Goal: Task Accomplishment & Management: Manage account settings

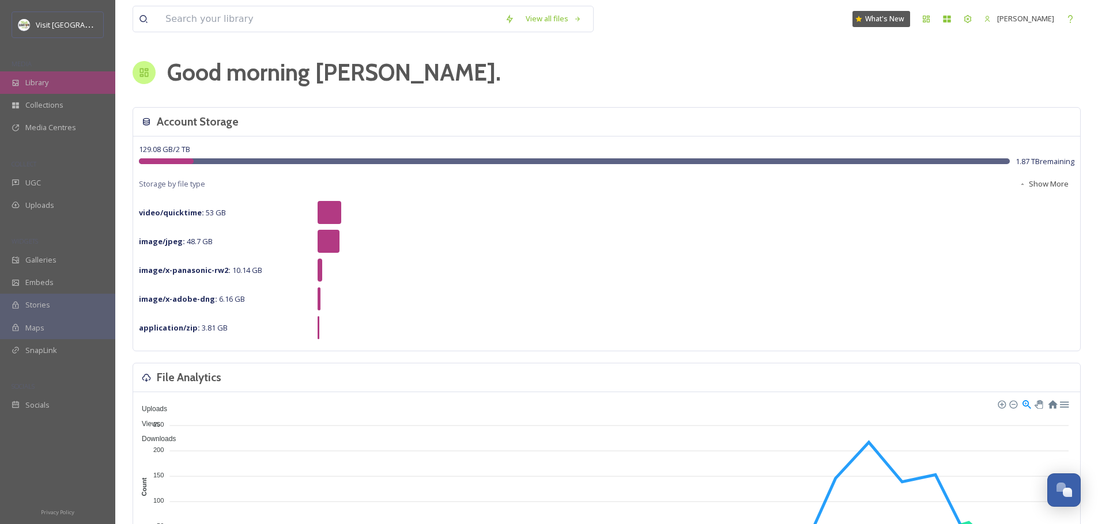
click at [35, 84] on span "Library" at bounding box center [36, 82] width 23 height 11
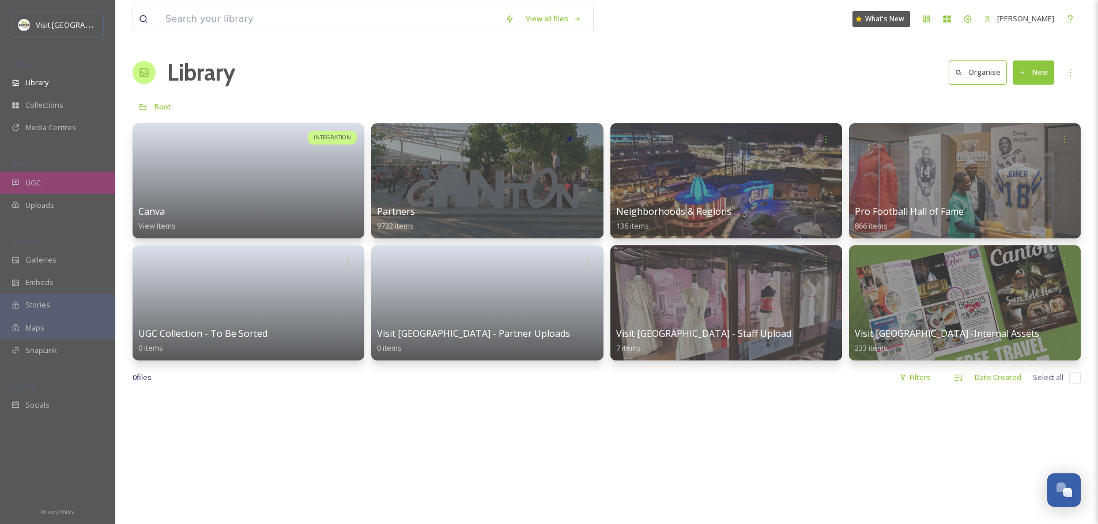
click at [37, 180] on span "UGC" at bounding box center [33, 183] width 16 height 11
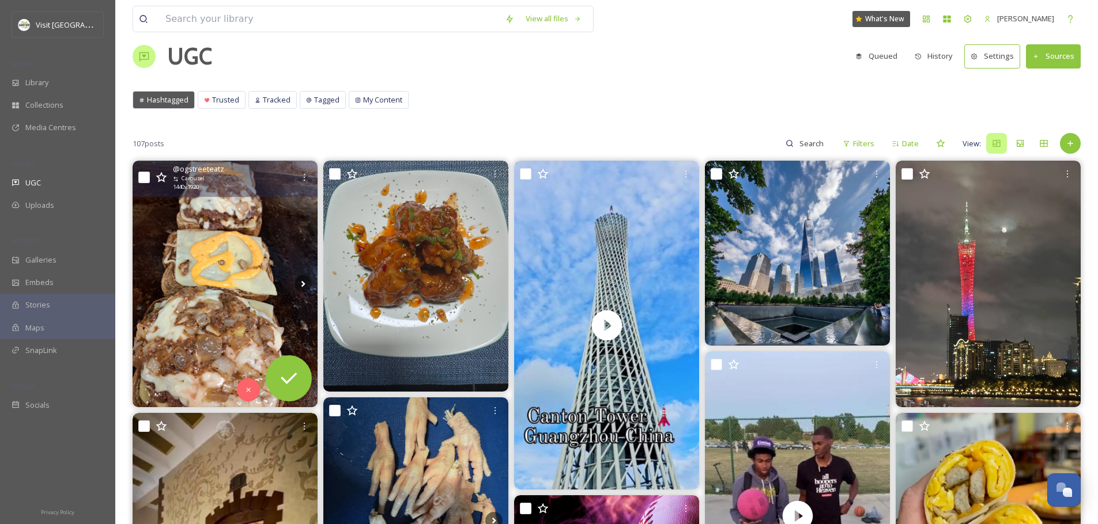
scroll to position [17, 0]
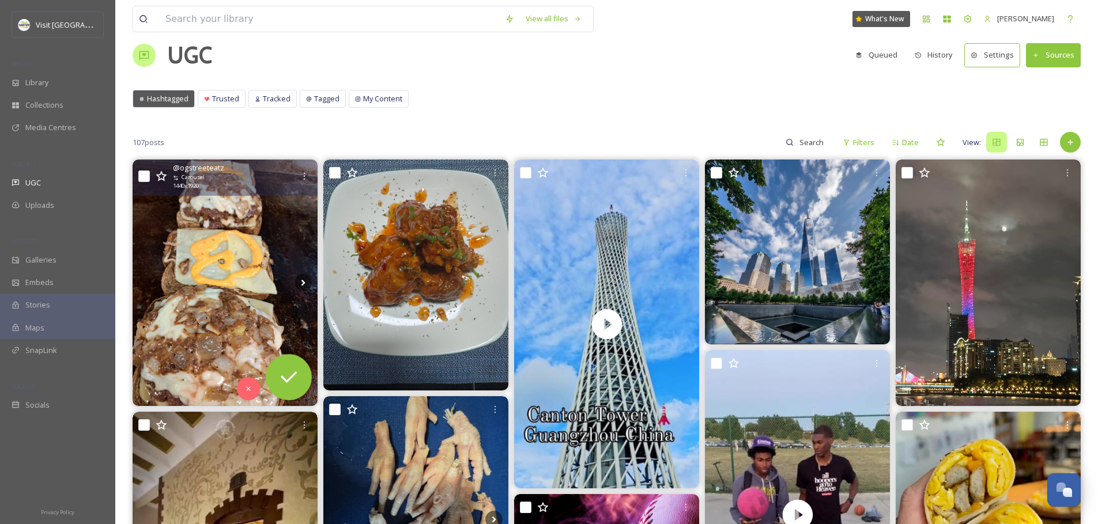
click at [240, 281] on img at bounding box center [225, 283] width 185 height 247
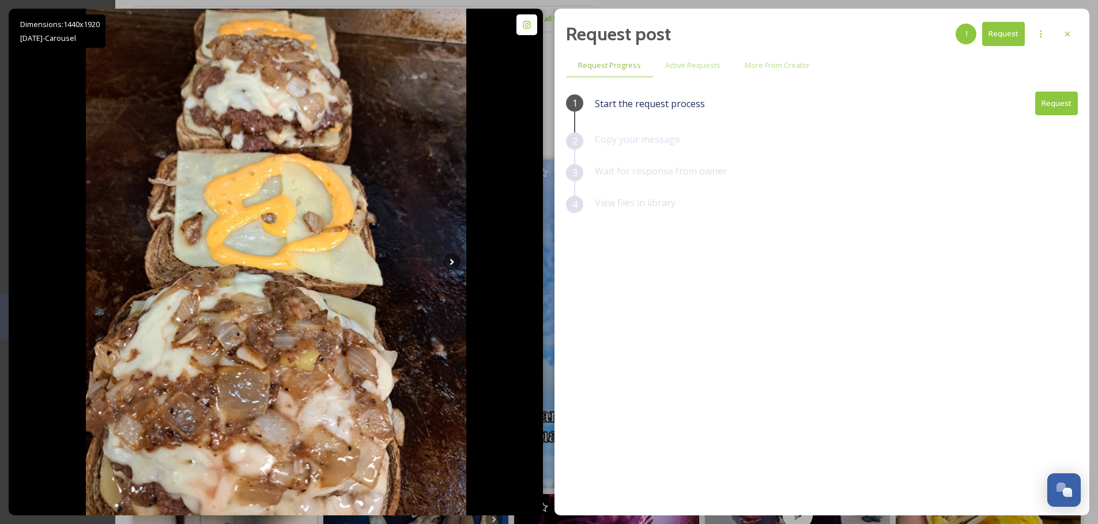
click at [1089, 44] on div "Request post 1 Request Request Progress Active Requests More From Creator 1 Sta…" at bounding box center [821, 262] width 535 height 507
click at [1070, 33] on icon at bounding box center [1067, 33] width 9 height 9
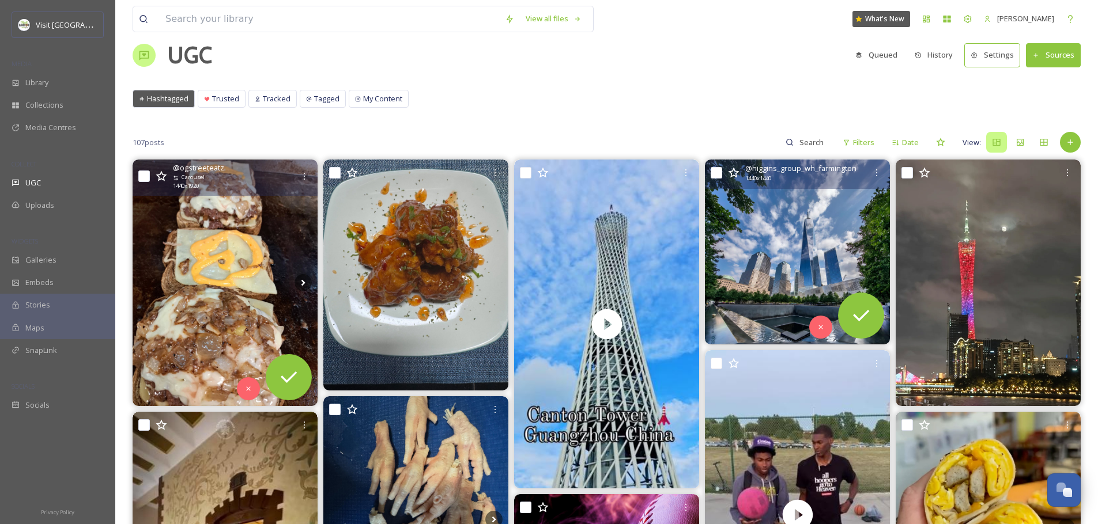
click at [825, 245] on img at bounding box center [797, 252] width 185 height 185
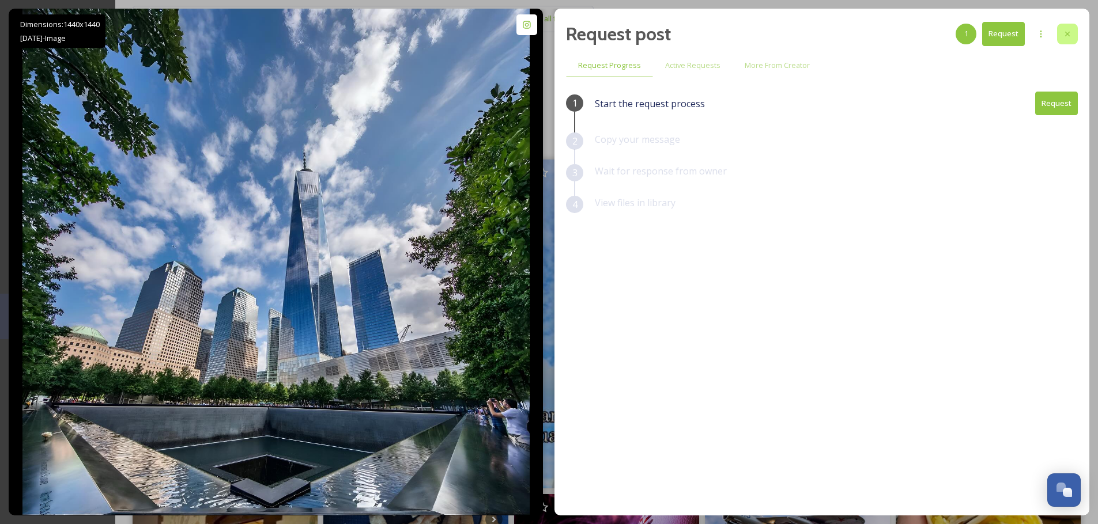
click at [1060, 31] on div at bounding box center [1067, 34] width 21 height 21
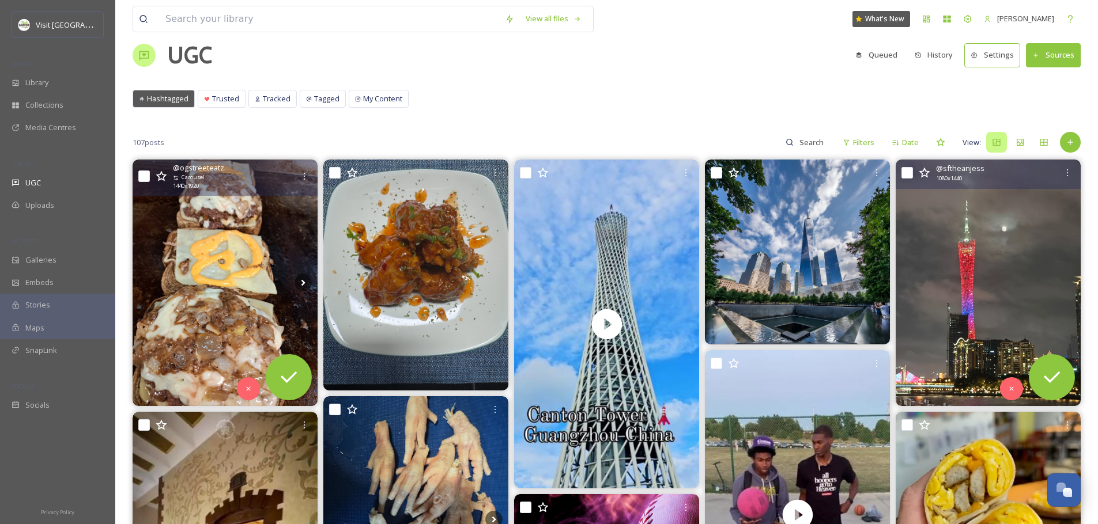
click at [954, 263] on img at bounding box center [988, 283] width 185 height 247
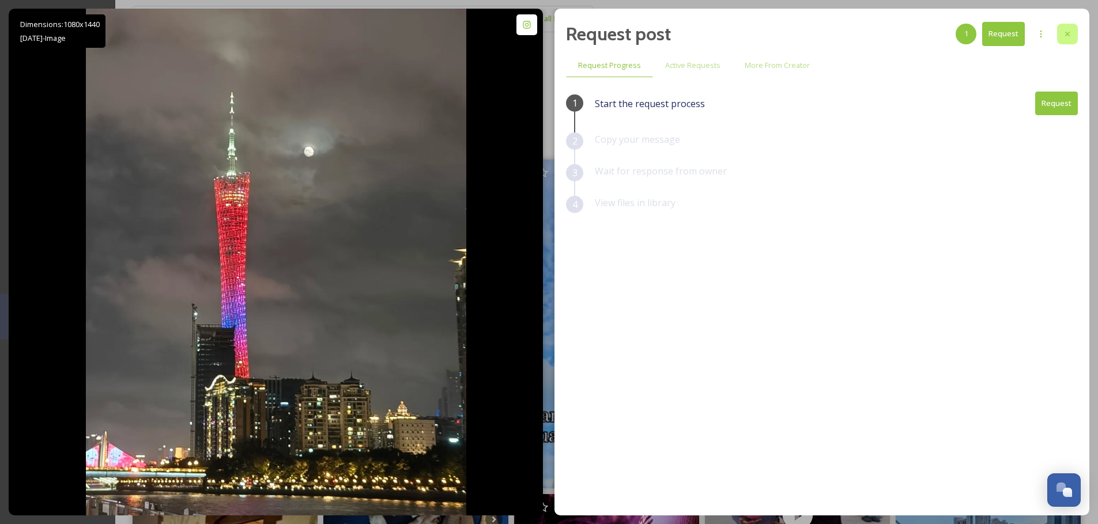
click at [1070, 31] on icon at bounding box center [1067, 33] width 9 height 9
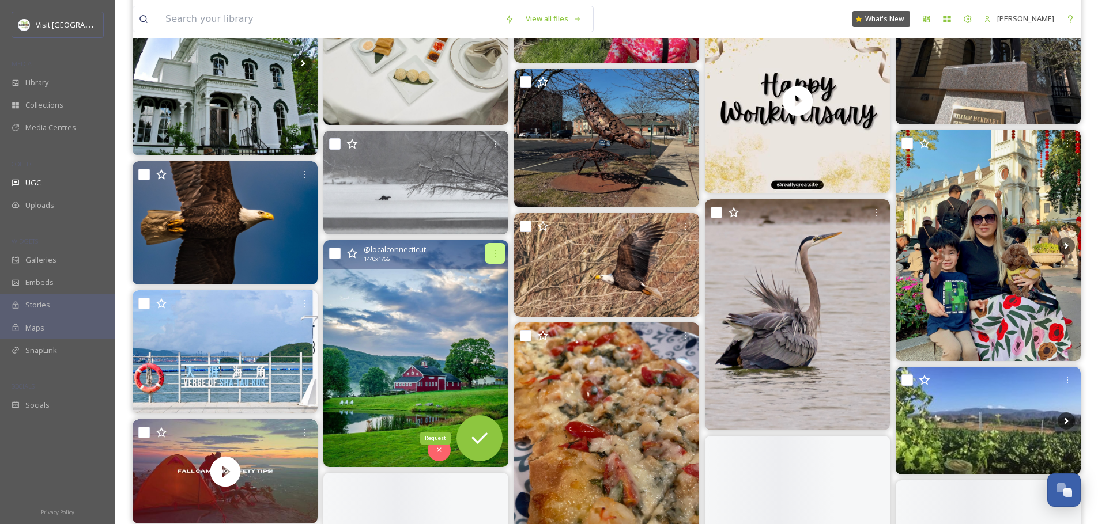
scroll to position [1535, 0]
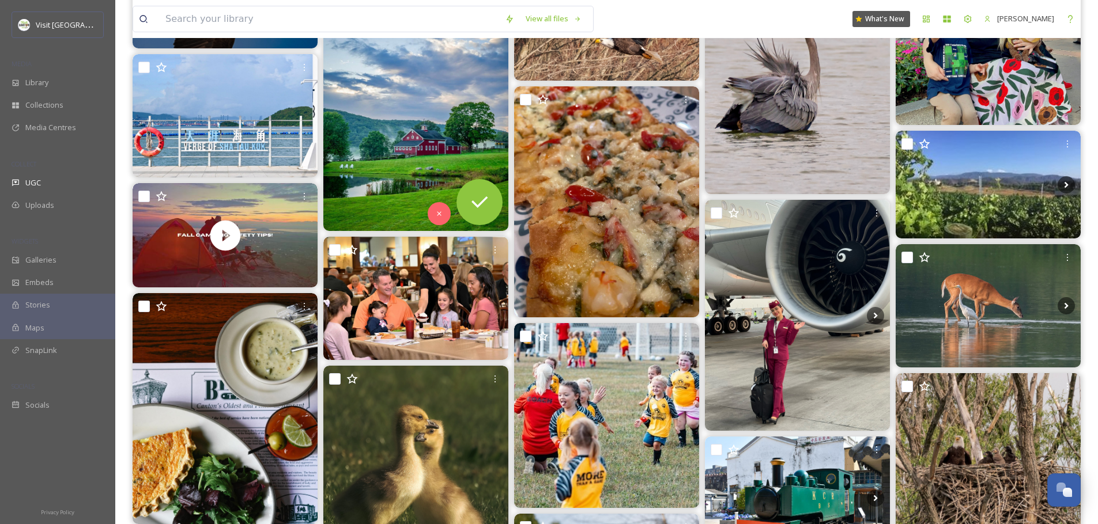
click at [422, 112] on img at bounding box center [415, 117] width 185 height 227
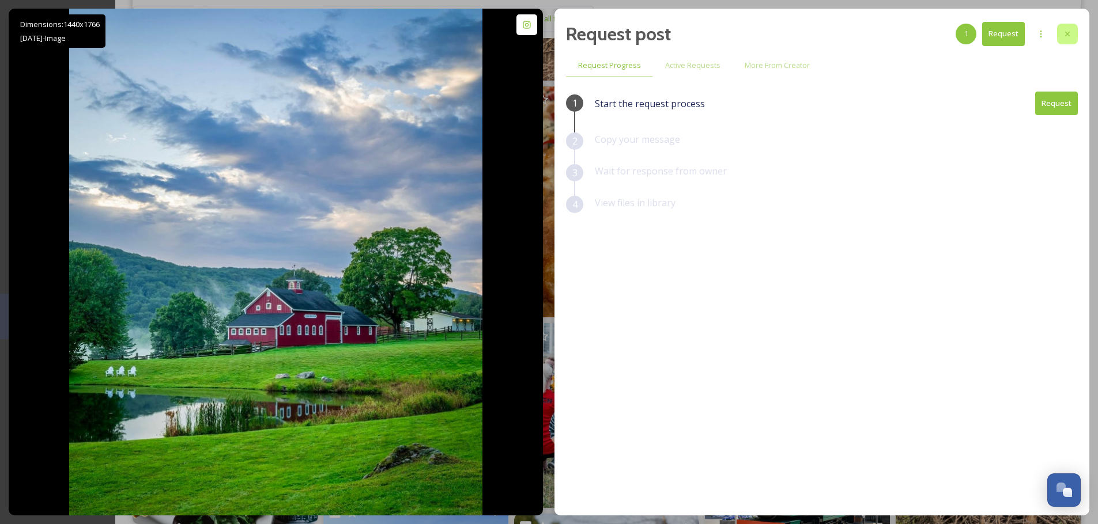
click at [1058, 32] on div at bounding box center [1067, 34] width 21 height 21
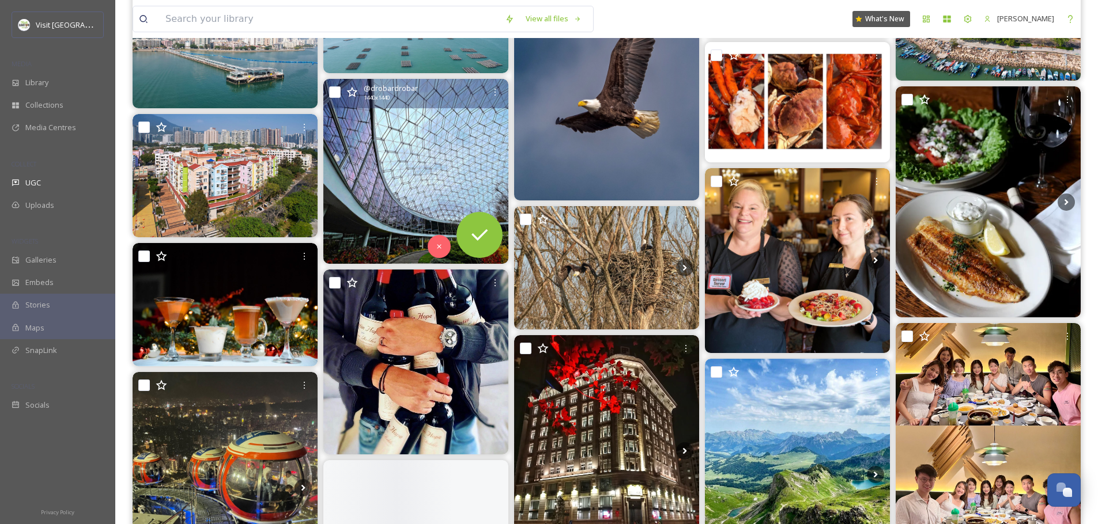
scroll to position [2454, 0]
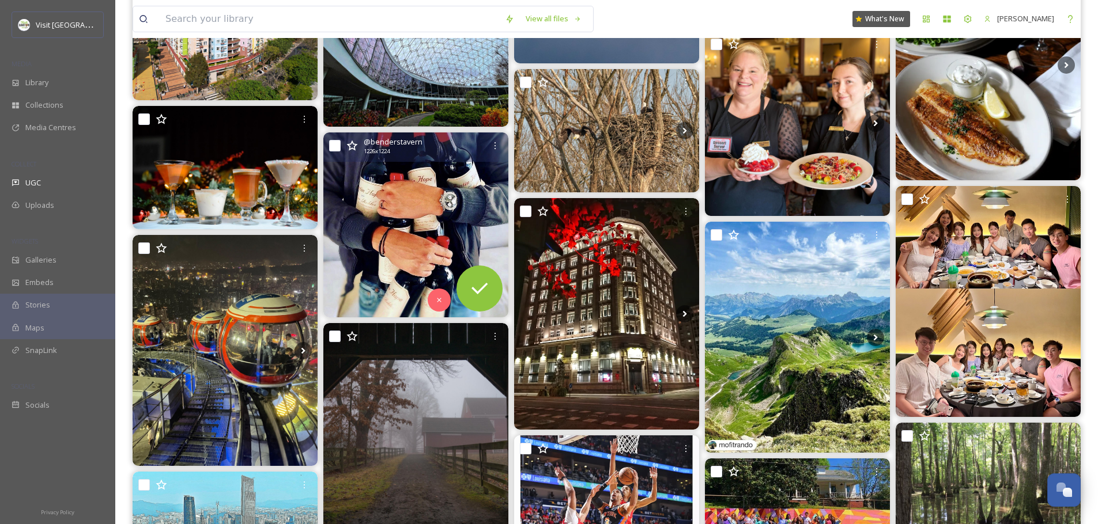
click at [396, 216] on img at bounding box center [415, 225] width 185 height 184
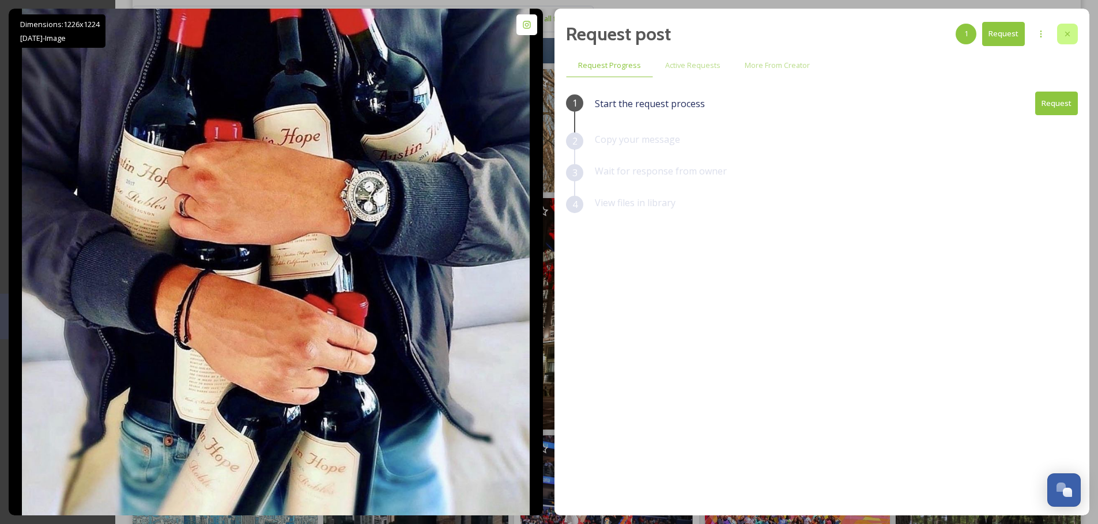
click at [1070, 34] on icon at bounding box center [1067, 33] width 9 height 9
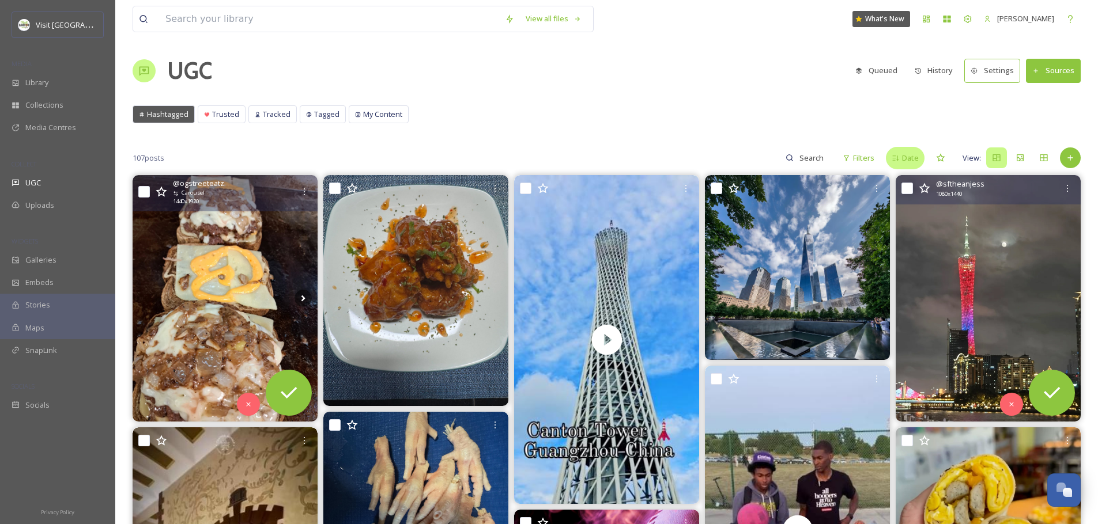
scroll to position [2, 0]
click at [851, 160] on div "Filters" at bounding box center [858, 157] width 43 height 22
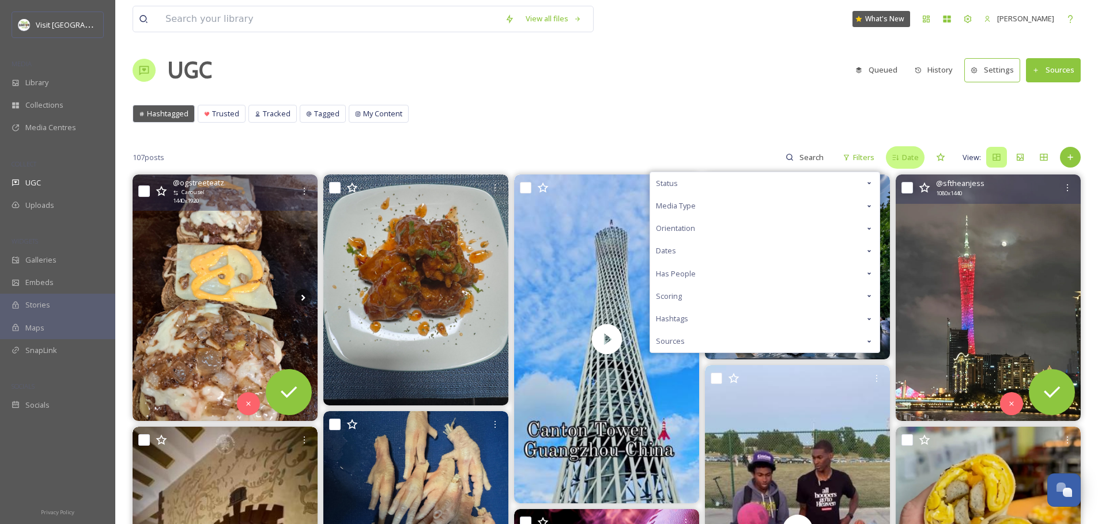
click at [909, 157] on span "Date" at bounding box center [910, 157] width 17 height 11
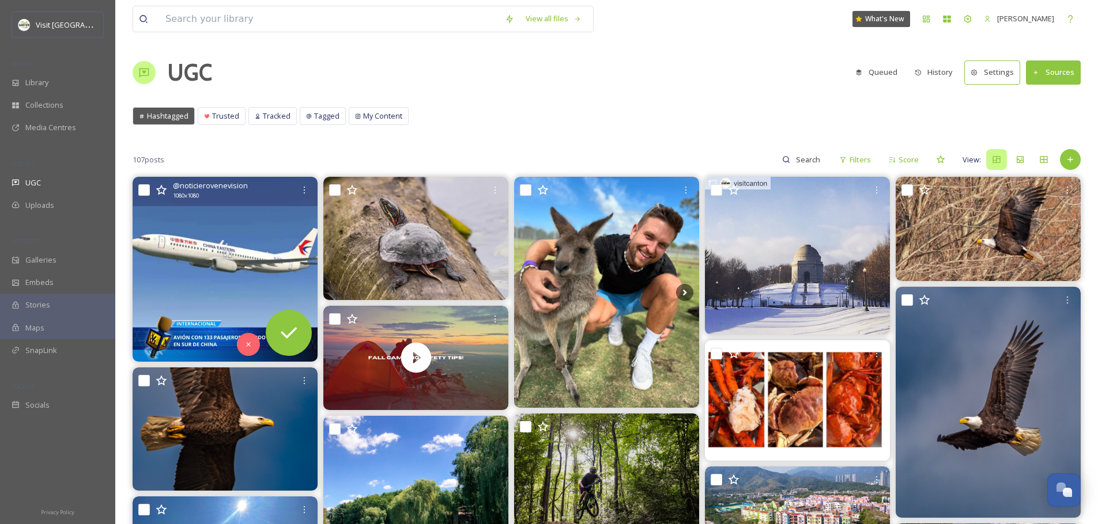
click at [217, 275] on img at bounding box center [225, 269] width 185 height 185
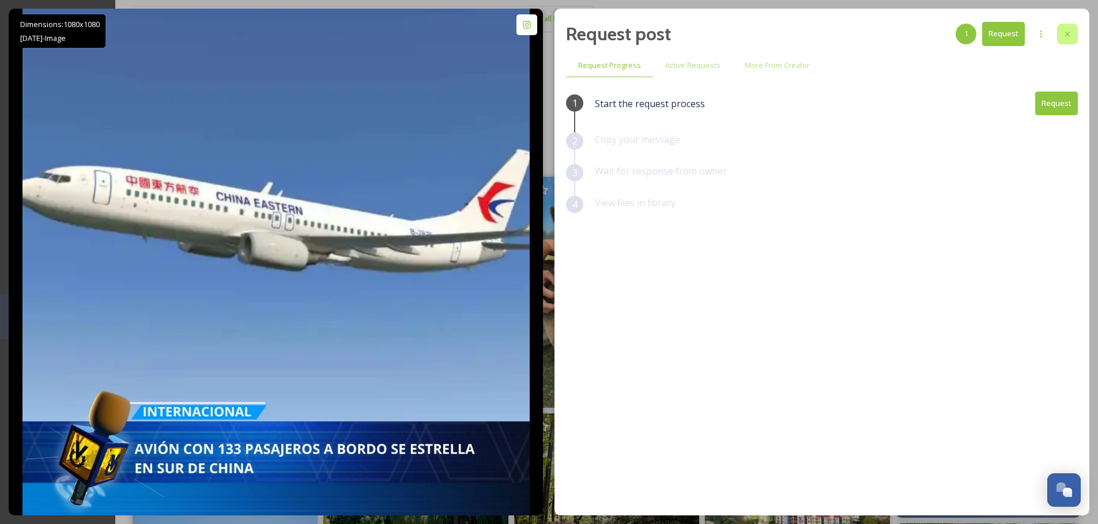
click at [1078, 35] on div "Request post 1 Request Request Progress Active Requests More From Creator 1 Sta…" at bounding box center [821, 262] width 535 height 507
click at [1074, 35] on div at bounding box center [1067, 34] width 21 height 21
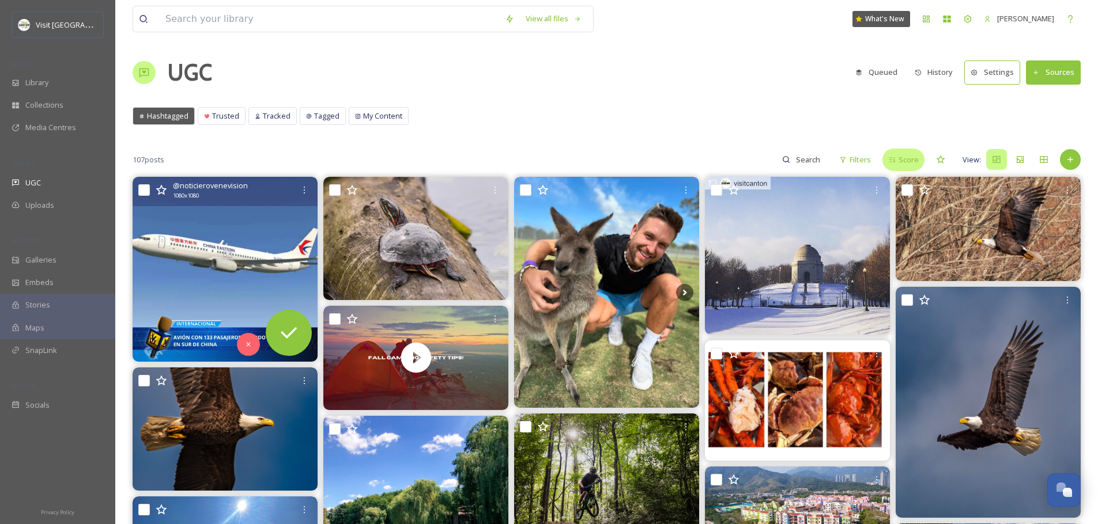
click at [907, 161] on span "Score" at bounding box center [908, 159] width 20 height 11
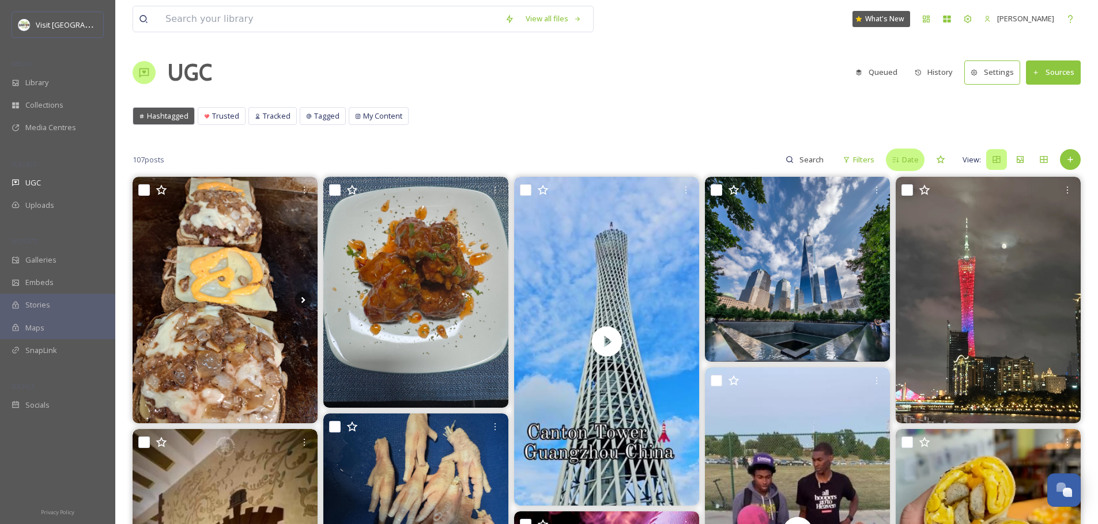
click at [902, 165] on span "Date" at bounding box center [910, 159] width 17 height 11
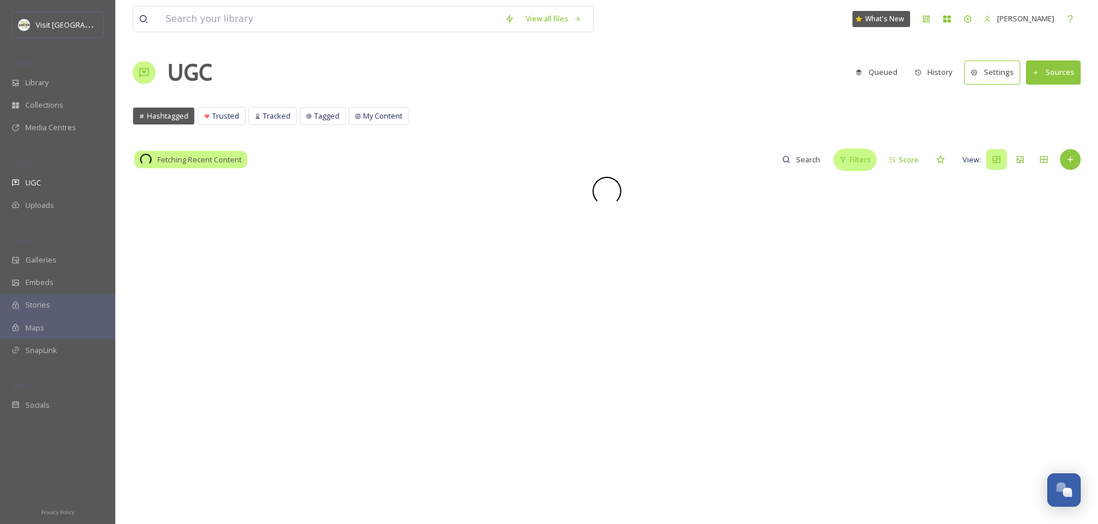
click at [851, 160] on span "Filters" at bounding box center [859, 159] width 21 height 11
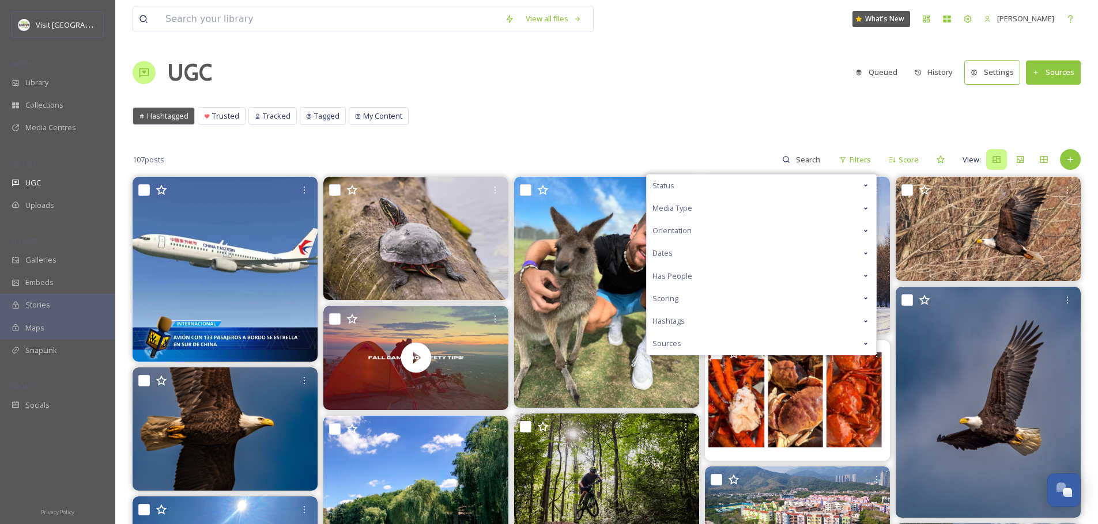
click at [669, 260] on div "Dates" at bounding box center [761, 253] width 229 height 22
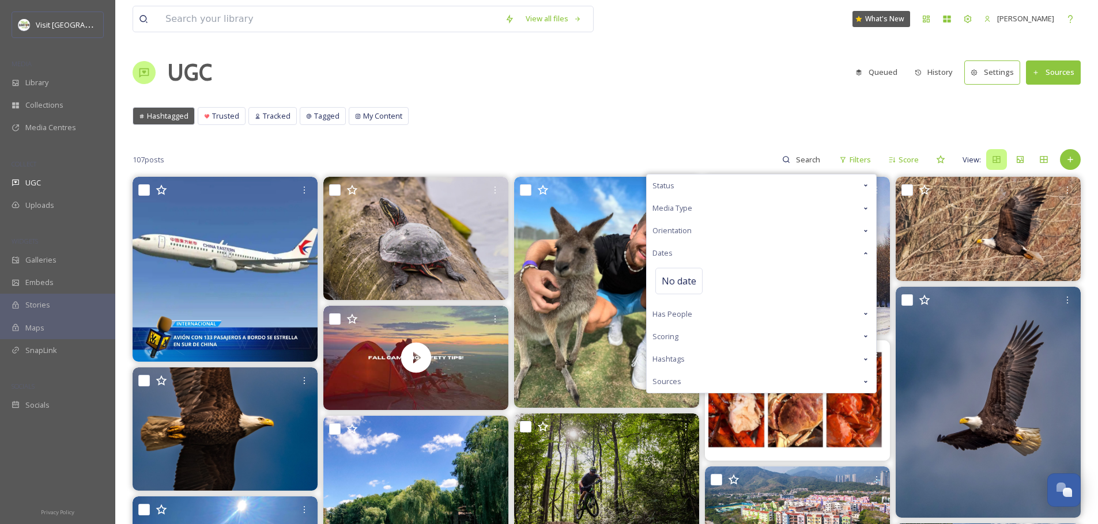
click at [682, 318] on span "Has People" at bounding box center [672, 314] width 40 height 11
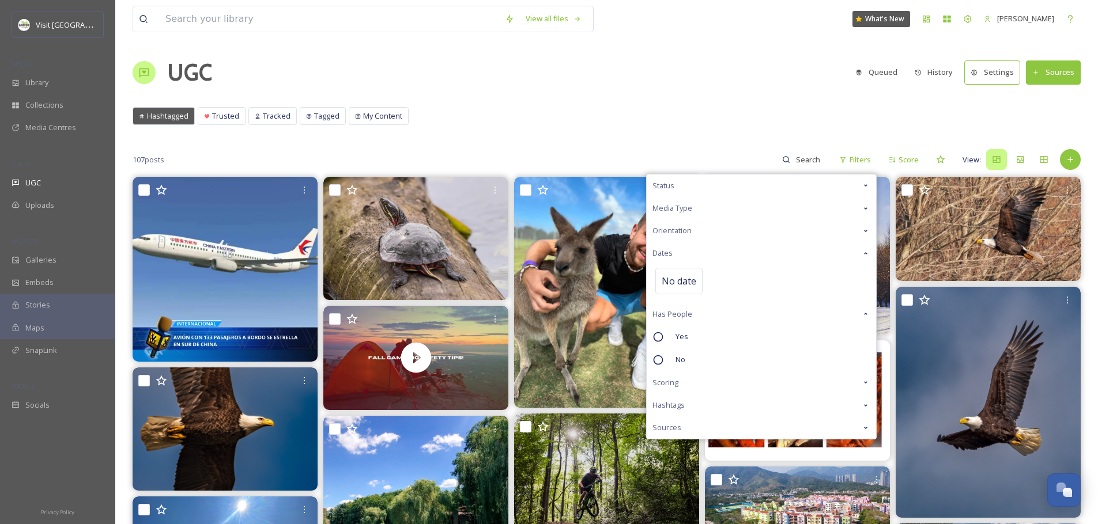
click at [684, 316] on span "Has People" at bounding box center [672, 314] width 40 height 11
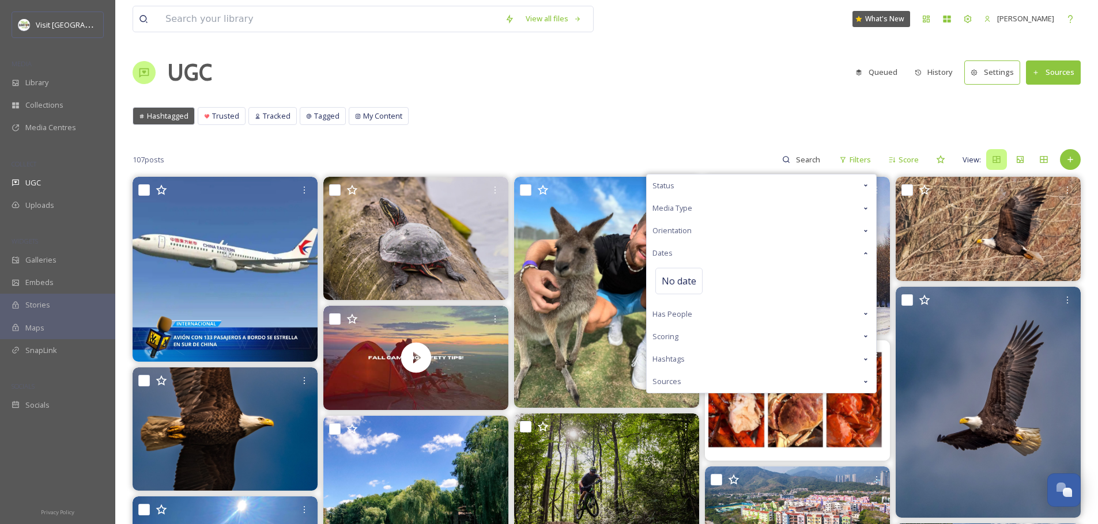
click at [675, 338] on span "Scoring" at bounding box center [665, 336] width 26 height 11
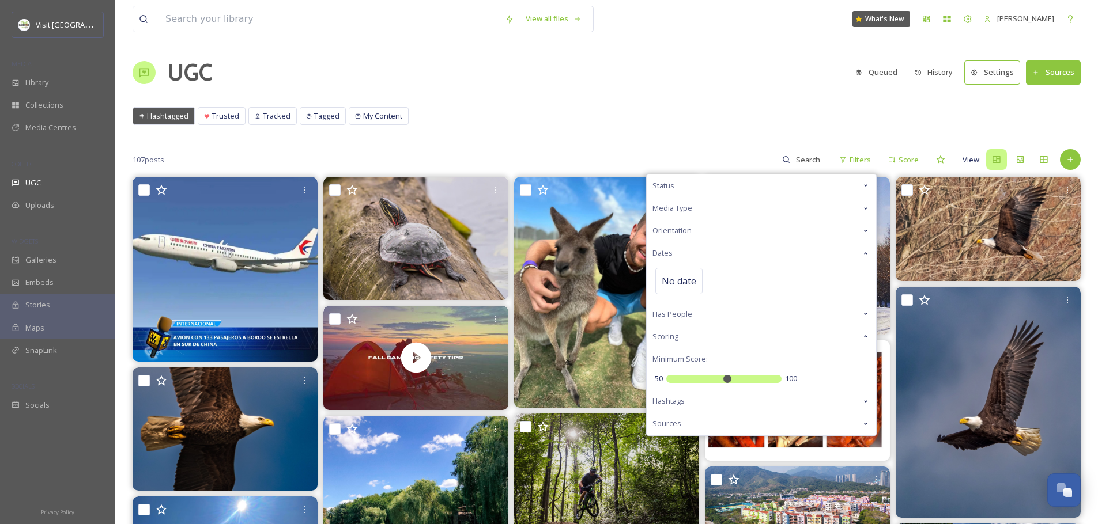
click at [679, 335] on div "Scoring" at bounding box center [761, 337] width 229 height 22
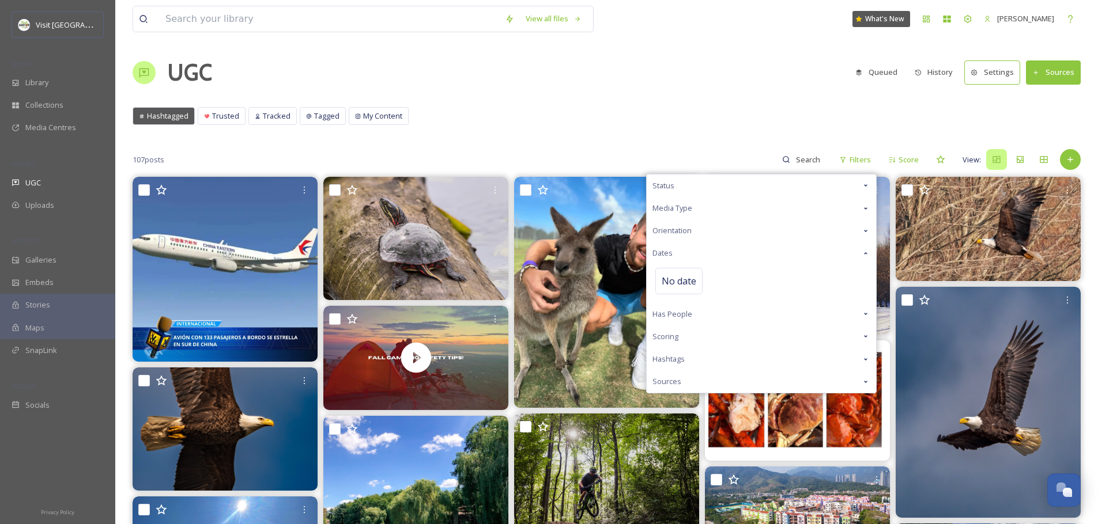
click at [684, 358] on span "Hashtags" at bounding box center [668, 359] width 32 height 11
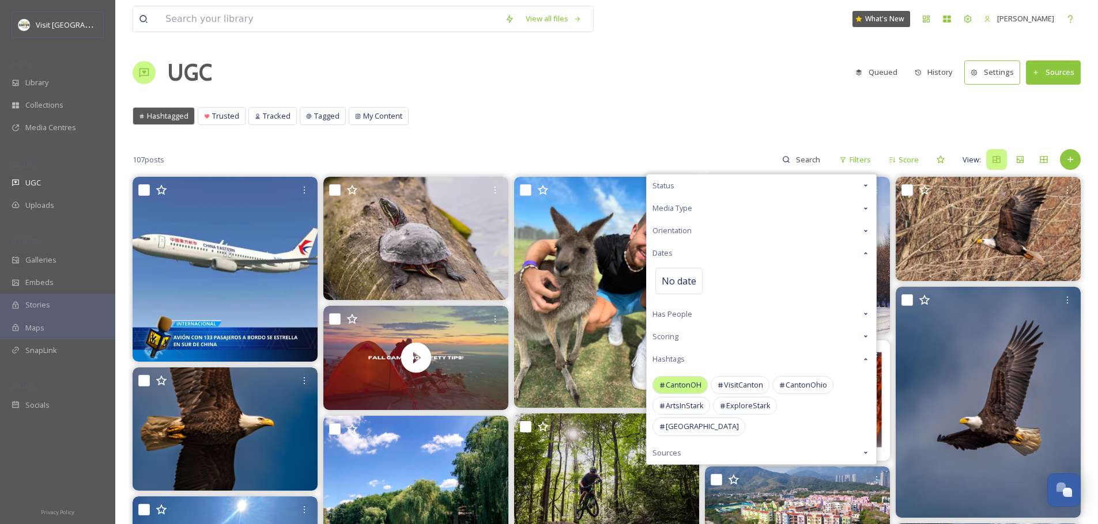
click at [677, 389] on span "CantonOH" at bounding box center [684, 385] width 36 height 11
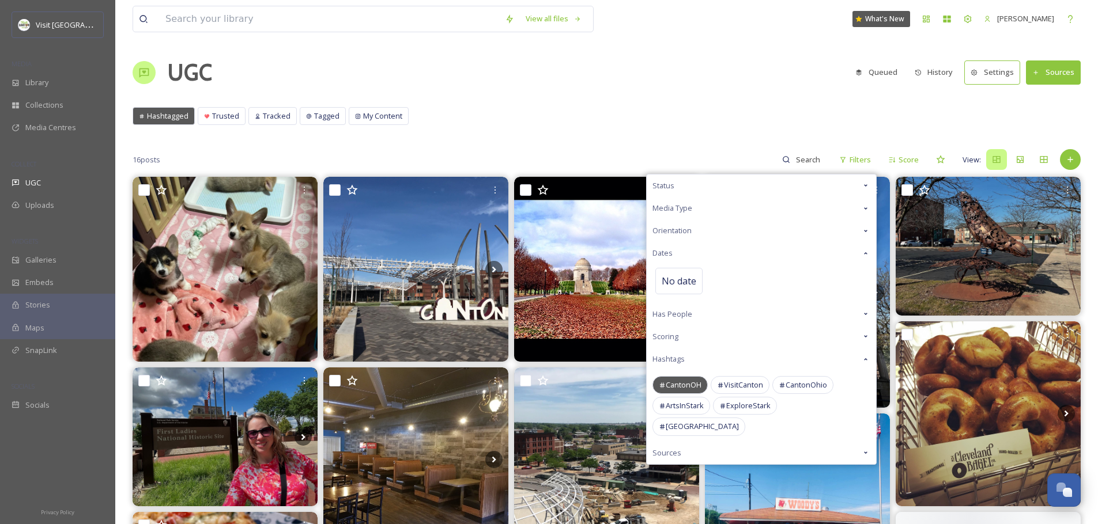
click at [688, 391] on div "CantonOH" at bounding box center [679, 385] width 55 height 18
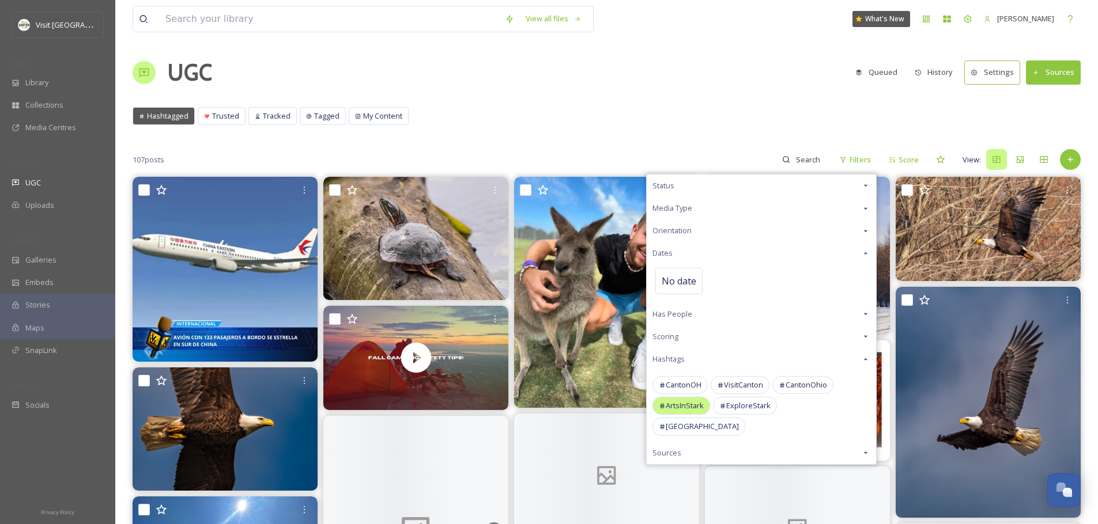
click at [681, 406] on span "ArtsInStark" at bounding box center [685, 406] width 38 height 11
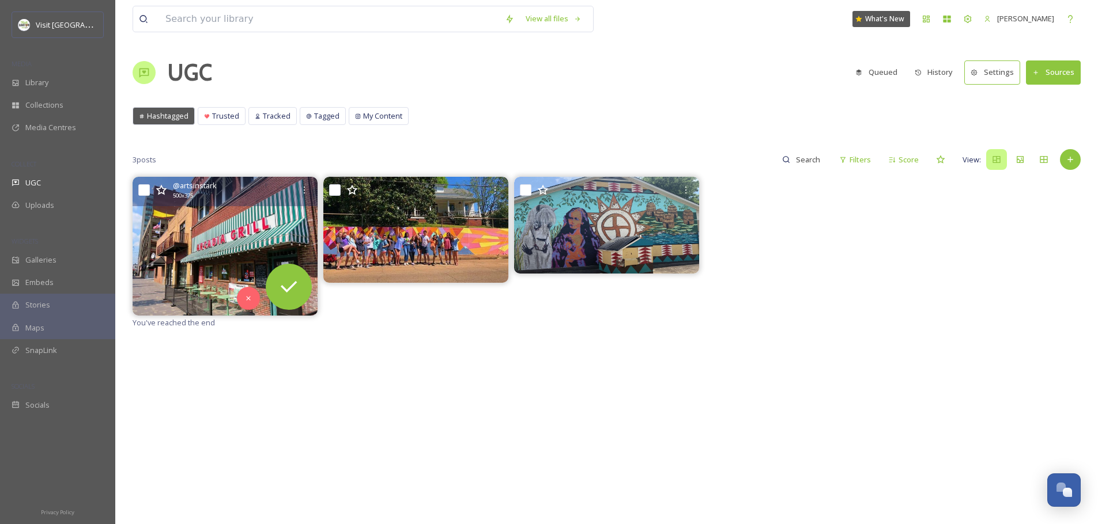
click at [214, 241] on img at bounding box center [225, 246] width 185 height 139
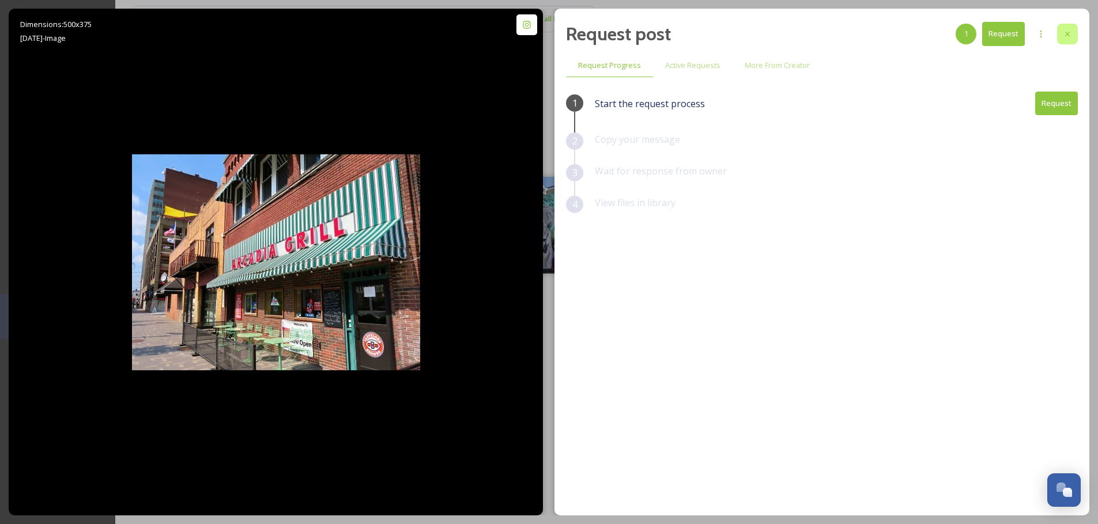
click at [1069, 38] on icon at bounding box center [1067, 33] width 9 height 9
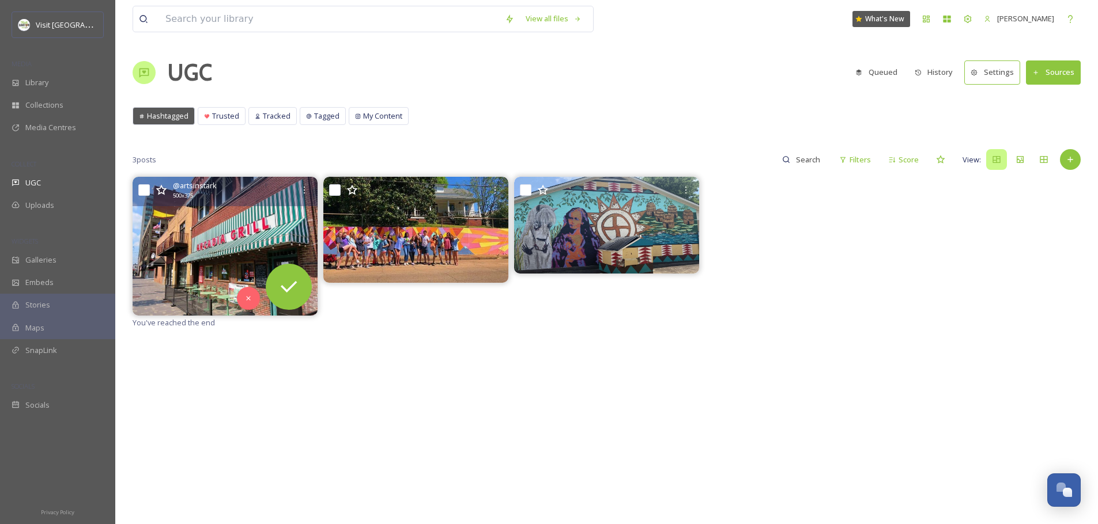
click at [217, 247] on img at bounding box center [225, 246] width 185 height 139
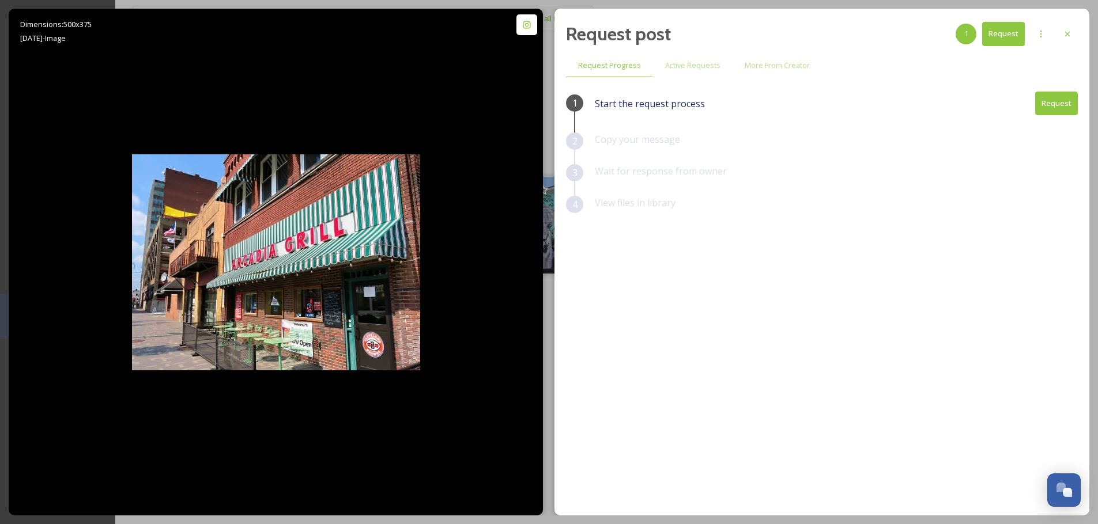
click at [1085, 34] on div "Request post 1 Request Request Progress Active Requests More From Creator 1 Sta…" at bounding box center [821, 262] width 535 height 507
click at [1078, 36] on div "Request post 1 Request Request Progress Active Requests More From Creator 1 Sta…" at bounding box center [821, 262] width 535 height 507
click at [1075, 36] on div at bounding box center [1067, 34] width 21 height 21
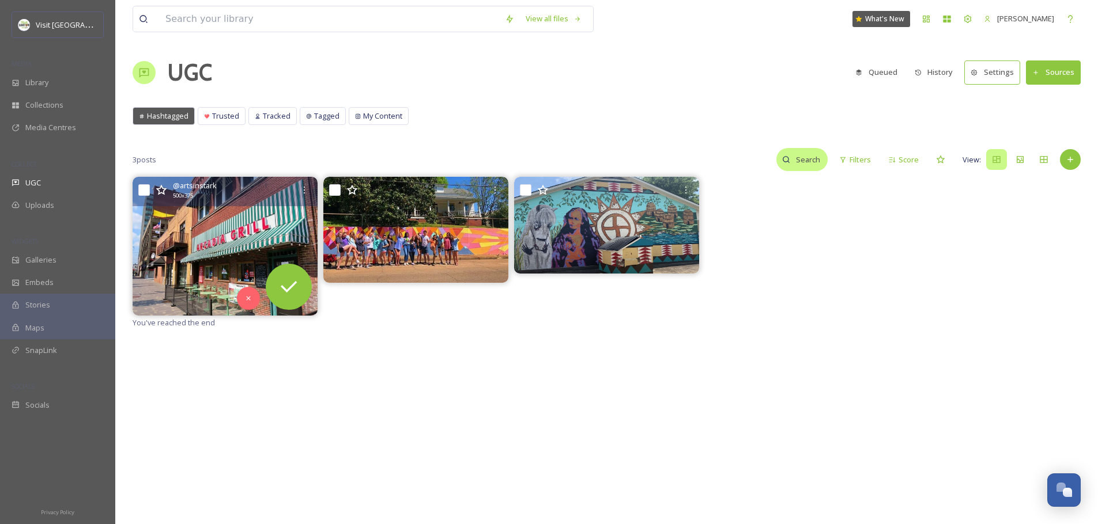
click at [778, 160] on div at bounding box center [801, 159] width 51 height 23
click at [995, 74] on button "Settings" at bounding box center [992, 73] width 56 height 24
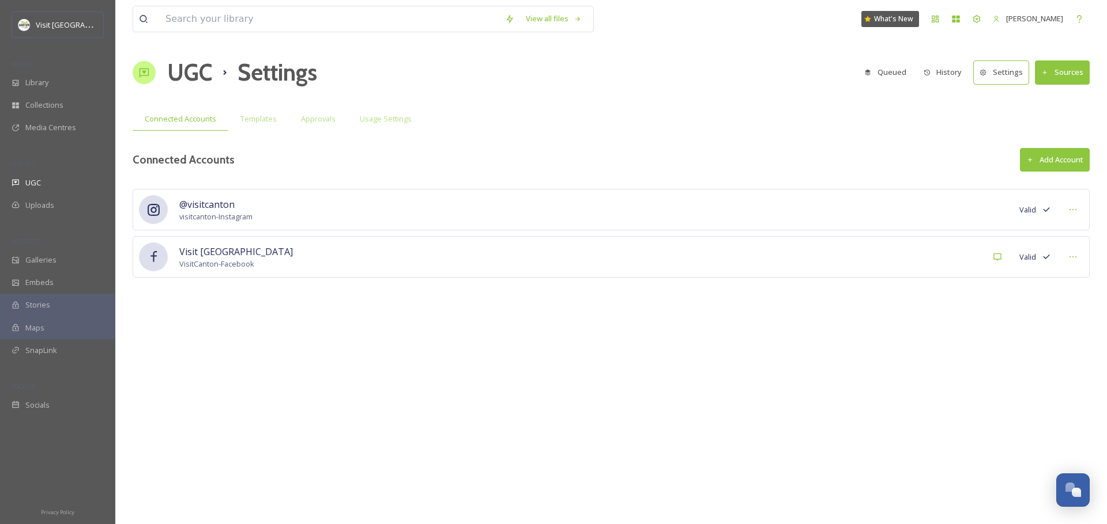
click at [994, 205] on div "@visitcanton visitcanton - Instagram Valid" at bounding box center [611, 209] width 957 height 41
click at [1071, 206] on icon at bounding box center [1072, 209] width 9 height 9
click at [682, 220] on div "@visitcanton visitcanton - Instagram Valid Mark as Inactive" at bounding box center [611, 209] width 957 height 41
click at [262, 120] on span "Templates" at bounding box center [258, 119] width 36 height 11
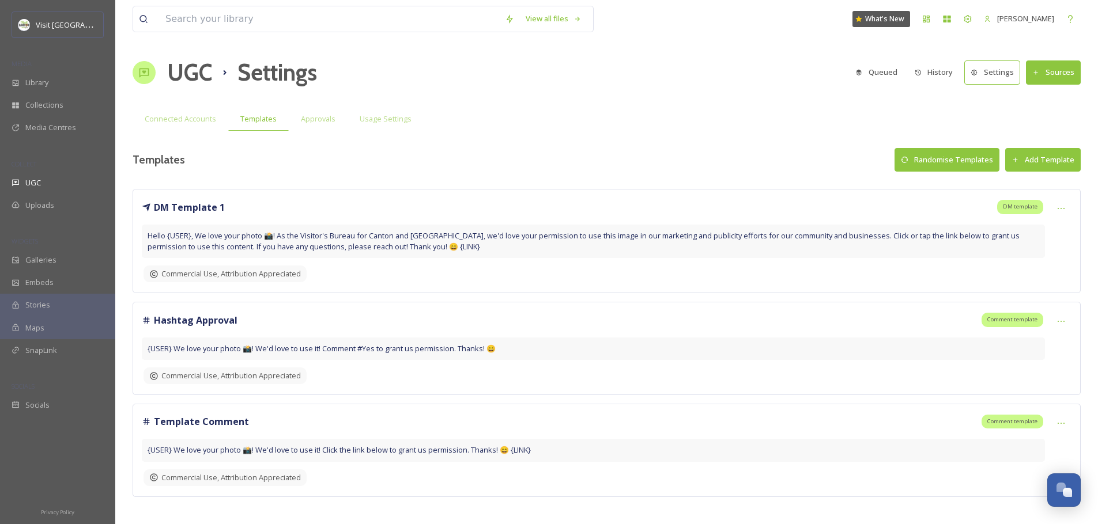
click at [318, 348] on span "{USER} We love your photo 📸! We'd love to use it! Comment #Yes to grant us perm…" at bounding box center [322, 348] width 348 height 11
click at [320, 348] on span "{USER} We love your photo 📸! We'd love to use it! Comment #Yes to grant us perm…" at bounding box center [322, 348] width 348 height 11
click at [263, 274] on span "Commercial Use, Attribution Appreciated" at bounding box center [230, 274] width 139 height 11
click at [305, 107] on div "Approvals" at bounding box center [318, 119] width 59 height 24
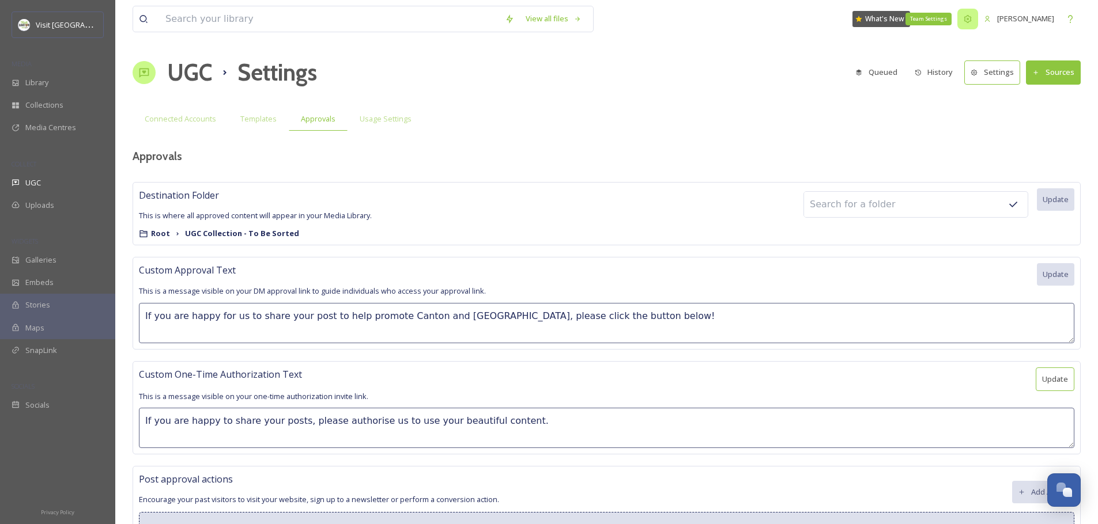
click at [965, 15] on icon at bounding box center [967, 18] width 9 height 9
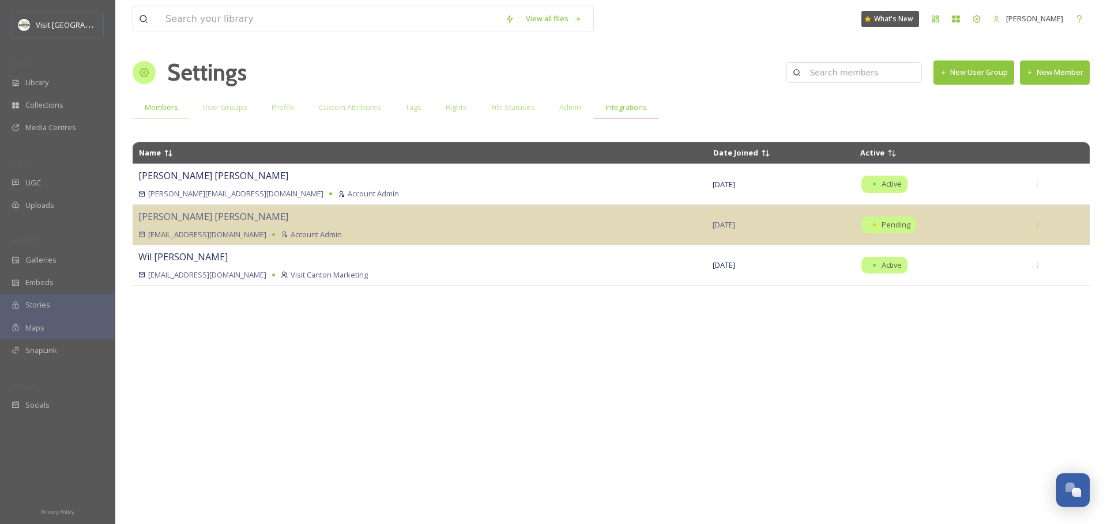
click at [613, 111] on span "Integrations" at bounding box center [625, 107] width 41 height 11
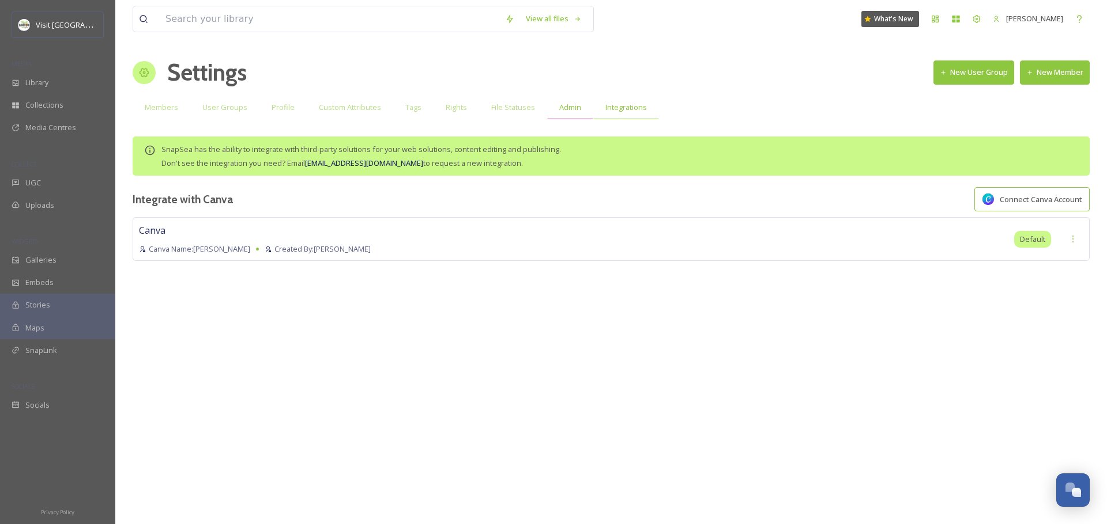
click at [562, 112] on span "Admin" at bounding box center [570, 107] width 22 height 11
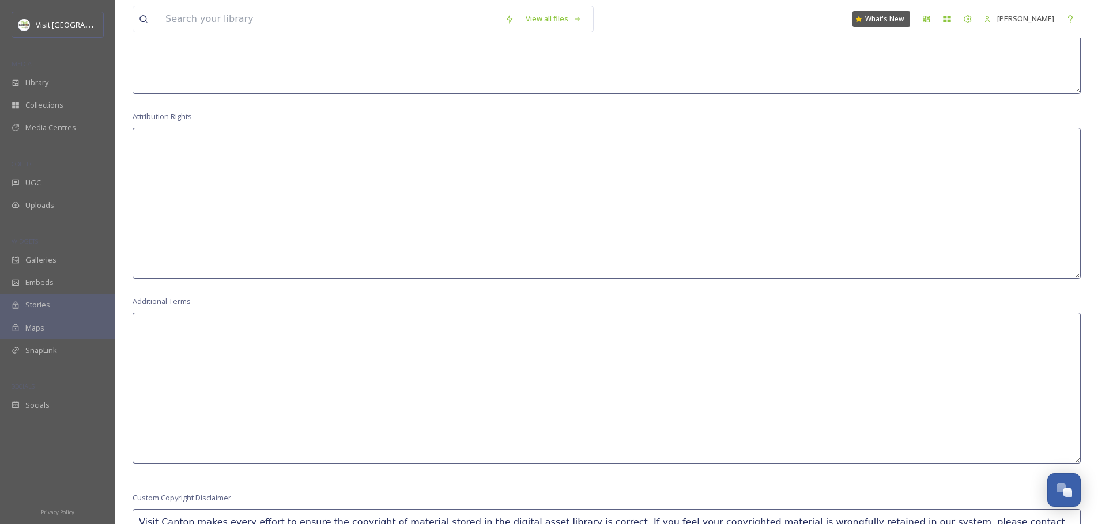
scroll to position [1043, 0]
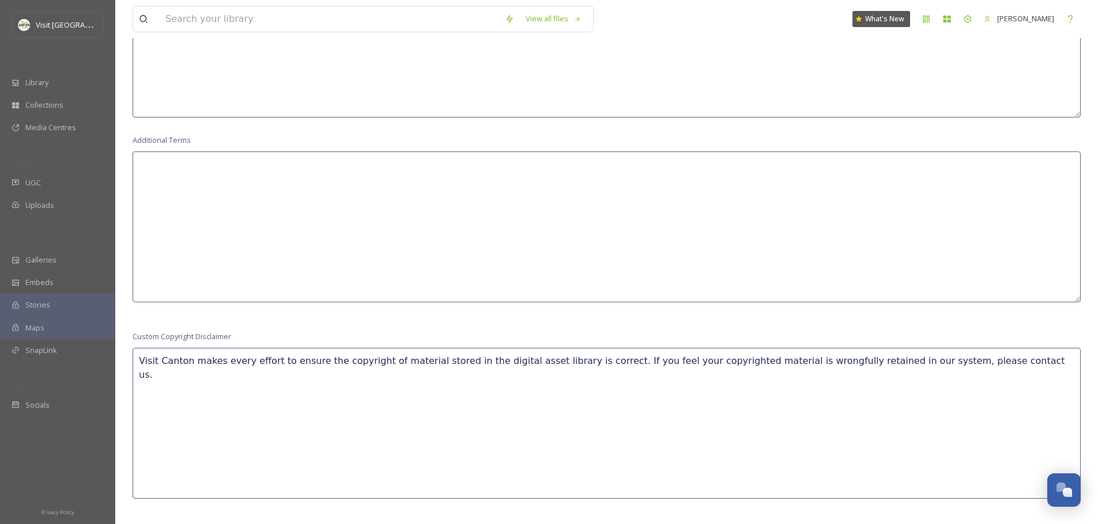
click at [309, 387] on textarea "Visit Canton makes every effort to ensure the copyright of material stored in t…" at bounding box center [607, 423] width 948 height 151
click at [348, 367] on textarea "Visit Canton makes every effort to ensure the copyright of material stored in t…" at bounding box center [607, 423] width 948 height 151
click at [448, 361] on textarea "Visit Canton makes every effort to ensure the copyright of material stored in t…" at bounding box center [607, 423] width 948 height 151
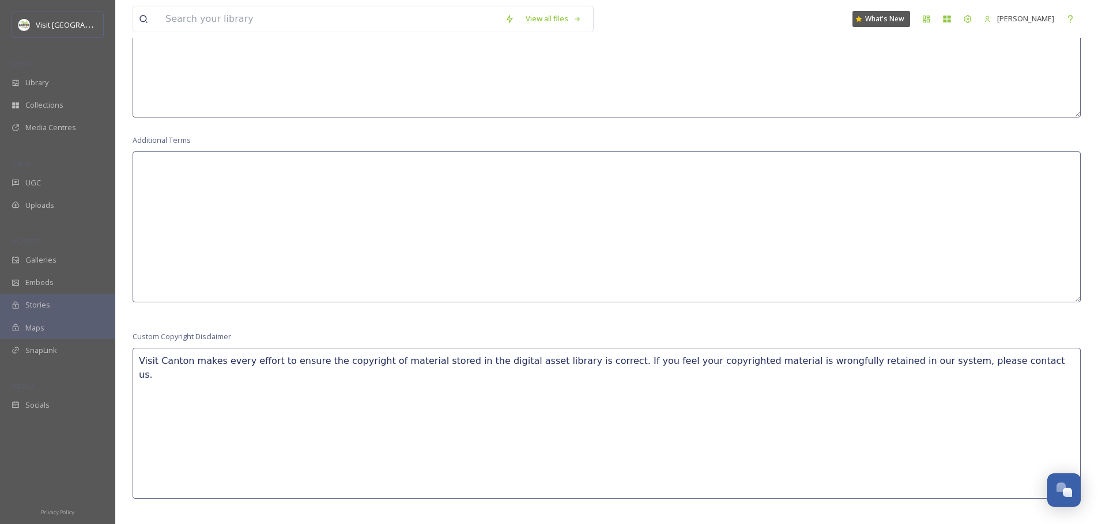
click at [511, 356] on textarea "Visit Canton makes every effort to ensure the copyright of material stored in t…" at bounding box center [607, 423] width 948 height 151
drag, startPoint x: 600, startPoint y: 357, endPoint x: 996, endPoint y: 362, distance: 396.0
click at [995, 362] on textarea "Visit Canton makes every effort to ensure the copyright of material stored in t…" at bounding box center [607, 423] width 948 height 151
click at [996, 360] on textarea "Visit Canton makes every effort to ensure the copyright of material stored in t…" at bounding box center [607, 423] width 948 height 151
drag, startPoint x: 994, startPoint y: 358, endPoint x: 174, endPoint y: 358, distance: 819.5
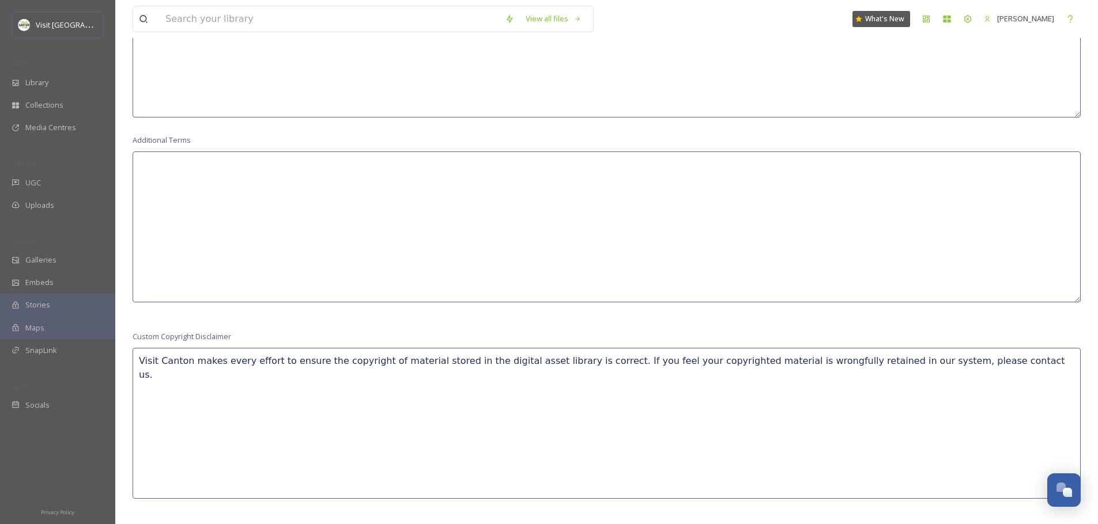
click at [174, 358] on textarea "Visit Canton makes every effort to ensure the copyright of material stored in t…" at bounding box center [607, 423] width 948 height 151
click at [873, 359] on textarea "Please ensure the rights to use this copyrighted material is honored. If attrib…" at bounding box center [607, 423] width 948 height 151
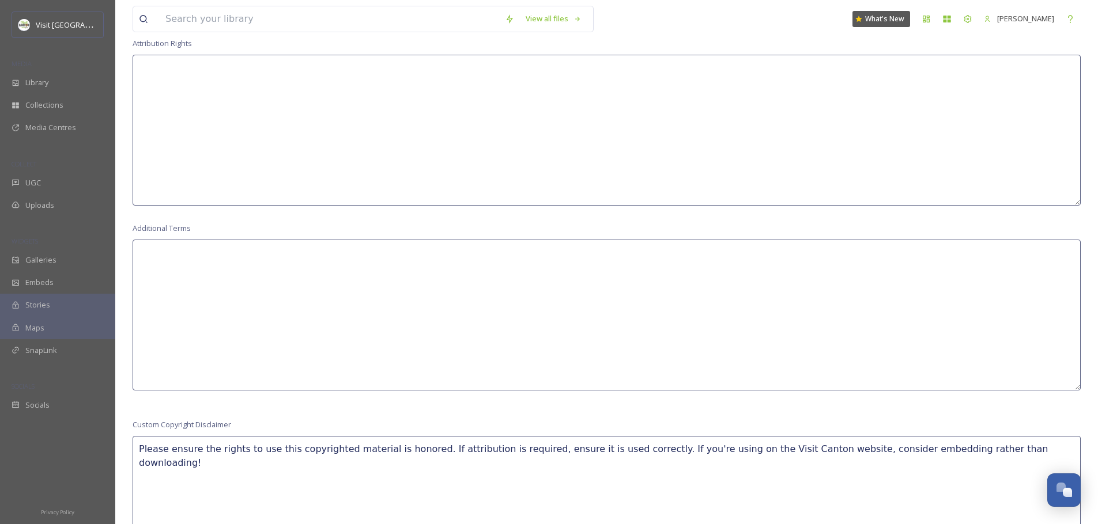
scroll to position [0, 0]
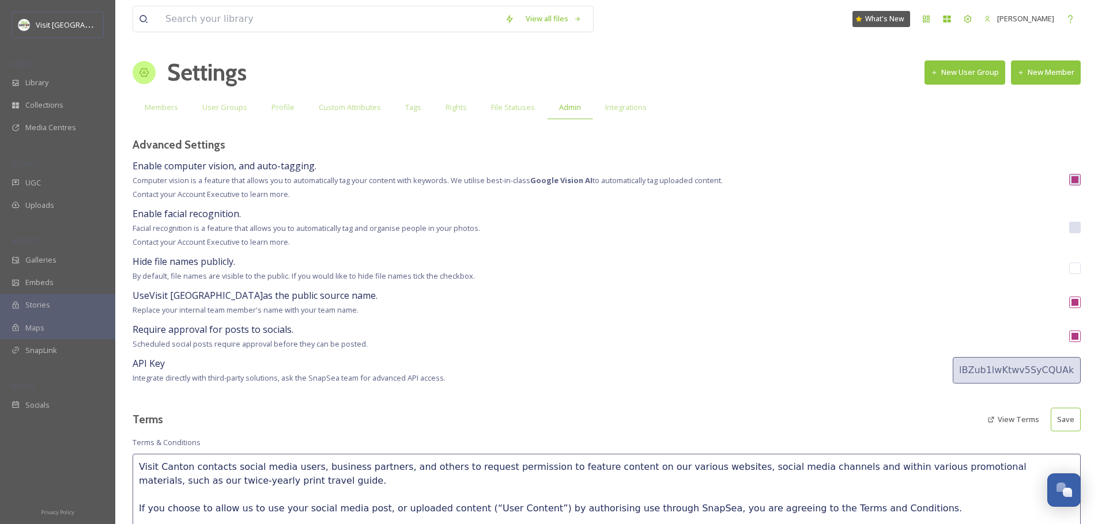
click at [1058, 411] on button "Save" at bounding box center [1066, 420] width 30 height 24
type textarea "Please ensure the rights to use this copyrighted material is honored. If attrib…"
click at [232, 109] on span "User Groups" at bounding box center [224, 107] width 45 height 11
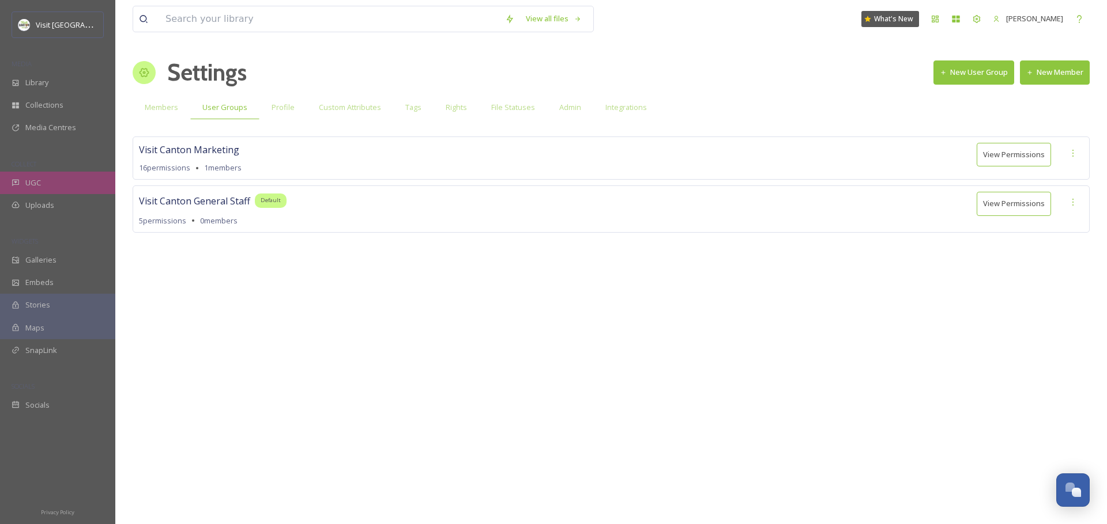
click at [42, 176] on div "UGC" at bounding box center [57, 183] width 115 height 22
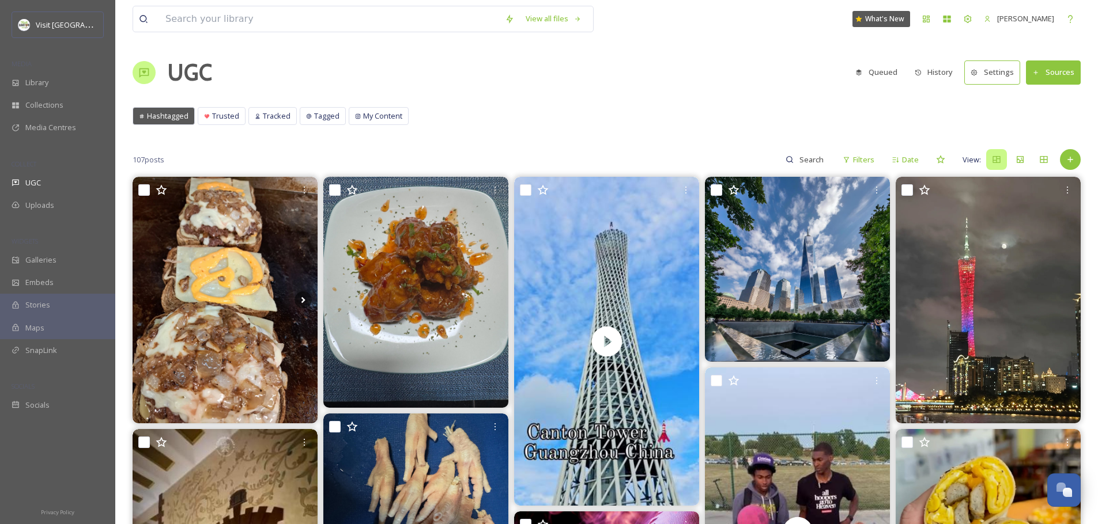
click at [988, 67] on button "Settings" at bounding box center [992, 73] width 56 height 24
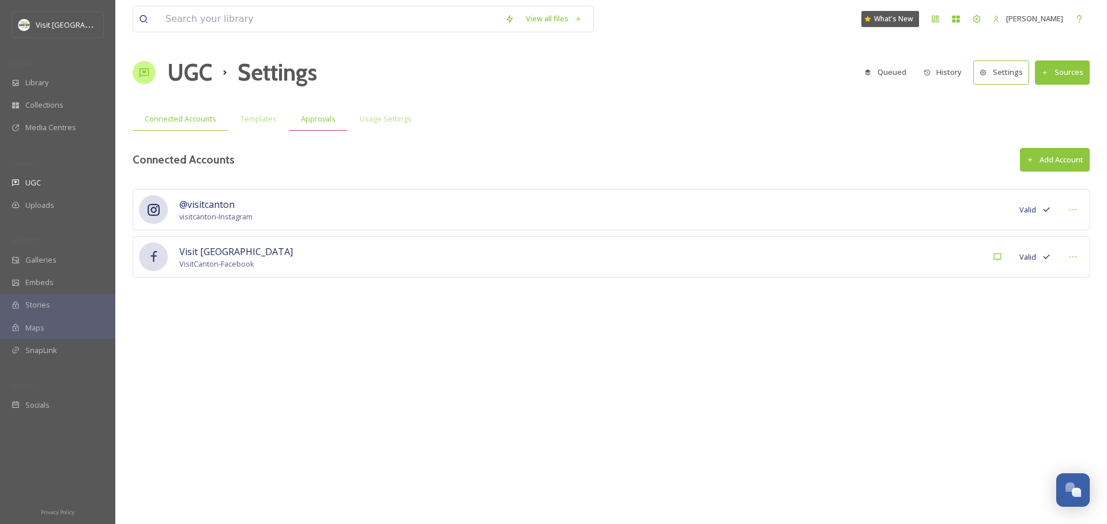
click at [332, 119] on span "Approvals" at bounding box center [318, 119] width 35 height 11
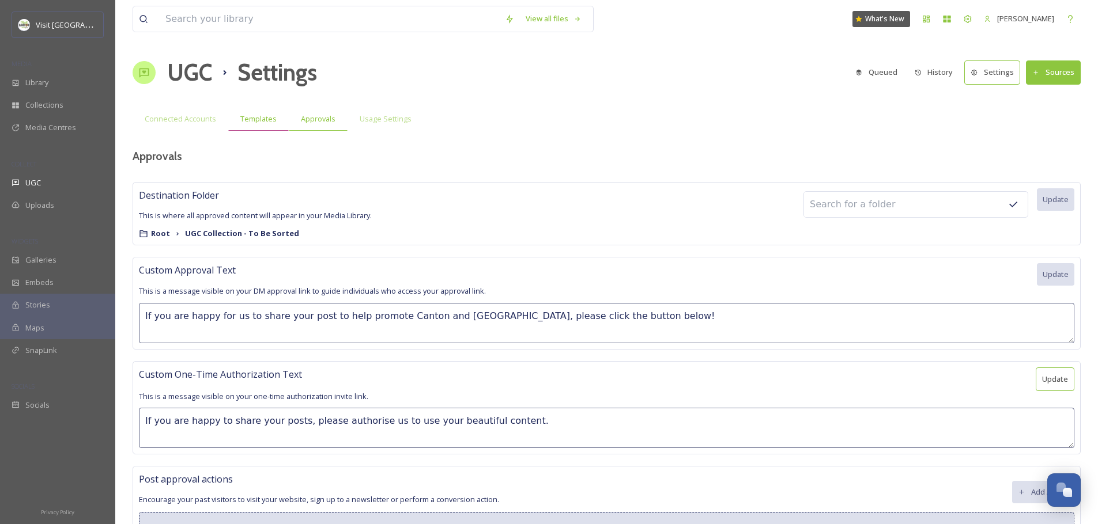
click at [266, 125] on div "Templates" at bounding box center [258, 119] width 61 height 24
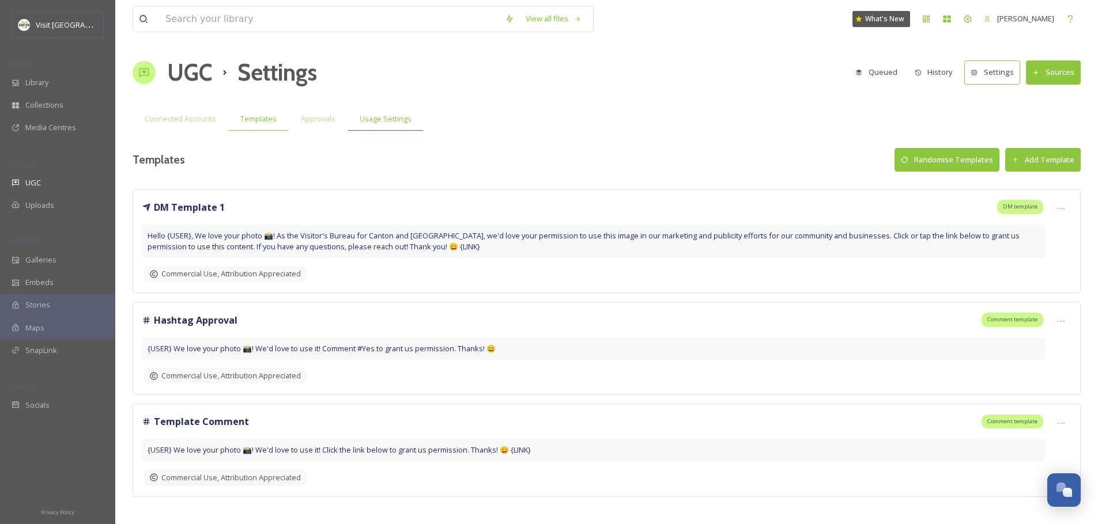
click at [407, 120] on span "Usage Settings" at bounding box center [386, 119] width 52 height 11
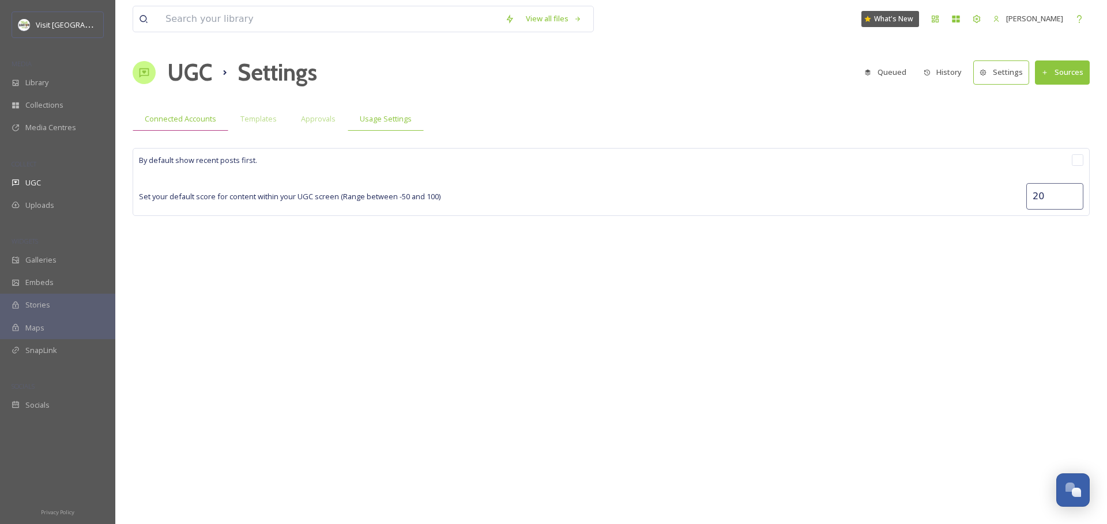
click at [144, 122] on div "Connected Accounts" at bounding box center [181, 119] width 96 height 24
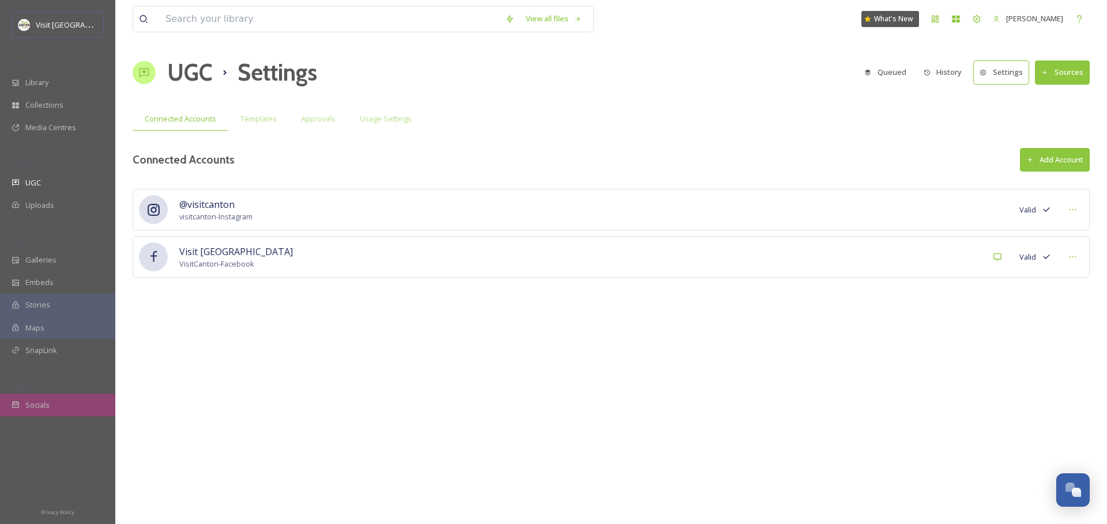
click at [36, 414] on div "Socials" at bounding box center [57, 405] width 115 height 22
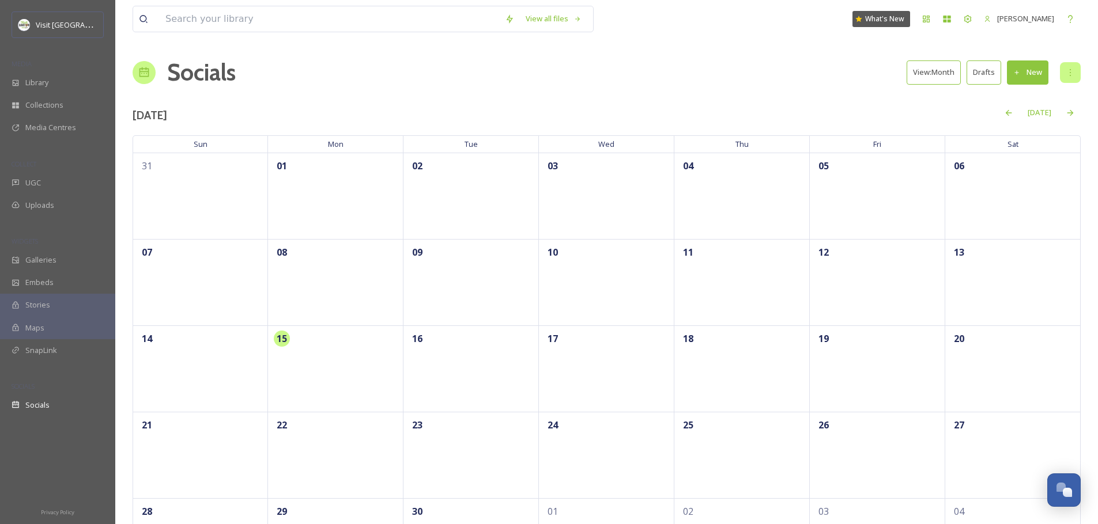
click at [1079, 73] on div at bounding box center [1070, 72] width 21 height 21
click at [1059, 133] on span "Settings" at bounding box center [1055, 132] width 28 height 11
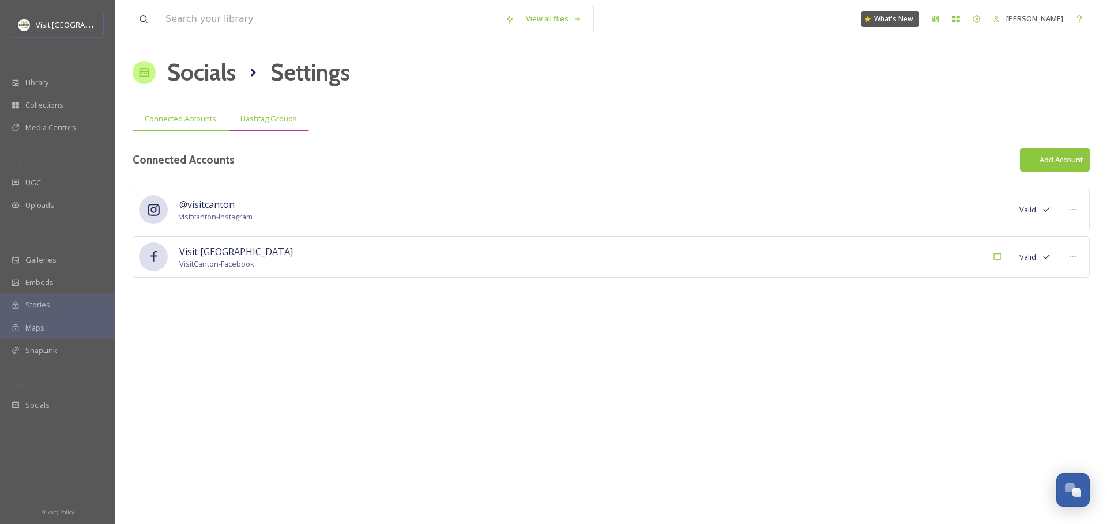
click at [248, 120] on span "Hashtag Groups" at bounding box center [268, 119] width 56 height 11
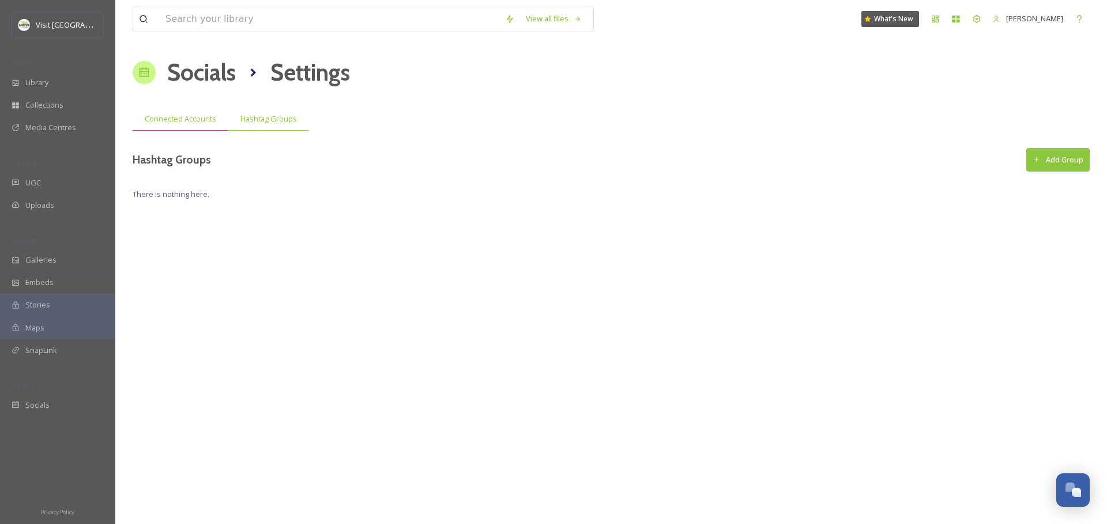
click at [202, 119] on span "Connected Accounts" at bounding box center [180, 119] width 71 height 11
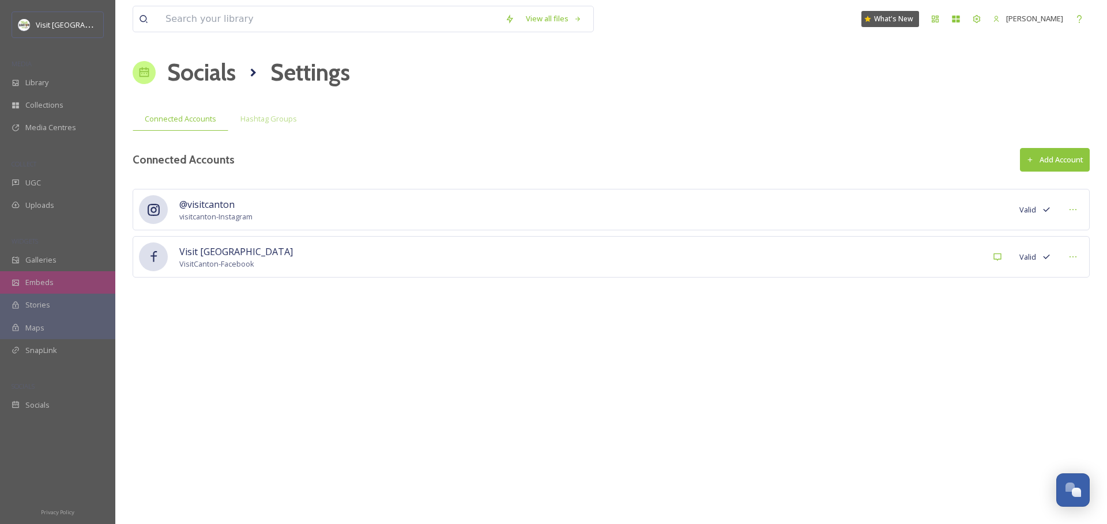
click at [35, 277] on span "Embeds" at bounding box center [39, 282] width 28 height 11
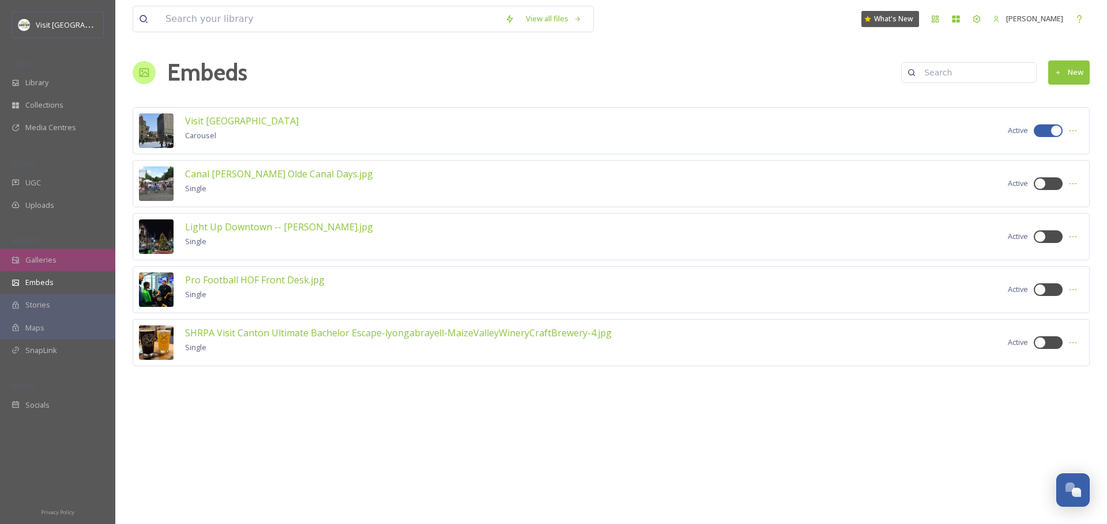
click at [51, 262] on span "Galleries" at bounding box center [40, 260] width 31 height 11
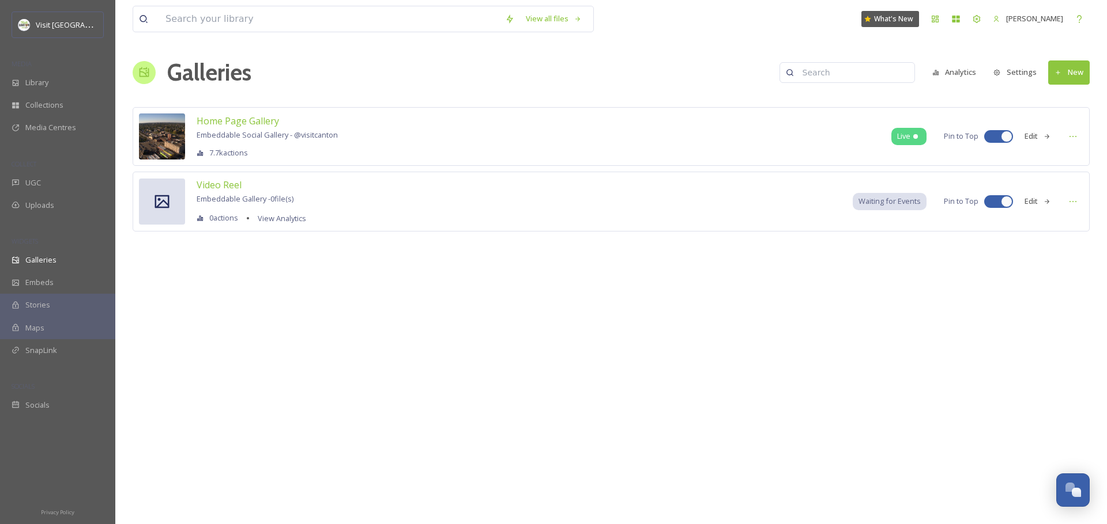
click at [1011, 79] on button "Settings" at bounding box center [1014, 72] width 55 height 22
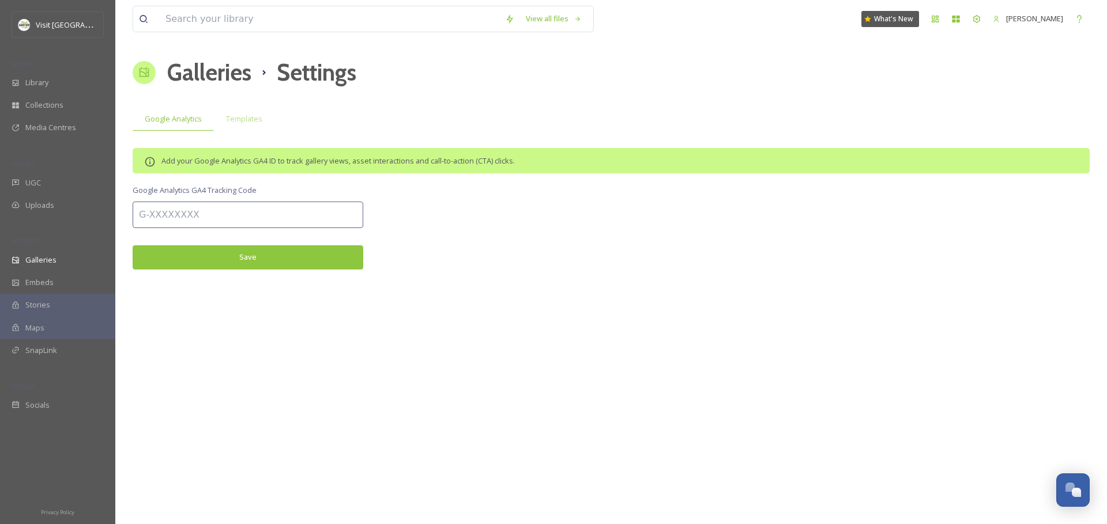
click at [297, 210] on input at bounding box center [248, 215] width 231 height 27
click at [250, 112] on div "Templates" at bounding box center [244, 119] width 61 height 24
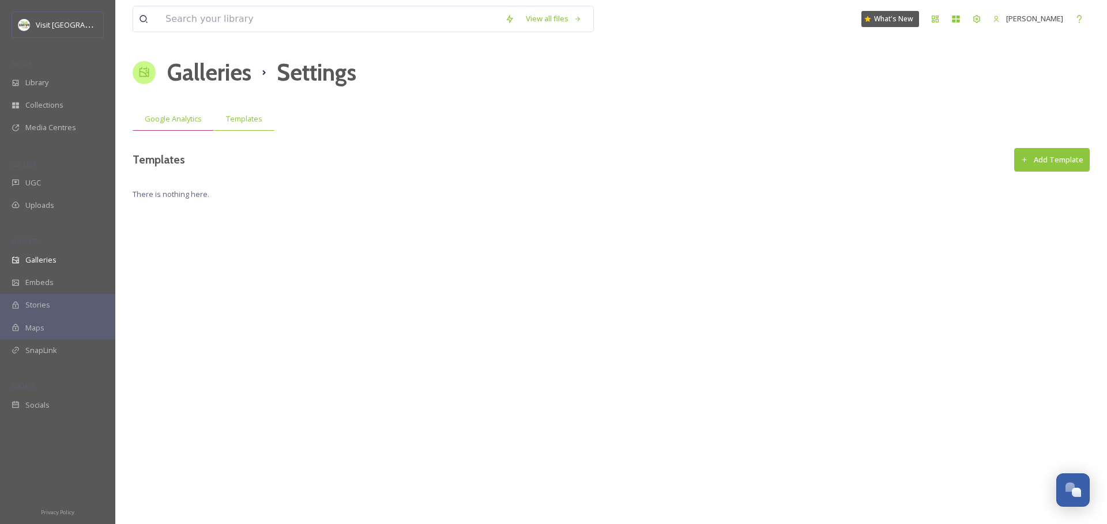
click at [173, 124] on div "Google Analytics" at bounding box center [173, 119] width 81 height 24
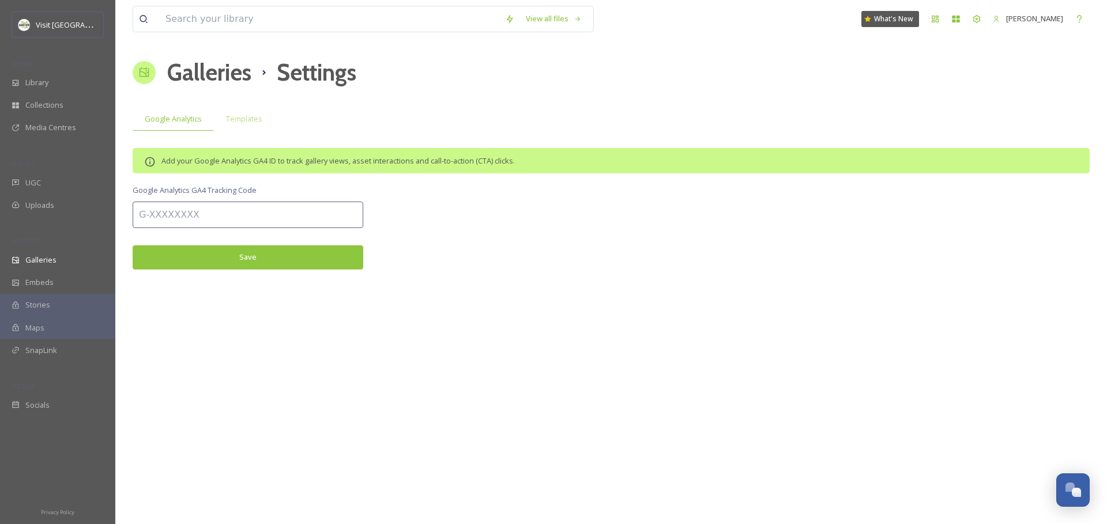
click at [309, 221] on input at bounding box center [248, 215] width 231 height 27
click at [165, 208] on input at bounding box center [248, 215] width 231 height 27
paste input "313737960"
type input "313737960"
click at [248, 261] on button "Save" at bounding box center [248, 258] width 231 height 24
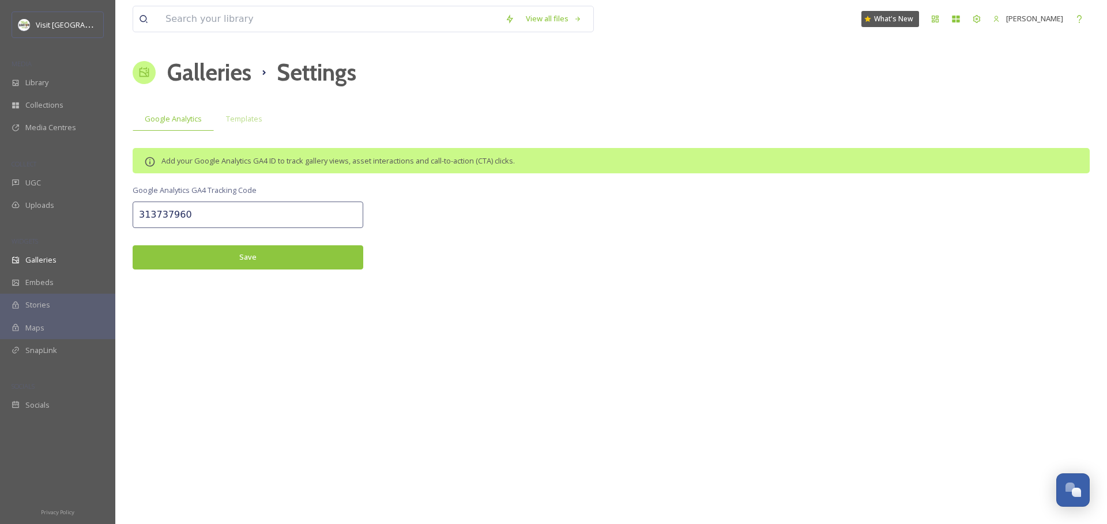
click at [201, 247] on button "Save" at bounding box center [248, 258] width 231 height 24
click at [248, 131] on div "View all files What's New Jonathan Williams Galleries Settings Google Analytics…" at bounding box center [610, 262] width 991 height 524
click at [247, 124] on div "Templates" at bounding box center [244, 119] width 61 height 24
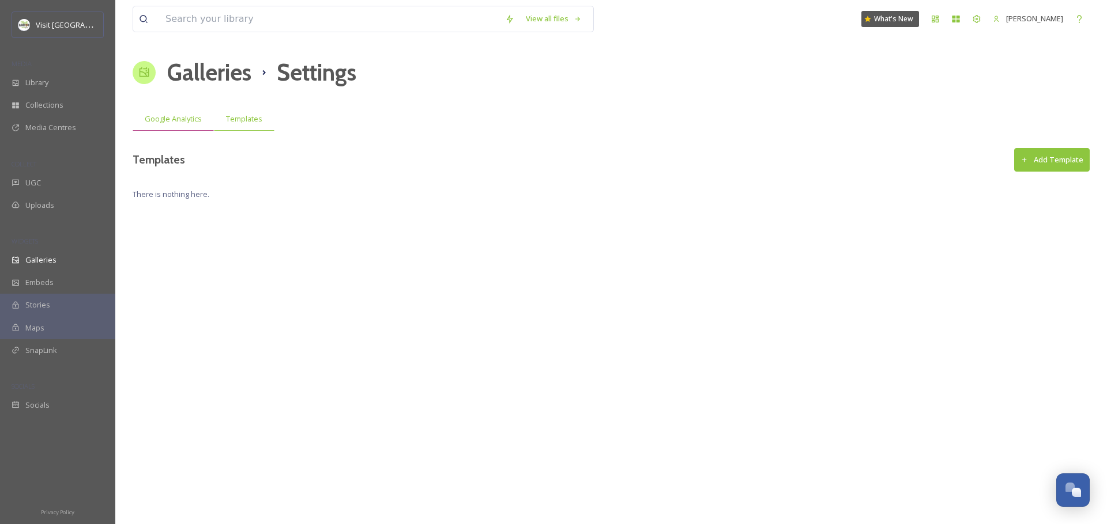
click at [161, 115] on span "Google Analytics" at bounding box center [173, 119] width 57 height 11
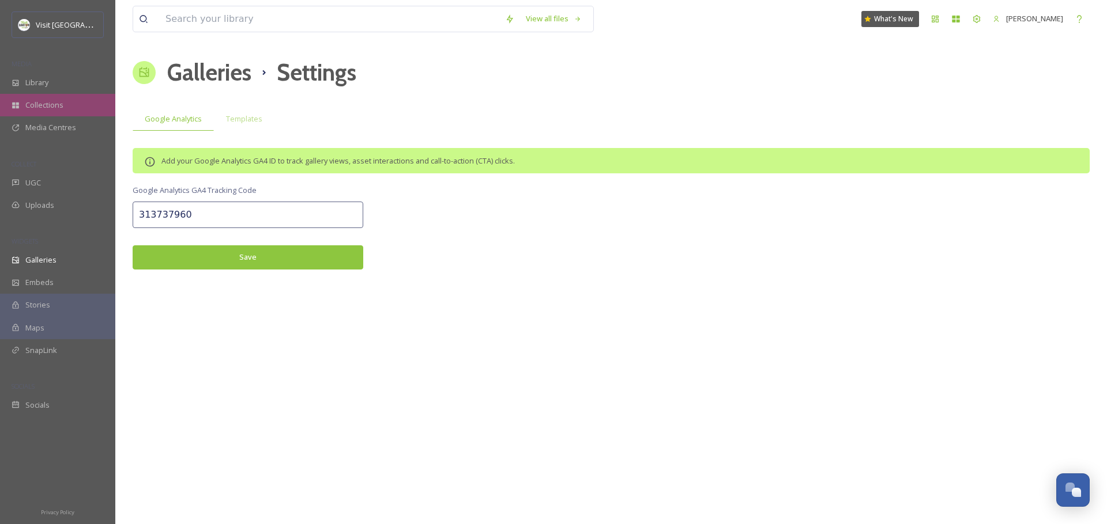
click at [70, 104] on div "Collections" at bounding box center [57, 105] width 115 height 22
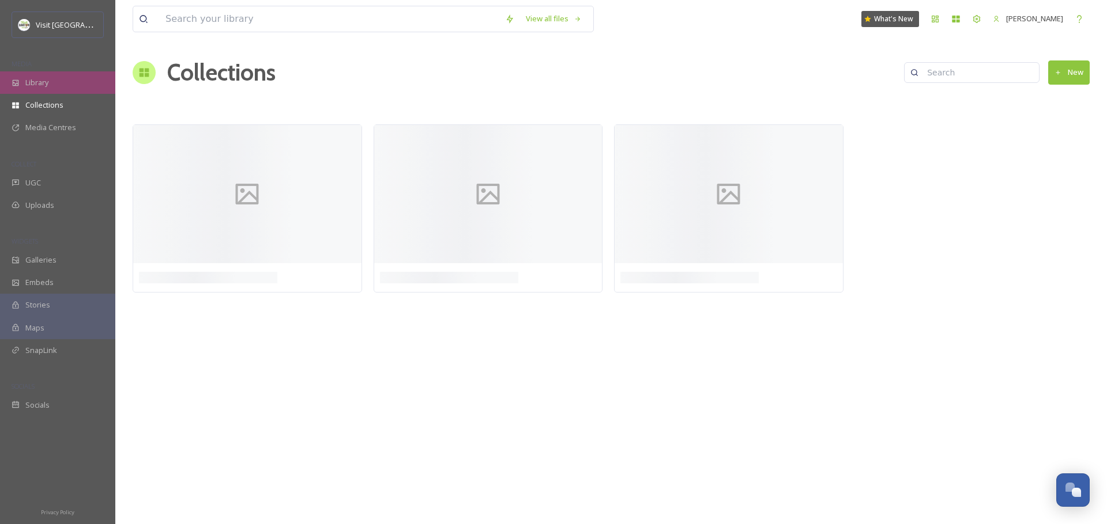
click at [45, 80] on span "Library" at bounding box center [36, 82] width 23 height 11
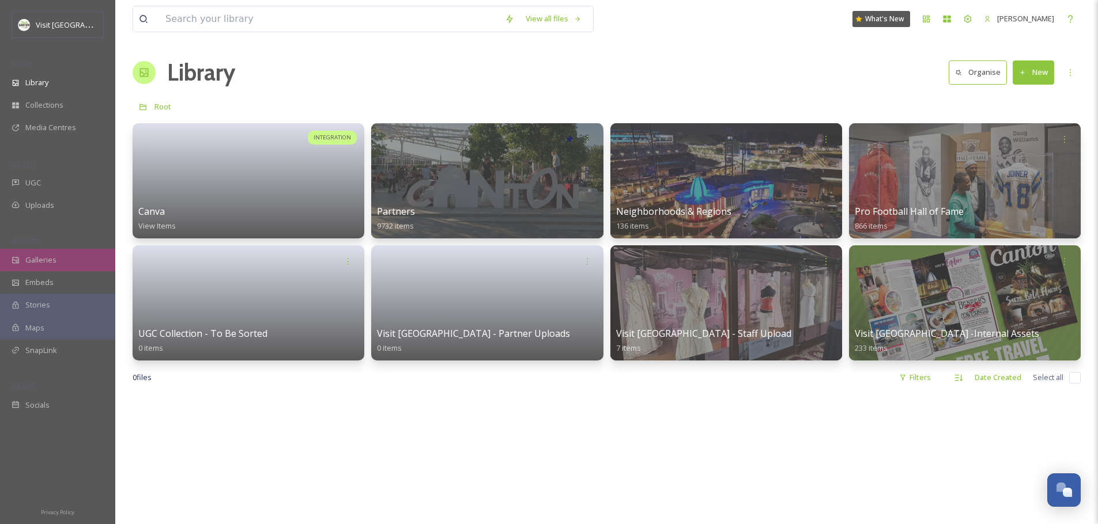
click at [58, 258] on div "Galleries" at bounding box center [57, 260] width 115 height 22
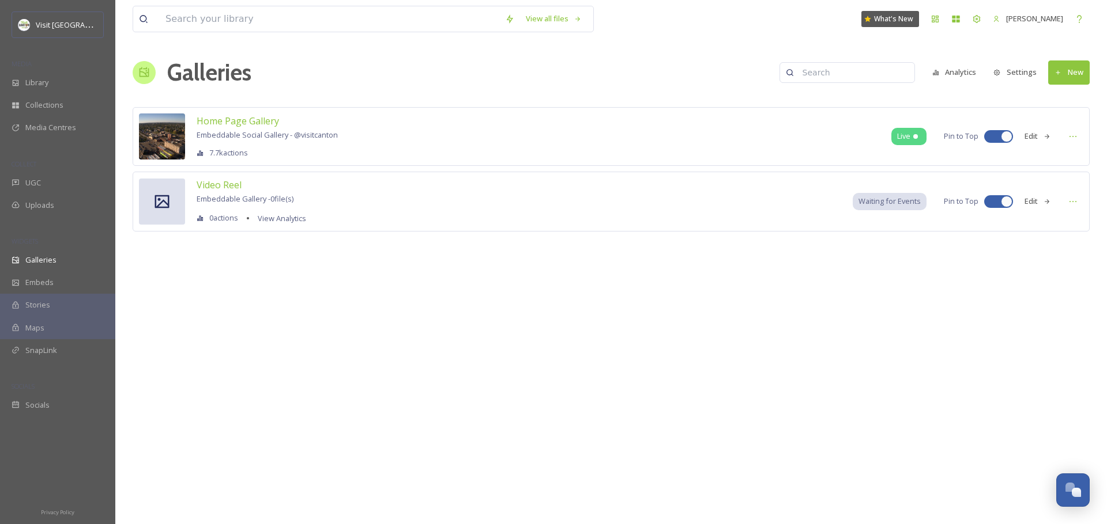
click at [1029, 71] on button "Settings" at bounding box center [1014, 72] width 55 height 22
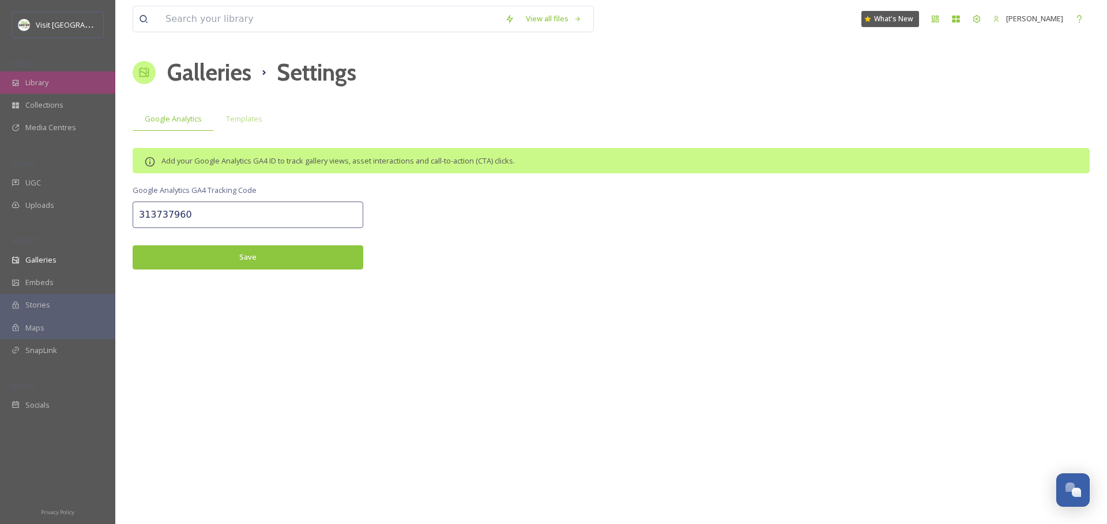
click at [52, 82] on div "Library" at bounding box center [57, 82] width 115 height 22
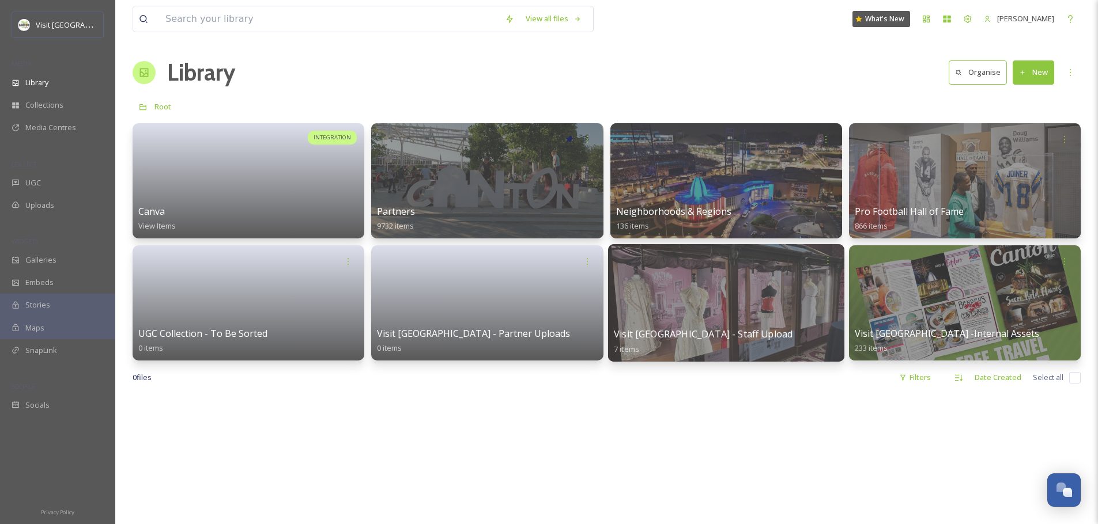
click at [657, 267] on div at bounding box center [726, 260] width 225 height 21
click at [673, 320] on div at bounding box center [725, 303] width 236 height 118
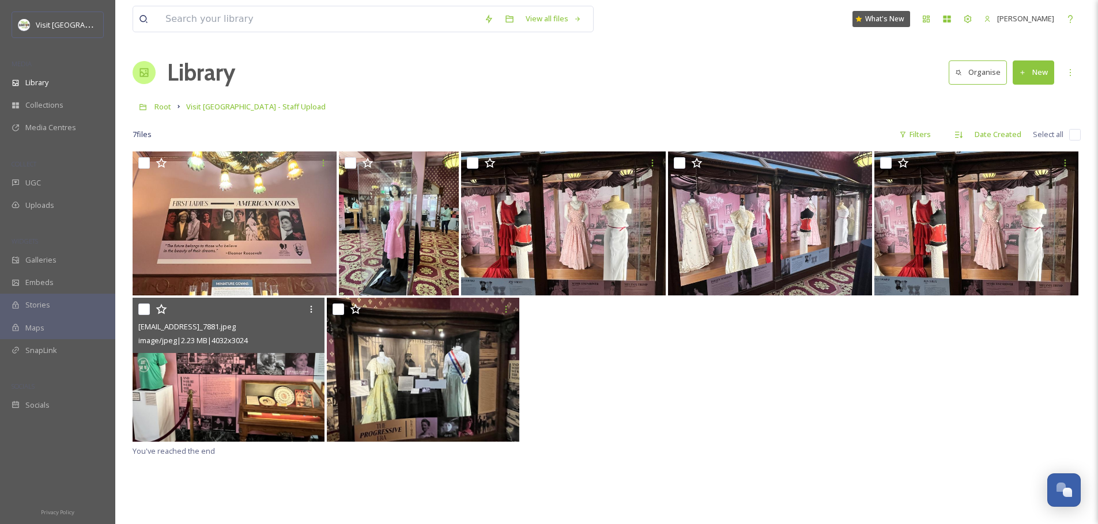
click at [141, 309] on input "checkbox" at bounding box center [144, 310] width 12 height 12
checkbox input "true"
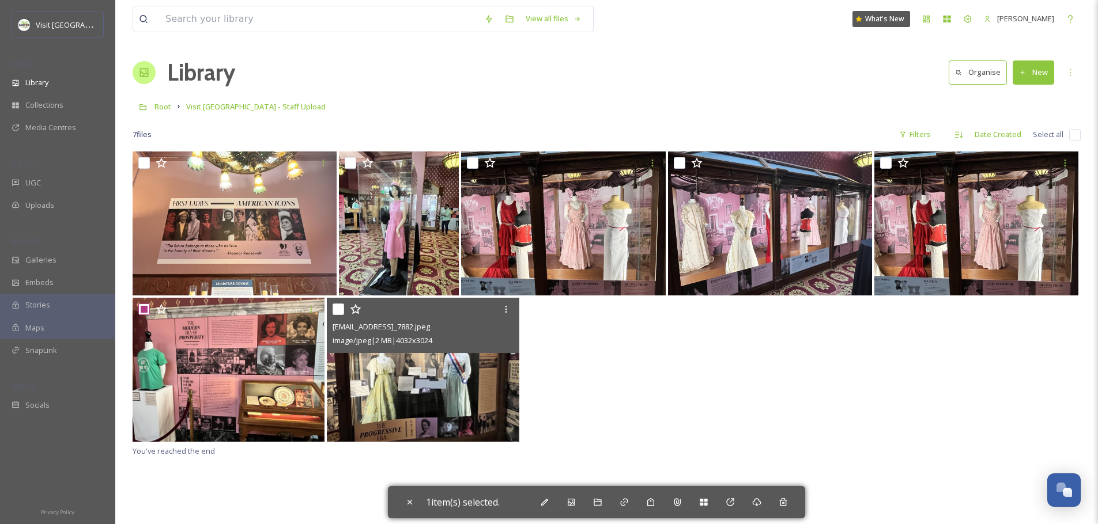
click at [341, 309] on input "checkbox" at bounding box center [339, 310] width 12 height 12
checkbox input "true"
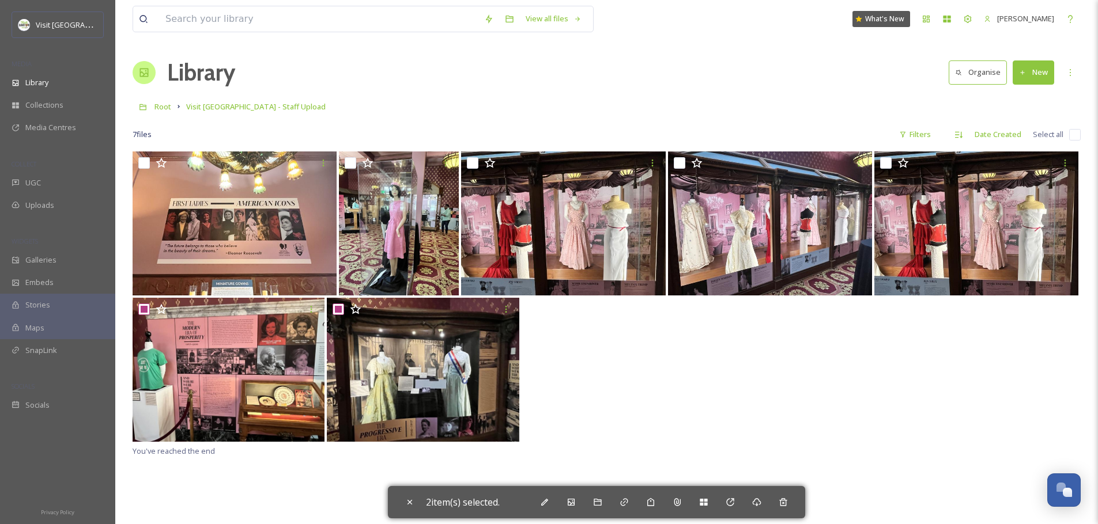
click at [1079, 136] on input "checkbox" at bounding box center [1075, 135] width 12 height 12
checkbox input "true"
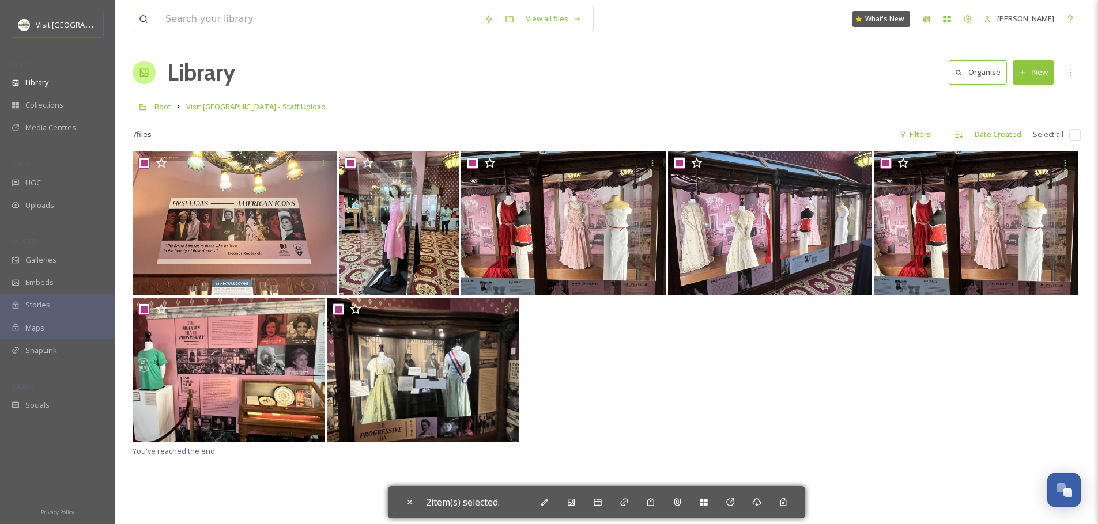
checkbox input "true"
click at [596, 503] on icon at bounding box center [597, 502] width 9 height 9
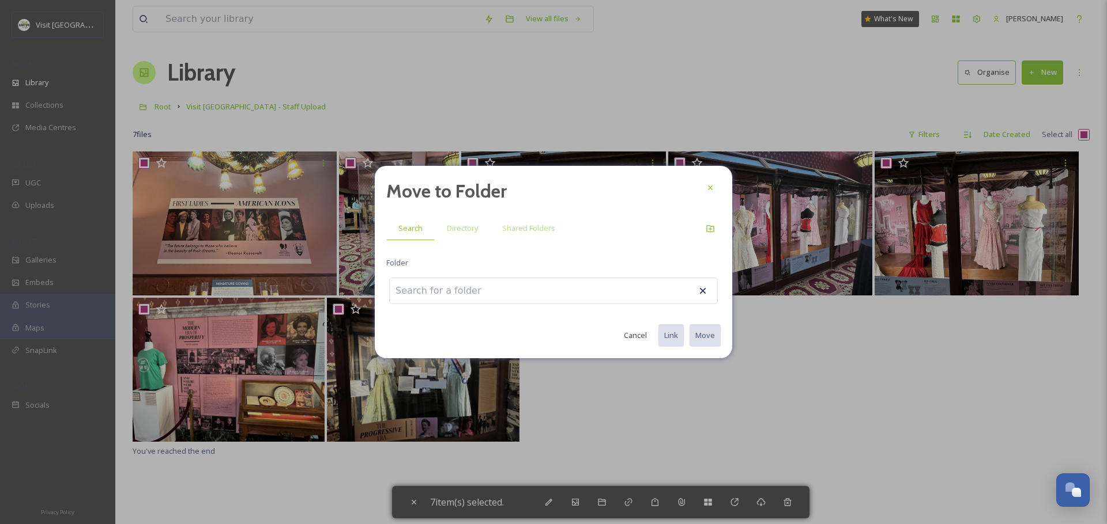
click at [488, 294] on input at bounding box center [453, 290] width 127 height 25
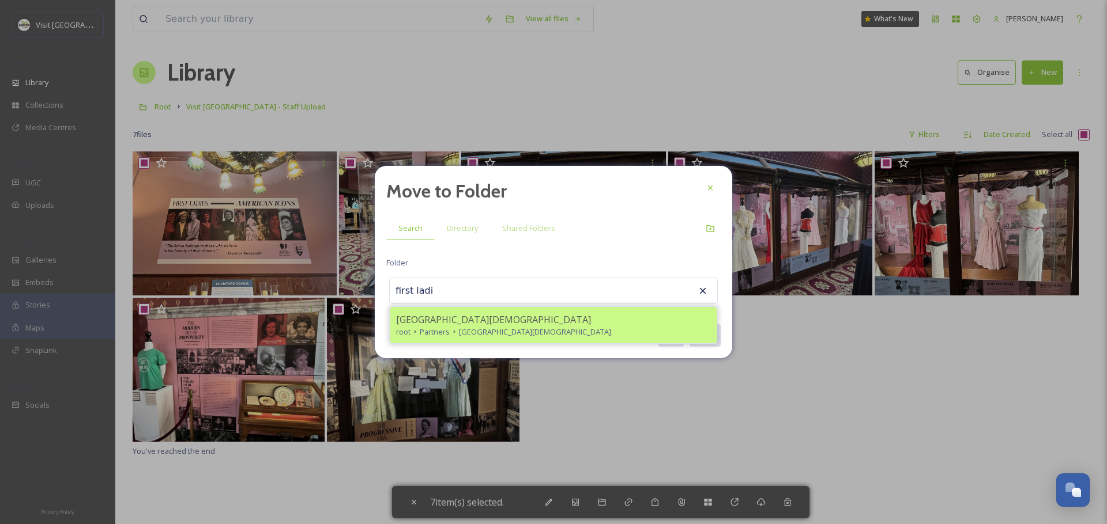
click at [499, 321] on span "[GEOGRAPHIC_DATA][DEMOGRAPHIC_DATA]" at bounding box center [493, 320] width 195 height 14
type input "[GEOGRAPHIC_DATA][DEMOGRAPHIC_DATA]"
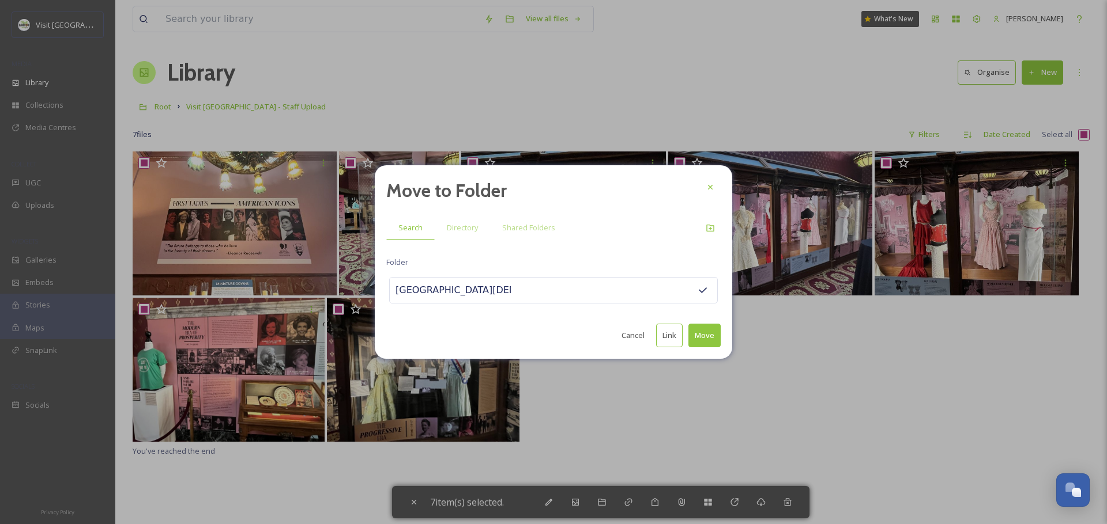
click at [709, 336] on button "Move" at bounding box center [704, 336] width 32 height 24
checkbox input "false"
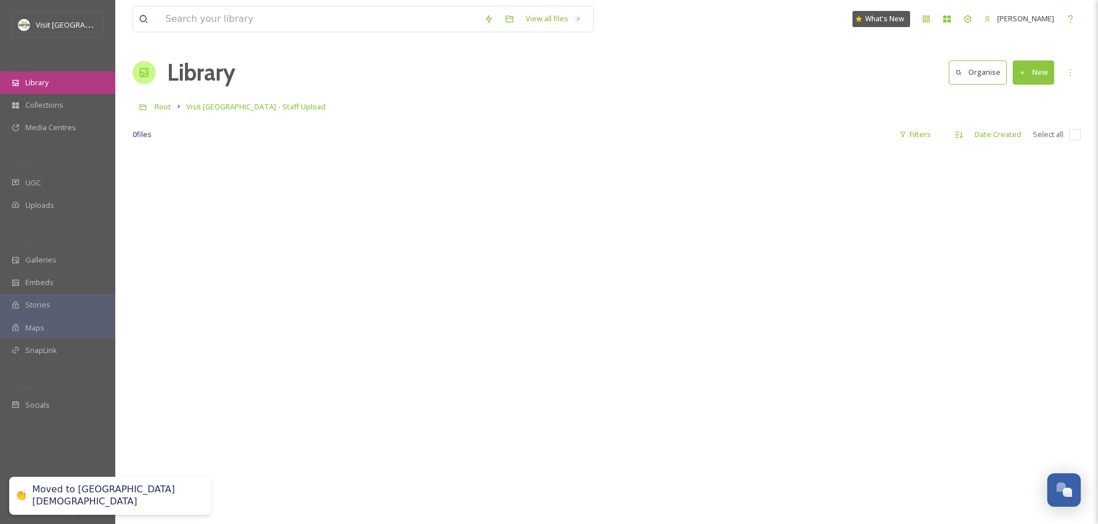
click at [44, 81] on span "Library" at bounding box center [36, 82] width 23 height 11
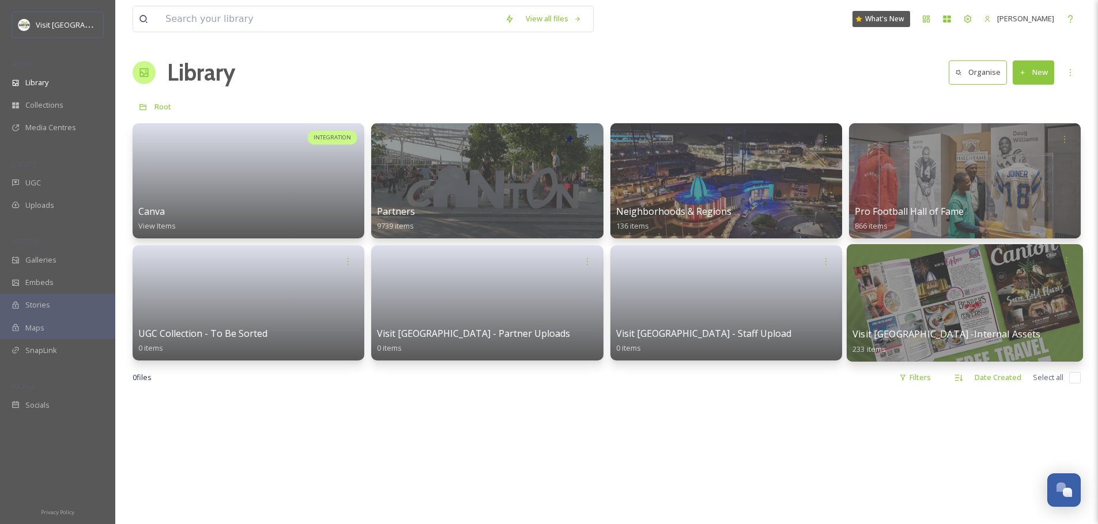
click at [930, 303] on div at bounding box center [965, 303] width 236 height 118
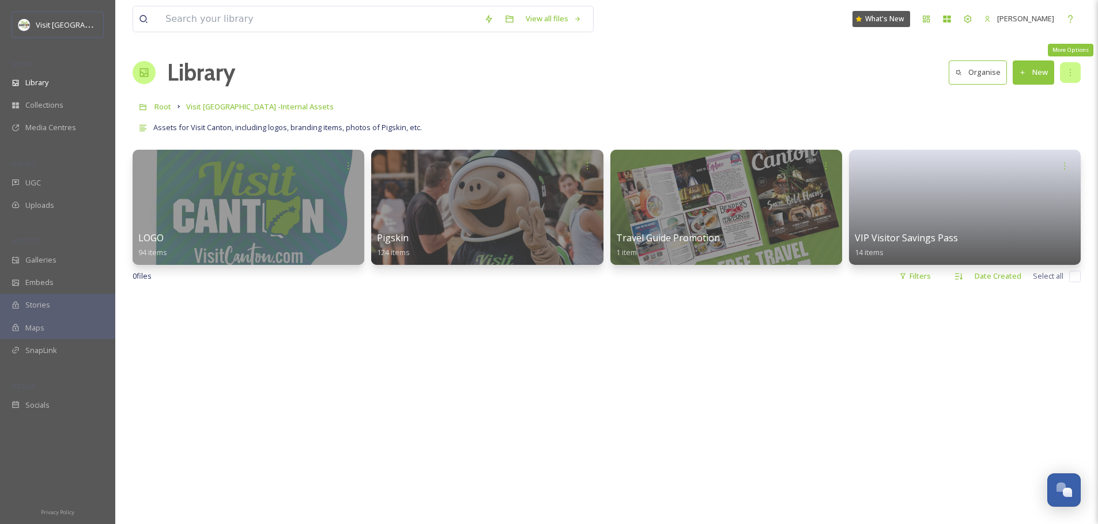
click at [1071, 72] on icon at bounding box center [1070, 72] width 9 height 9
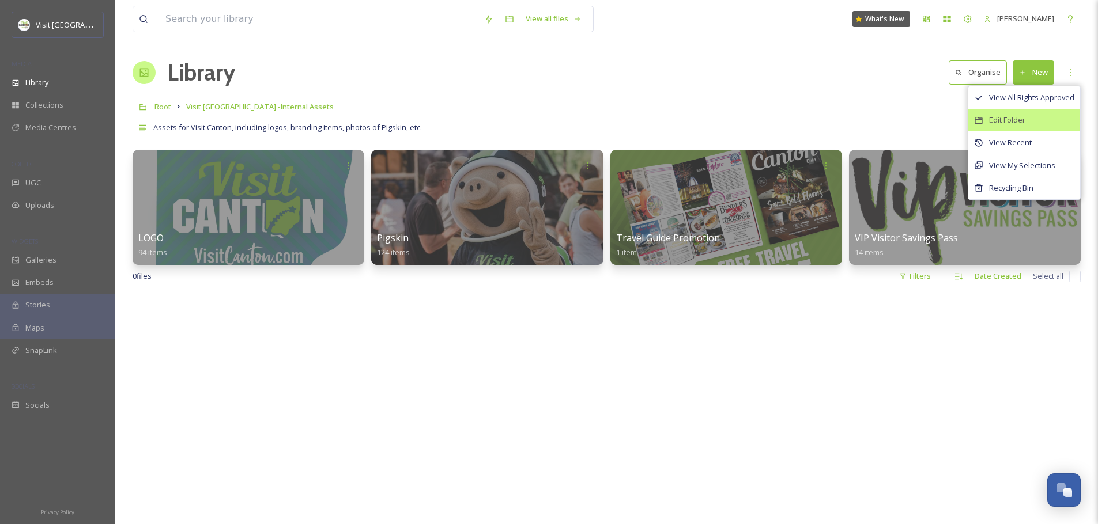
click at [1031, 121] on div "Edit Folder" at bounding box center [1024, 120] width 112 height 22
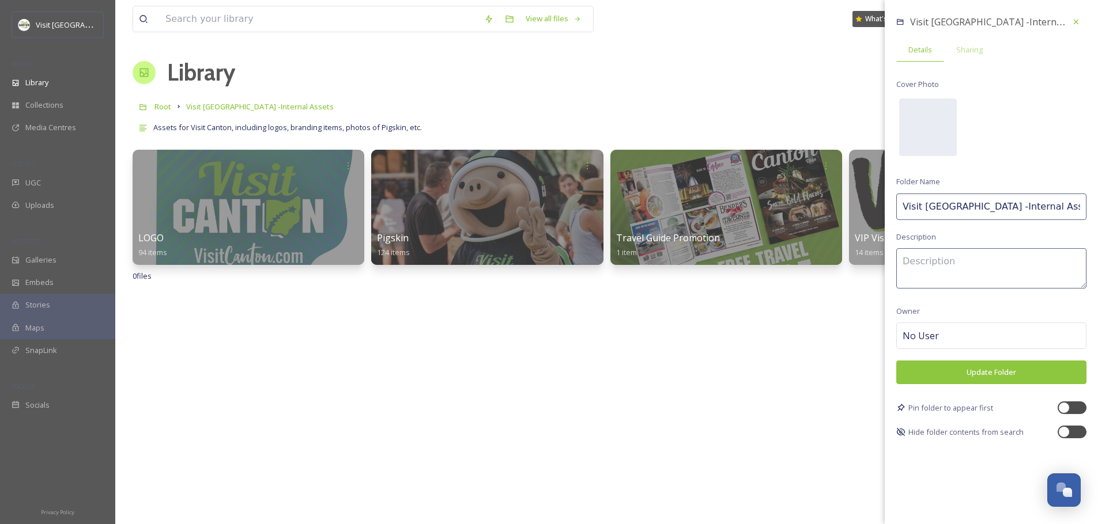
type textarea "Assets for Visit Canton, including logos, branding items, photos of Pigskin, et…"
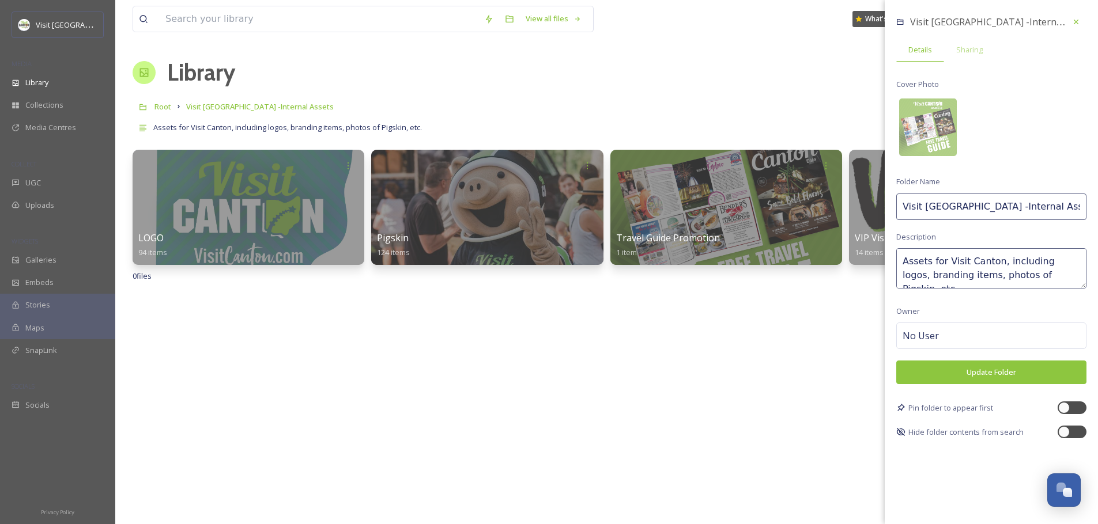
click at [960, 207] on input "Visit Canton -Internal Assets" at bounding box center [991, 207] width 190 height 27
type input "Visit [GEOGRAPHIC_DATA] - Internal Assets"
click at [972, 372] on button "Update Folder" at bounding box center [991, 373] width 190 height 24
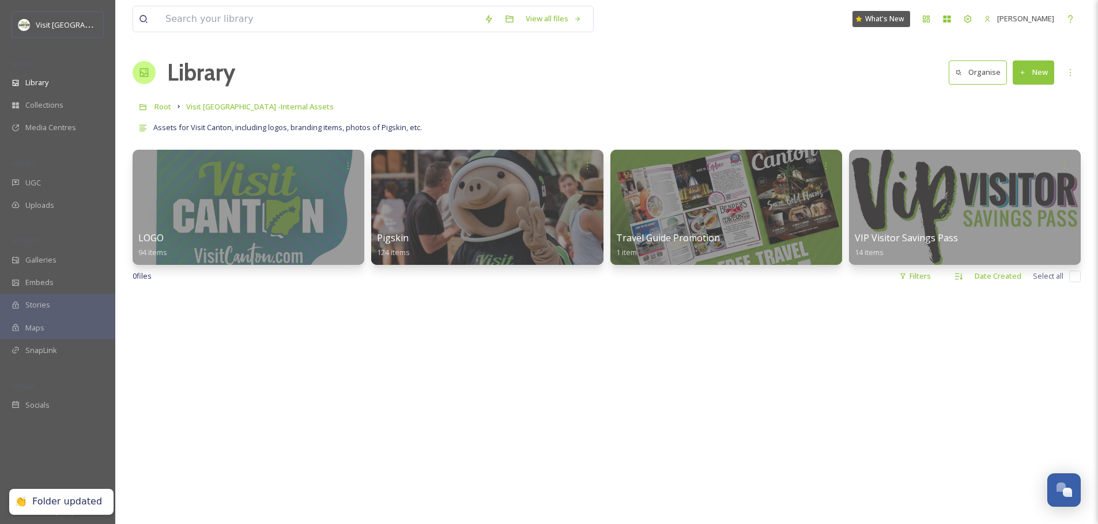
click at [217, 105] on span "Visit Canton -Internal Assets" at bounding box center [260, 106] width 148 height 10
click at [159, 109] on span "Root" at bounding box center [162, 106] width 17 height 10
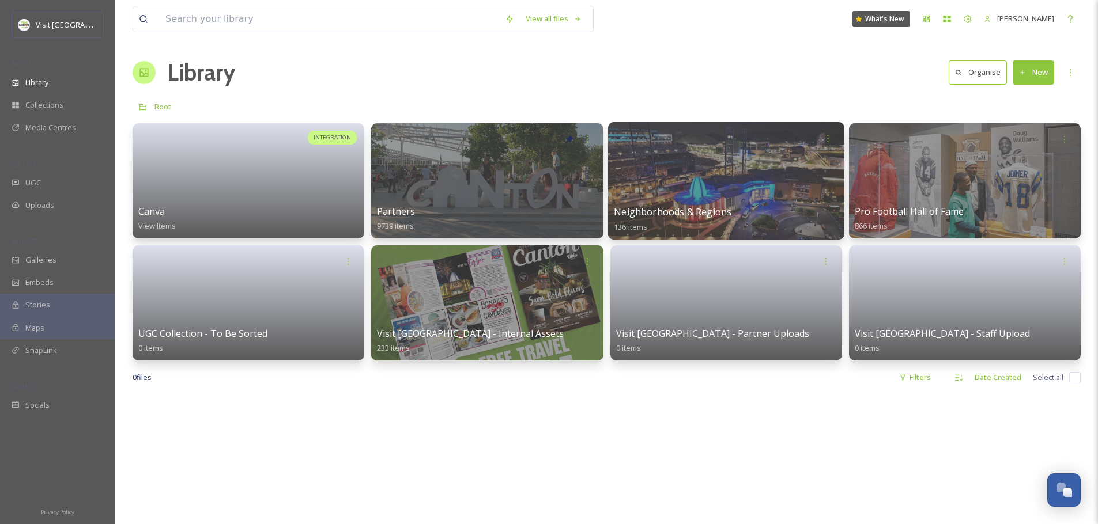
click at [656, 184] on div at bounding box center [725, 181] width 236 height 118
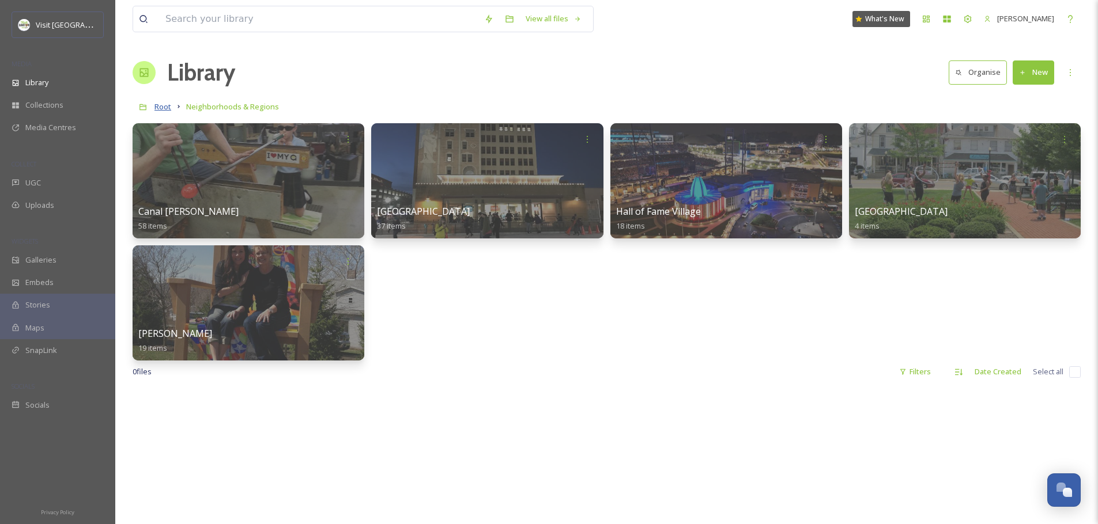
click at [163, 105] on span "Root" at bounding box center [162, 106] width 17 height 10
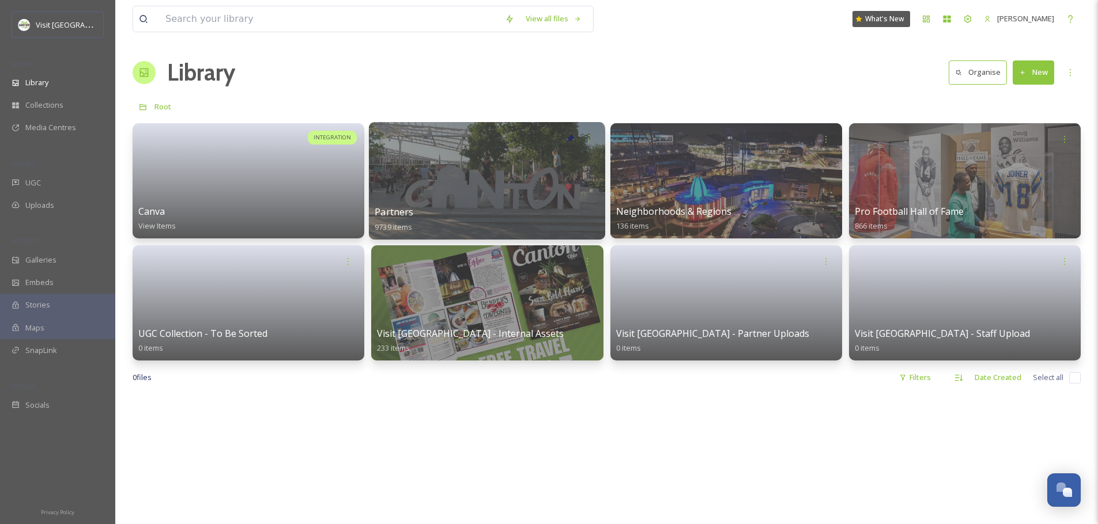
scroll to position [2, 0]
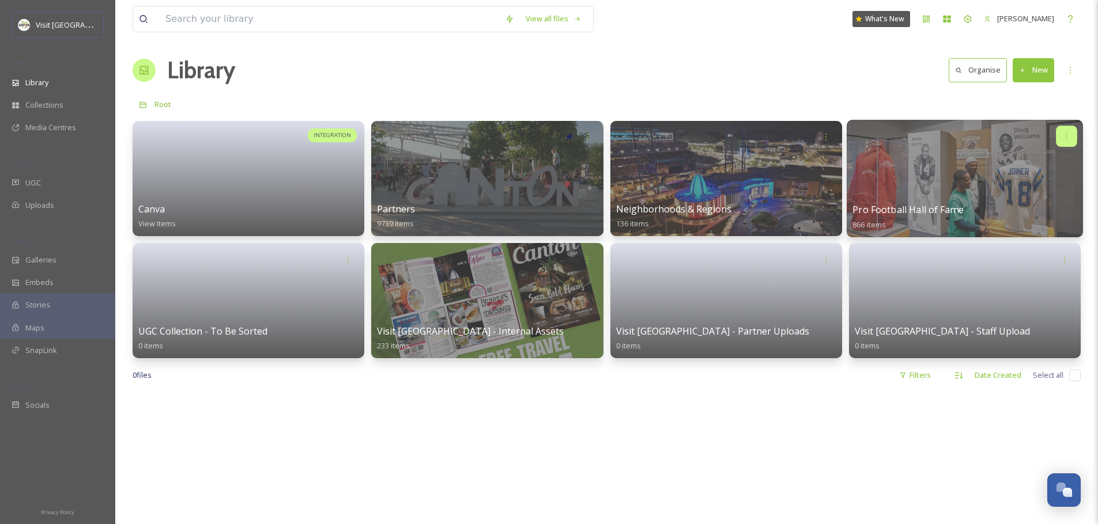
click at [1075, 134] on div at bounding box center [1066, 136] width 21 height 21
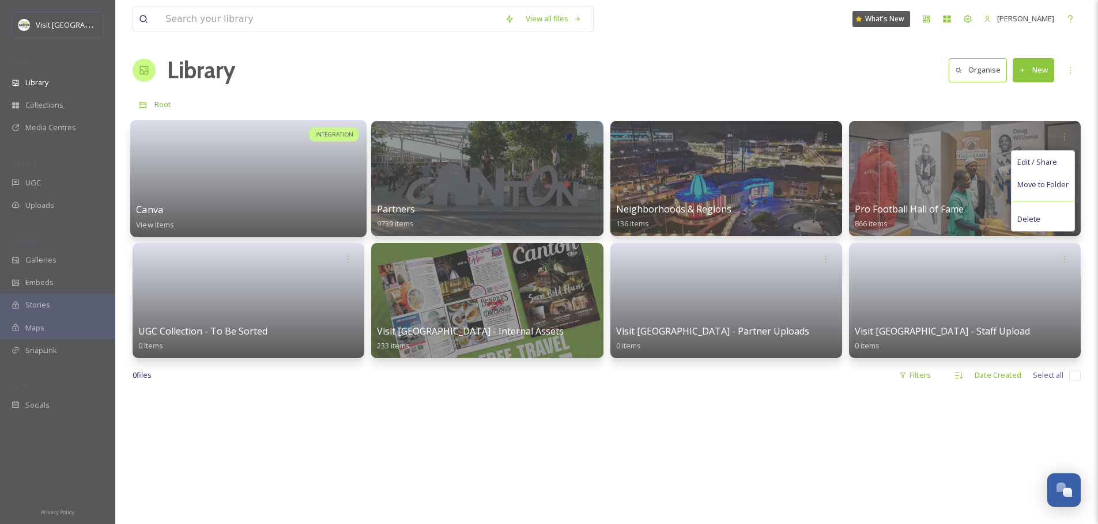
drag, startPoint x: 358, startPoint y: 150, endPoint x: 314, endPoint y: 161, distance: 45.7
click at [334, 134] on span "INTEGRATION" at bounding box center [334, 134] width 38 height 9
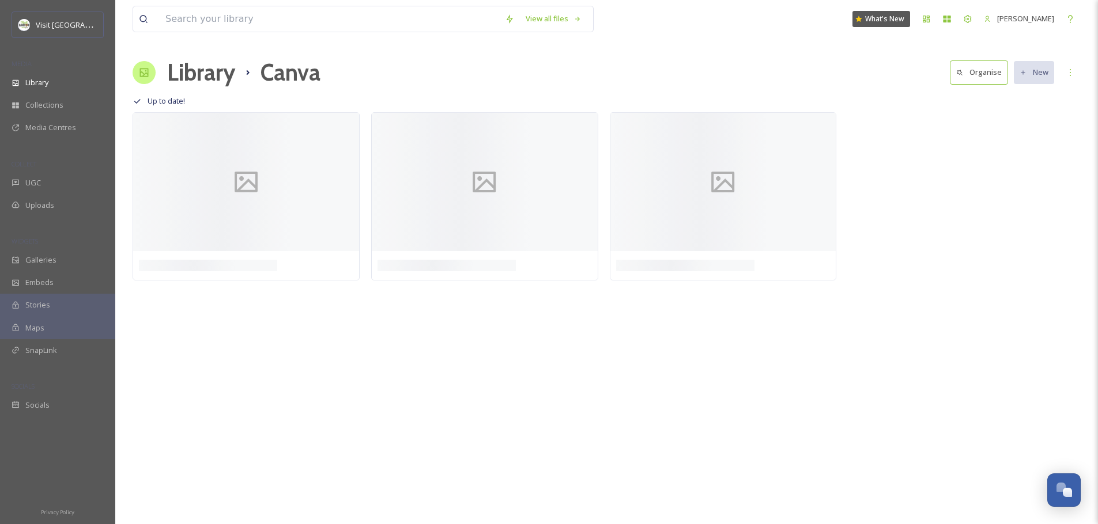
click at [210, 79] on h1 "Library" at bounding box center [201, 72] width 68 height 35
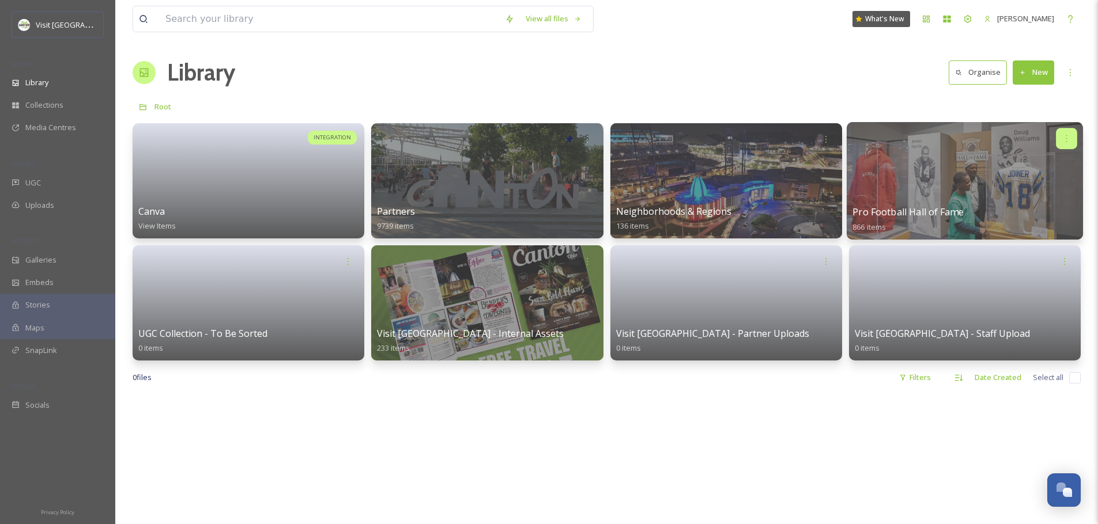
click at [1070, 140] on icon at bounding box center [1066, 138] width 9 height 9
click at [1041, 188] on span "Move to Folder" at bounding box center [1044, 188] width 52 height 12
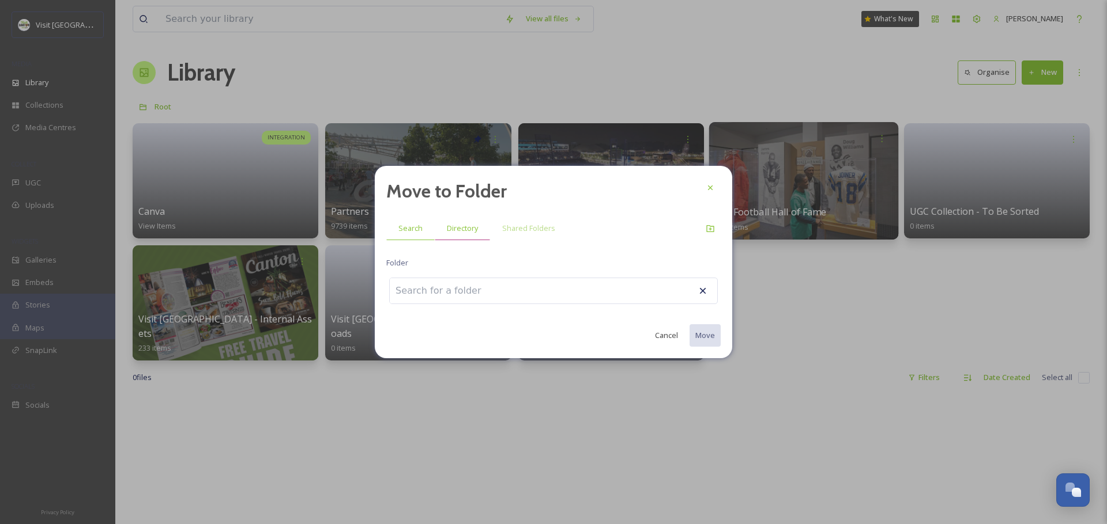
click at [463, 217] on div "Directory" at bounding box center [462, 229] width 55 height 24
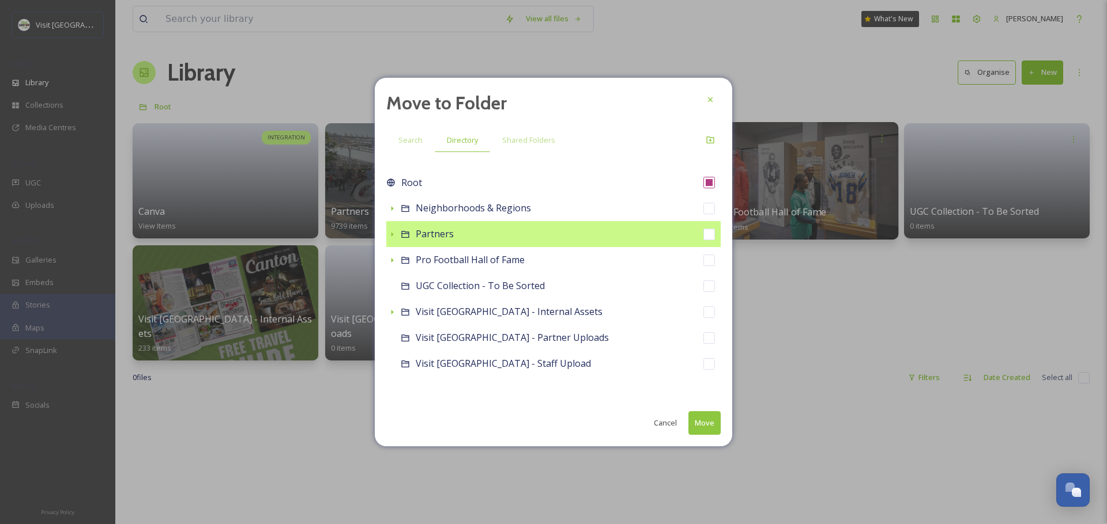
click at [438, 232] on span "Partners" at bounding box center [435, 234] width 38 height 13
checkbox input "false"
checkbox input "true"
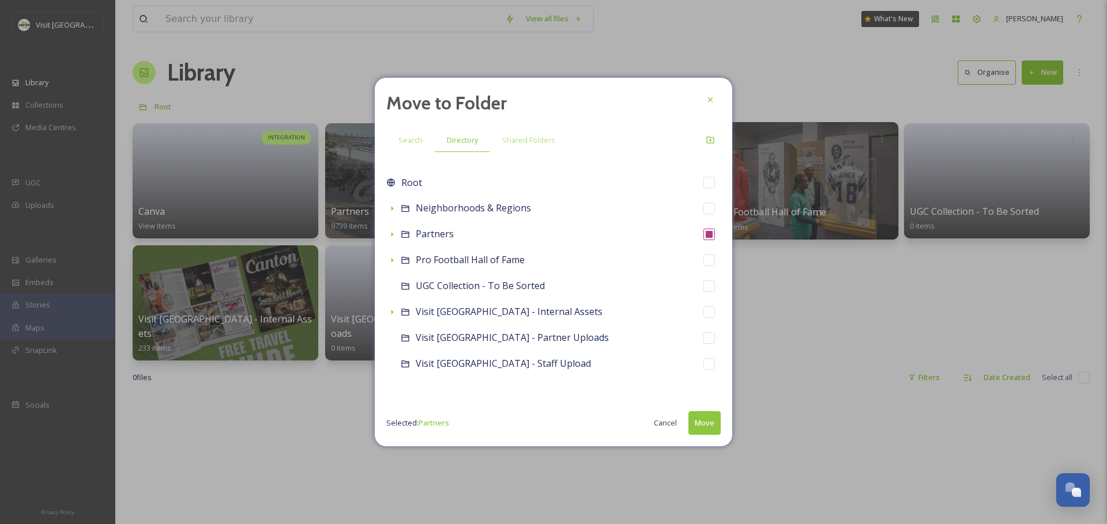
click at [709, 428] on button "Move" at bounding box center [704, 423] width 32 height 24
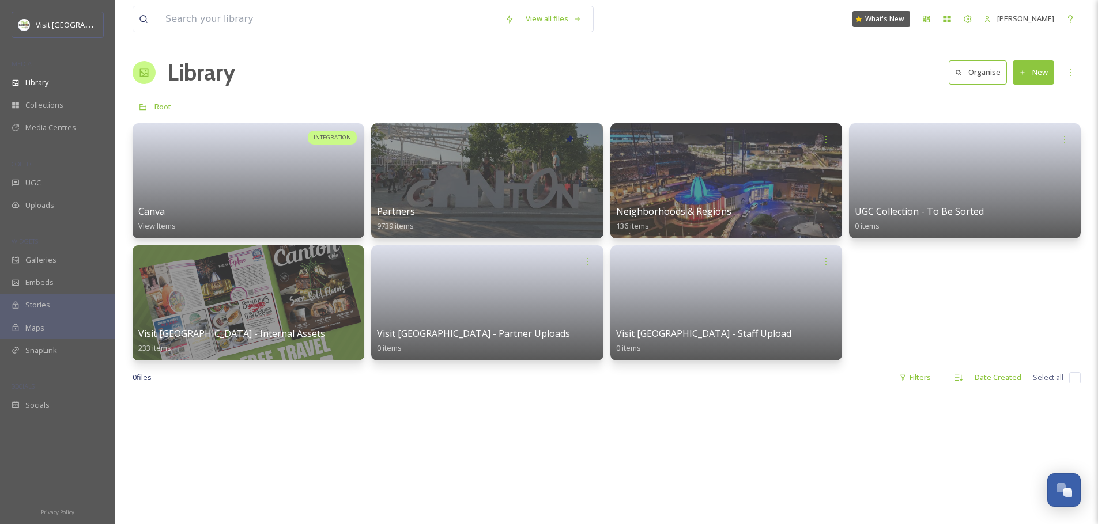
click at [1041, 70] on button "New" at bounding box center [1033, 73] width 41 height 24
click at [1022, 142] on span "Folder" at bounding box center [1020, 144] width 22 height 11
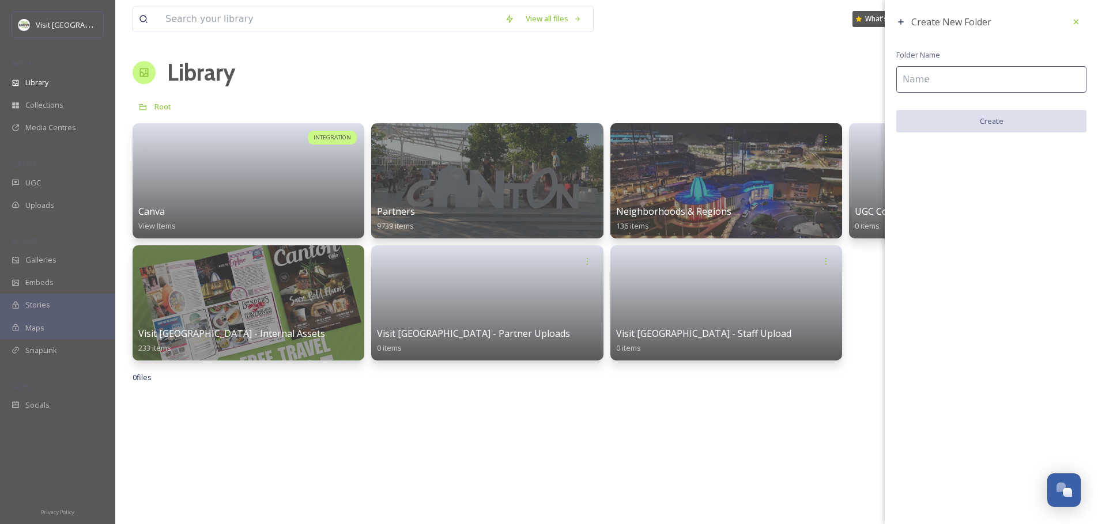
click at [939, 81] on input at bounding box center [991, 79] width 190 height 27
type input "S"
type input "u"
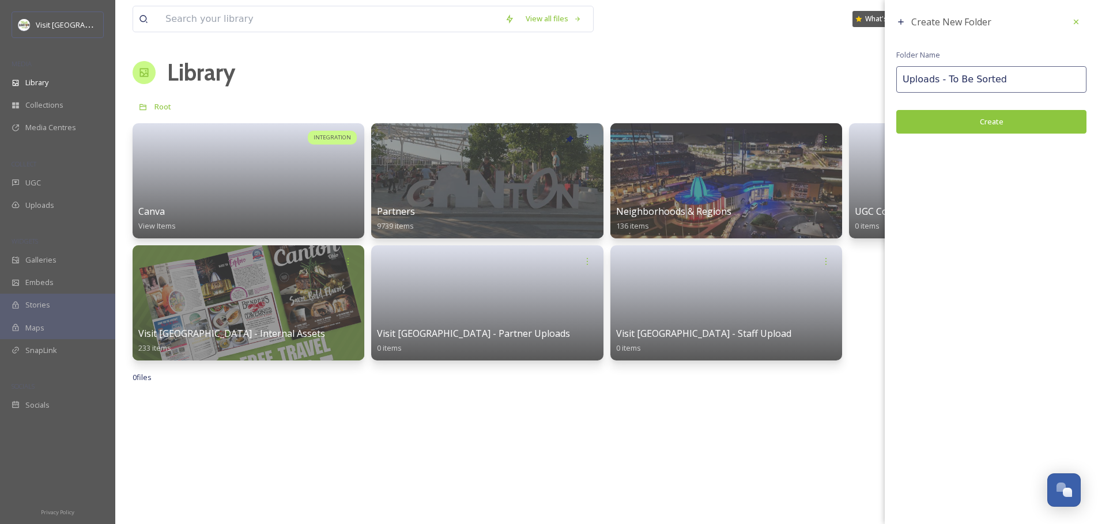
type input "Uploads - To Be Sorted"
click at [1025, 118] on button "Create" at bounding box center [991, 122] width 190 height 24
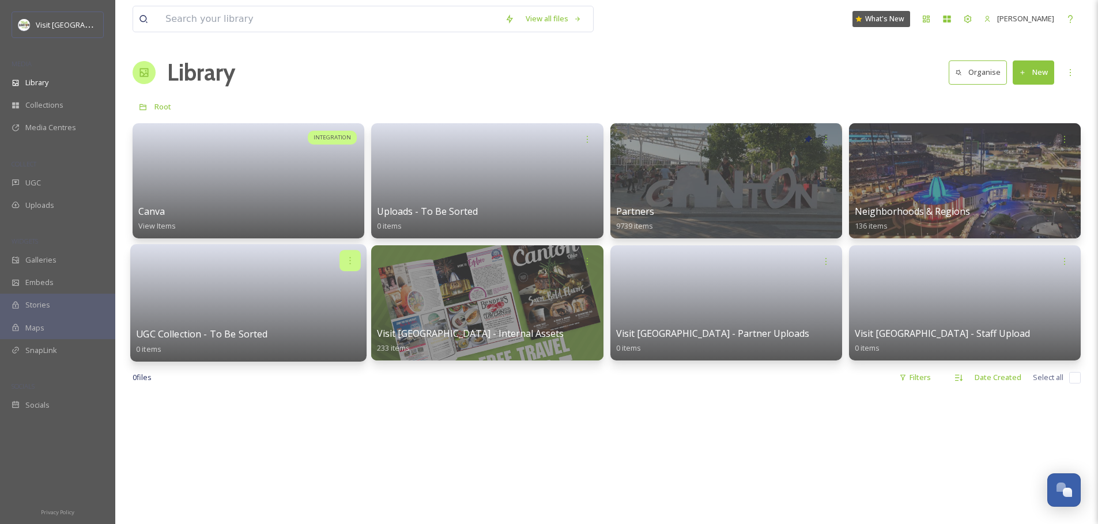
click at [352, 260] on icon at bounding box center [350, 260] width 9 height 9
click at [355, 308] on div "Move to Folder" at bounding box center [328, 309] width 64 height 23
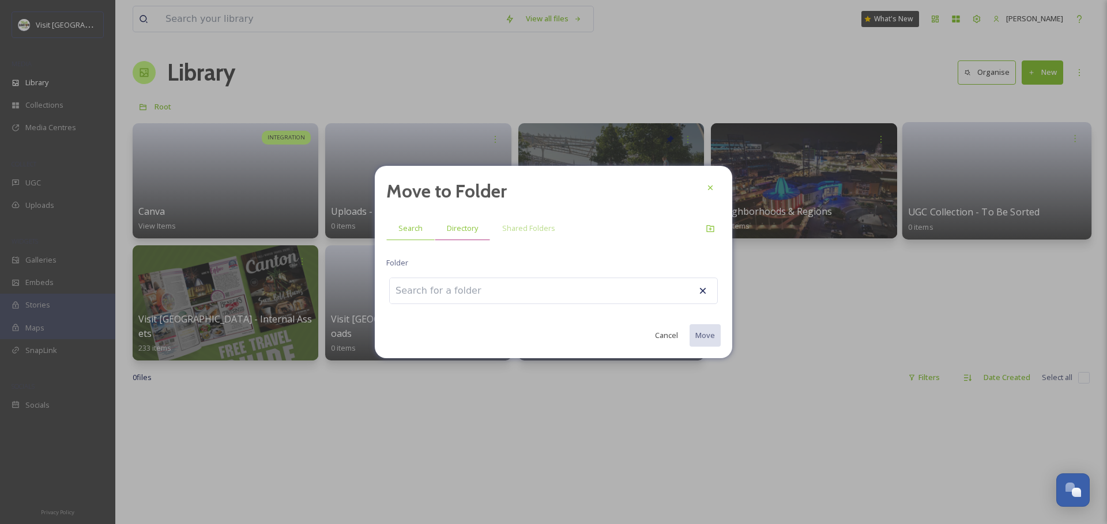
click at [444, 226] on div "Directory" at bounding box center [462, 229] width 55 height 24
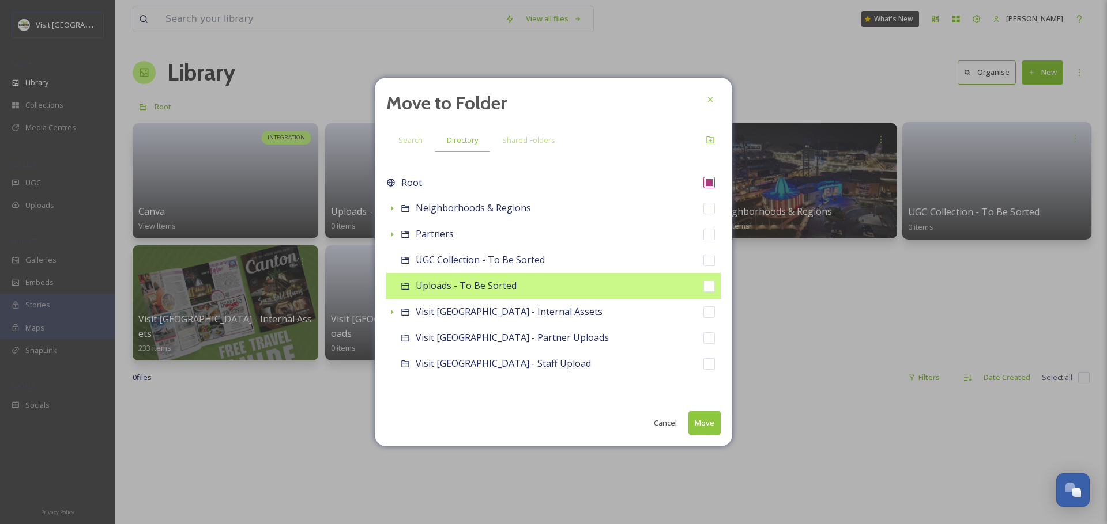
click at [456, 286] on span "Uploads - To Be Sorted" at bounding box center [466, 286] width 101 height 13
checkbox input "false"
checkbox input "true"
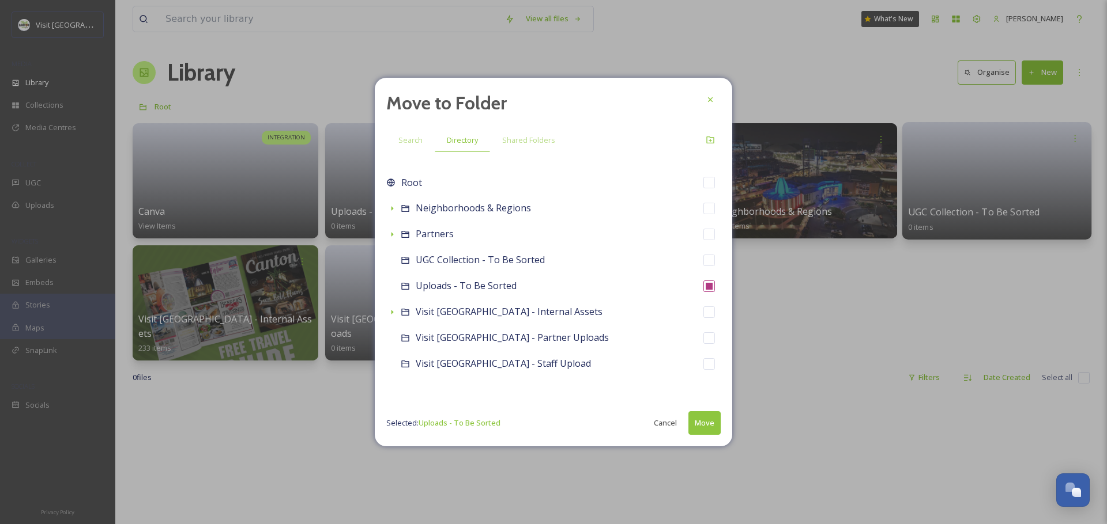
click at [693, 420] on button "Move" at bounding box center [704, 423] width 32 height 24
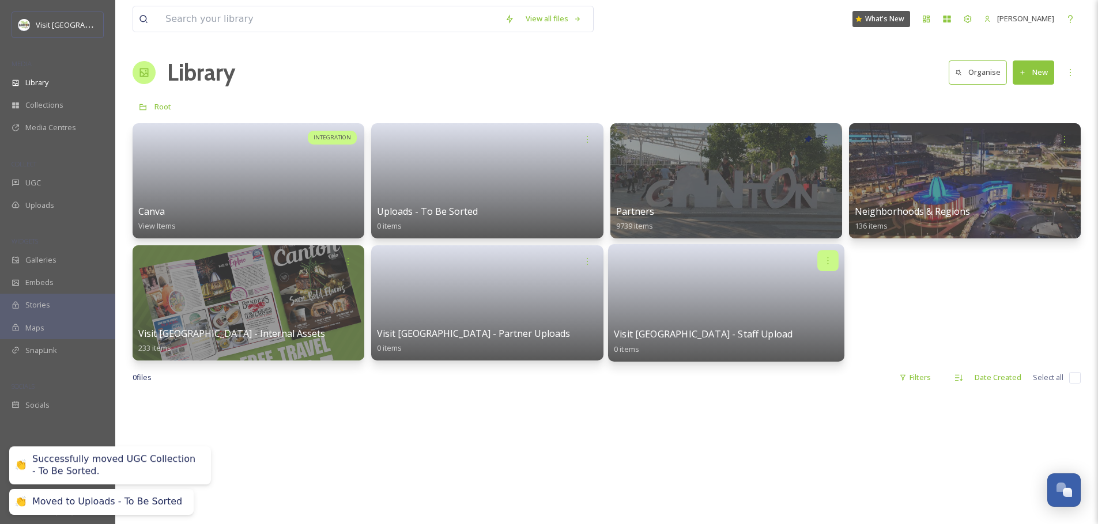
click at [833, 257] on div at bounding box center [827, 260] width 21 height 21
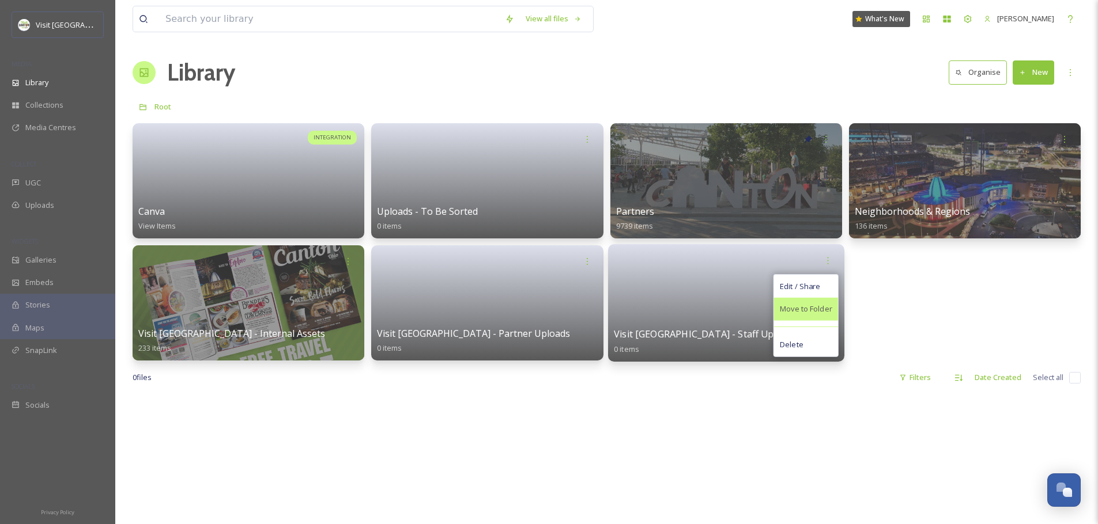
click at [806, 309] on span "Move to Folder" at bounding box center [806, 310] width 52 height 12
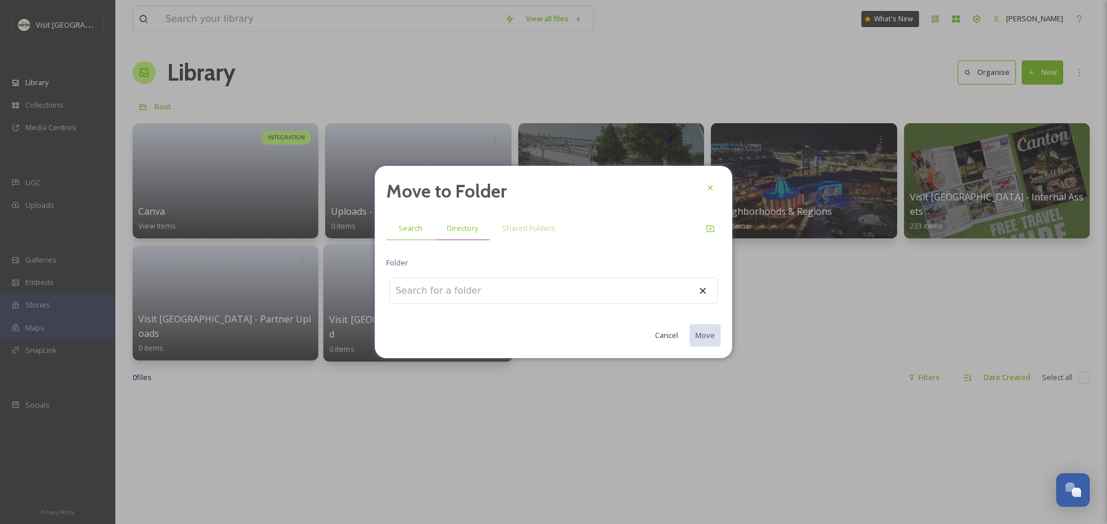
click at [453, 233] on span "Directory" at bounding box center [462, 228] width 31 height 11
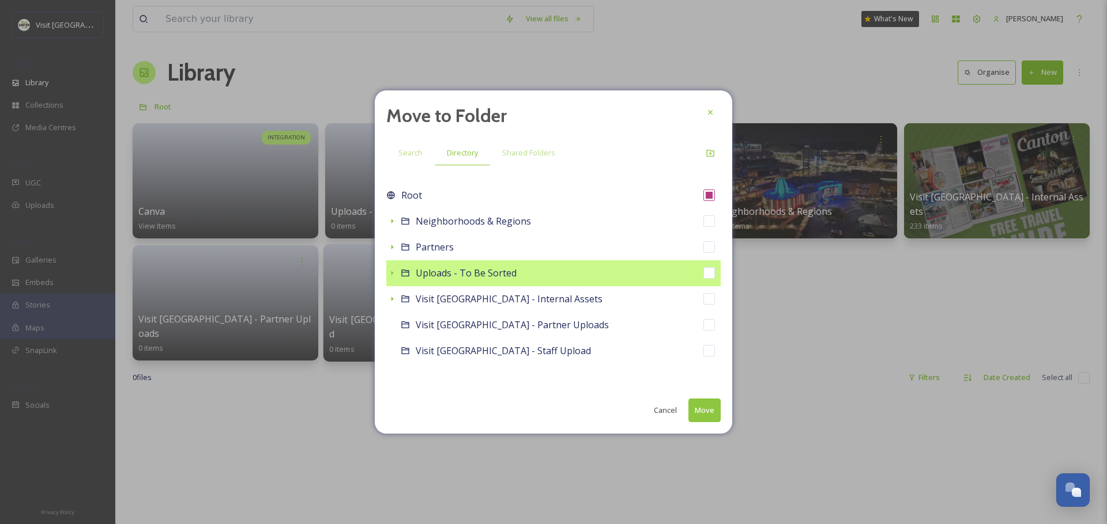
click at [445, 271] on span "Uploads - To Be Sorted" at bounding box center [466, 273] width 101 height 13
checkbox input "false"
checkbox input "true"
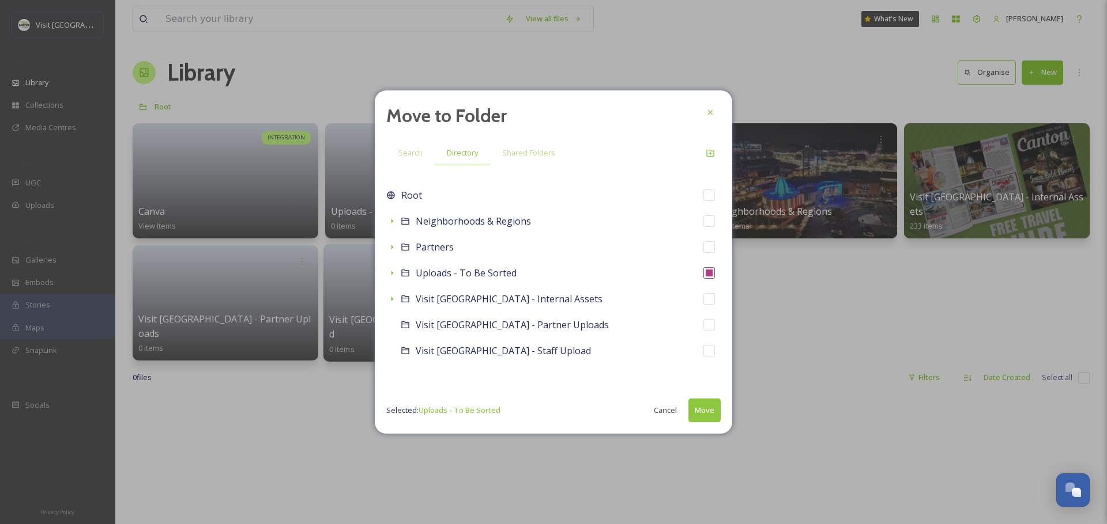
click at [715, 411] on button "Move" at bounding box center [704, 411] width 32 height 24
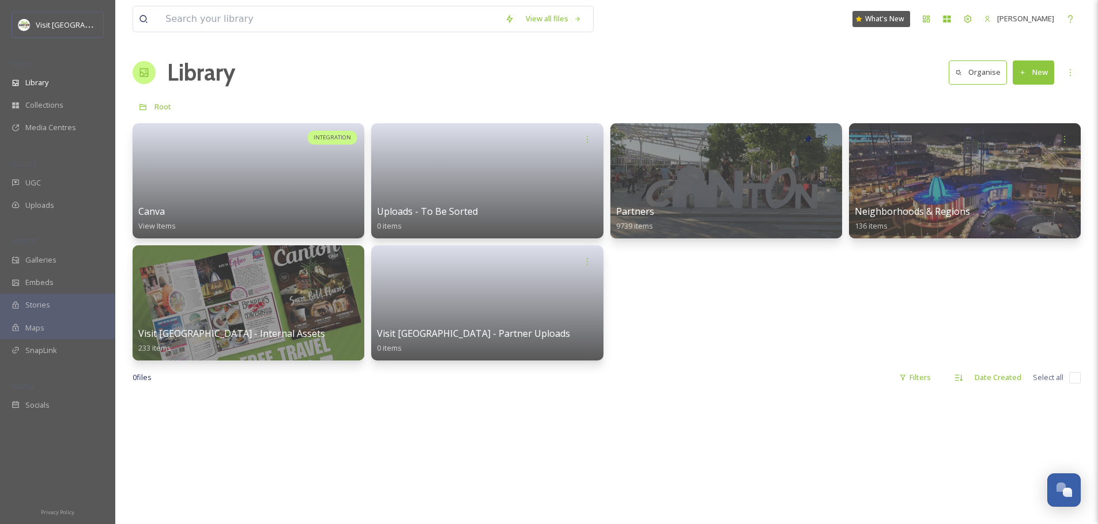
click at [709, 305] on div "INTEGRATION Canva View Items Uploads - To Be Sorted 0 items Partners 9739 items…" at bounding box center [607, 241] width 948 height 237
click at [473, 178] on link at bounding box center [487, 177] width 225 height 56
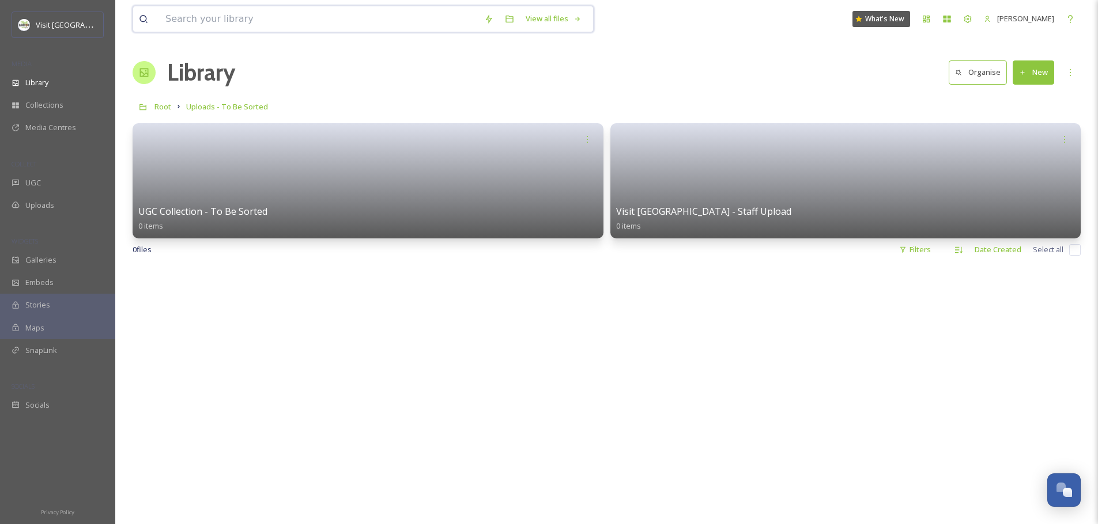
click at [319, 21] on input at bounding box center [319, 18] width 319 height 25
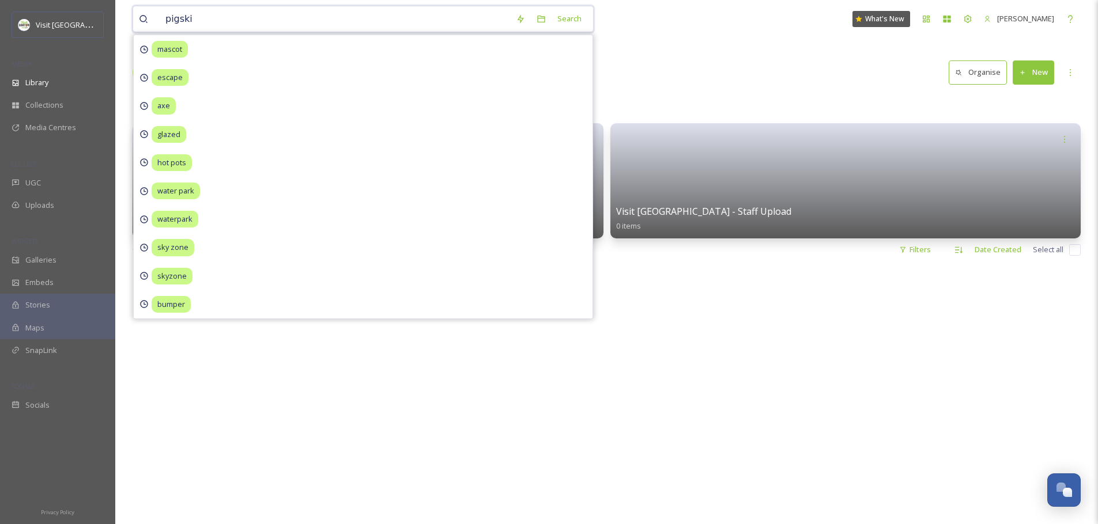
type input "pigskin"
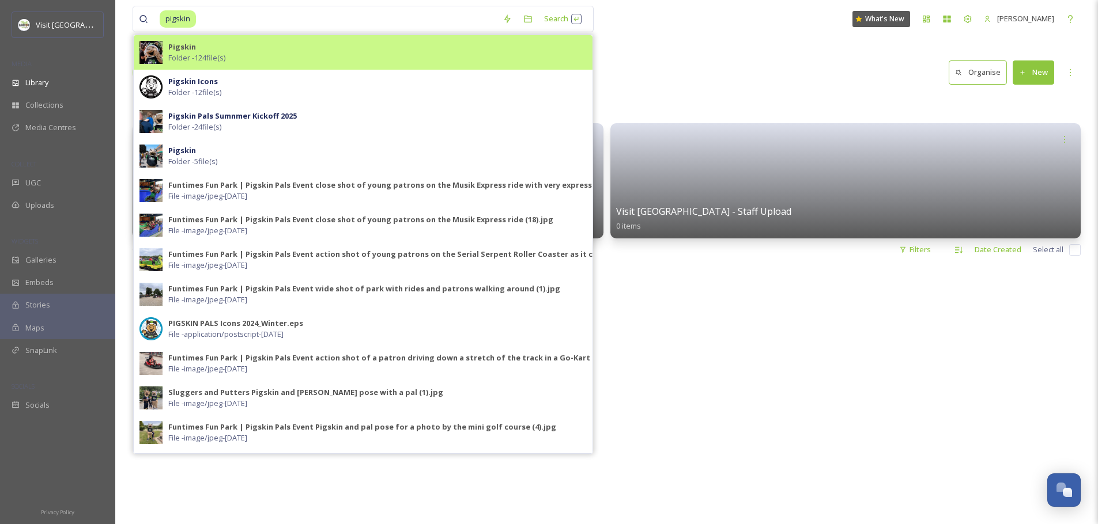
click at [212, 59] on span "Folder - 124 file(s)" at bounding box center [196, 57] width 57 height 11
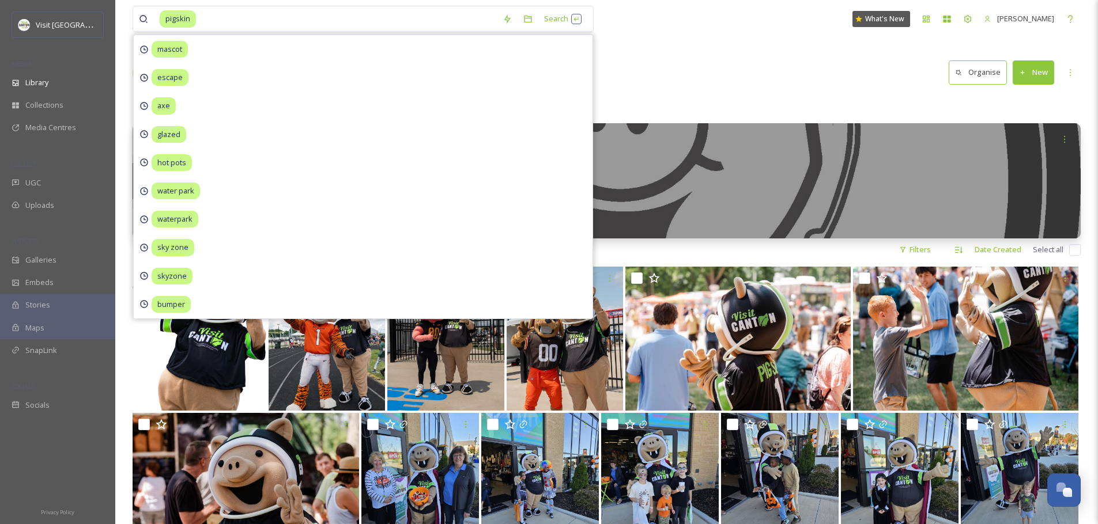
click at [728, 48] on div "pigskin Search mascot escape axe glazed hot pots water park waterpark sky zone …" at bounding box center [606, 395] width 983 height 791
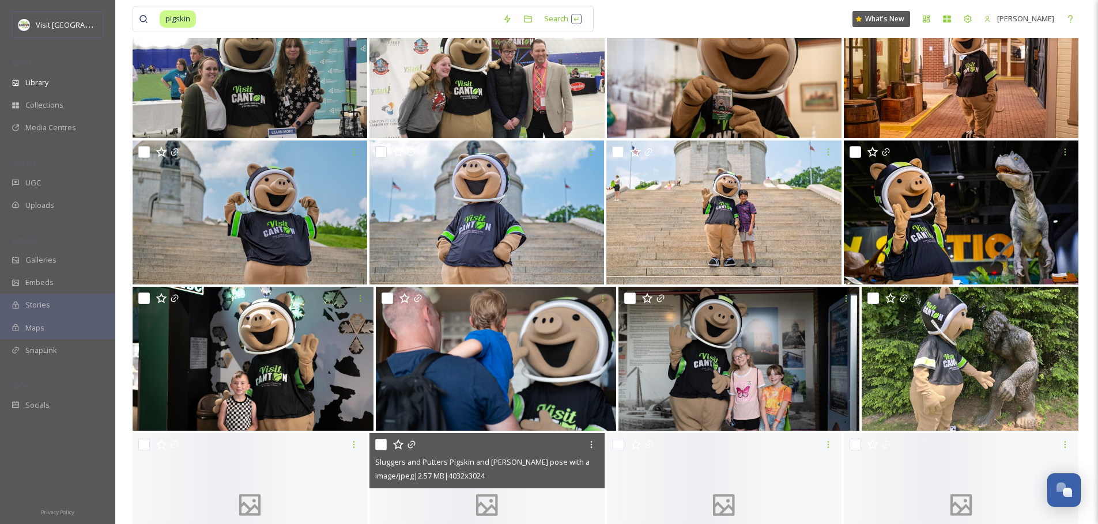
scroll to position [1591, 0]
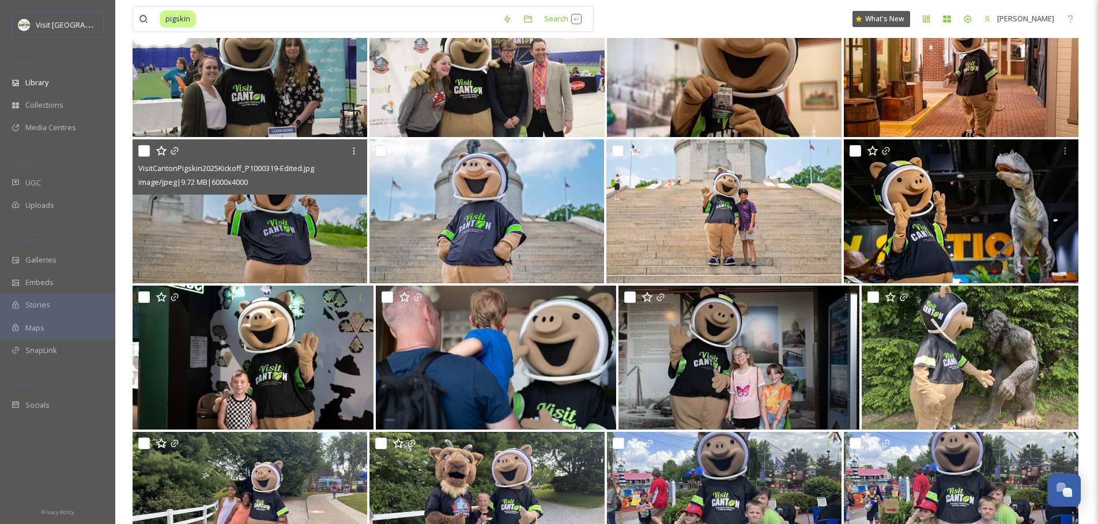
click at [305, 215] on img at bounding box center [250, 211] width 235 height 144
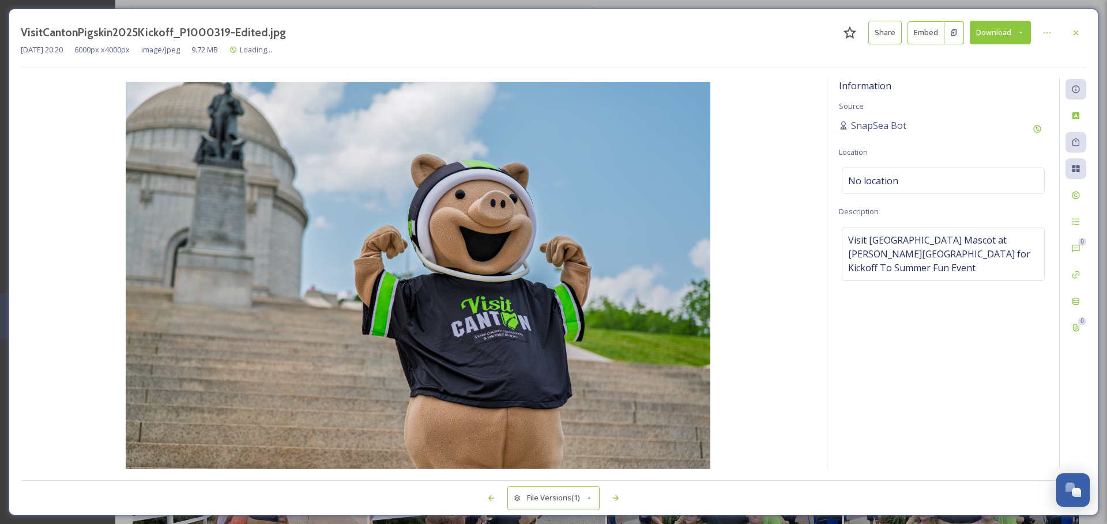
click at [977, 36] on button "Download" at bounding box center [999, 33] width 61 height 24
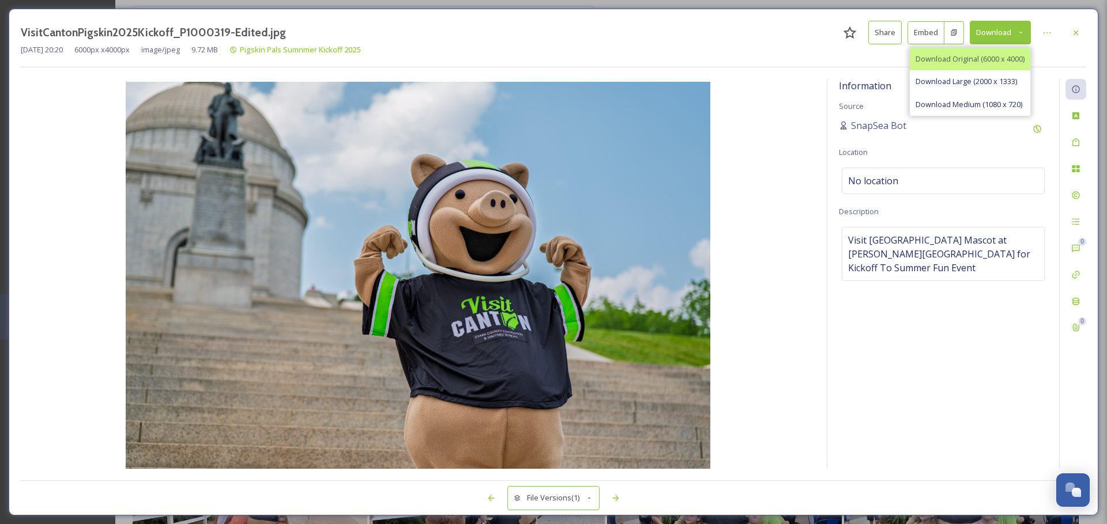
click at [971, 67] on div "Download Original (6000 x 4000)" at bounding box center [969, 59] width 120 height 22
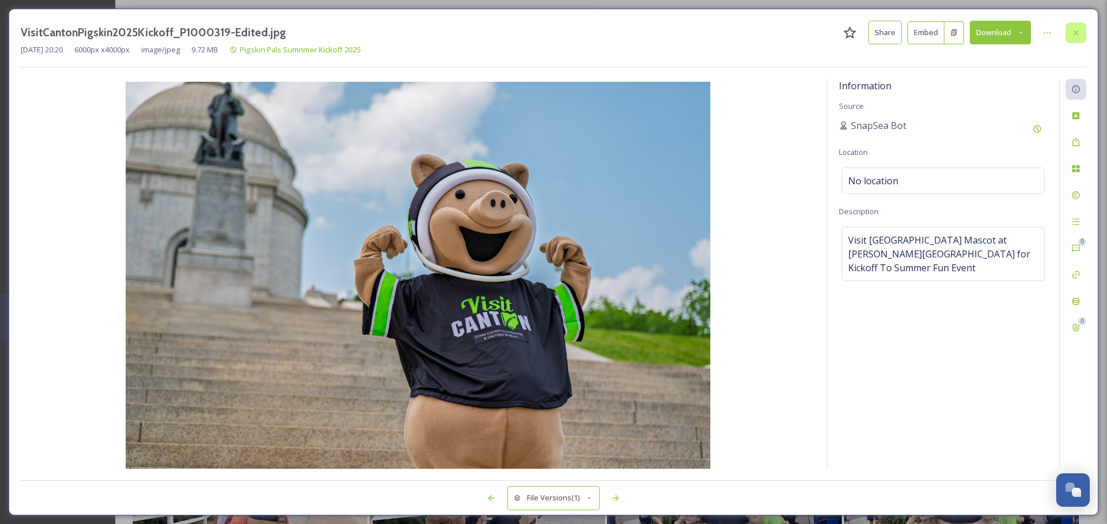
click at [1077, 30] on icon at bounding box center [1075, 32] width 9 height 9
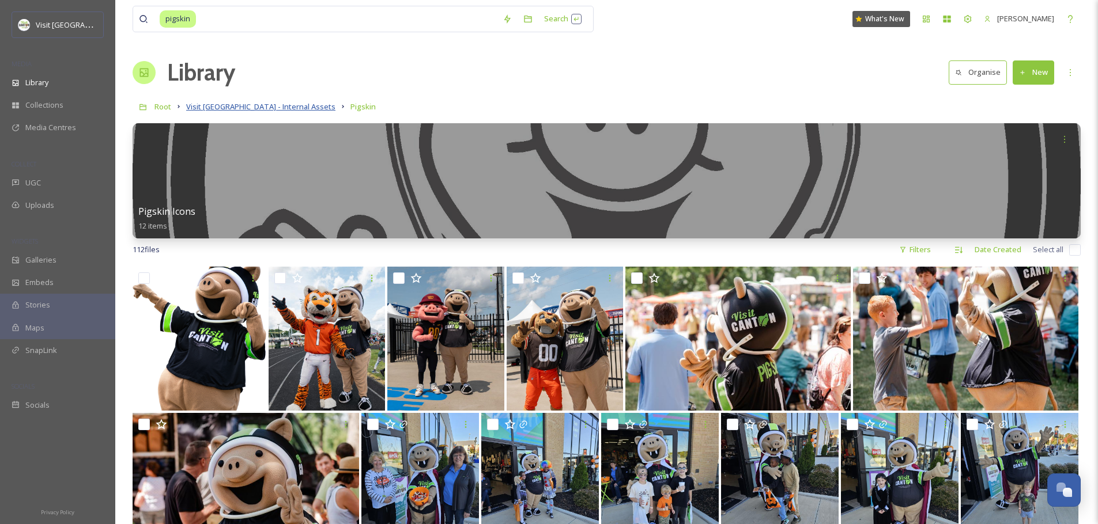
click at [270, 110] on span "Visit [GEOGRAPHIC_DATA] - Internal Assets" at bounding box center [260, 106] width 149 height 10
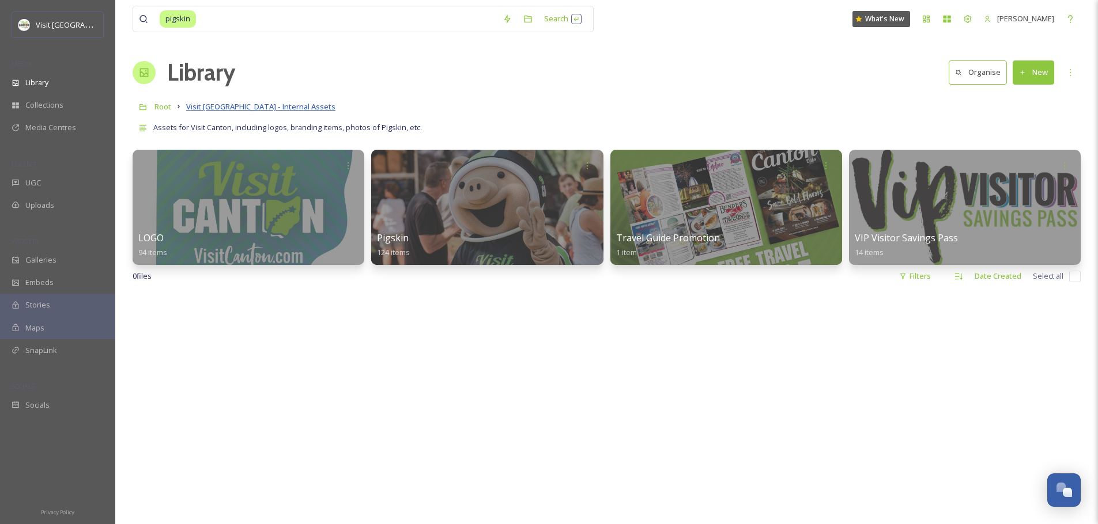
click at [195, 109] on span "Visit [GEOGRAPHIC_DATA] - Internal Assets" at bounding box center [260, 106] width 149 height 10
click at [160, 109] on span "Root" at bounding box center [162, 106] width 17 height 10
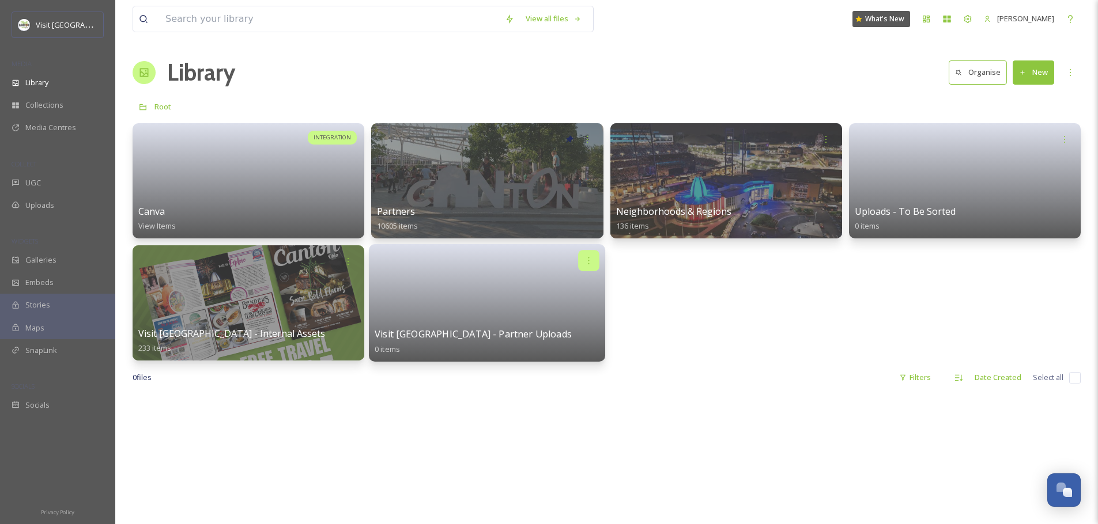
click at [586, 255] on div at bounding box center [589, 260] width 21 height 21
click at [577, 307] on span "Move to Folder" at bounding box center [567, 310] width 52 height 12
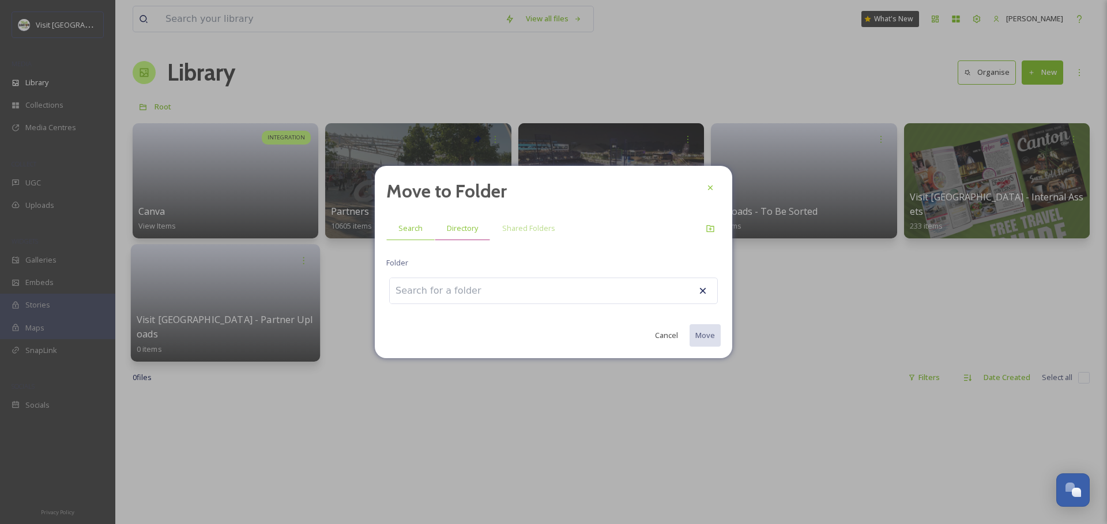
click at [458, 221] on div "Directory" at bounding box center [462, 229] width 55 height 24
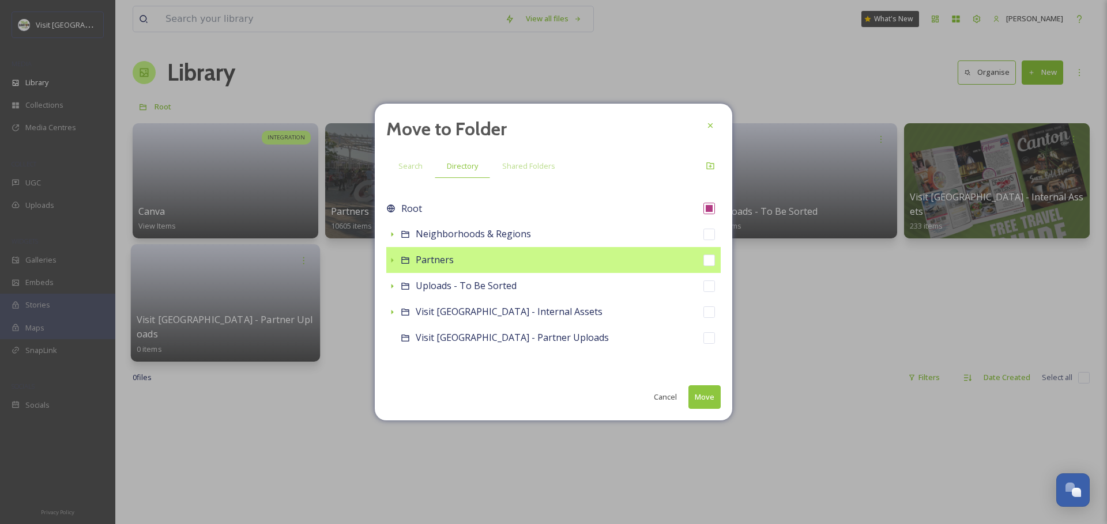
click at [394, 266] on div at bounding box center [392, 261] width 12 height 12
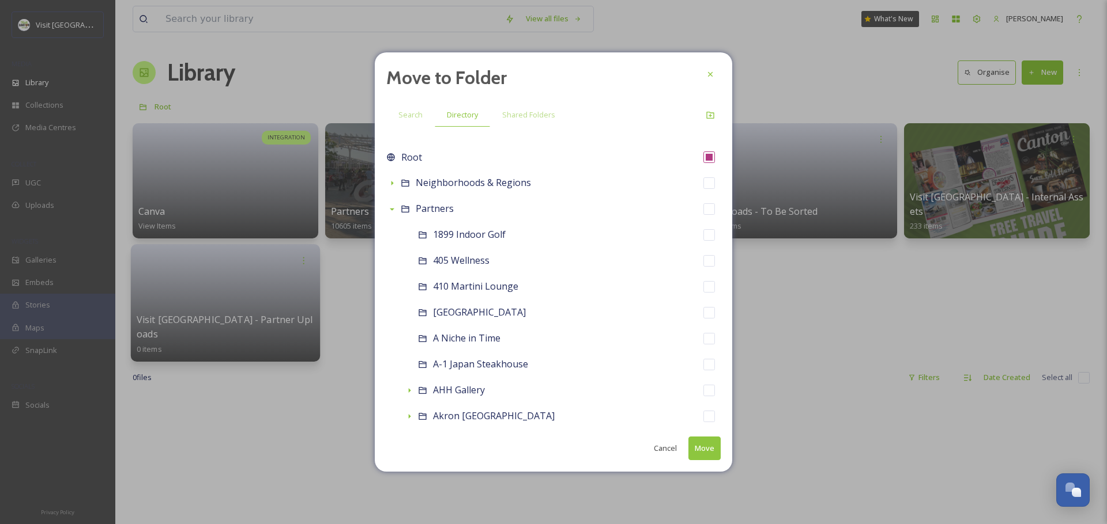
click at [721, 263] on div "Move to Folder Search Directory Shared Folders Root Neighborhoods & Regions Par…" at bounding box center [553, 262] width 357 height 420
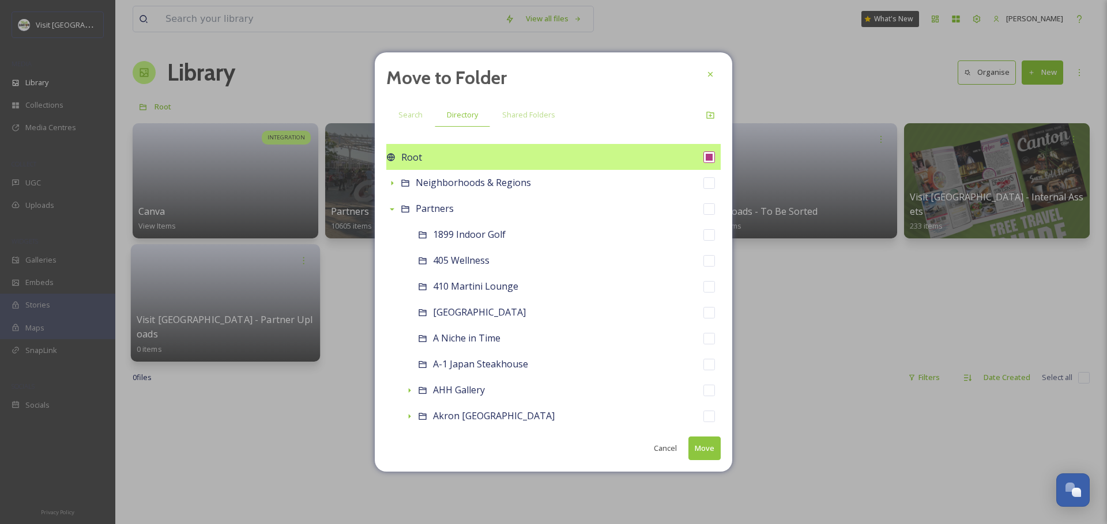
click at [387, 209] on div at bounding box center [392, 209] width 12 height 12
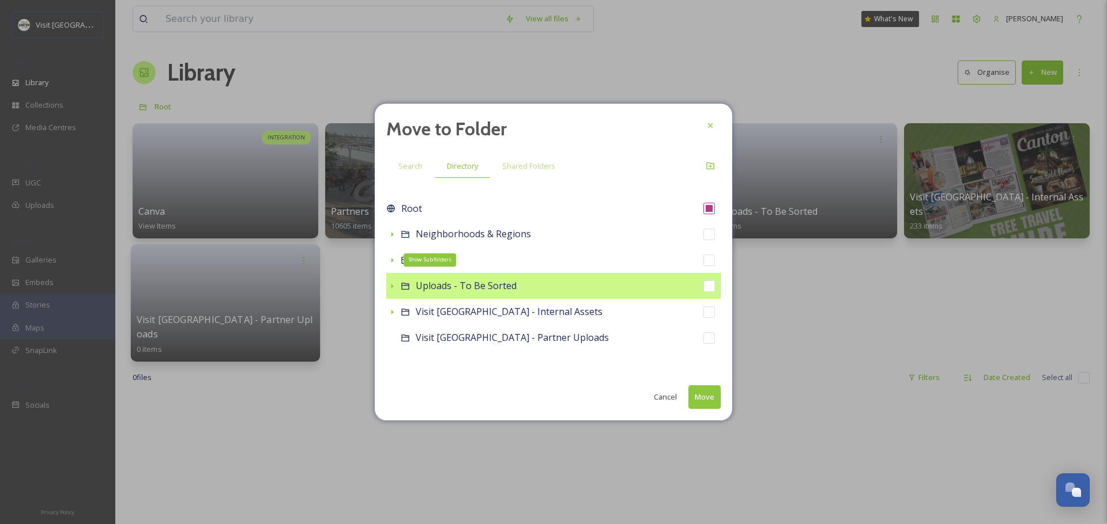
click at [713, 288] on input "checkbox" at bounding box center [709, 287] width 12 height 12
checkbox input "true"
checkbox input "false"
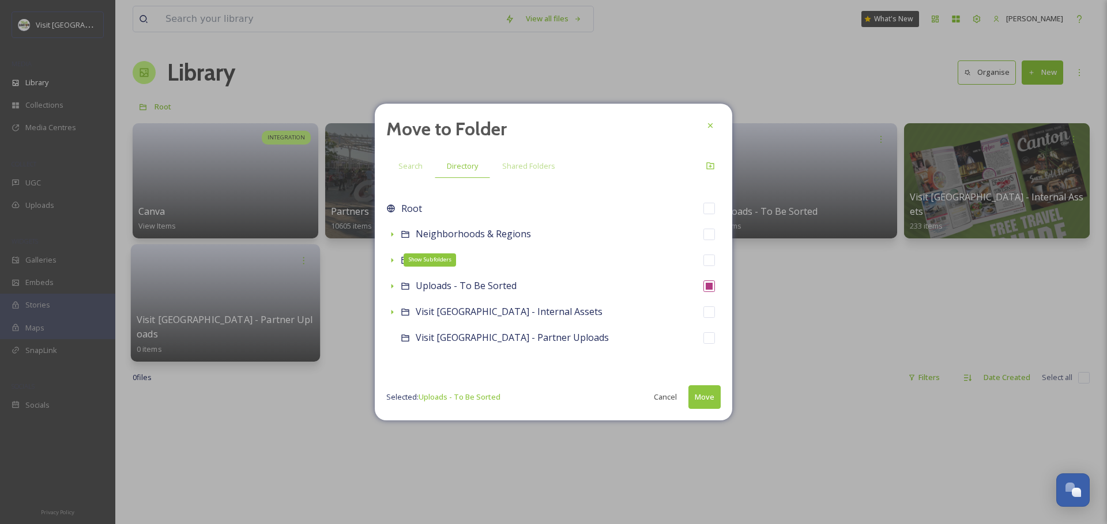
click at [708, 401] on button "Move" at bounding box center [704, 398] width 32 height 24
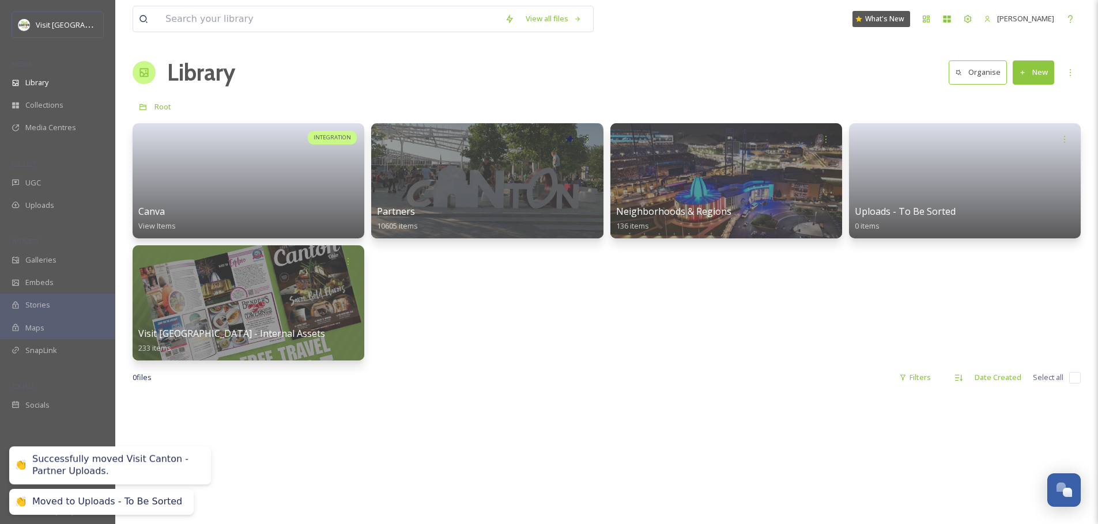
click at [705, 350] on div "INTEGRATION Canva View Items Partners 10605 items Neighborhoods & Regions 136 i…" at bounding box center [607, 241] width 948 height 237
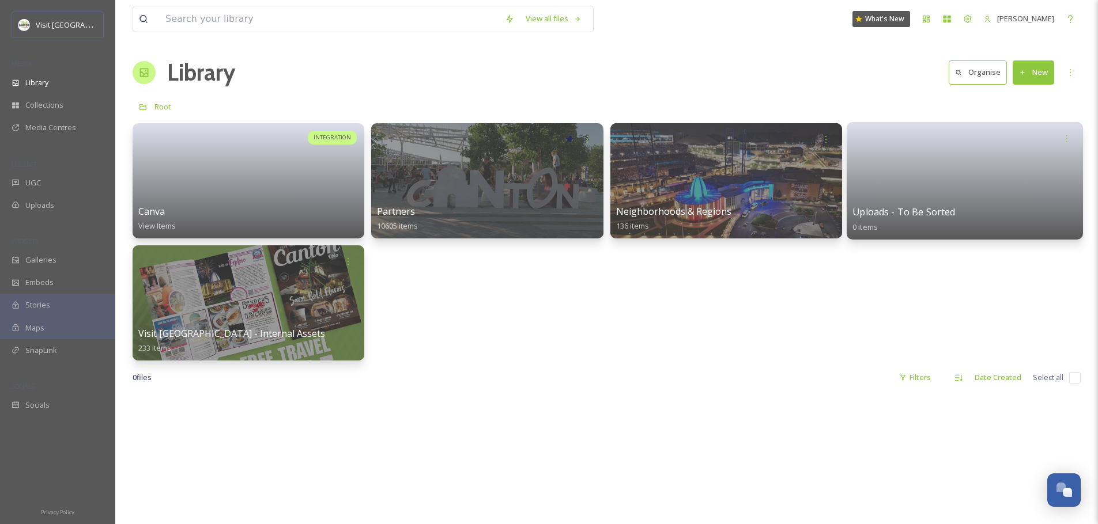
click at [945, 182] on link at bounding box center [964, 177] width 225 height 56
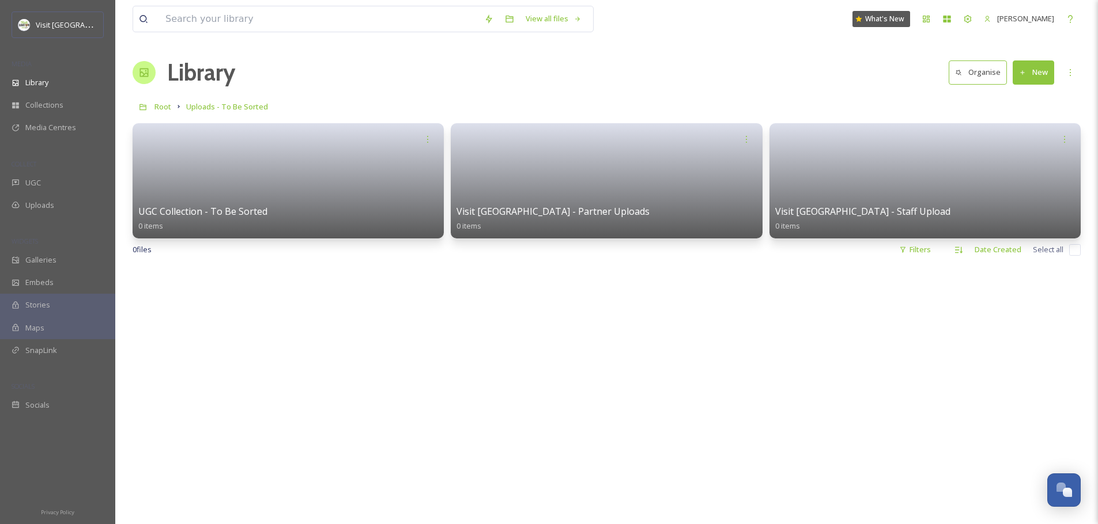
click at [583, 327] on div at bounding box center [607, 529] width 948 height 524
click at [1029, 75] on button "New" at bounding box center [1033, 73] width 41 height 24
click at [488, 110] on div "Root Uploads - To Be Sorted" at bounding box center [607, 107] width 948 height 22
click at [324, 182] on link at bounding box center [288, 177] width 306 height 56
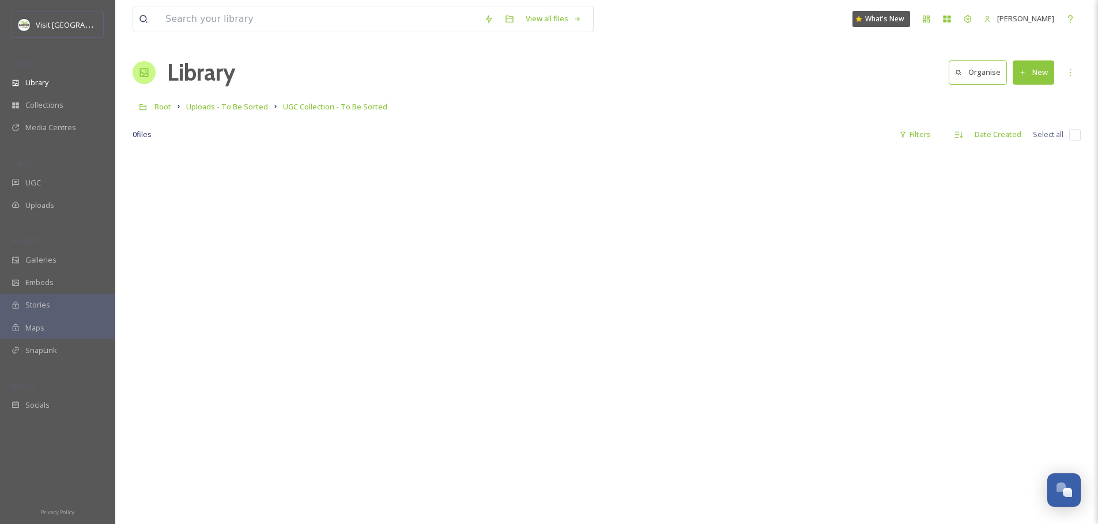
click at [1030, 77] on button "New" at bounding box center [1033, 73] width 41 height 24
click at [1019, 94] on span "File Upload" at bounding box center [1028, 99] width 38 height 11
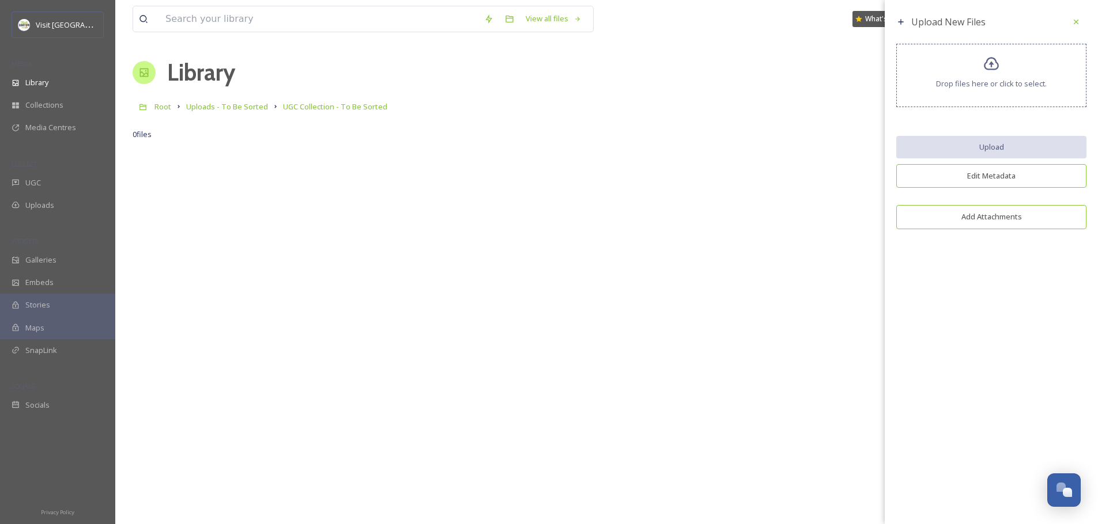
click at [993, 90] on div "Drop files here or click to select." at bounding box center [991, 75] width 190 height 63
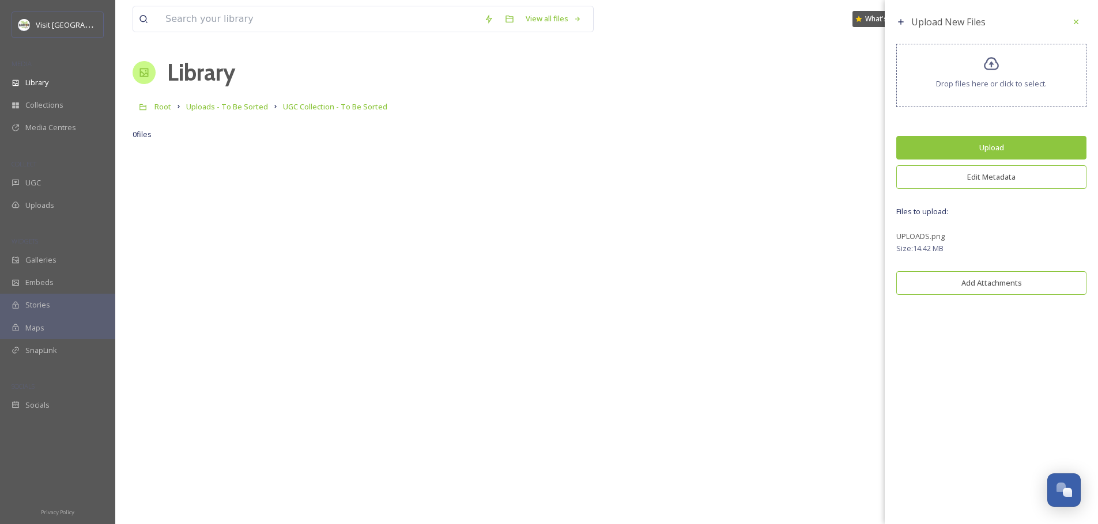
click at [980, 189] on div "Upload New Files Drop files here or click to select. Upload Edit Metadata Files…" at bounding box center [991, 156] width 213 height 312
click at [982, 180] on button "Edit Metadata" at bounding box center [991, 177] width 190 height 24
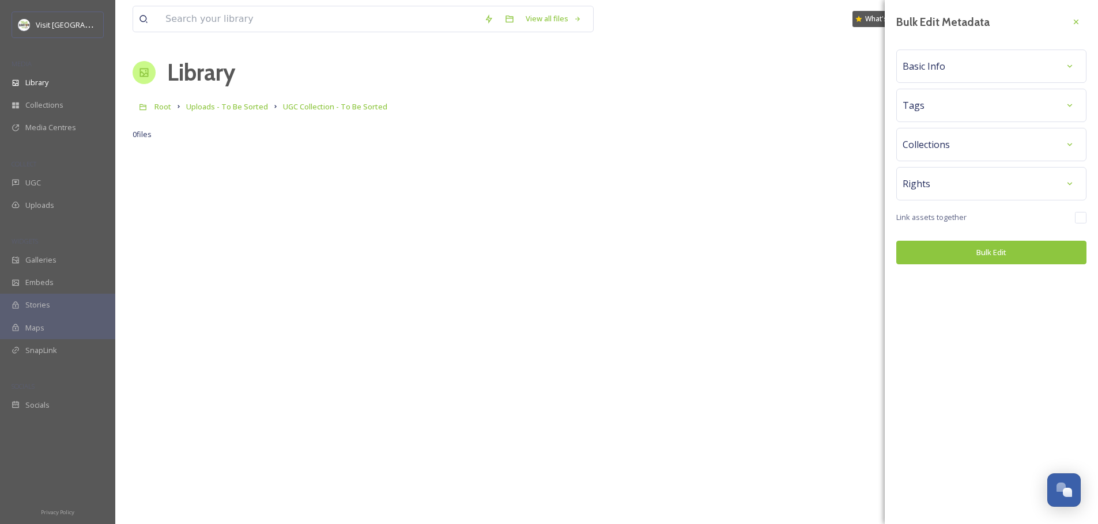
click at [964, 186] on div "Rights" at bounding box center [991, 183] width 178 height 21
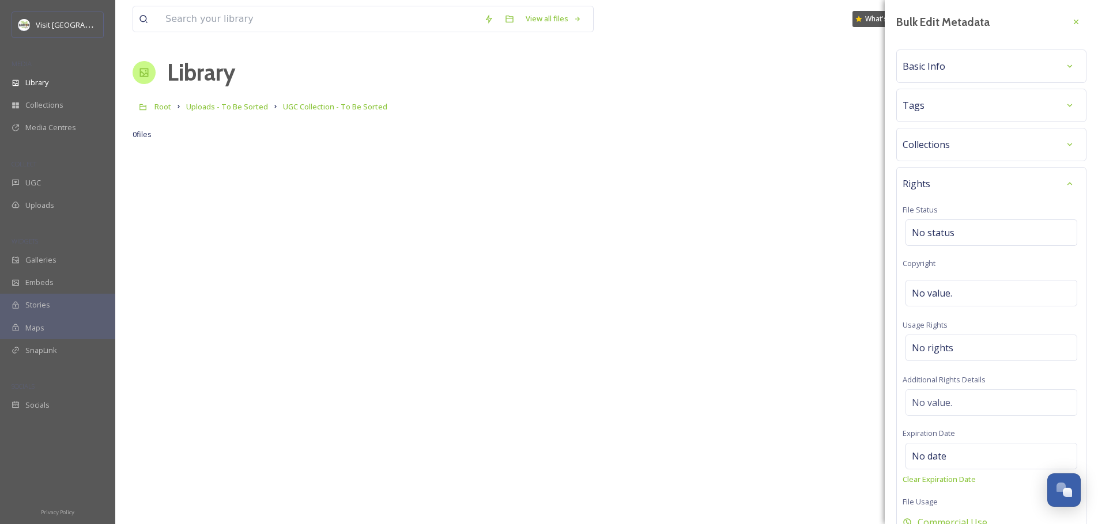
click at [947, 175] on div "Rights" at bounding box center [991, 183] width 178 height 21
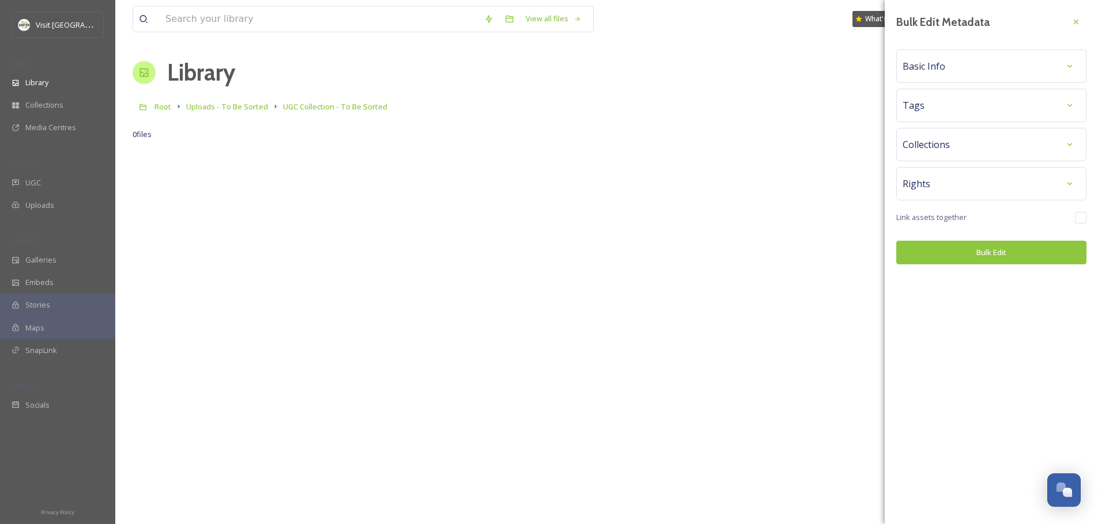
click at [953, 62] on div "Basic Info" at bounding box center [991, 66] width 178 height 21
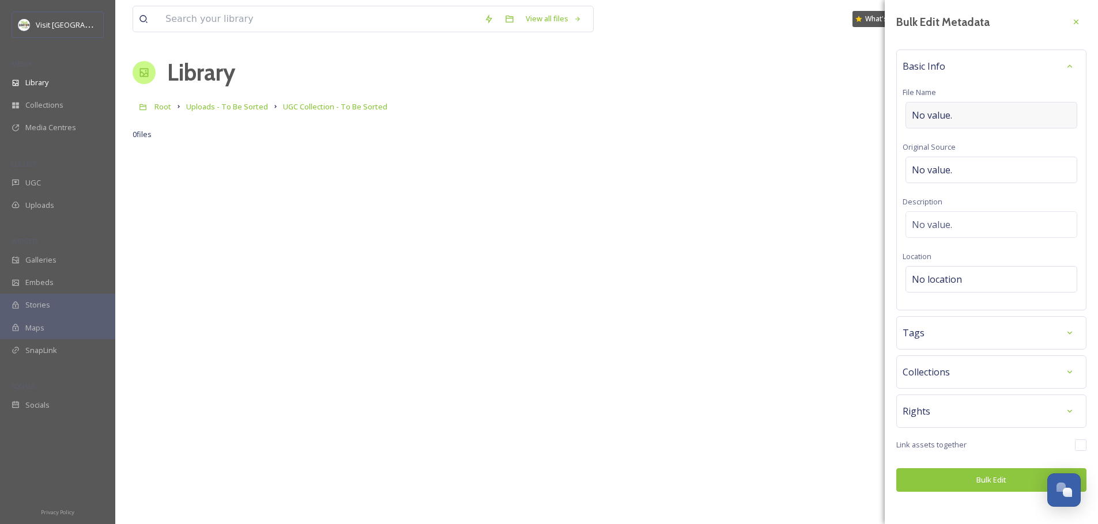
click at [944, 113] on span "No value." at bounding box center [932, 115] width 40 height 14
click at [947, 69] on div "Basic Info" at bounding box center [991, 66] width 178 height 21
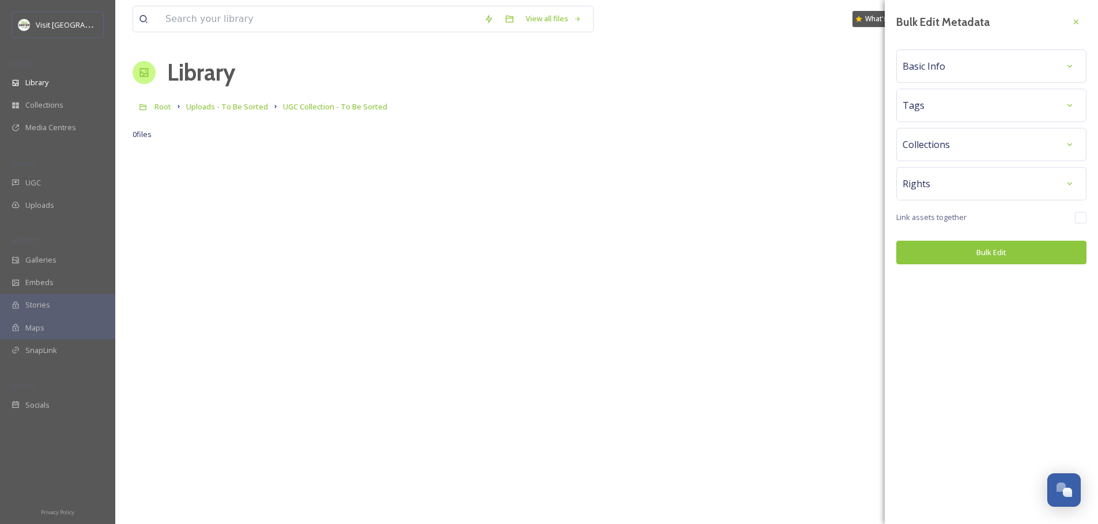
click at [959, 146] on div "Collections" at bounding box center [991, 144] width 178 height 21
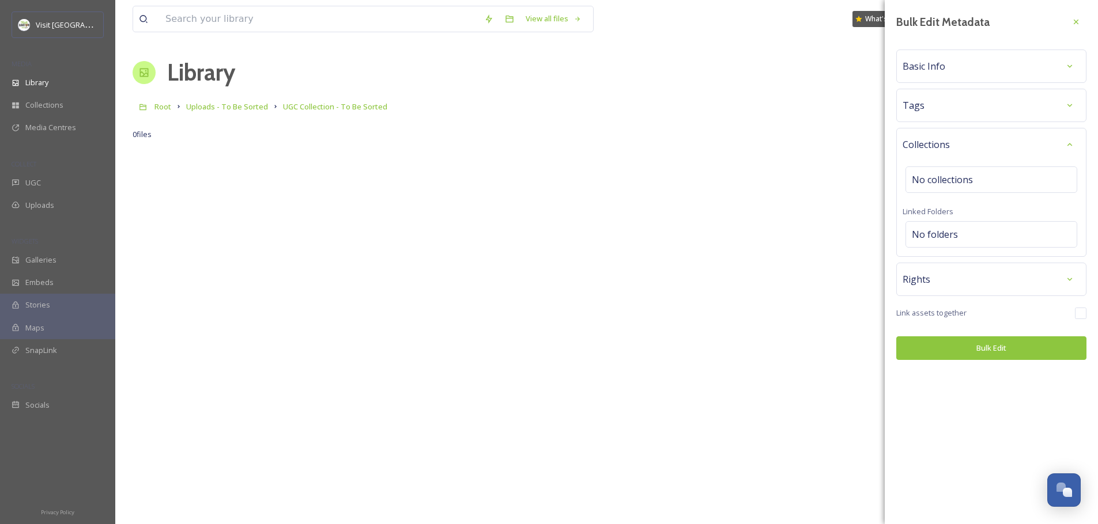
click at [959, 141] on div "Collections" at bounding box center [991, 144] width 178 height 21
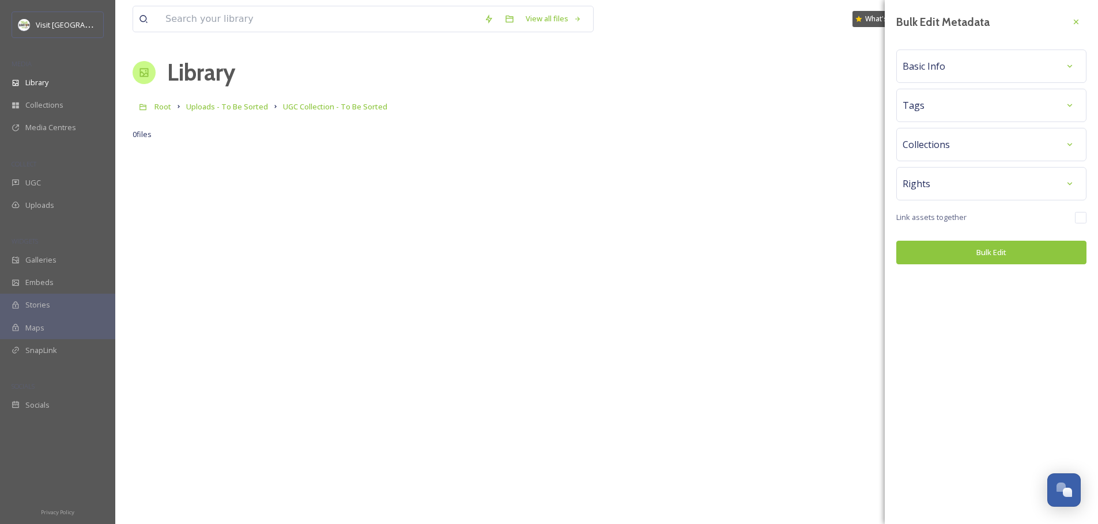
click at [960, 256] on button "Bulk Edit" at bounding box center [991, 253] width 190 height 24
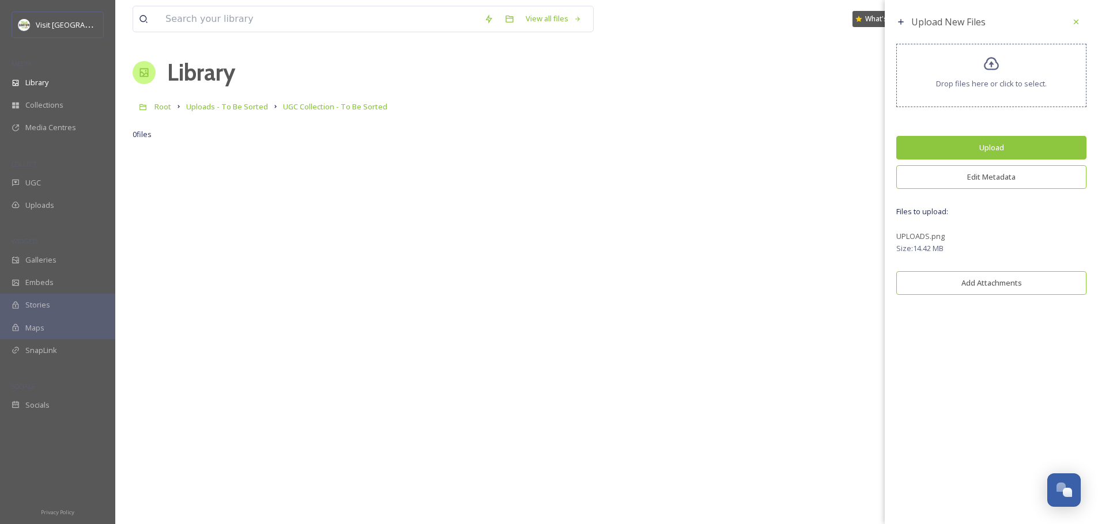
click at [984, 180] on button "Edit Metadata" at bounding box center [991, 177] width 190 height 24
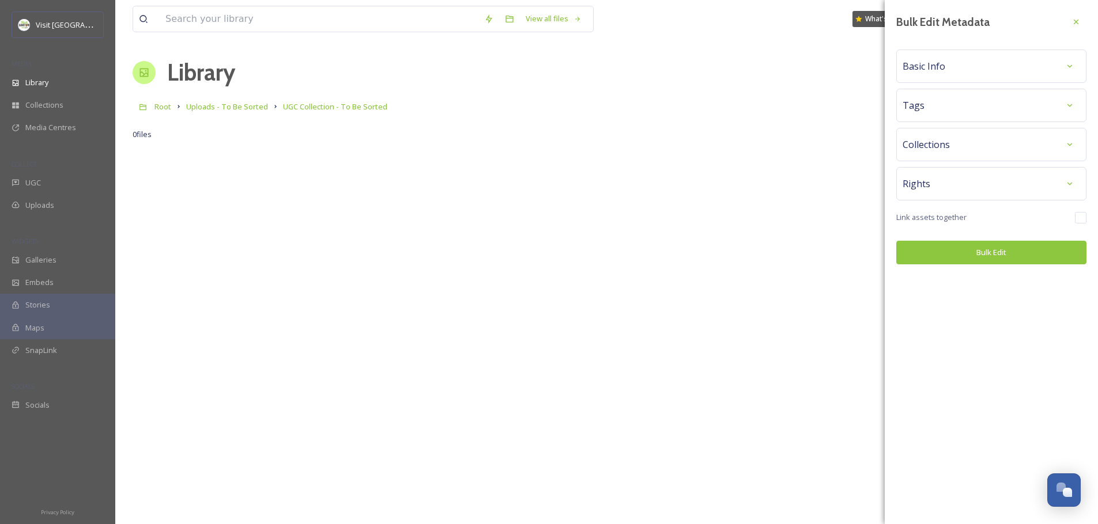
click at [974, 146] on div "Collections" at bounding box center [991, 144] width 178 height 21
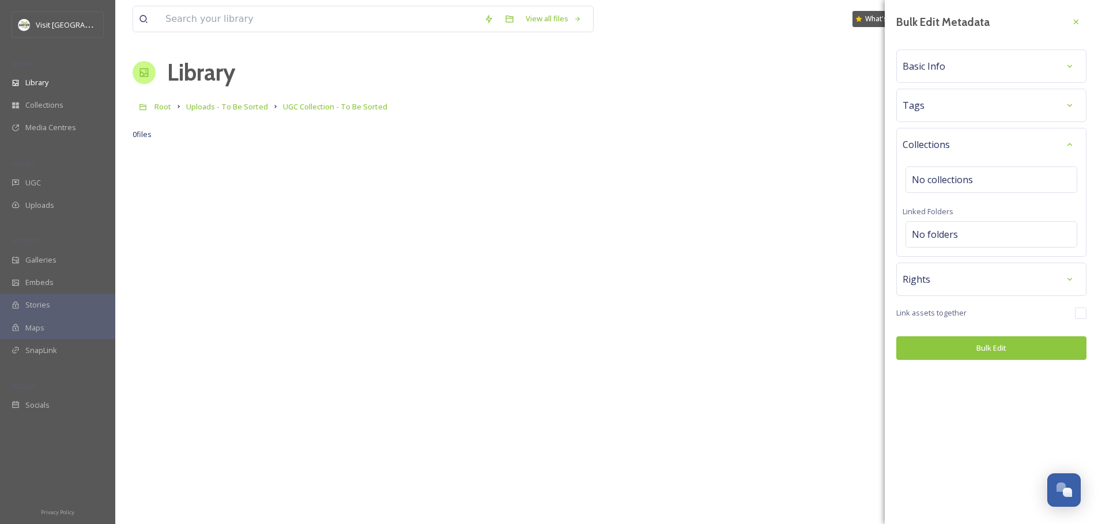
click at [971, 104] on div "Tags" at bounding box center [991, 105] width 178 height 21
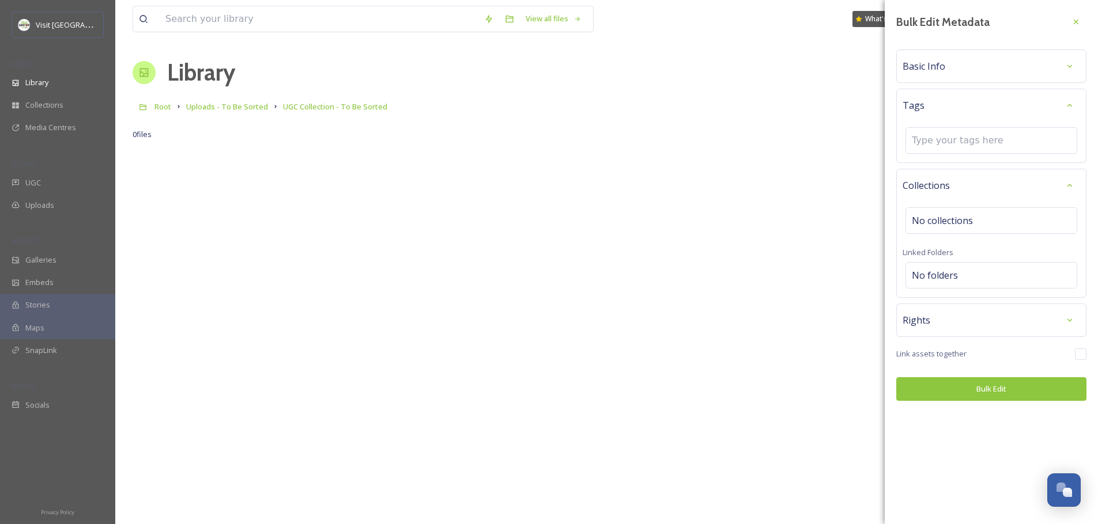
click at [969, 63] on div "Basic Info" at bounding box center [991, 66] width 178 height 21
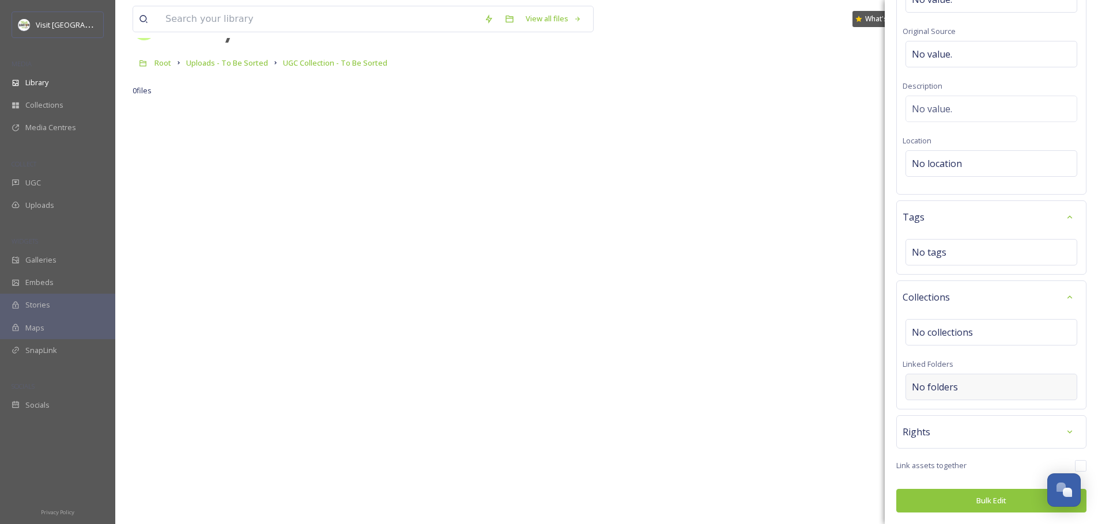
scroll to position [152, 0]
click at [948, 437] on div "Rights" at bounding box center [991, 432] width 178 height 21
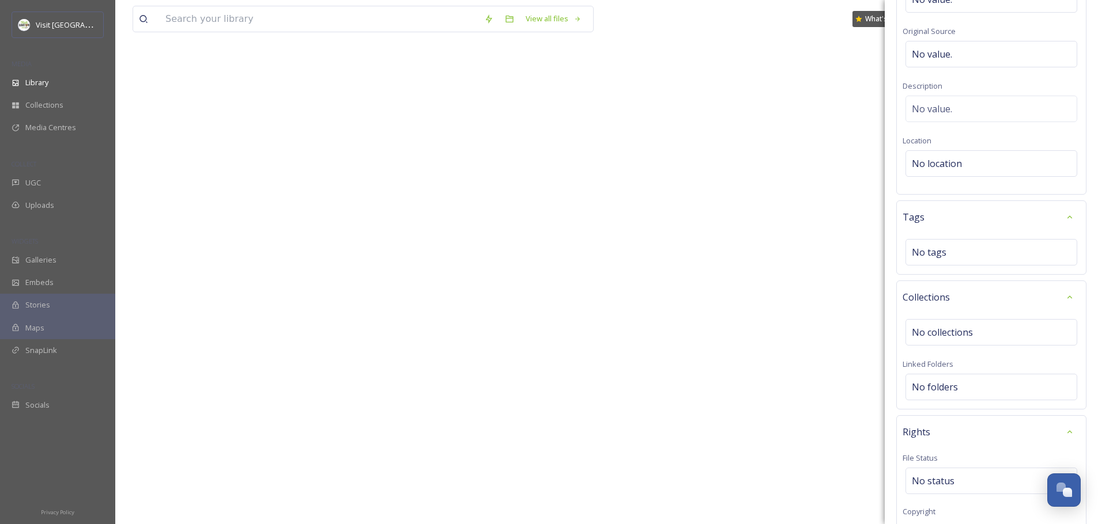
scroll to position [451, 0]
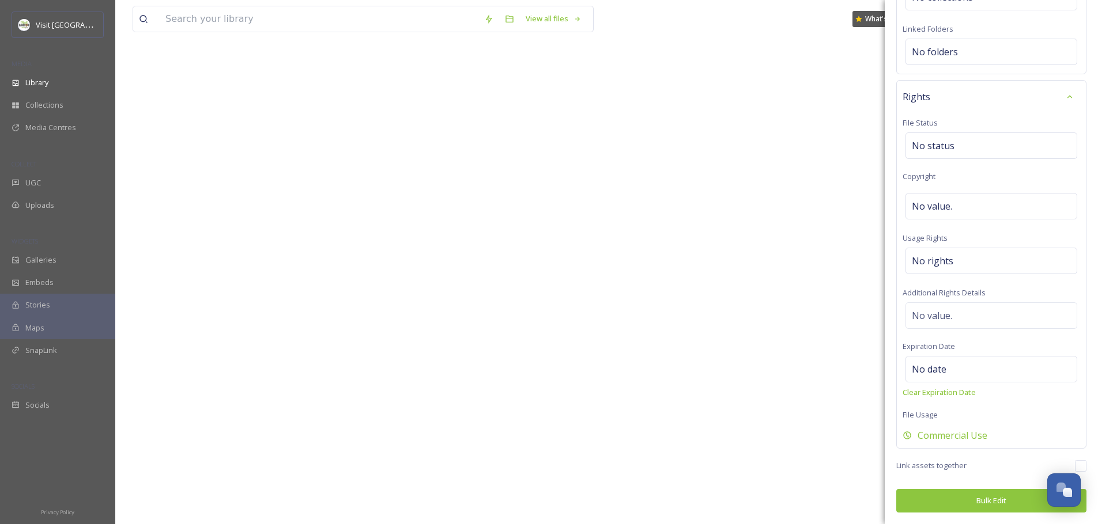
click at [937, 131] on div "Rights File Status No status Copyright No value. Usage Rights No rights Additio…" at bounding box center [991, 264] width 190 height 369
click at [938, 139] on span "No status" at bounding box center [933, 146] width 43 height 14
click at [942, 207] on span "No value." at bounding box center [932, 206] width 40 height 14
click at [946, 255] on div "No rights" at bounding box center [991, 261] width 172 height 27
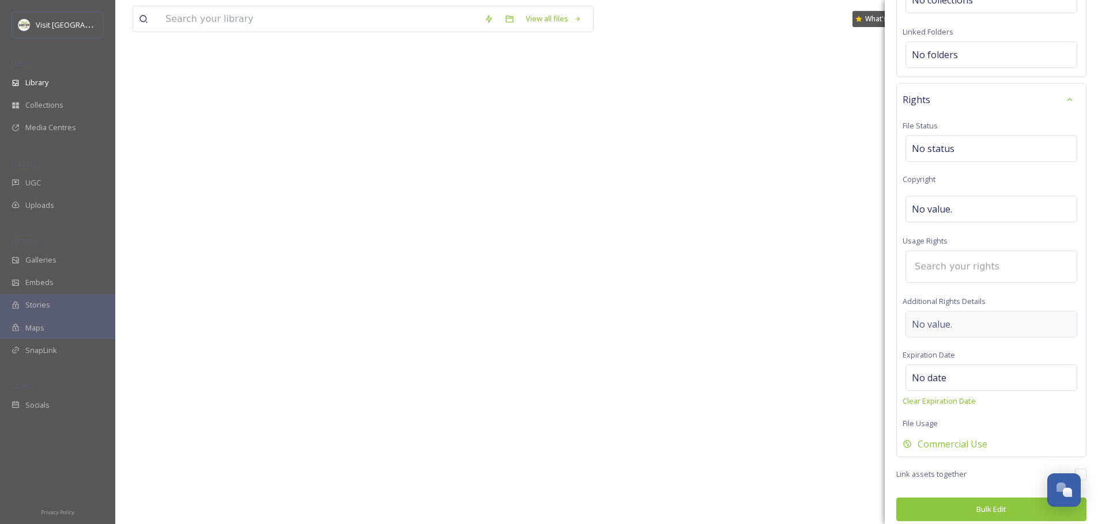
click at [949, 322] on span "No value." at bounding box center [932, 325] width 40 height 14
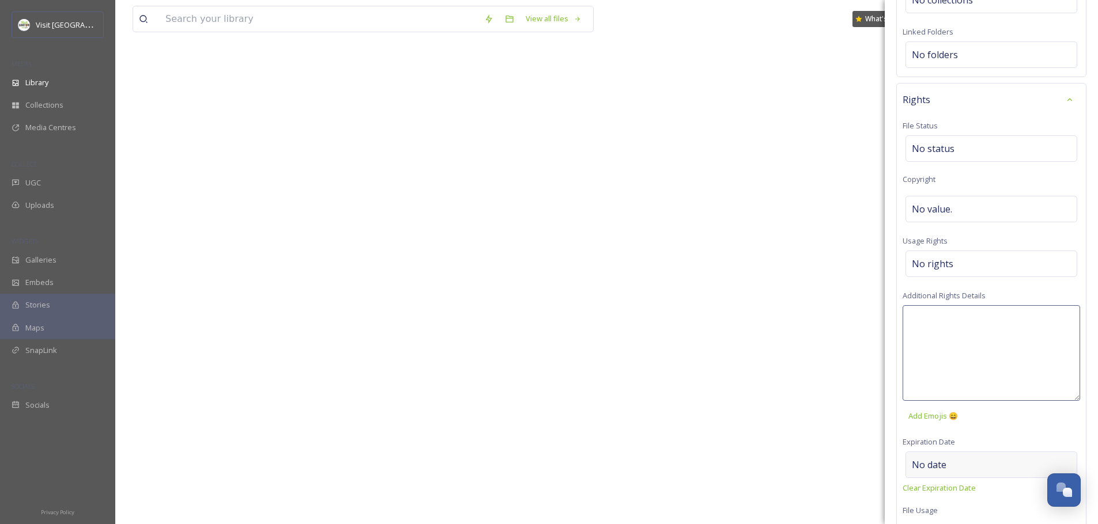
click at [963, 456] on div "Bulk Edit Metadata Basic Info File Name No value. Original Source No value. Des…" at bounding box center [991, 86] width 213 height 1068
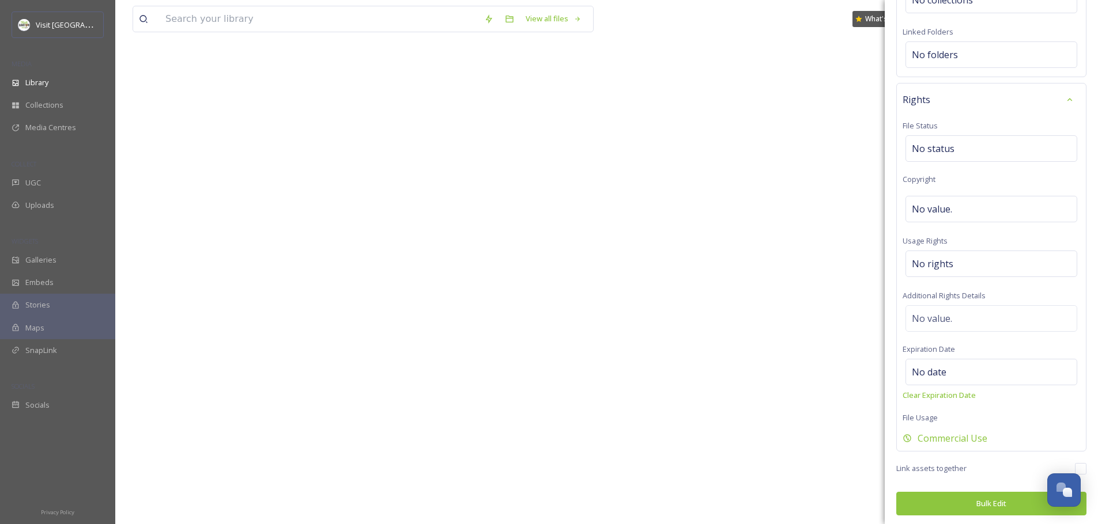
scroll to position [451, 0]
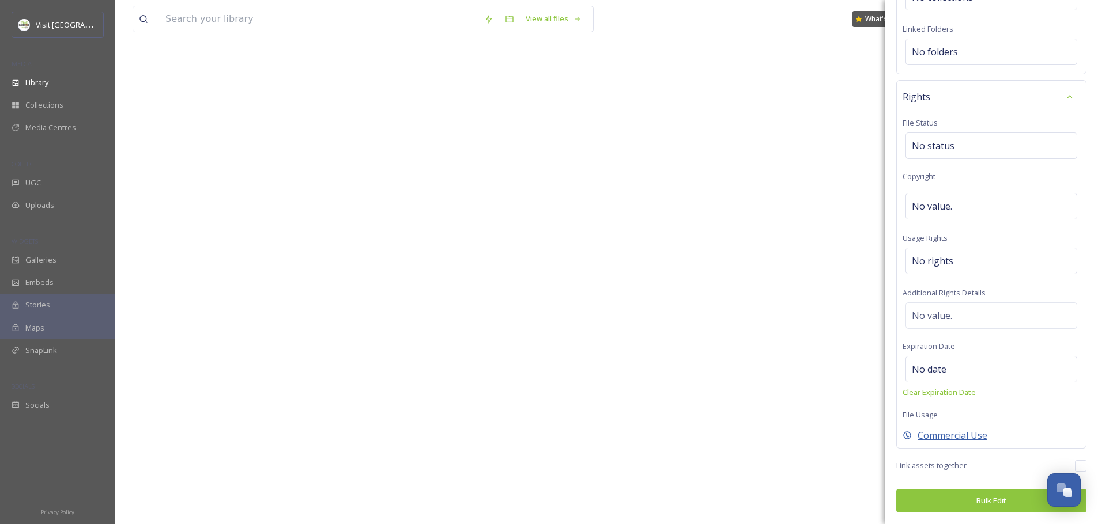
click at [951, 436] on span "Commercial Use" at bounding box center [952, 436] width 70 height 14
click at [951, 436] on span "Internal Use Only" at bounding box center [954, 436] width 75 height 14
click at [951, 436] on span "Commercial Use" at bounding box center [952, 436] width 70 height 14
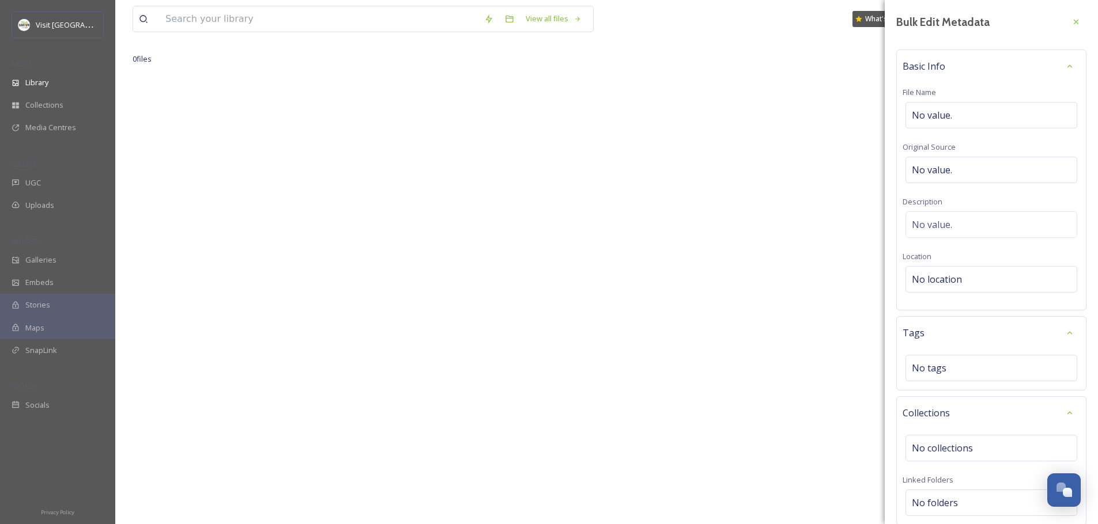
scroll to position [0, 0]
click at [954, 119] on div "No value." at bounding box center [991, 115] width 172 height 27
click at [967, 61] on div "Basic Info" at bounding box center [991, 66] width 178 height 21
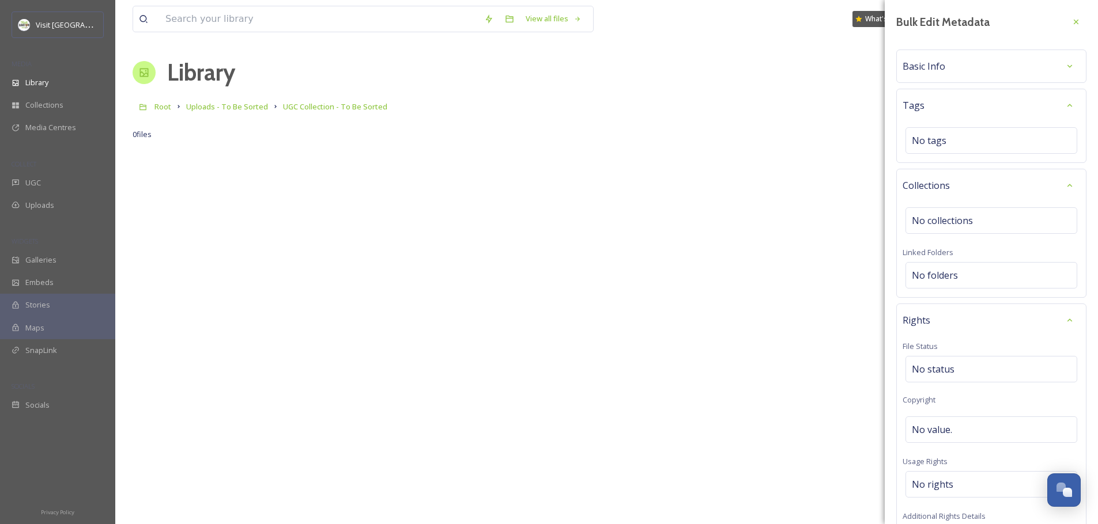
click at [958, 105] on div "Tags" at bounding box center [991, 105] width 178 height 21
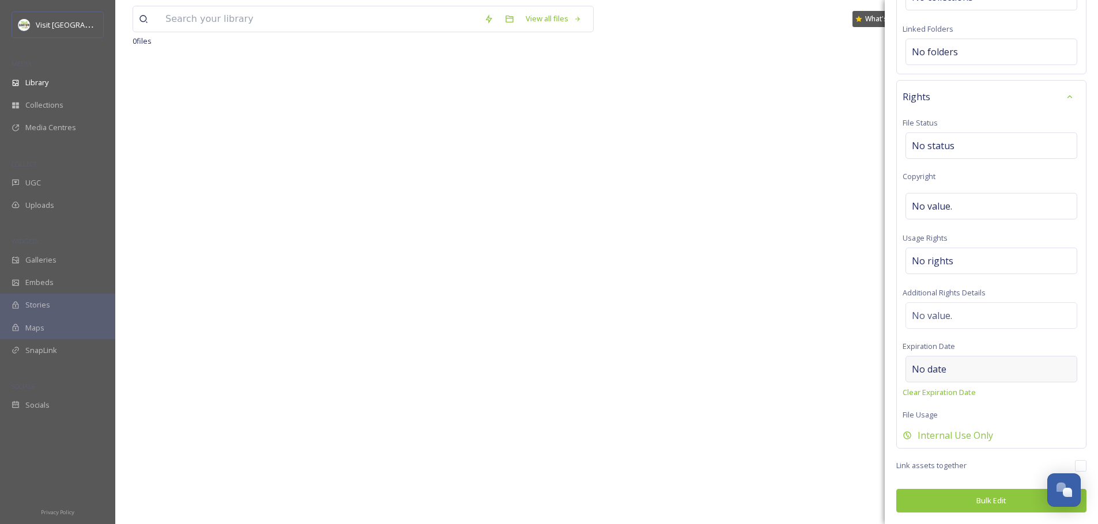
scroll to position [152, 0]
click at [960, 502] on button "Bulk Edit" at bounding box center [991, 501] width 190 height 24
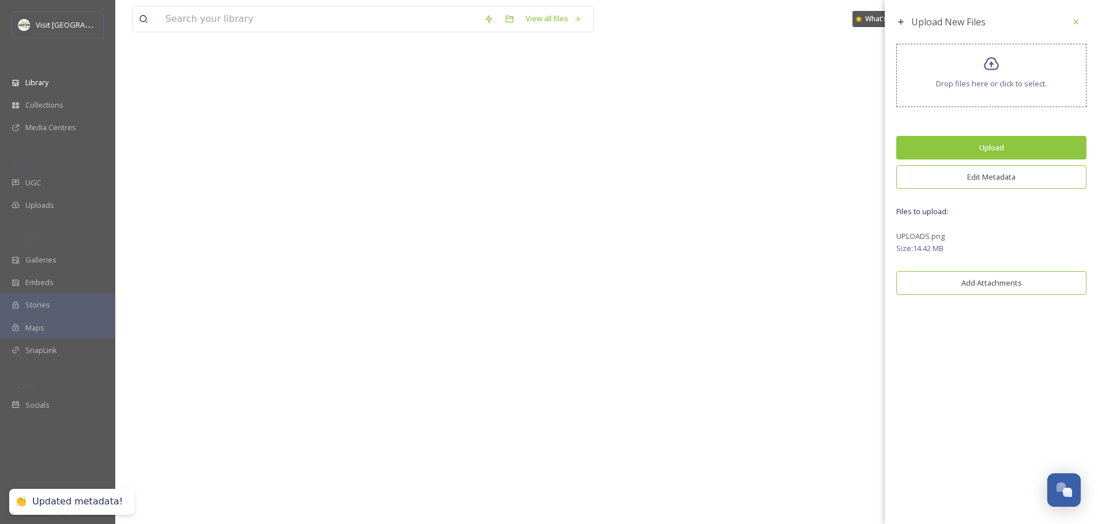
click at [974, 149] on button "Upload" at bounding box center [991, 148] width 190 height 24
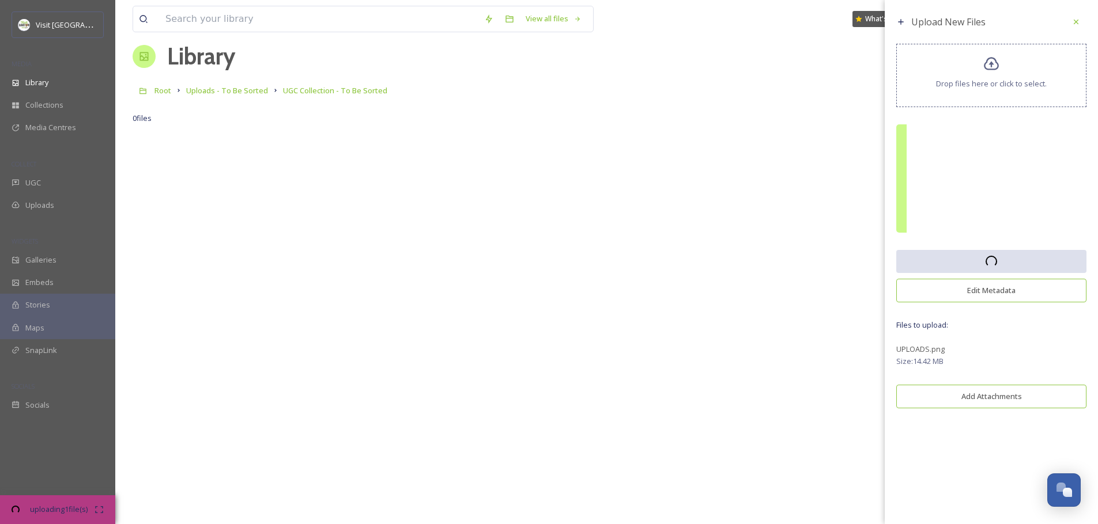
scroll to position [0, 0]
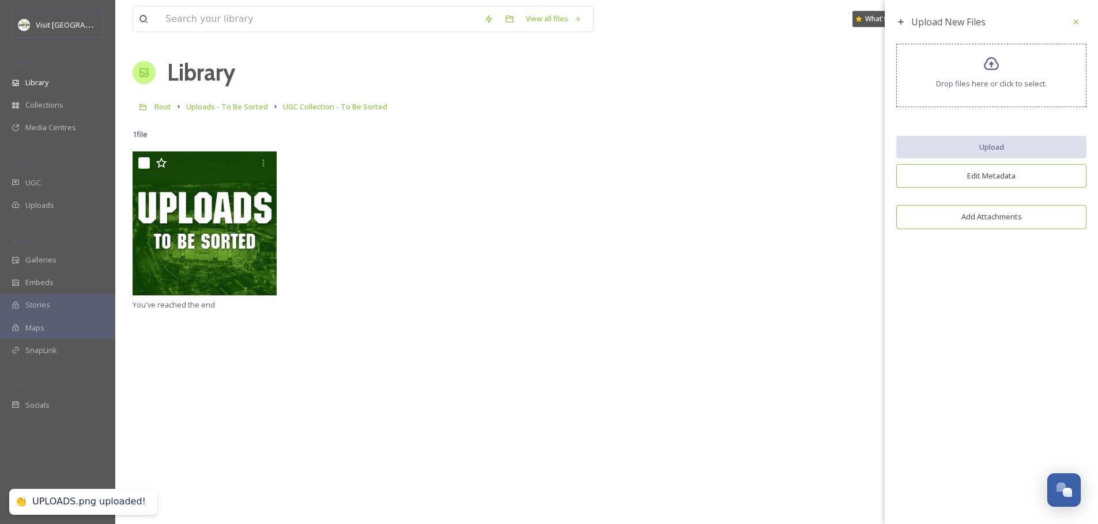
click at [376, 281] on div at bounding box center [607, 225] width 948 height 146
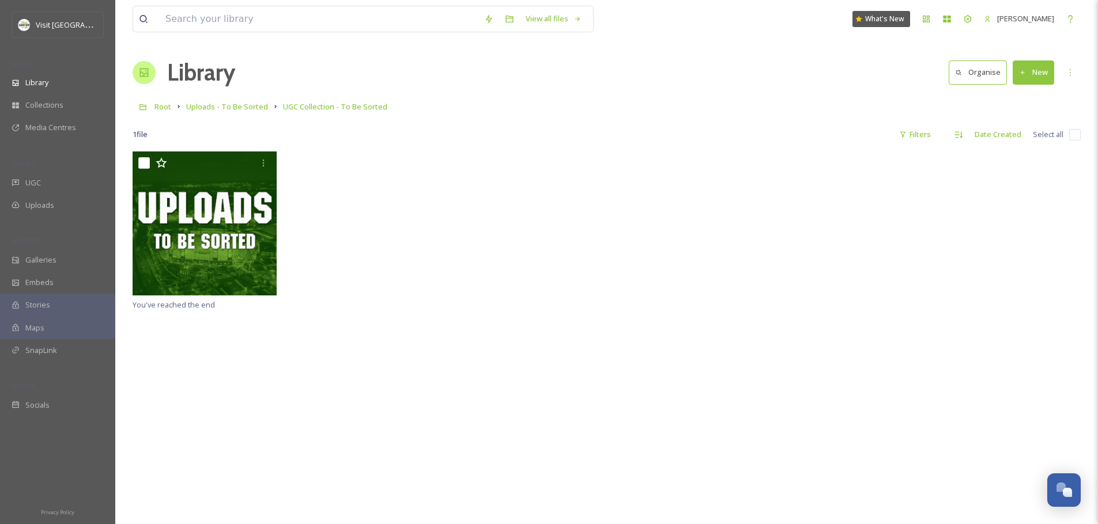
click at [365, 226] on div at bounding box center [607, 225] width 948 height 146
click at [1040, 78] on button "New" at bounding box center [1033, 73] width 41 height 24
click at [1029, 95] on span "File Upload" at bounding box center [1028, 99] width 38 height 11
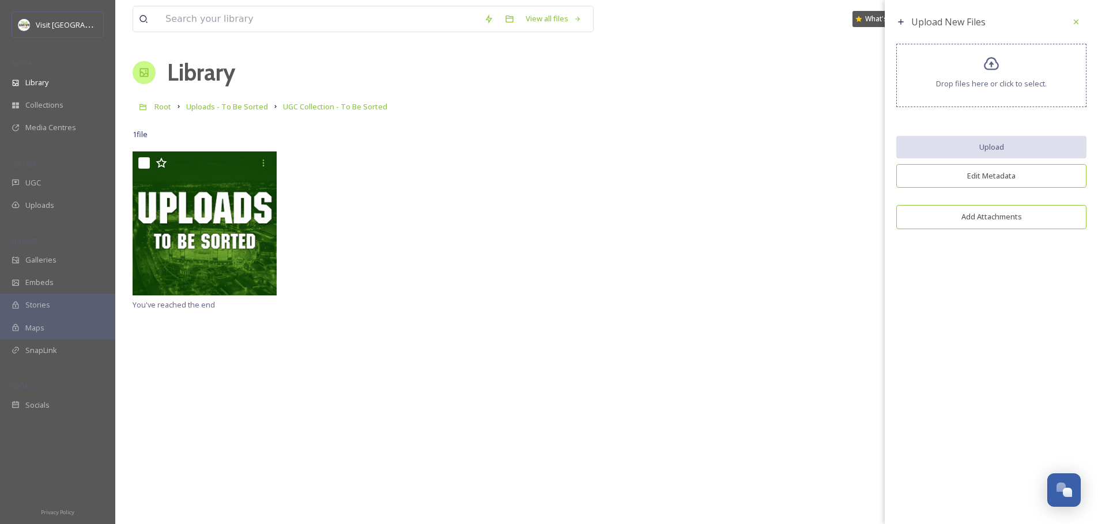
click at [1020, 89] on div "Drop files here or click to select." at bounding box center [991, 75] width 190 height 63
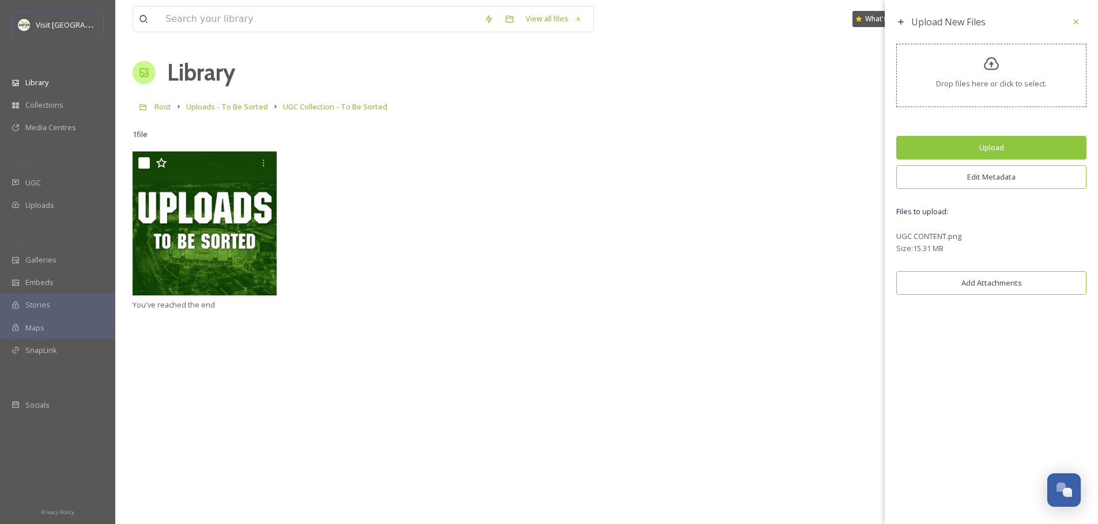
click at [976, 171] on button "Edit Metadata" at bounding box center [991, 177] width 190 height 24
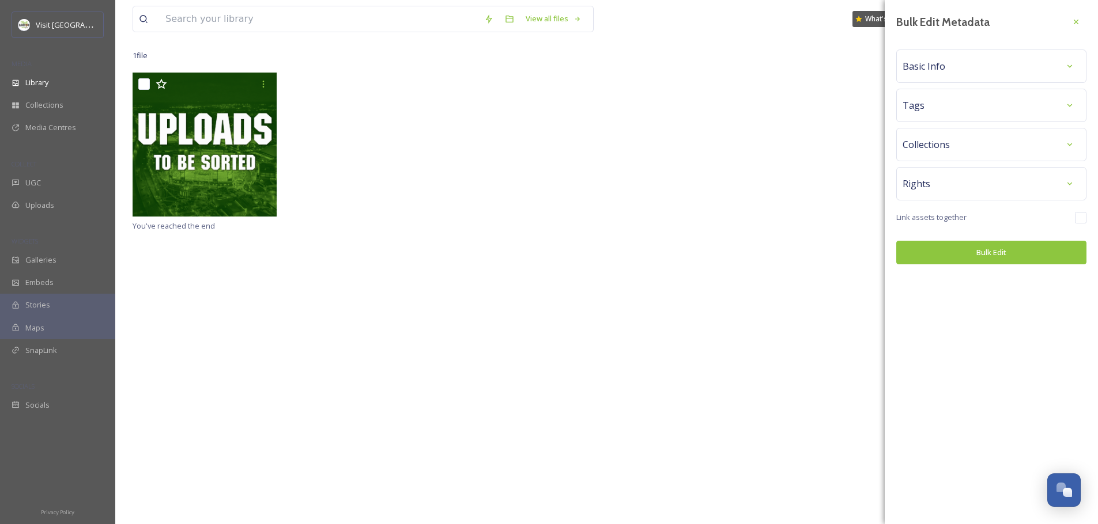
scroll to position [152, 0]
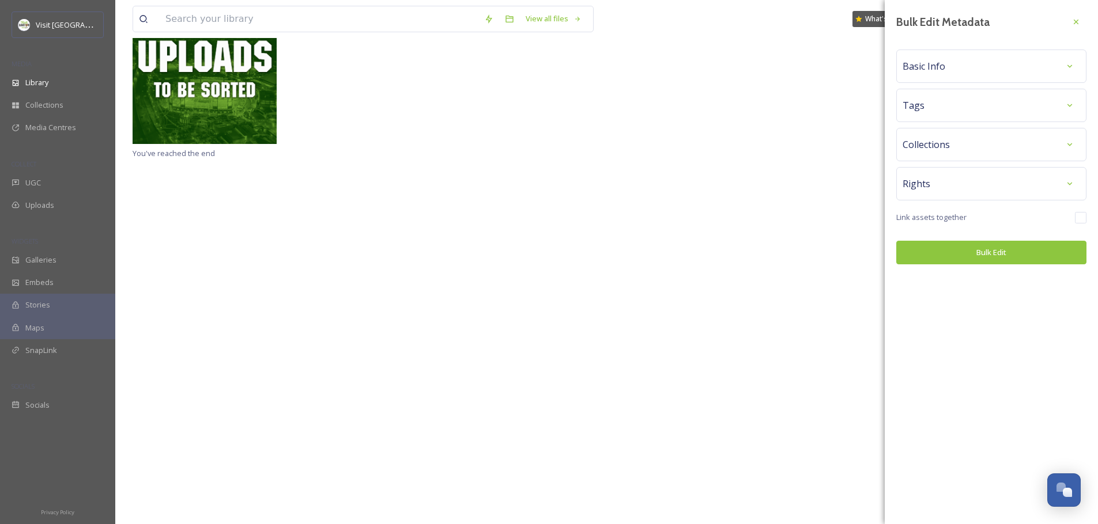
click at [945, 154] on div "Collections" at bounding box center [991, 144] width 178 height 21
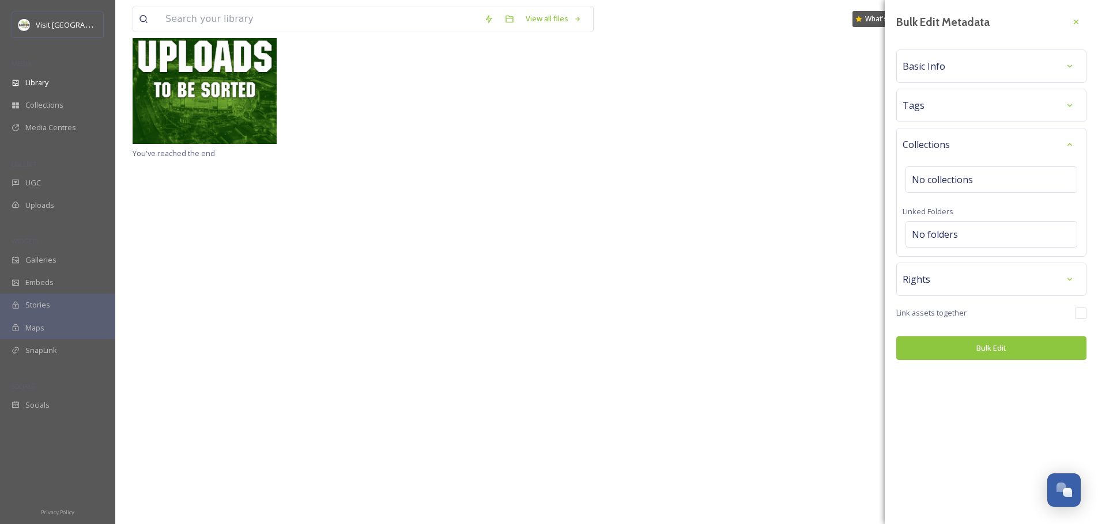
click at [945, 254] on div "Collections No collections Linked Folders No folders" at bounding box center [991, 192] width 190 height 129
click at [943, 278] on div "Rights" at bounding box center [991, 279] width 178 height 21
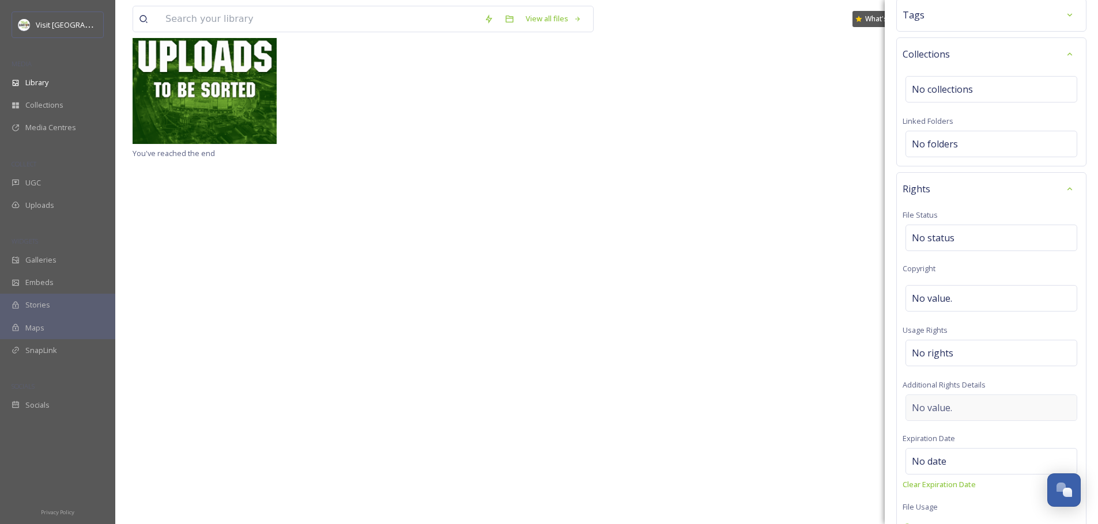
scroll to position [183, 0]
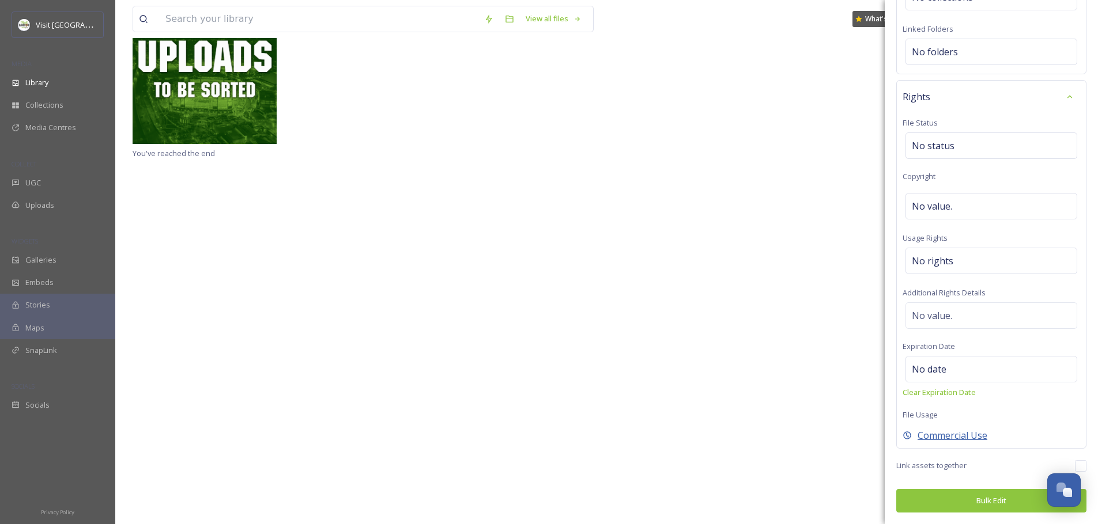
click at [941, 435] on span "Commercial Use" at bounding box center [952, 436] width 70 height 14
click at [962, 507] on button "Bulk Edit" at bounding box center [991, 501] width 190 height 24
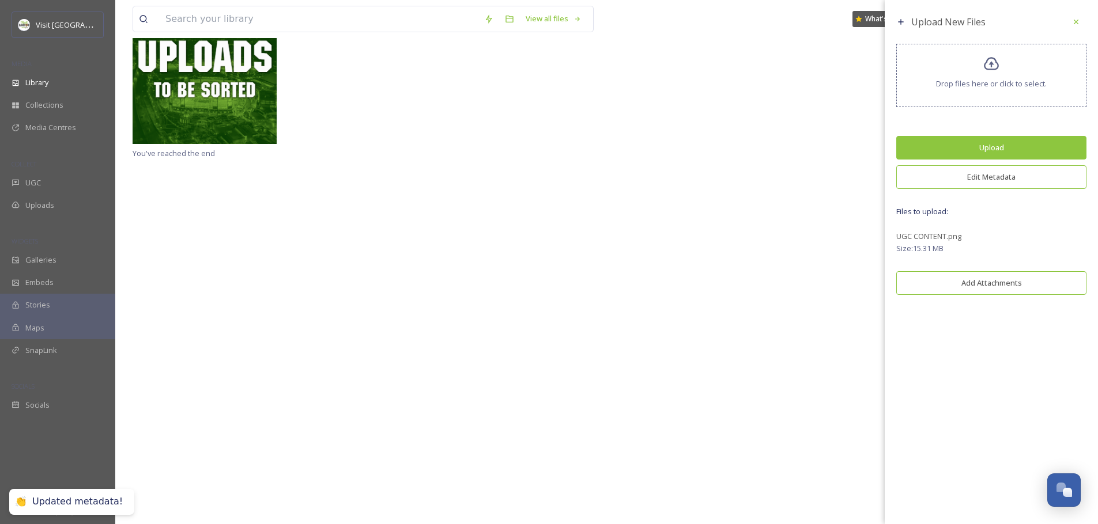
click at [962, 146] on button "Upload" at bounding box center [991, 148] width 190 height 24
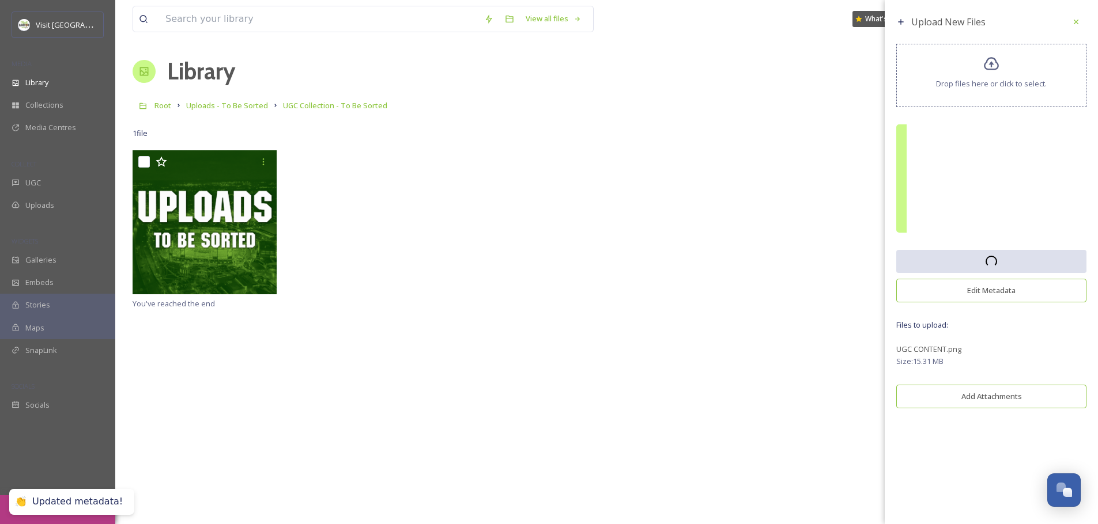
scroll to position [0, 0]
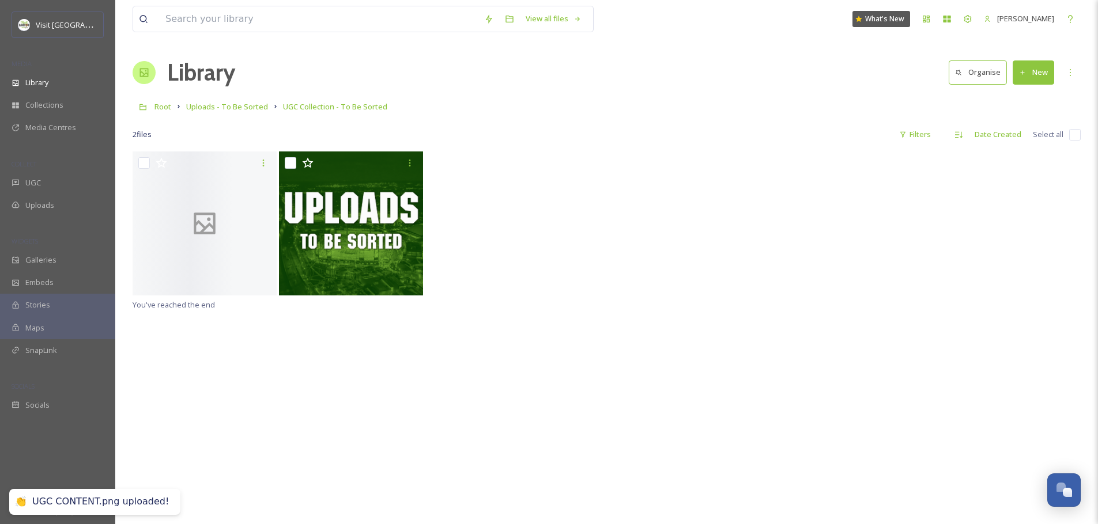
click at [543, 252] on div at bounding box center [607, 225] width 948 height 146
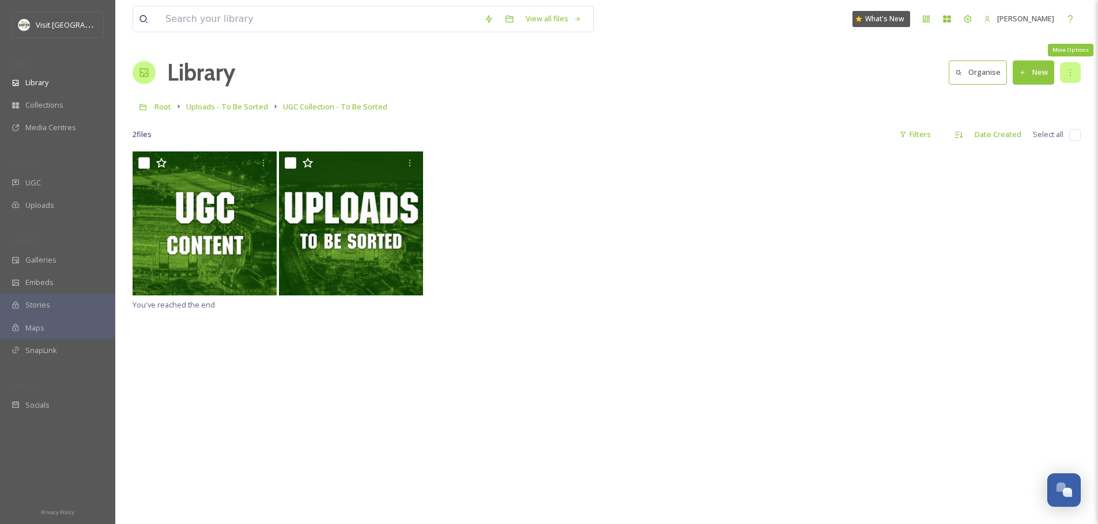
click at [1068, 67] on div "More Options" at bounding box center [1070, 72] width 21 height 21
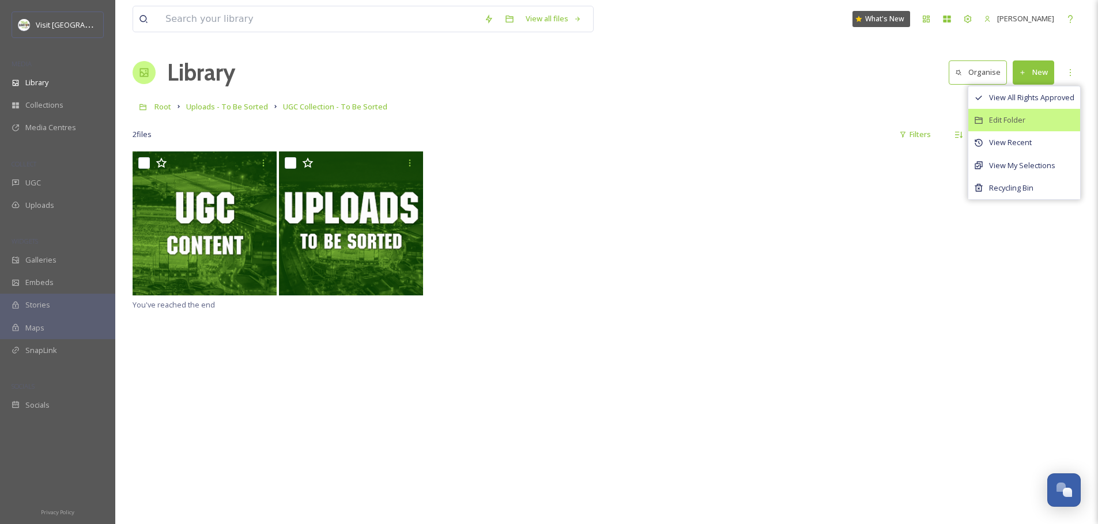
click at [1005, 123] on span "Edit Folder" at bounding box center [1007, 120] width 36 height 11
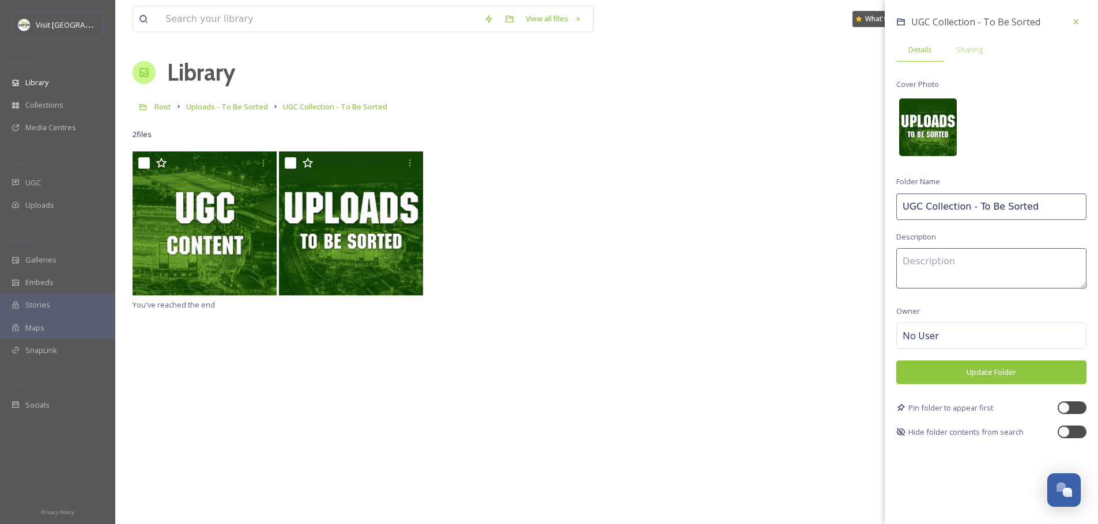
click at [935, 126] on img at bounding box center [928, 128] width 58 height 58
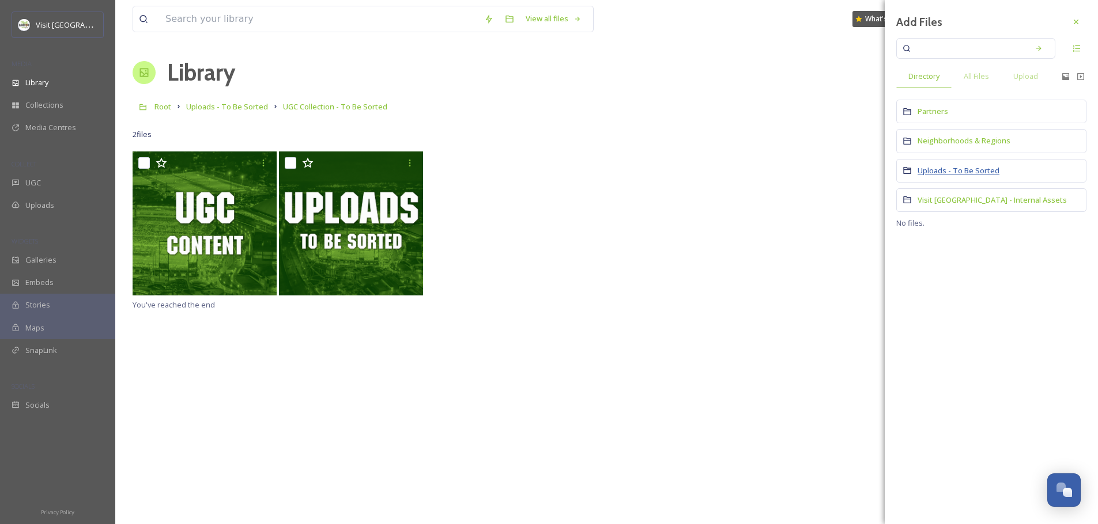
click at [929, 168] on span "Uploads - To Be Sorted" at bounding box center [958, 170] width 82 height 10
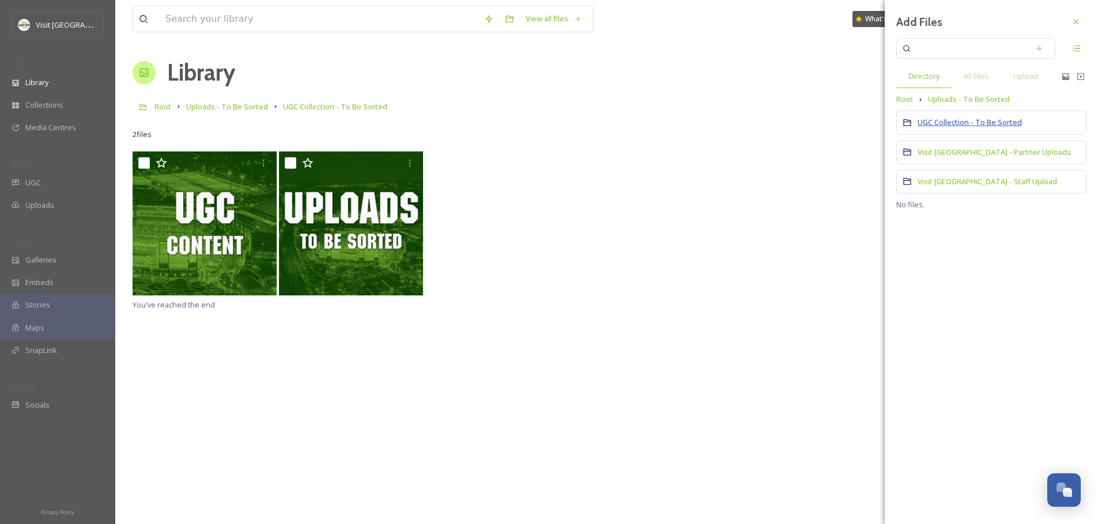
click at [970, 122] on span "UGC Collection - To Be Sorted" at bounding box center [969, 122] width 104 height 10
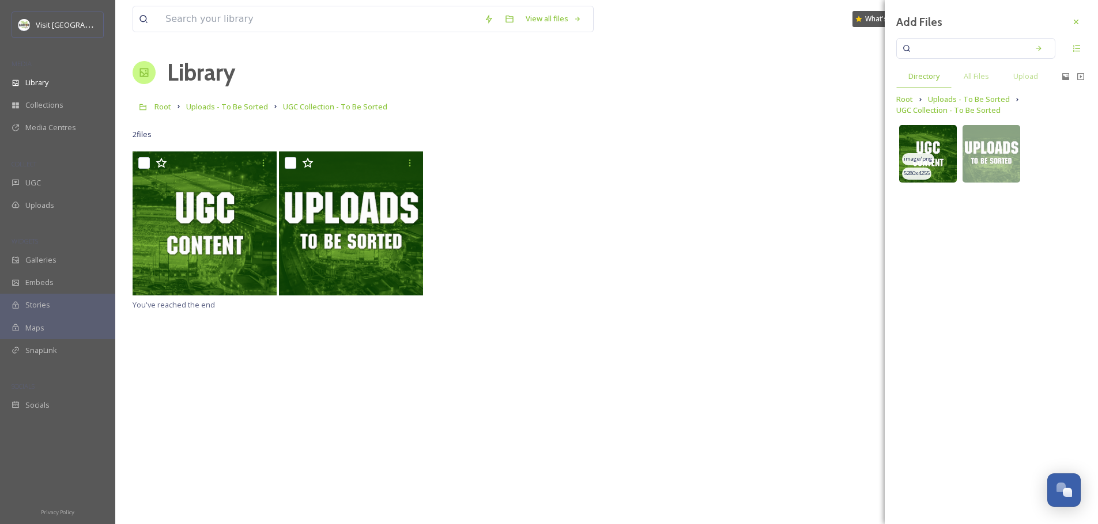
click at [937, 141] on img at bounding box center [928, 154] width 58 height 58
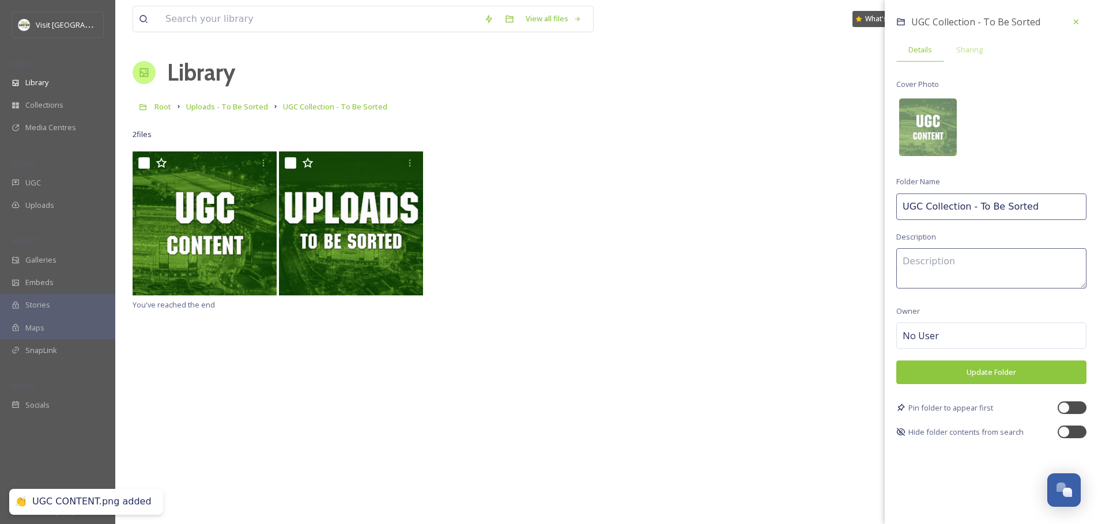
click at [943, 269] on textarea at bounding box center [991, 268] width 190 height 40
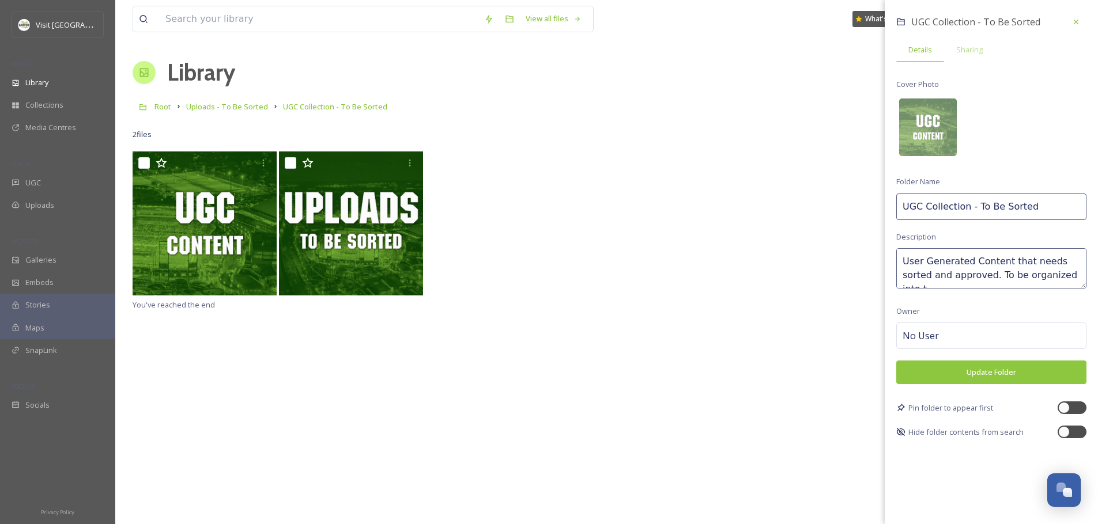
scroll to position [6, 0]
type textarea "User Generated Content that needs sorted and approved. To be organized into the…"
click at [969, 372] on button "Update Folder" at bounding box center [991, 373] width 190 height 24
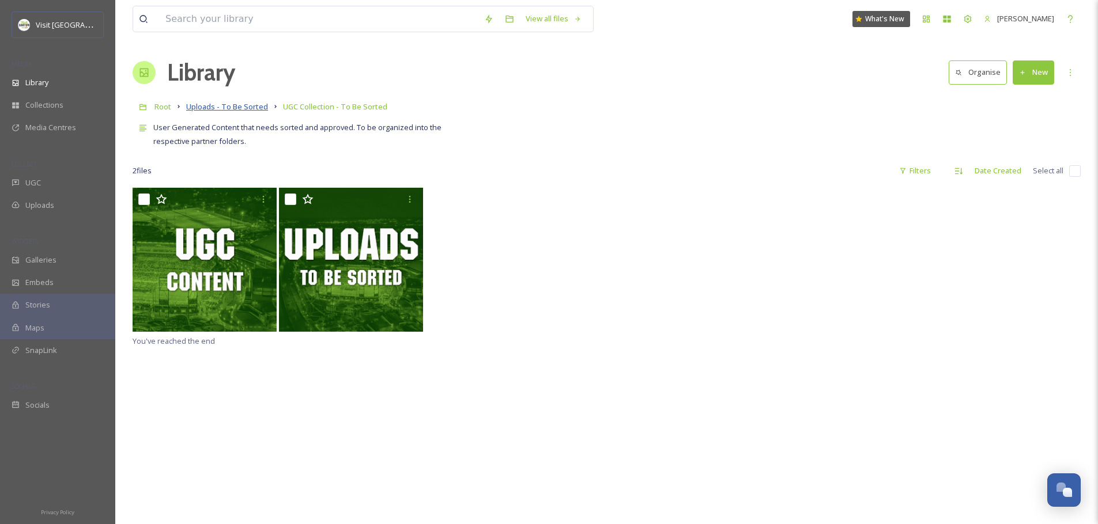
click at [233, 108] on span "Uploads - To Be Sorted" at bounding box center [227, 106] width 82 height 10
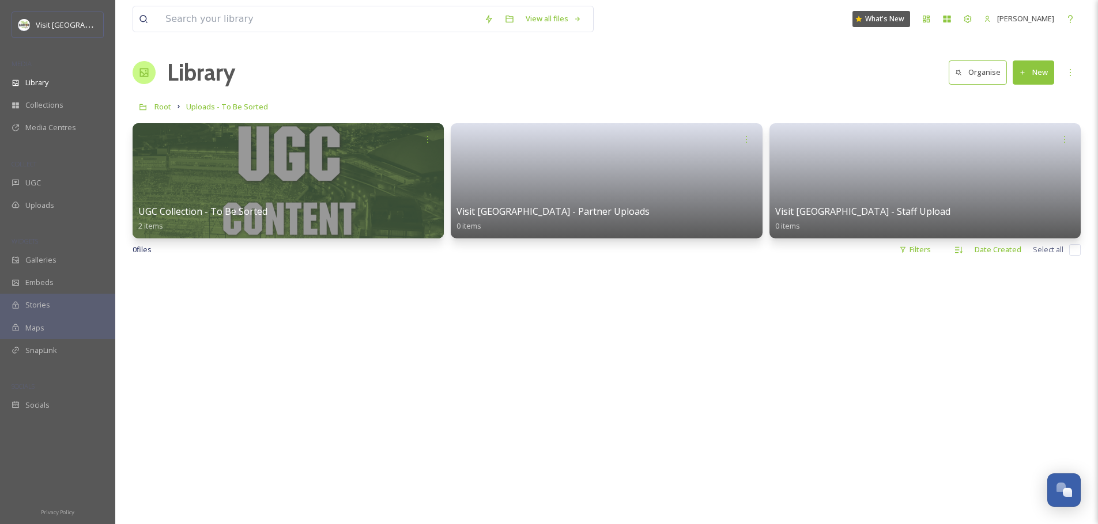
click at [459, 368] on div at bounding box center [607, 529] width 948 height 524
click at [1069, 140] on icon at bounding box center [1067, 138] width 9 height 9
click at [967, 165] on link at bounding box center [925, 177] width 306 height 56
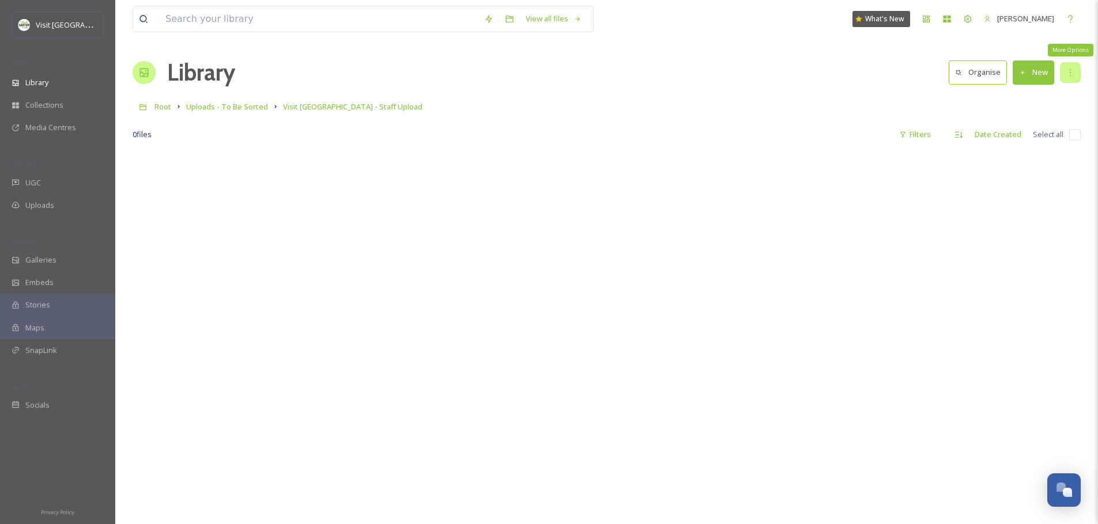
click at [1063, 69] on div "More Options" at bounding box center [1070, 72] width 21 height 21
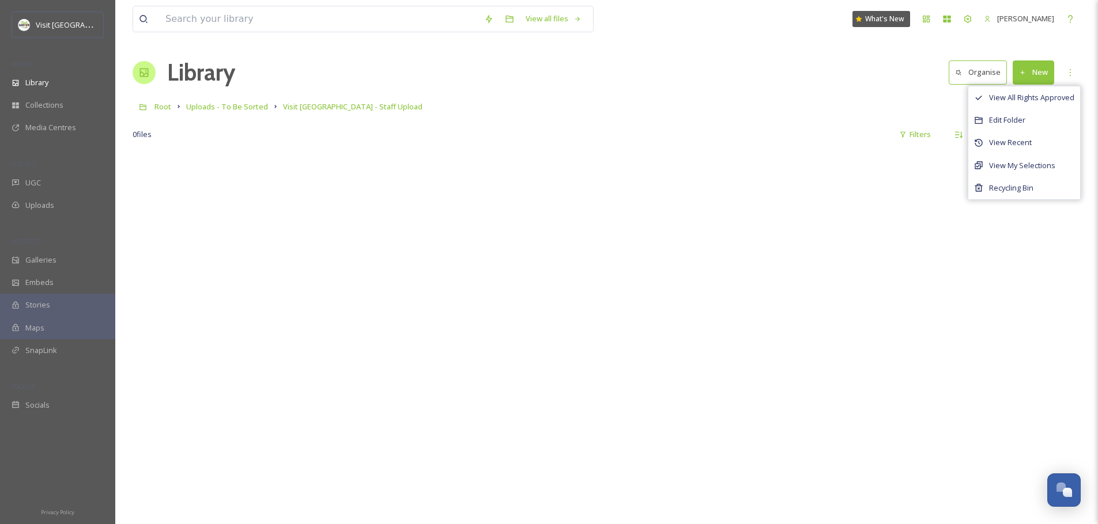
click at [743, 129] on div "0 file s Filters Date Created Select all" at bounding box center [607, 134] width 948 height 22
click at [1031, 70] on button "New" at bounding box center [1033, 73] width 41 height 24
click at [1023, 99] on span "File Upload" at bounding box center [1028, 99] width 38 height 11
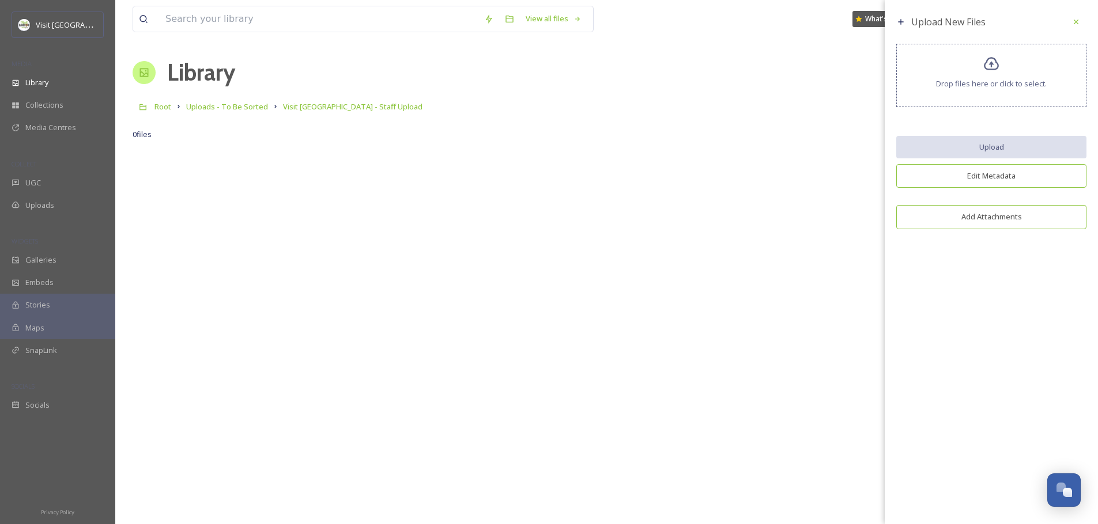
click at [964, 90] on div "Drop files here or click to select." at bounding box center [991, 75] width 190 height 63
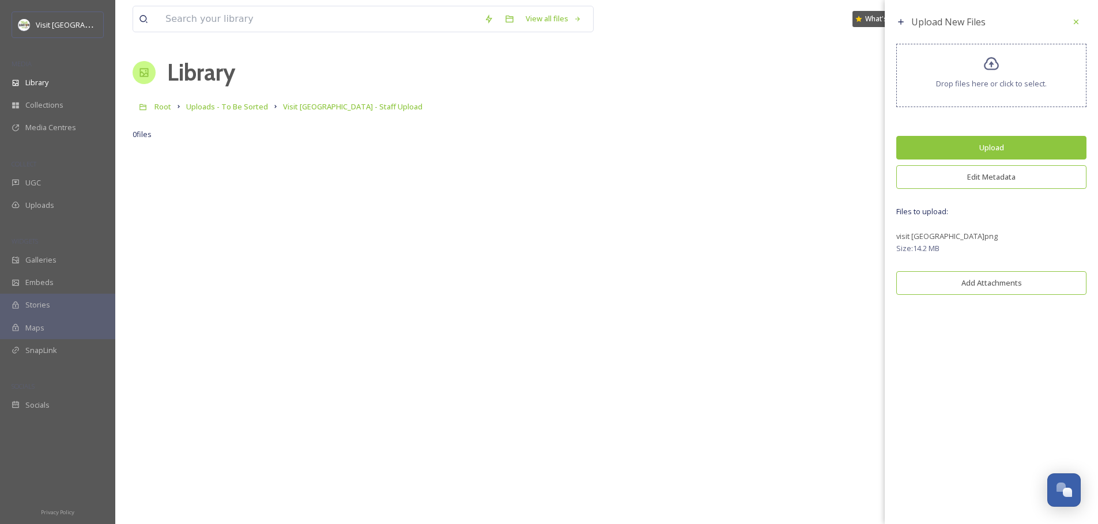
click at [973, 149] on button "Upload" at bounding box center [991, 148] width 190 height 24
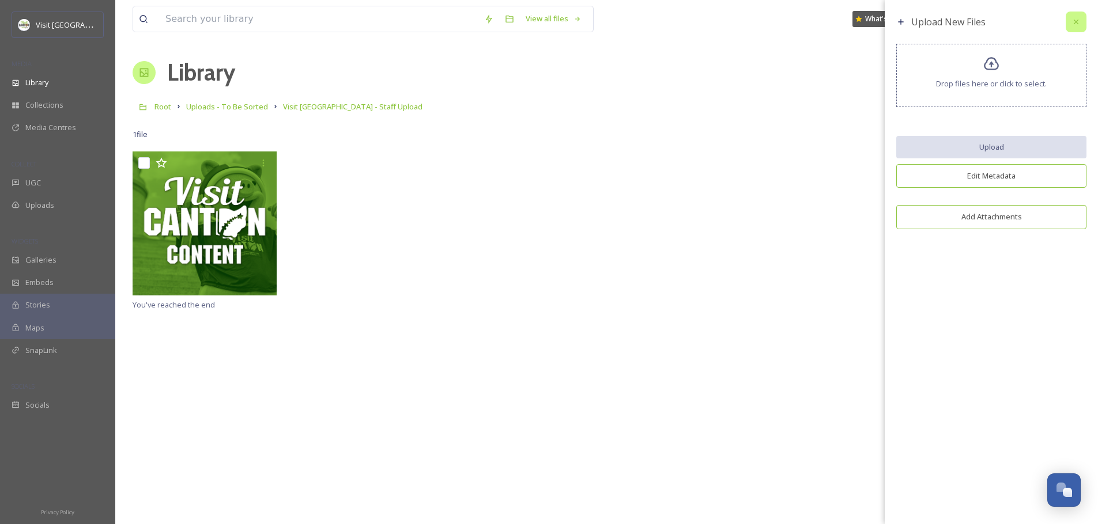
click at [1081, 21] on div at bounding box center [1076, 22] width 21 height 21
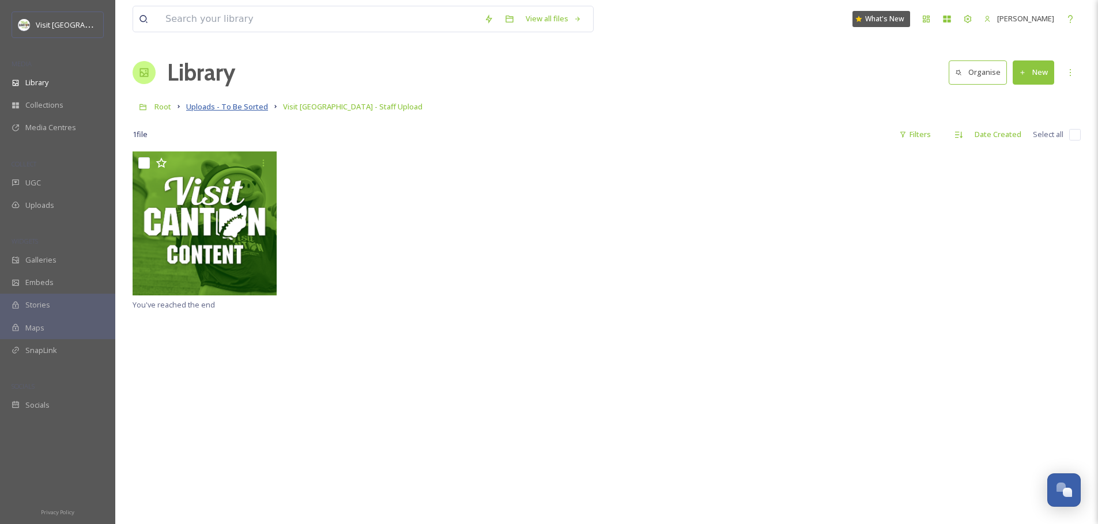
click at [239, 105] on span "Uploads - To Be Sorted" at bounding box center [227, 106] width 82 height 10
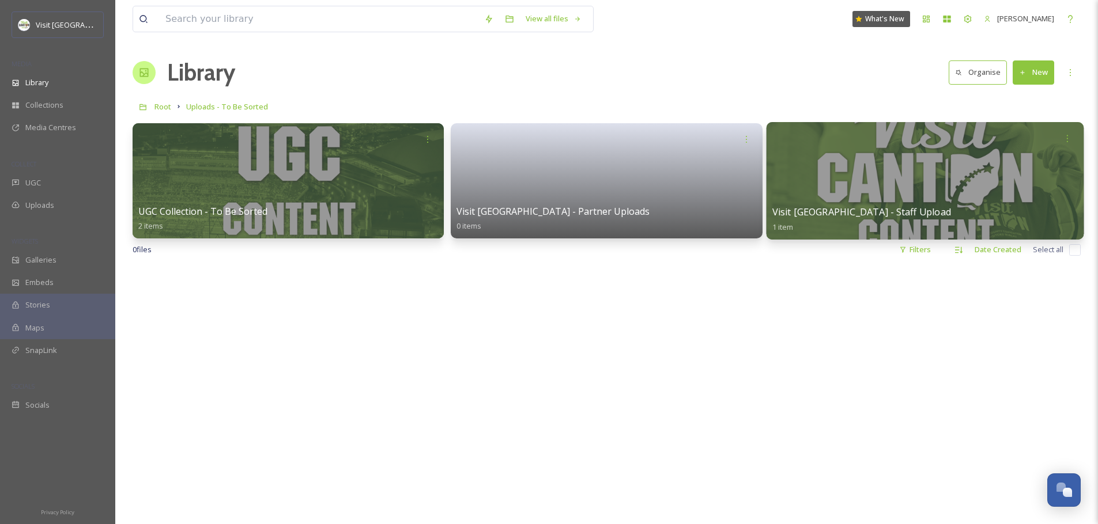
click at [893, 163] on div at bounding box center [925, 181] width 318 height 118
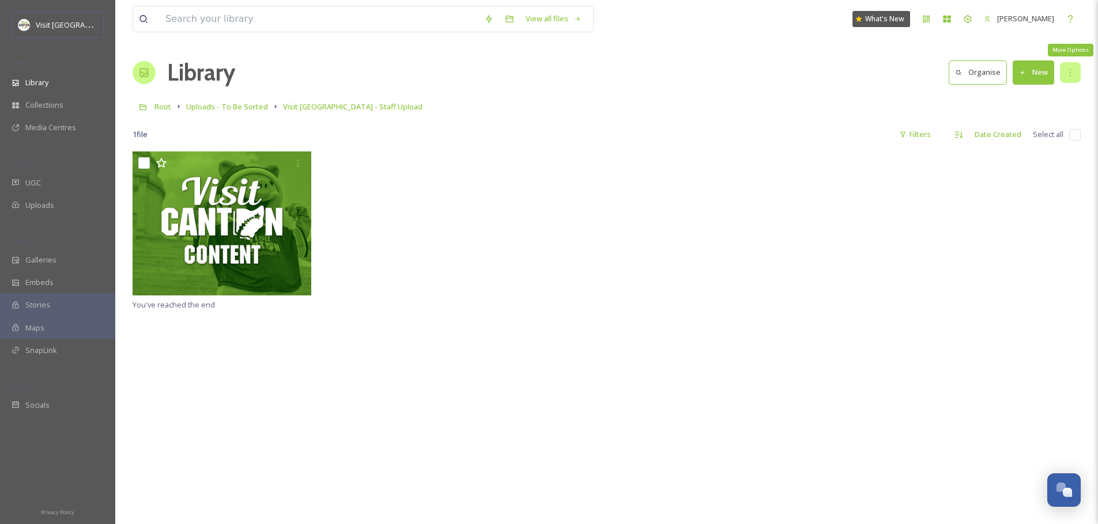
click at [1066, 72] on icon at bounding box center [1070, 72] width 9 height 9
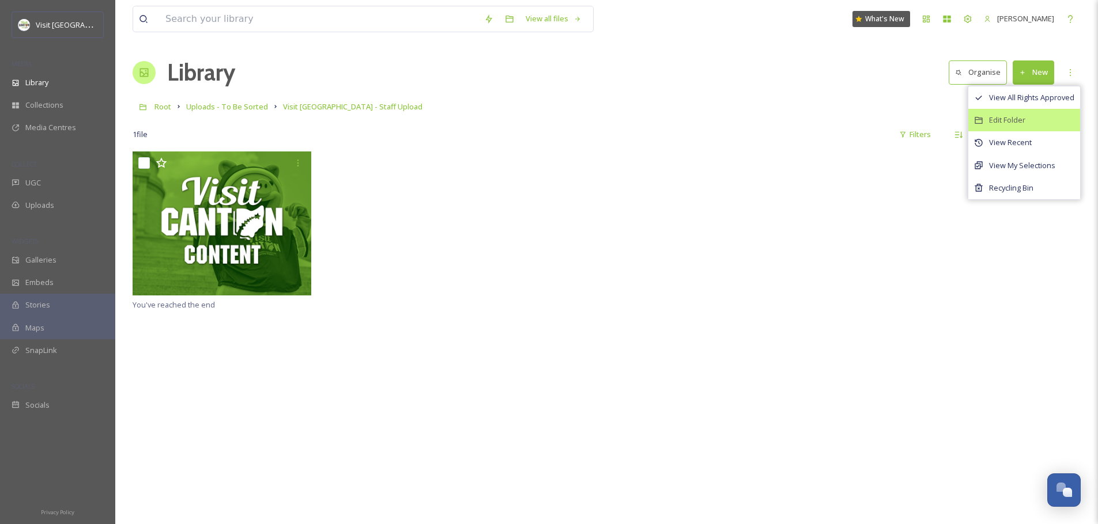
click at [1024, 116] on span "Edit Folder" at bounding box center [1007, 120] width 36 height 11
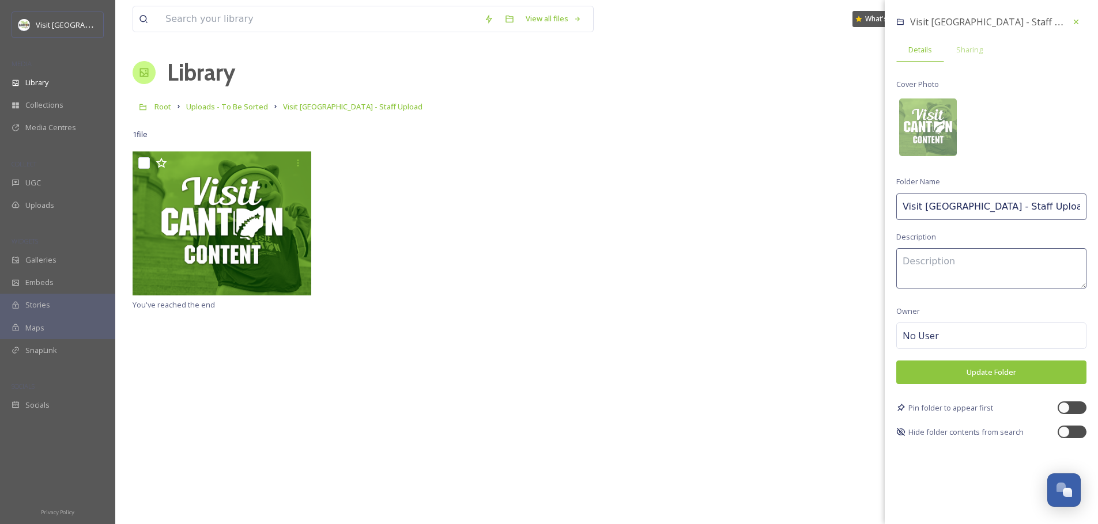
click at [1085, 23] on div at bounding box center [1076, 22] width 21 height 21
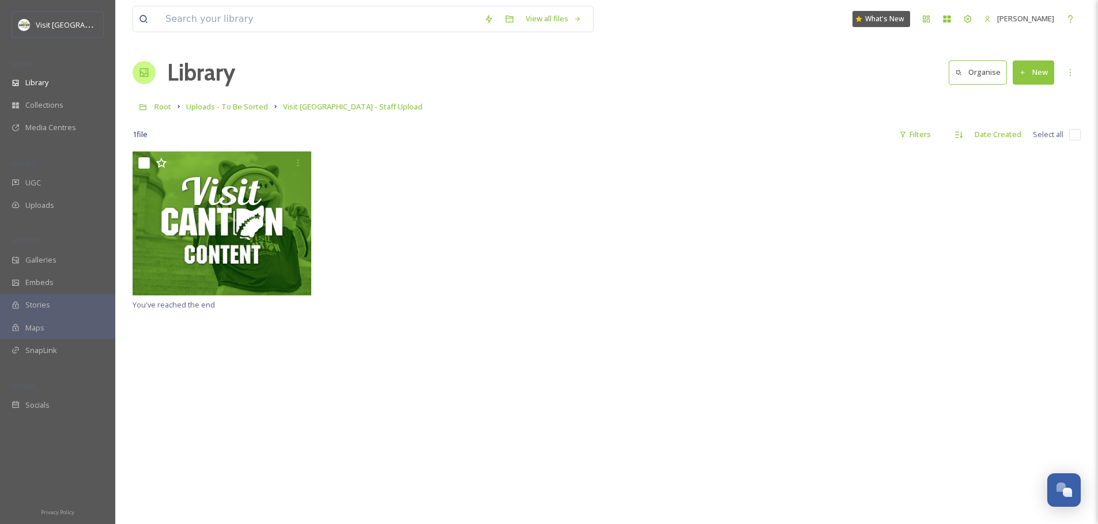
click at [447, 153] on div at bounding box center [607, 225] width 948 height 146
click at [258, 108] on span "Uploads - To Be Sorted" at bounding box center [227, 106] width 82 height 10
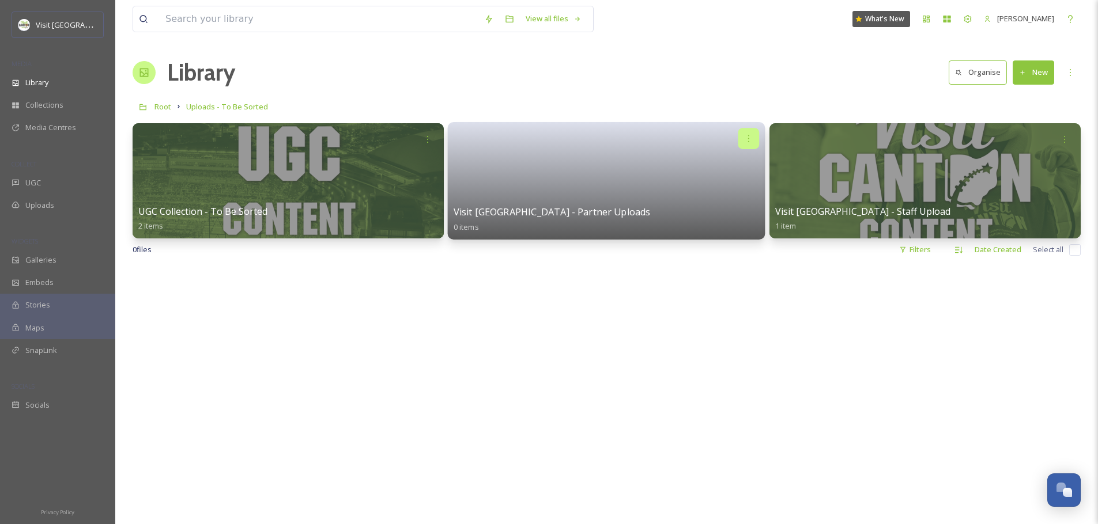
click at [750, 145] on div at bounding box center [748, 138] width 21 height 21
click at [726, 165] on span "Edit / Share" at bounding box center [721, 164] width 40 height 12
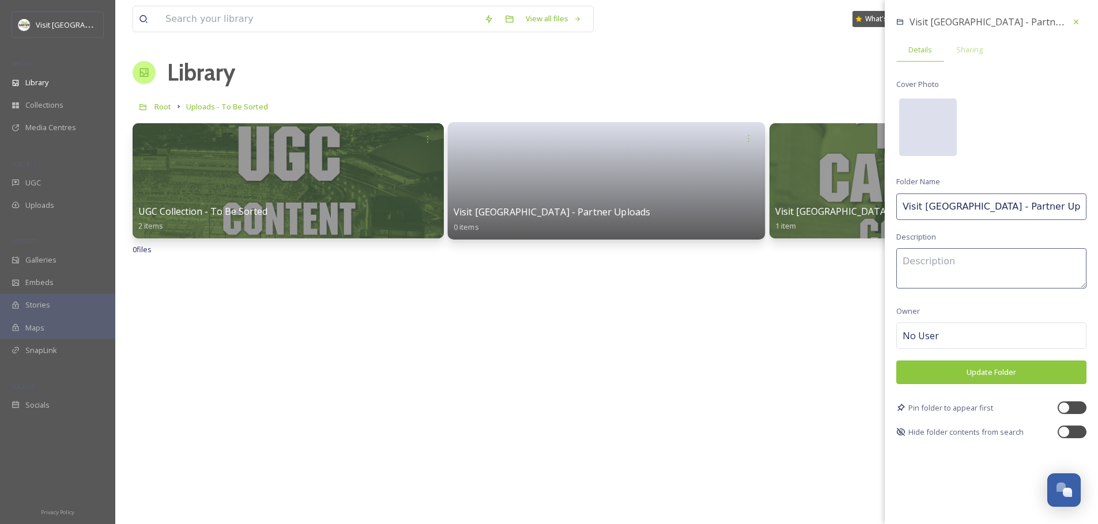
click at [937, 120] on div at bounding box center [928, 128] width 58 height 58
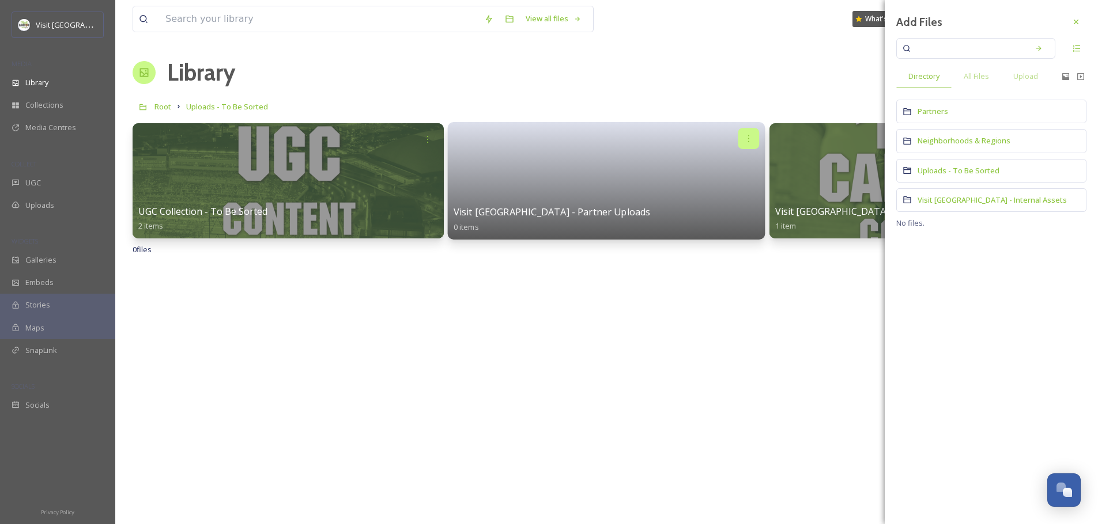
click at [747, 138] on icon at bounding box center [748, 138] width 9 height 9
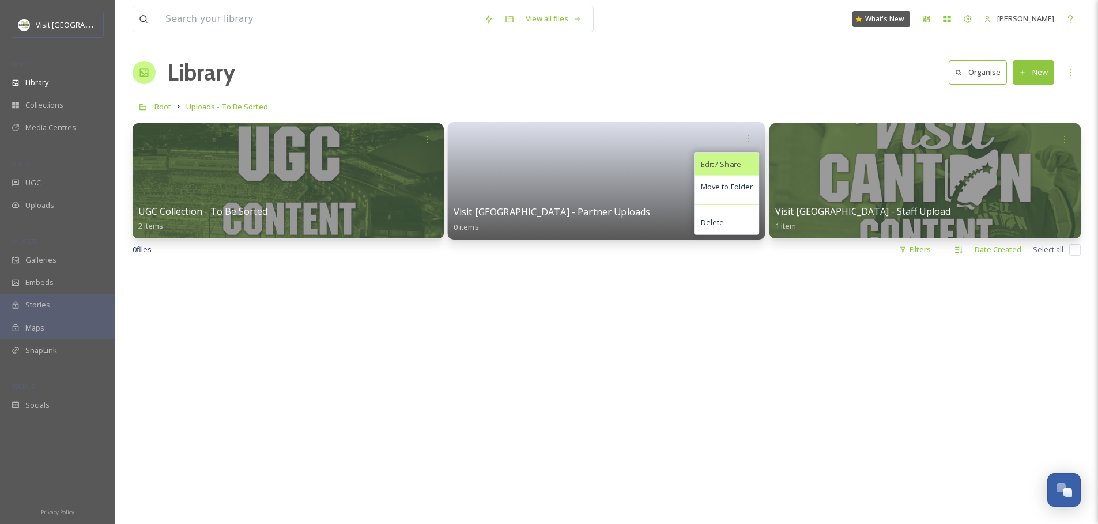
click at [742, 167] on div "Edit / Share" at bounding box center [727, 164] width 64 height 23
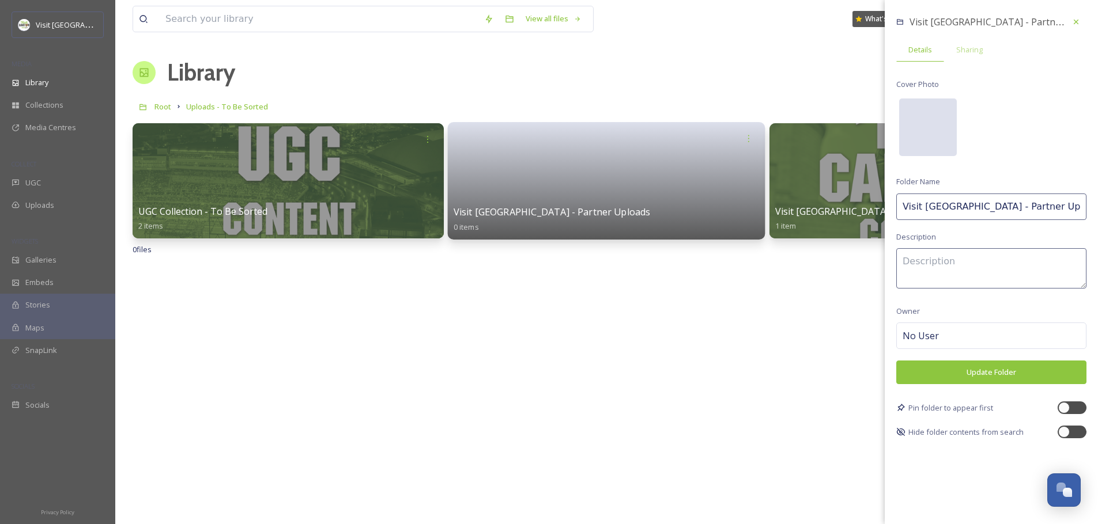
click at [927, 126] on div at bounding box center [928, 128] width 58 height 58
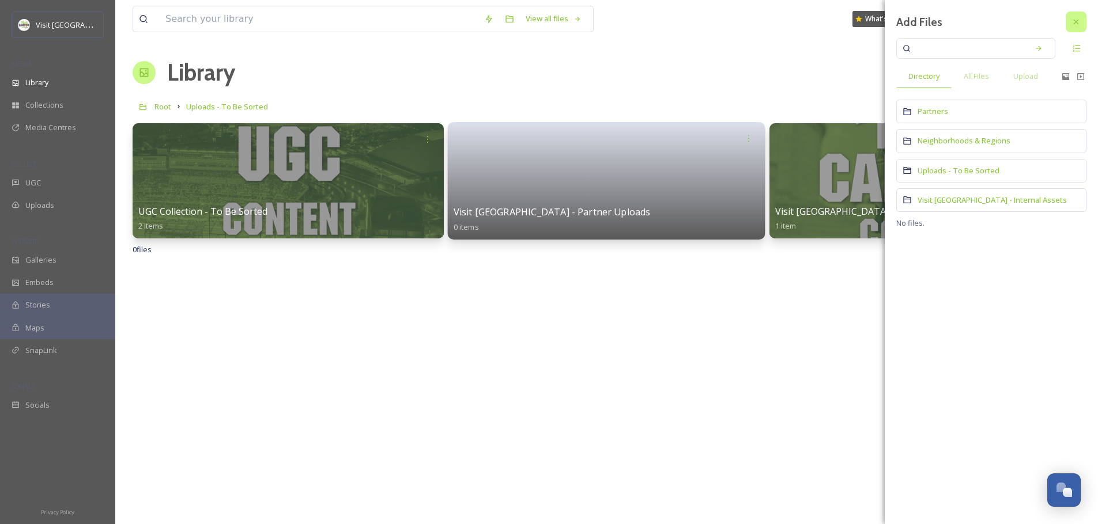
click at [1081, 21] on div at bounding box center [1076, 22] width 21 height 21
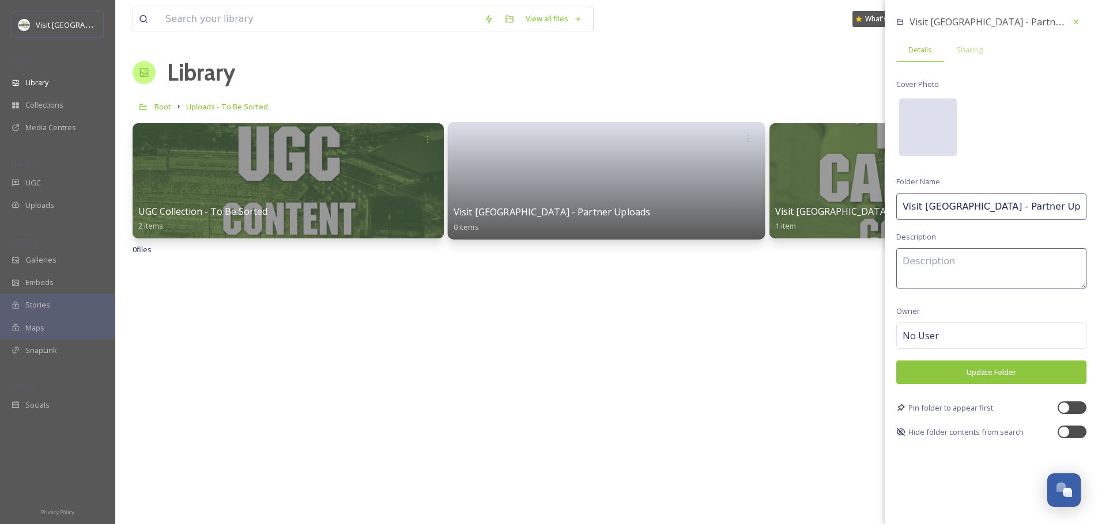
click at [932, 116] on div at bounding box center [928, 128] width 58 height 58
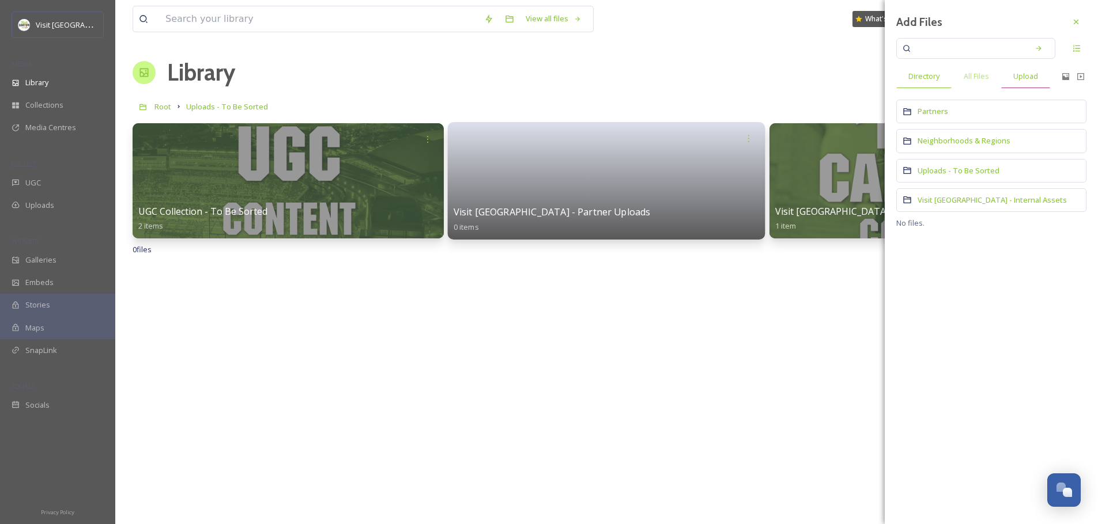
click at [1019, 77] on span "Upload" at bounding box center [1025, 76] width 25 height 11
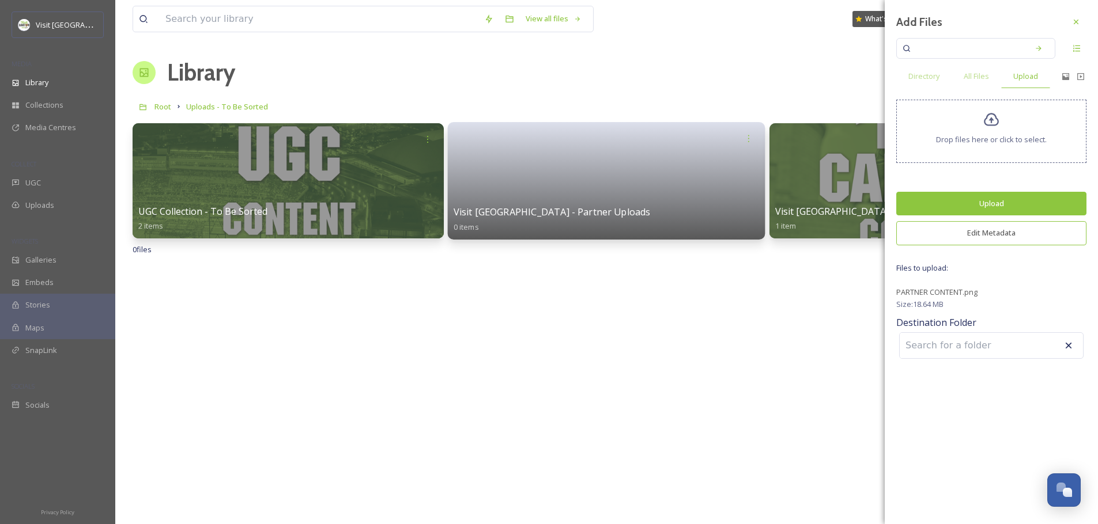
click at [964, 203] on button "Upload" at bounding box center [991, 204] width 190 height 24
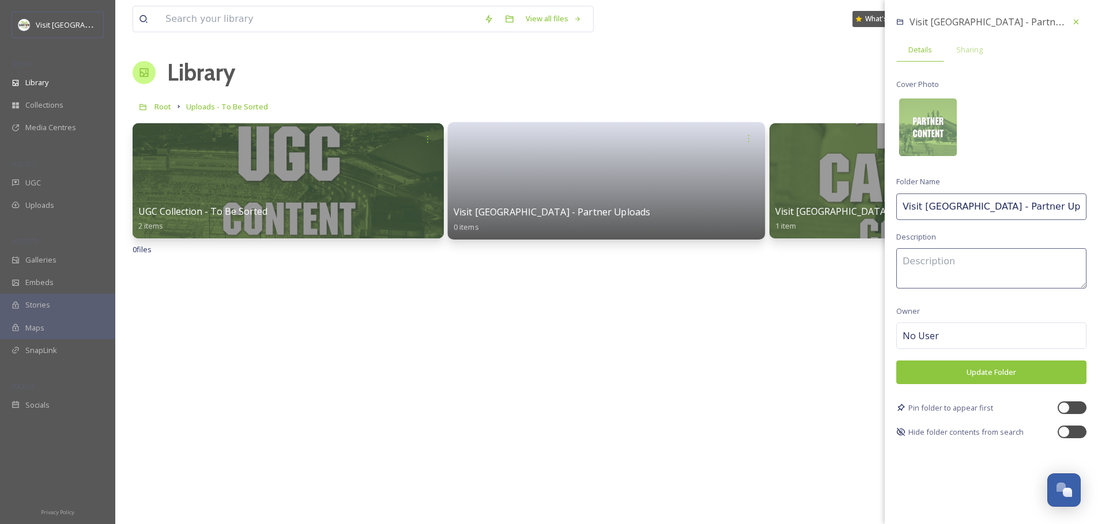
click at [920, 371] on button "Update Folder" at bounding box center [991, 373] width 190 height 24
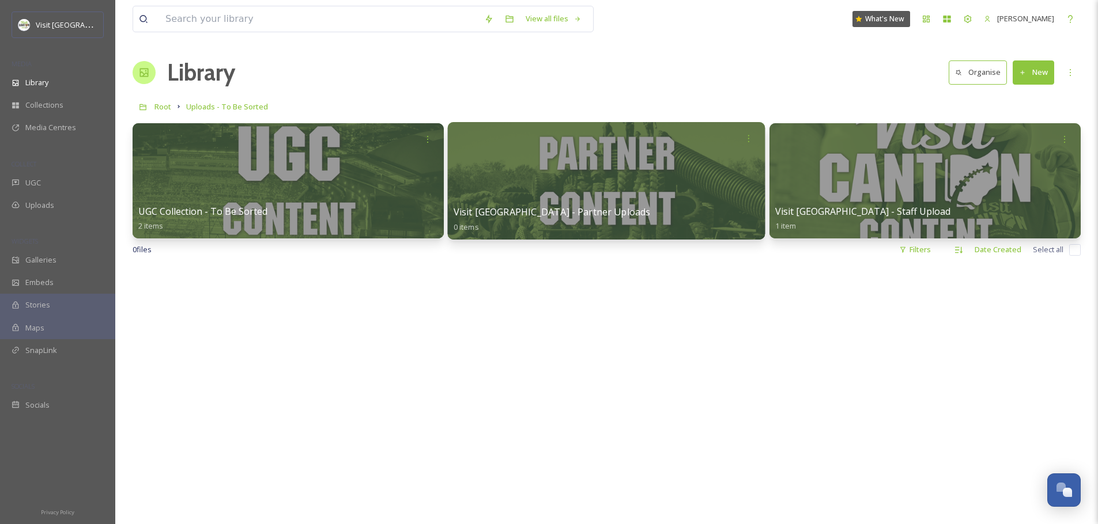
click at [779, 364] on div at bounding box center [607, 529] width 948 height 524
click at [1040, 74] on button "New" at bounding box center [1033, 73] width 41 height 24
click at [1013, 144] on span "Folder" at bounding box center [1020, 144] width 22 height 11
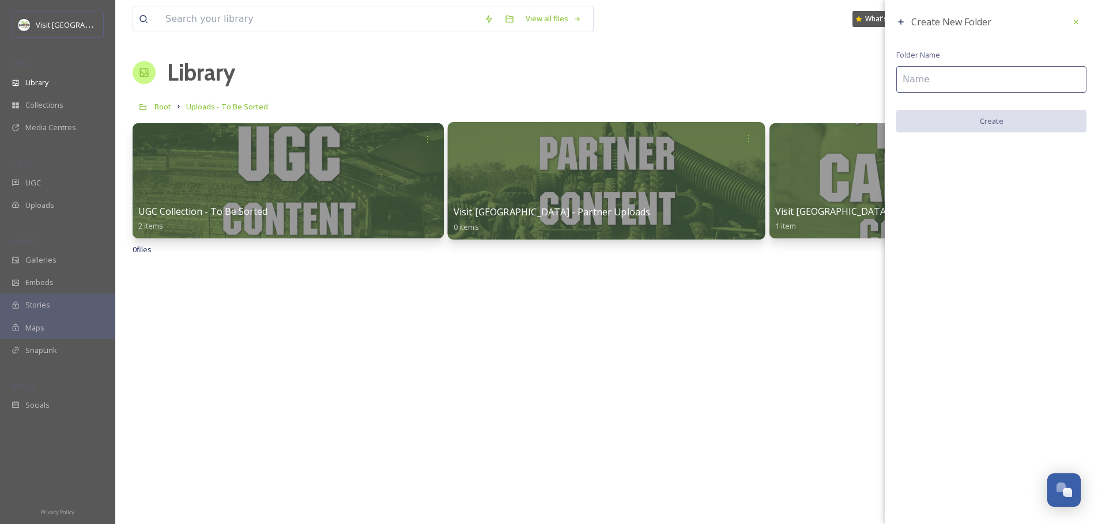
click at [942, 79] on input at bounding box center [991, 79] width 190 height 27
type input "MISC UPLOADS"
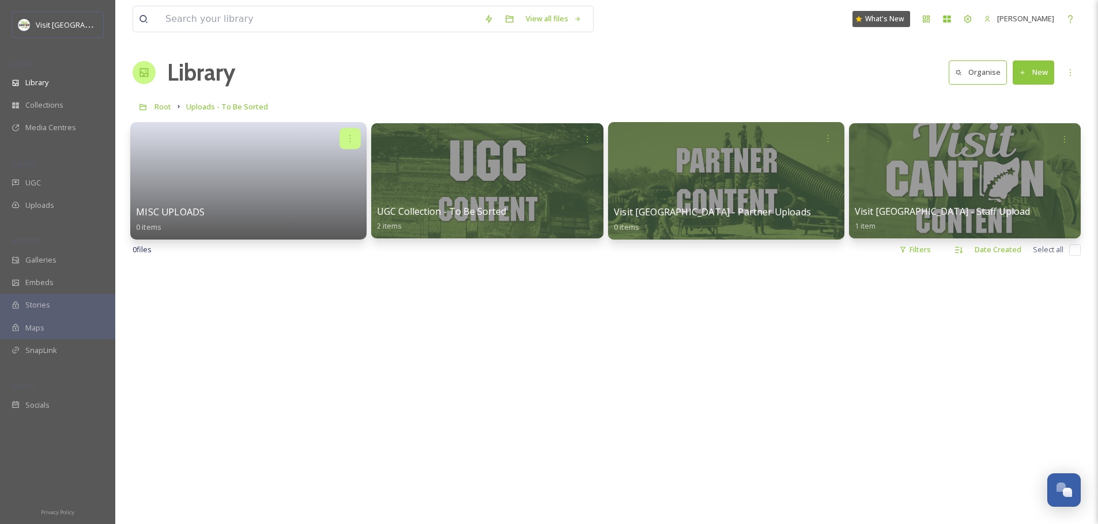
click at [352, 141] on icon at bounding box center [350, 138] width 9 height 9
click at [321, 168] on span "Edit / Share" at bounding box center [322, 164] width 40 height 12
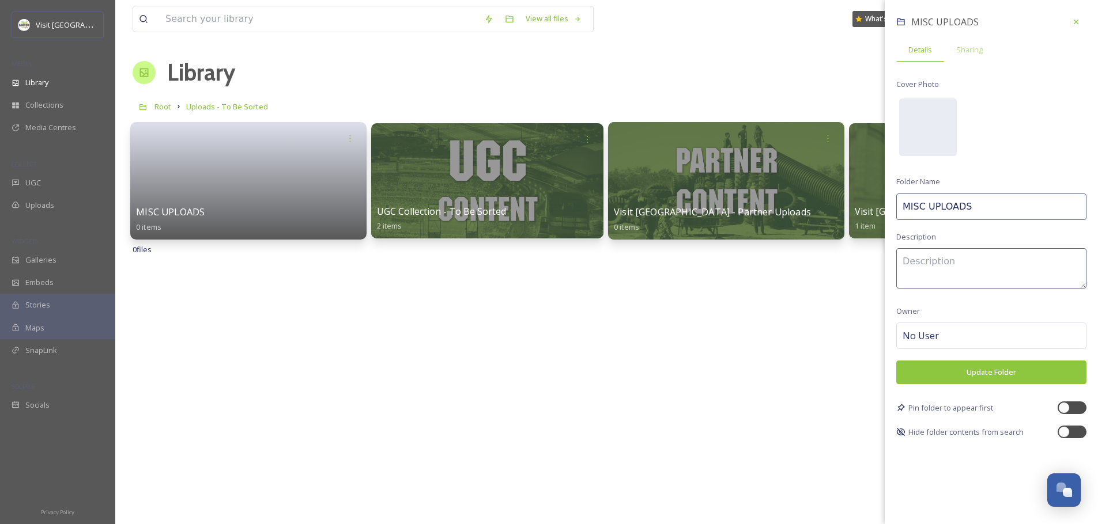
click at [946, 275] on textarea at bounding box center [991, 268] width 190 height 40
type textarea "For files we do not yet have a good home for! Don't leave anything here too lon…"
click at [943, 128] on div at bounding box center [928, 128] width 58 height 58
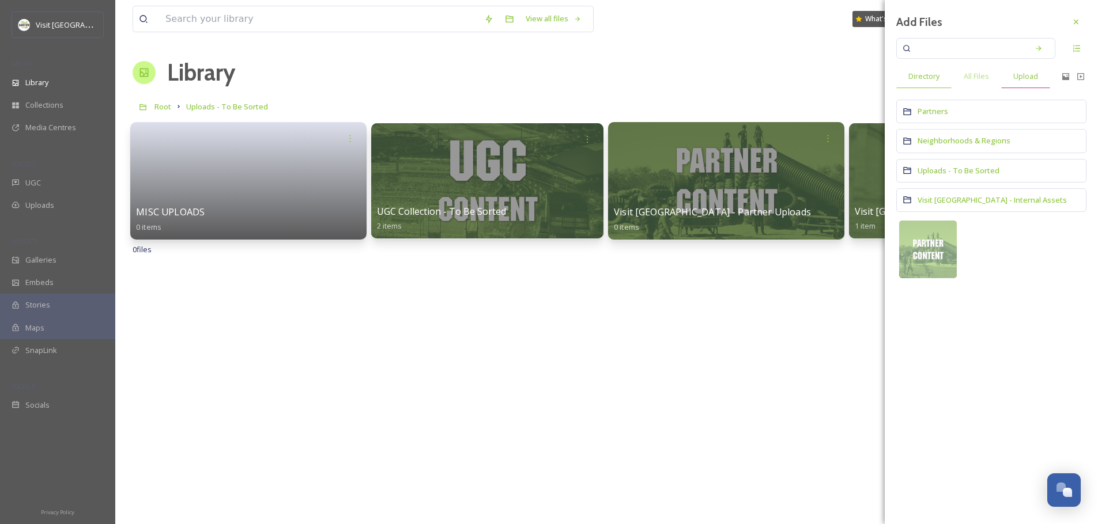
click at [1013, 76] on span "Upload" at bounding box center [1025, 76] width 25 height 11
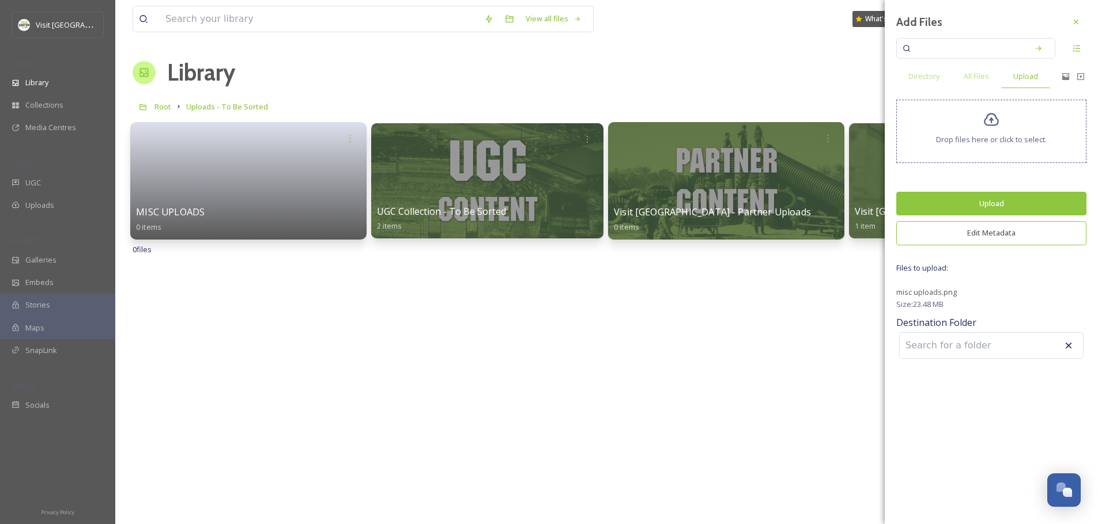
click at [981, 203] on button "Upload" at bounding box center [991, 204] width 190 height 24
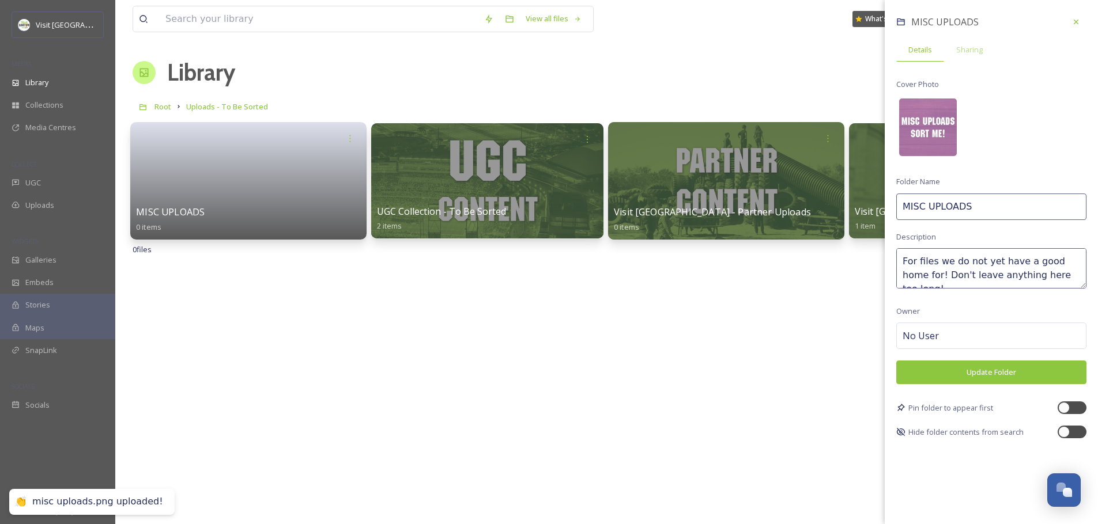
click at [983, 368] on button "Update Folder" at bounding box center [991, 373] width 190 height 24
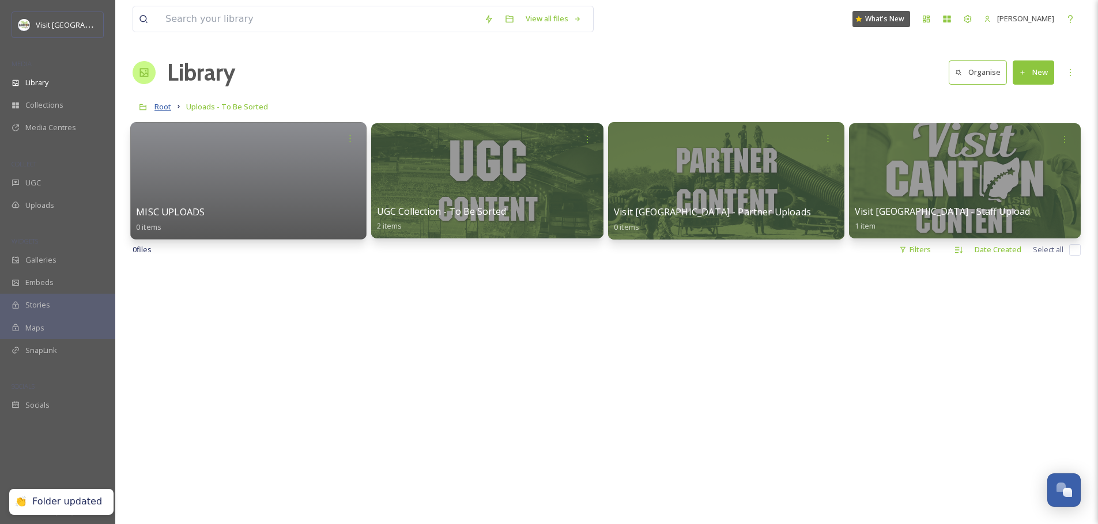
click at [168, 105] on span "Root" at bounding box center [162, 106] width 17 height 10
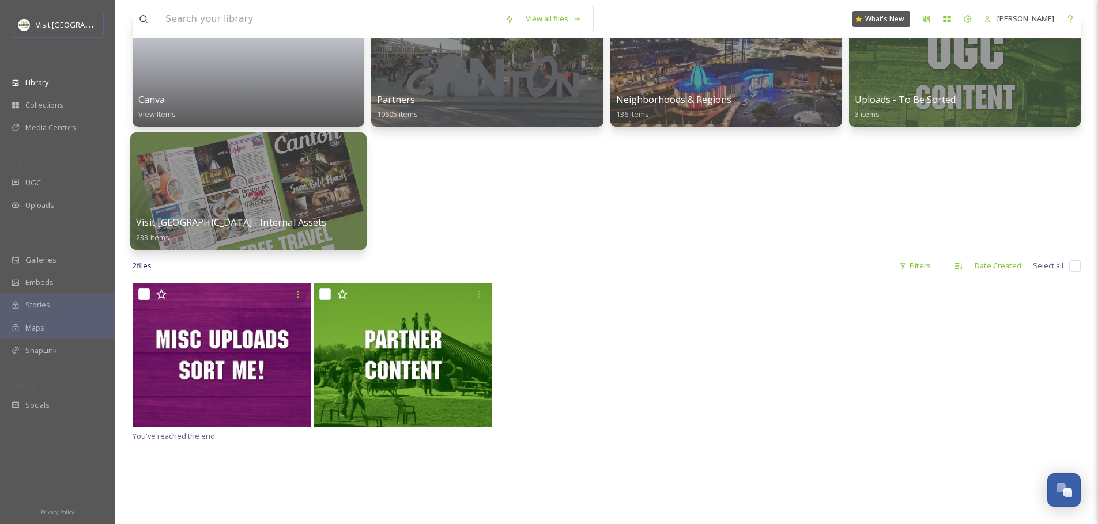
scroll to position [117, 0]
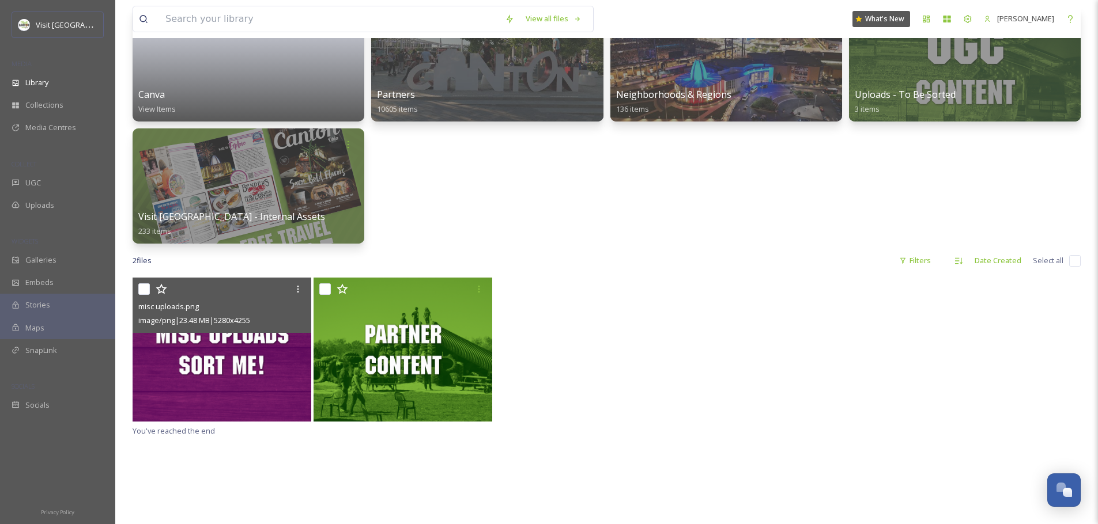
click at [141, 291] on input "checkbox" at bounding box center [144, 290] width 12 height 12
checkbox input "true"
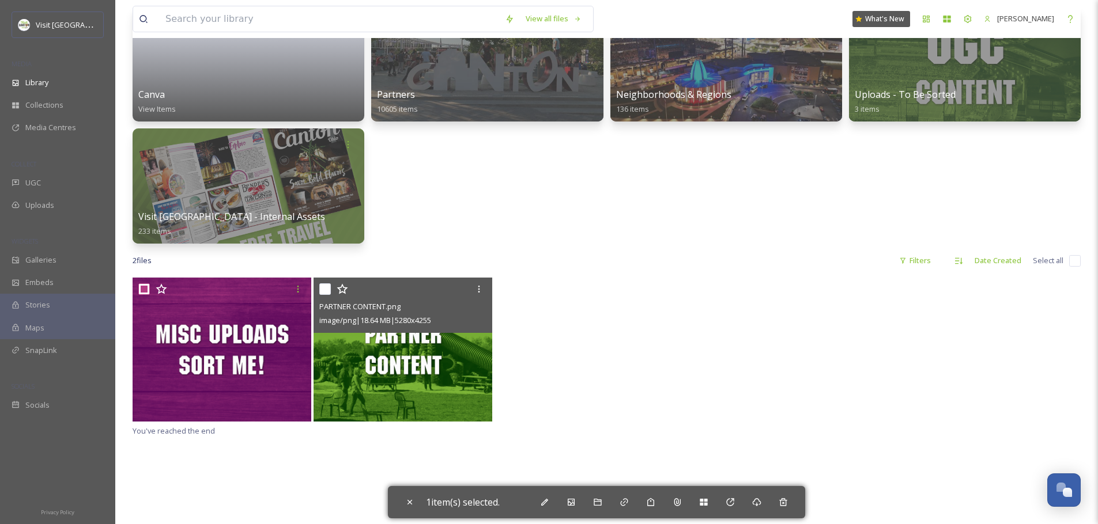
click at [326, 290] on input "checkbox" at bounding box center [325, 290] width 12 height 12
checkbox input "true"
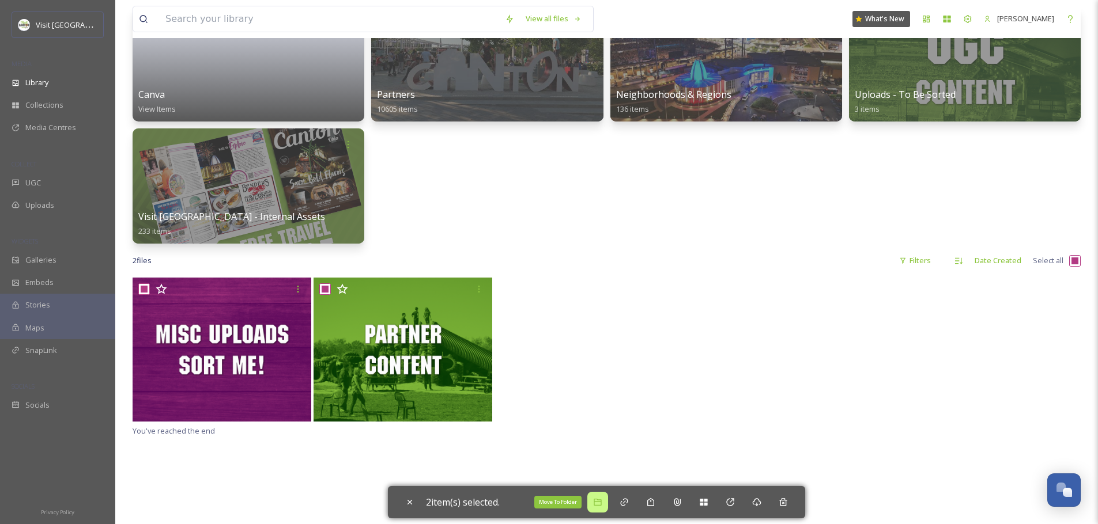
click at [602, 502] on icon at bounding box center [597, 502] width 9 height 9
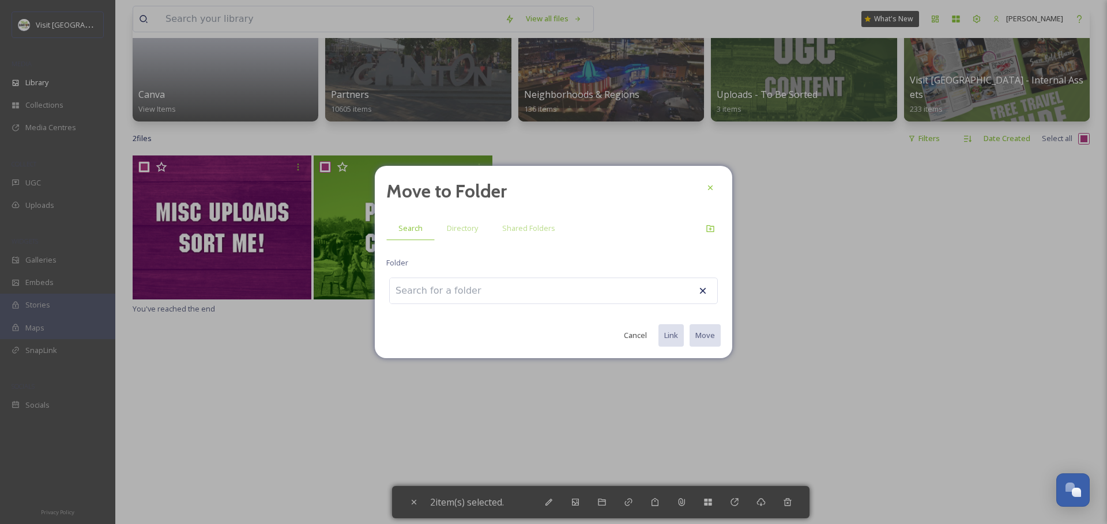
click at [468, 214] on div "Move to Folder Search Directory Shared Folders Folder Cancel Link Move" at bounding box center [553, 262] width 357 height 192
click at [470, 226] on span "Directory" at bounding box center [462, 228] width 31 height 11
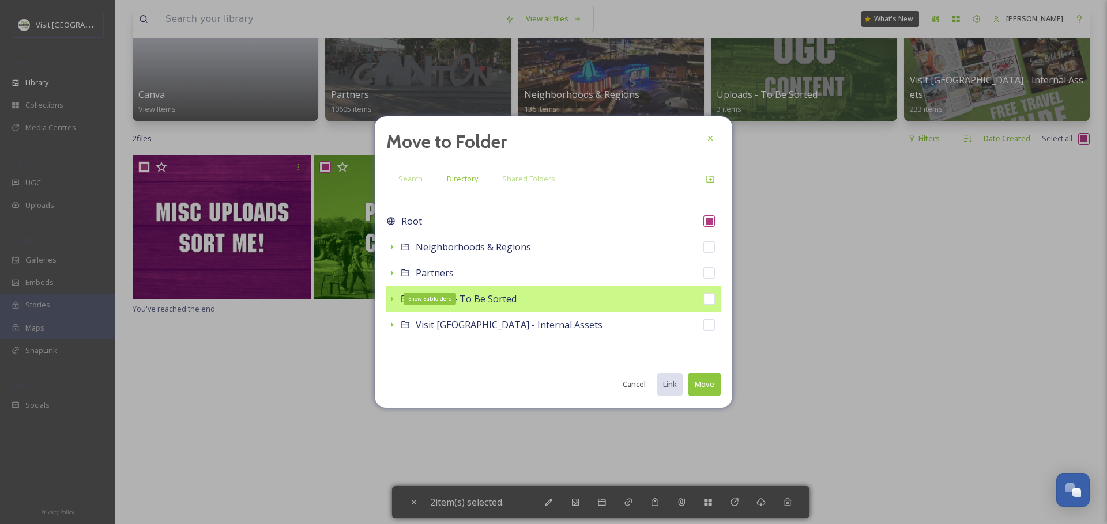
click at [392, 300] on icon at bounding box center [391, 298] width 9 height 9
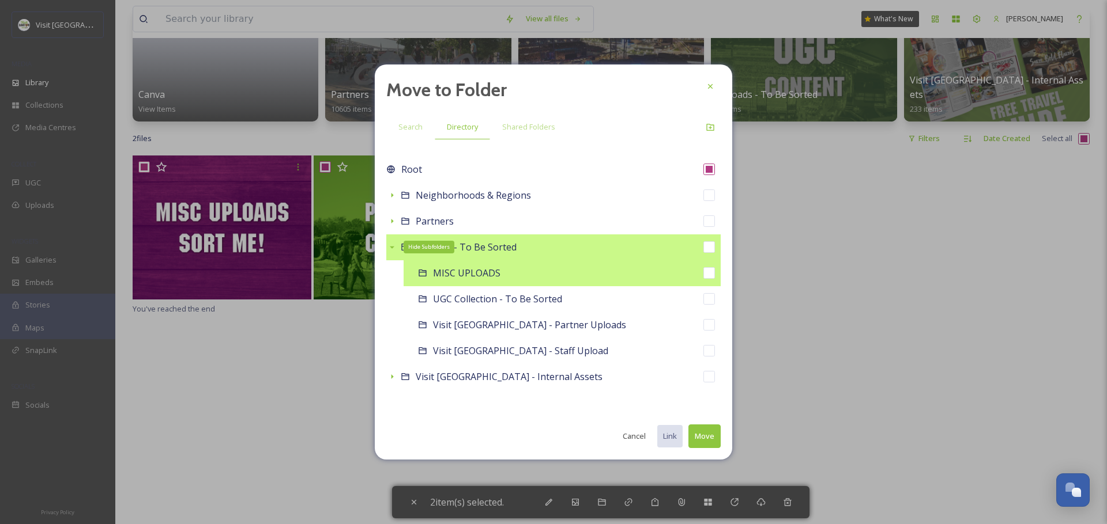
click at [464, 269] on span "MISC UPLOADS" at bounding box center [466, 273] width 67 height 13
checkbox input "false"
checkbox input "true"
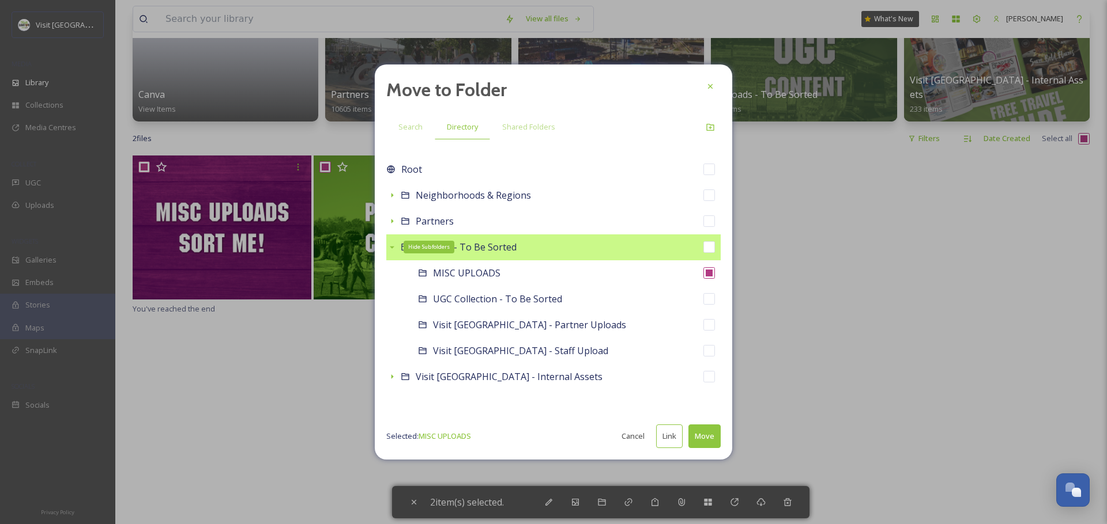
click at [711, 435] on button "Move" at bounding box center [704, 437] width 32 height 24
checkbox input "false"
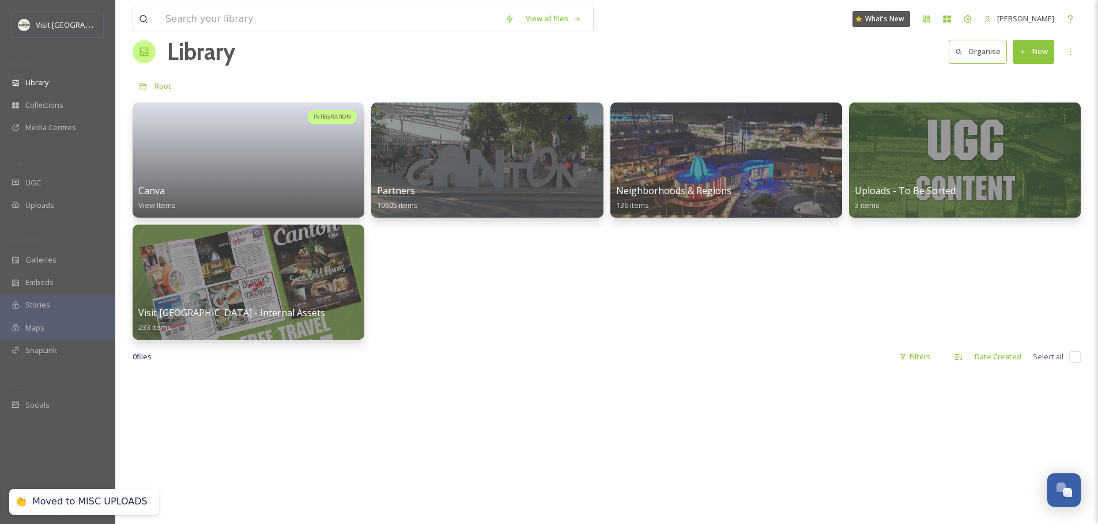
scroll to position [0, 0]
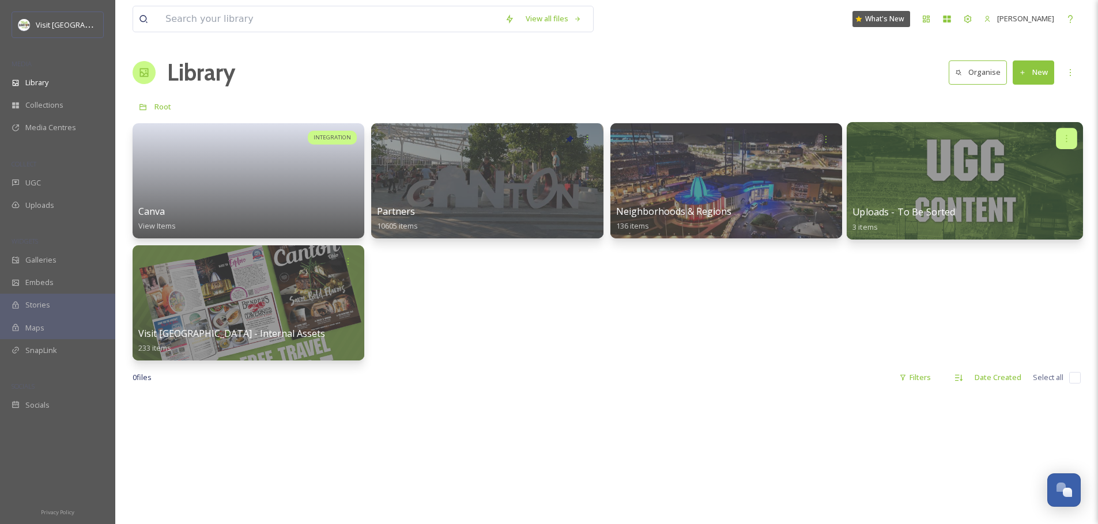
click at [1063, 139] on icon at bounding box center [1066, 138] width 9 height 9
click at [1058, 171] on div "Edit / Share" at bounding box center [1045, 164] width 64 height 23
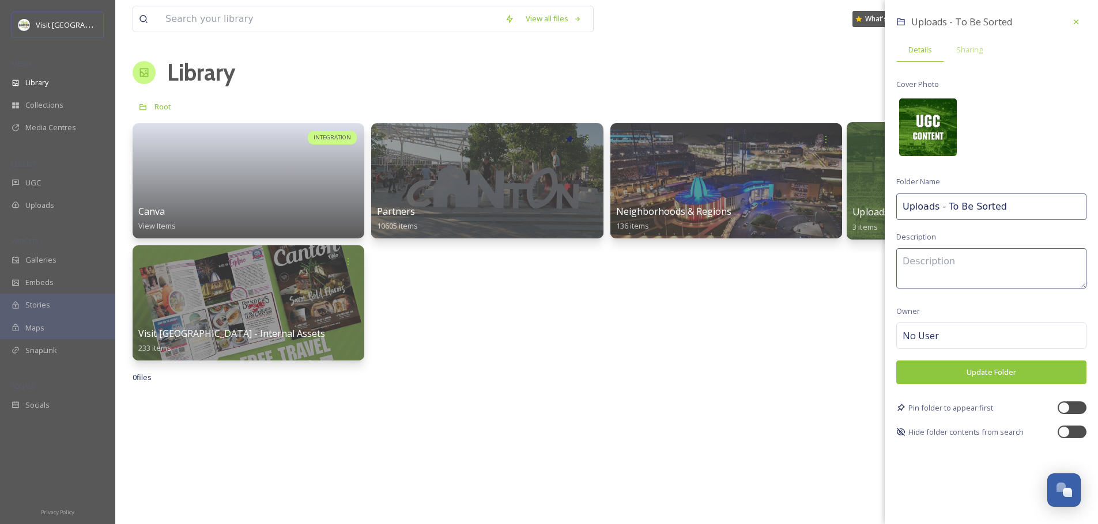
click at [932, 122] on img at bounding box center [928, 128] width 58 height 58
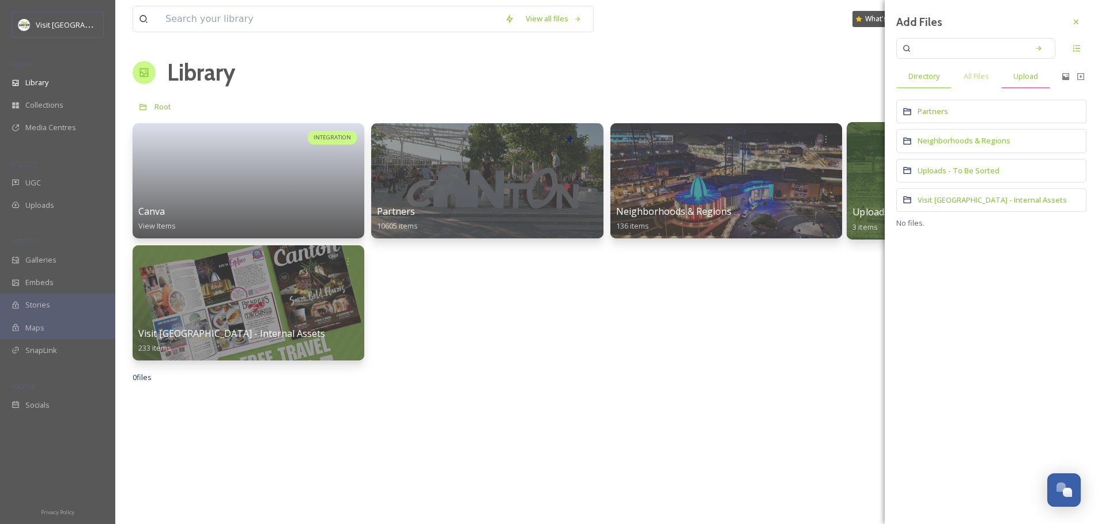
click at [1016, 77] on span "Upload" at bounding box center [1025, 76] width 25 height 11
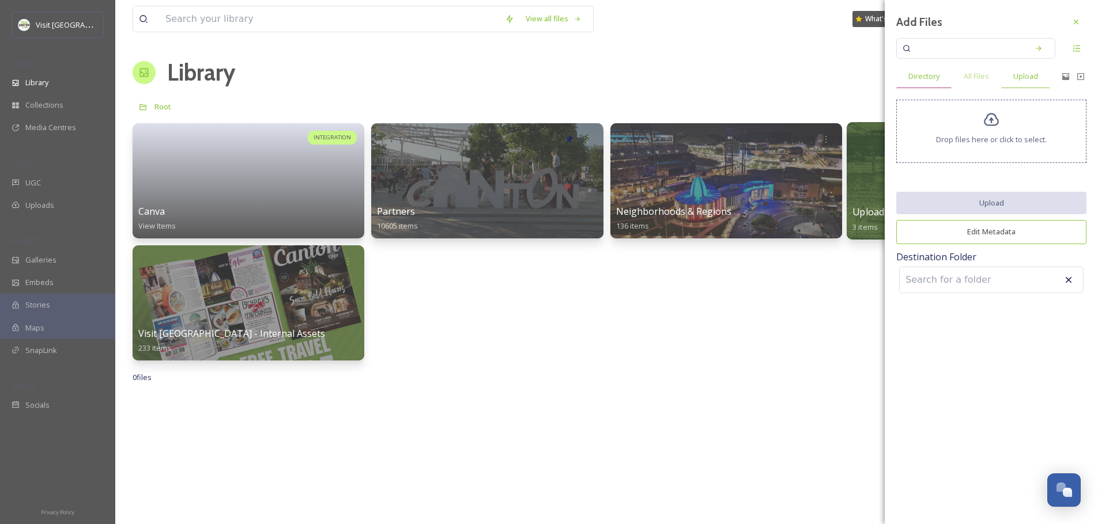
click at [915, 73] on span "Directory" at bounding box center [923, 76] width 31 height 11
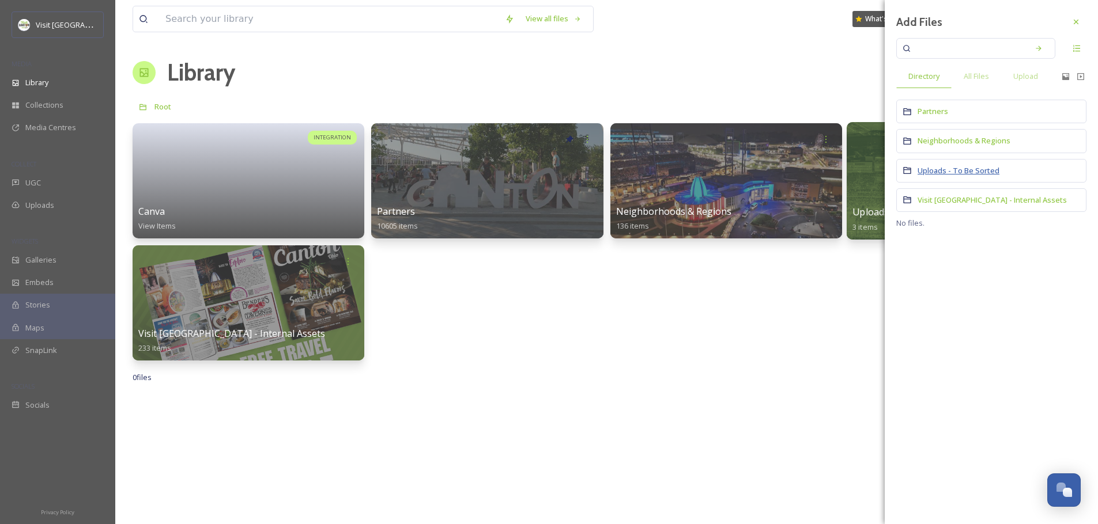
click at [943, 165] on span "Uploads - To Be Sorted" at bounding box center [958, 170] width 82 height 10
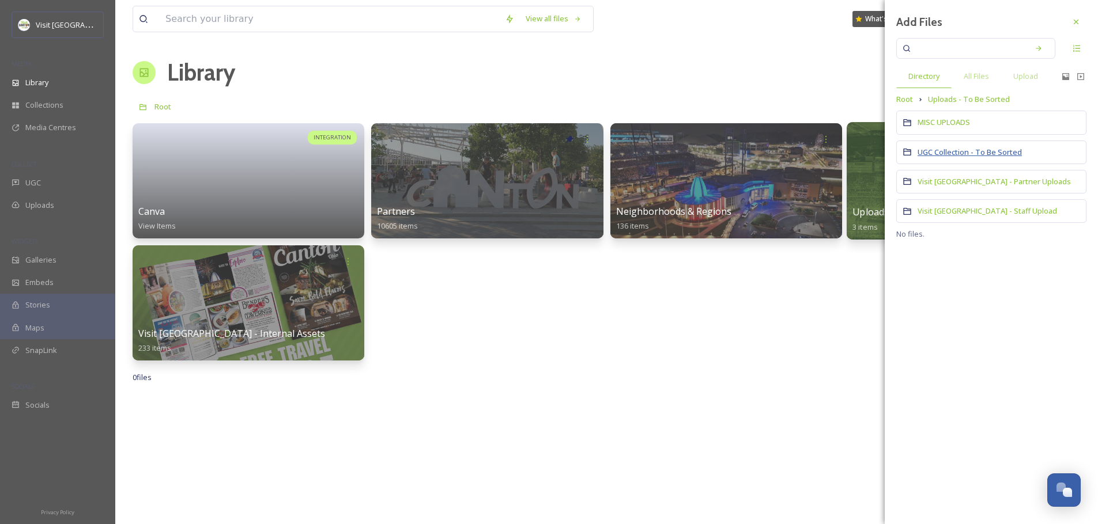
click at [938, 153] on span "UGC Collection - To Be Sorted" at bounding box center [969, 152] width 104 height 10
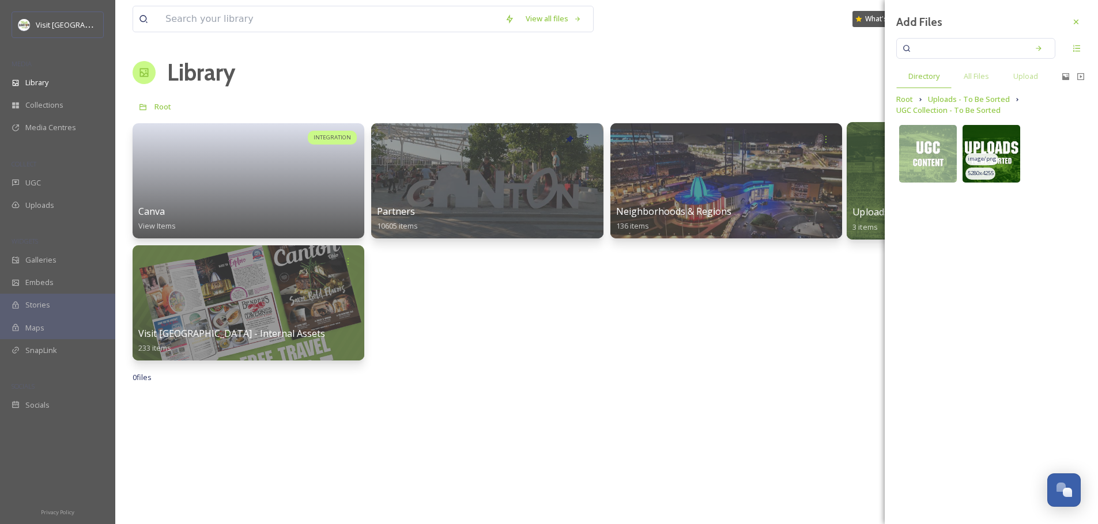
click at [995, 139] on img at bounding box center [991, 154] width 58 height 58
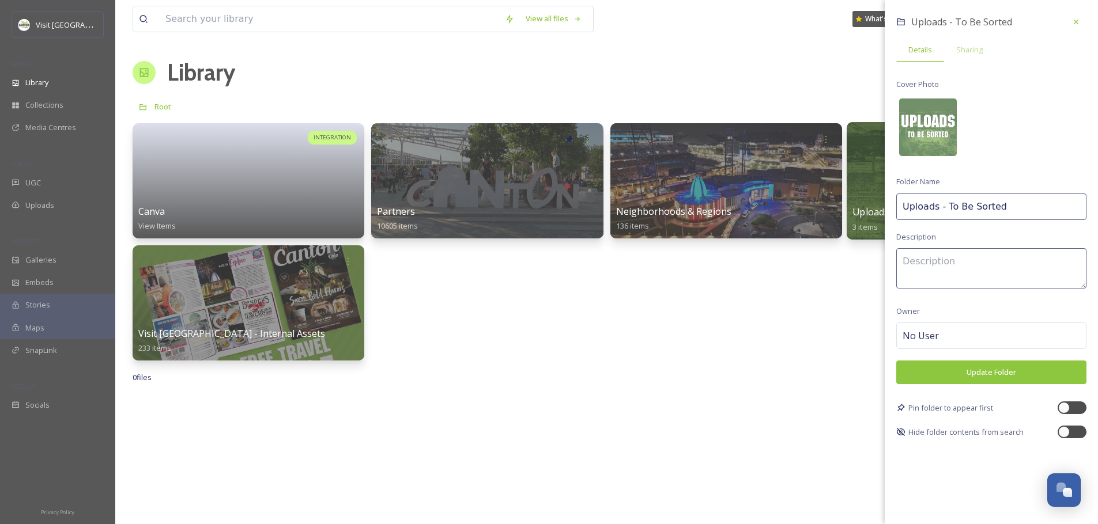
click at [993, 375] on button "Update Folder" at bounding box center [991, 373] width 190 height 24
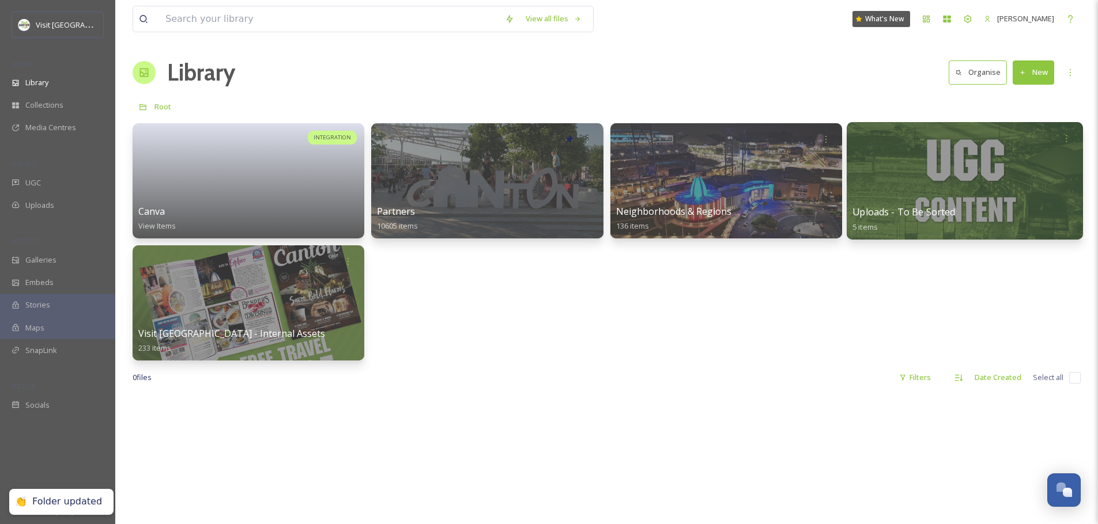
click at [725, 300] on div "INTEGRATION Canva View Items Partners 10605 items Neighborhoods & Regions 136 i…" at bounding box center [607, 241] width 948 height 237
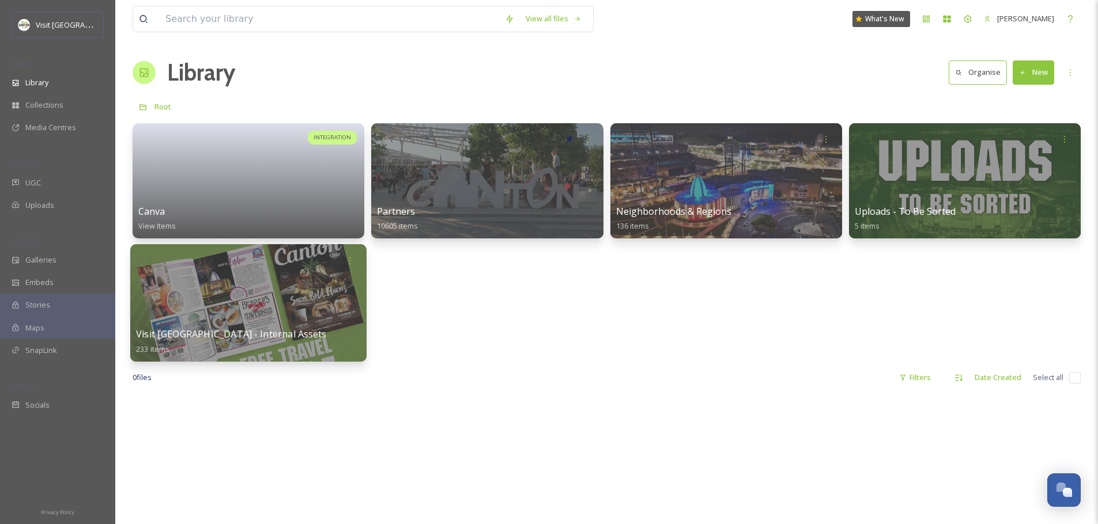
click at [281, 314] on div at bounding box center [248, 303] width 236 height 118
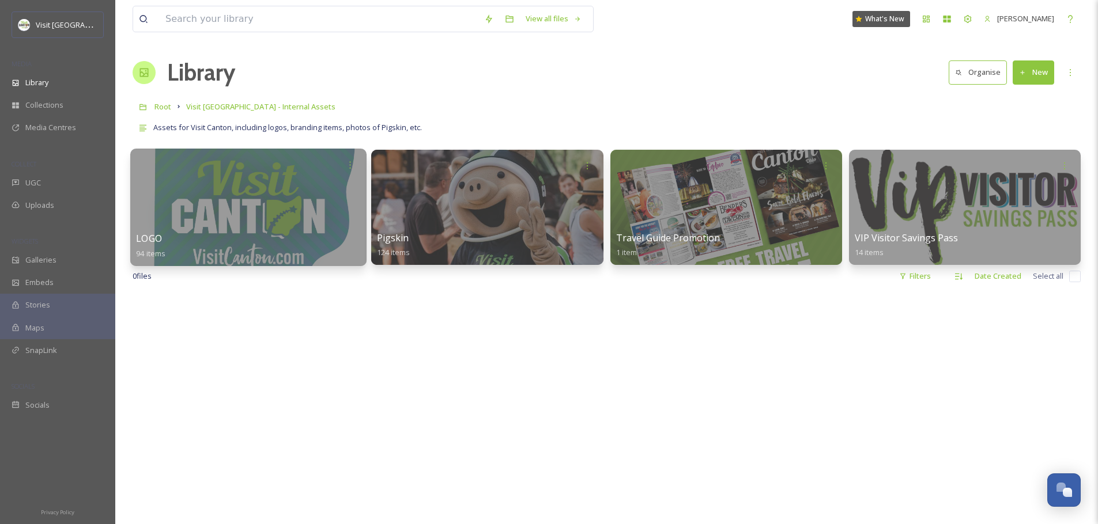
click at [301, 201] on div at bounding box center [248, 208] width 236 height 118
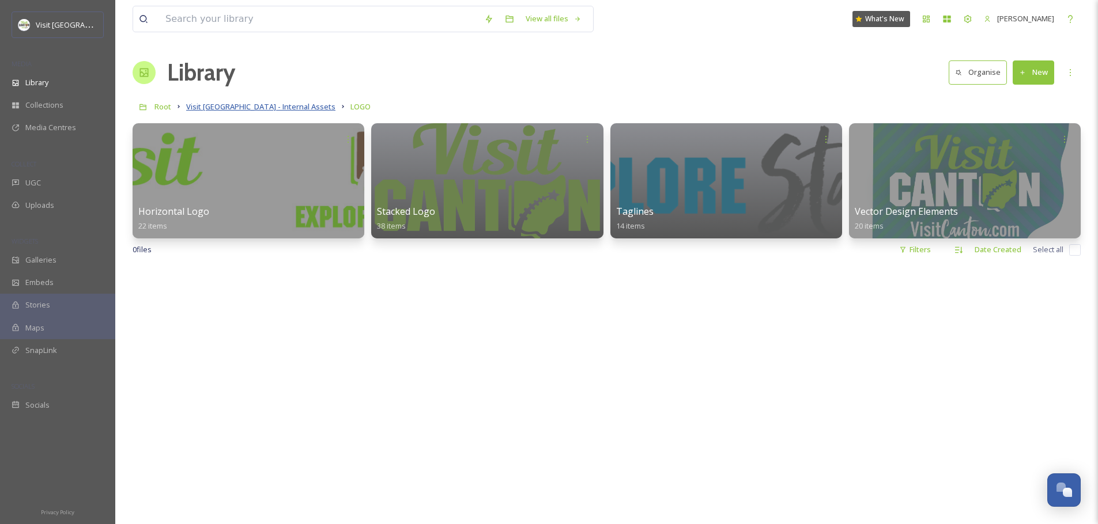
click at [256, 103] on span "Visit [GEOGRAPHIC_DATA] - Internal Assets" at bounding box center [260, 106] width 149 height 10
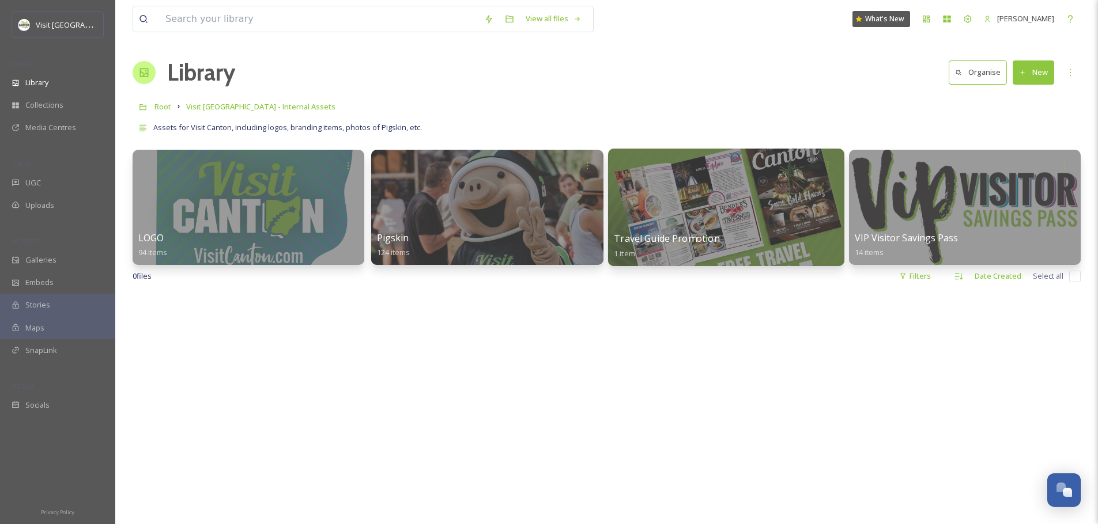
click at [706, 240] on span "Travel Guide Promotion" at bounding box center [667, 238] width 106 height 13
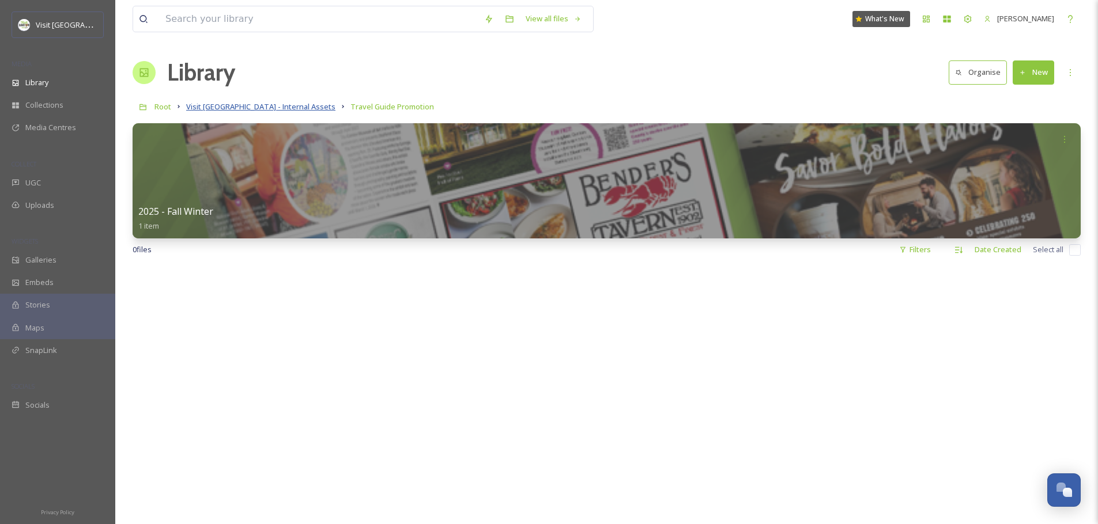
click at [282, 106] on span "Visit [GEOGRAPHIC_DATA] - Internal Assets" at bounding box center [260, 106] width 149 height 10
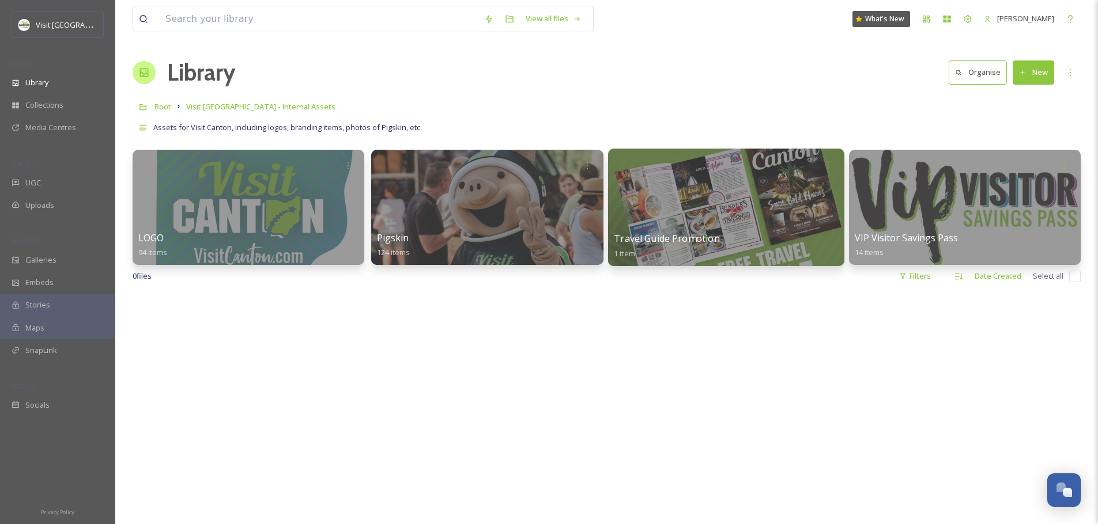
click at [701, 199] on div at bounding box center [725, 208] width 236 height 118
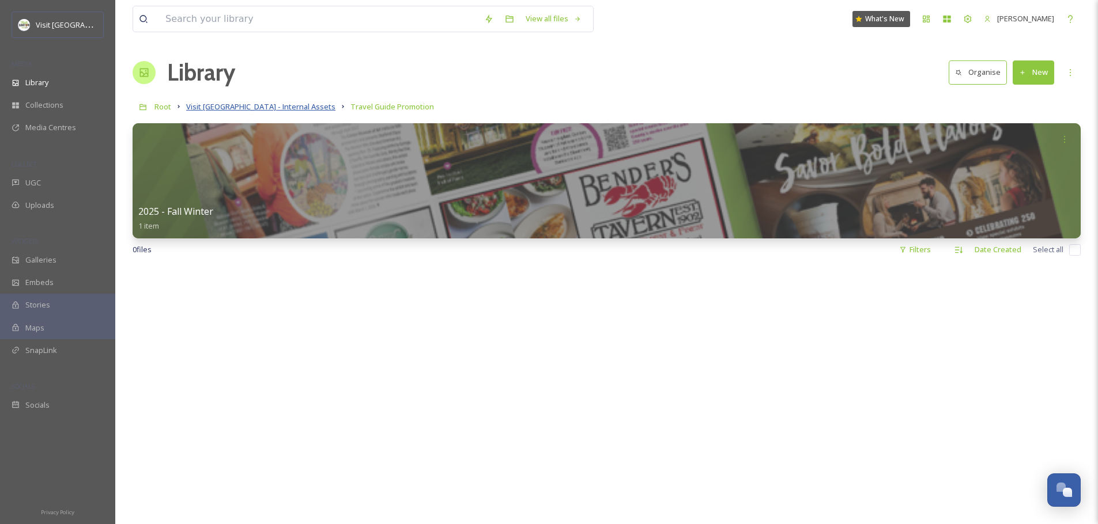
click at [249, 106] on span "Visit [GEOGRAPHIC_DATA] - Internal Assets" at bounding box center [260, 106] width 149 height 10
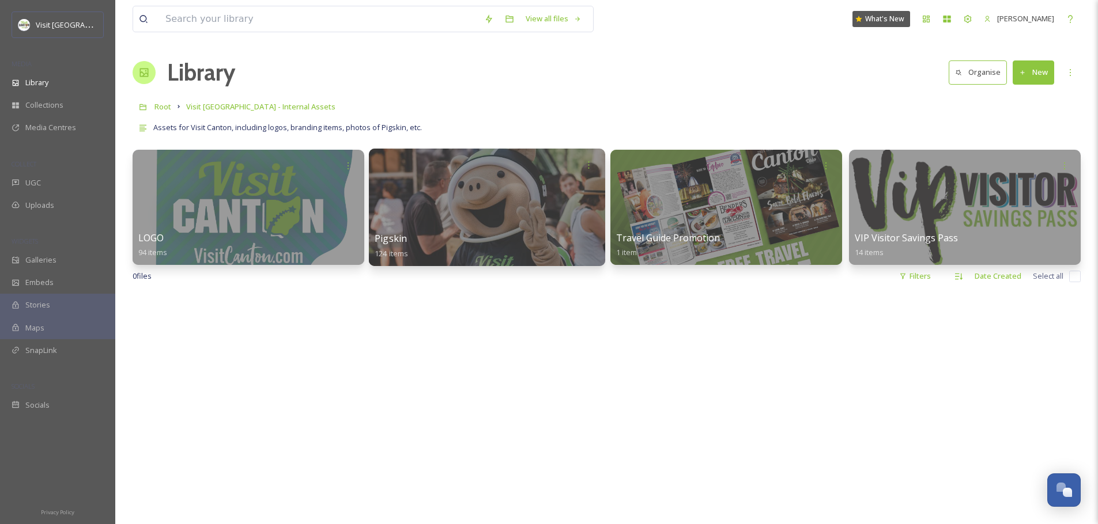
click at [428, 218] on div at bounding box center [487, 208] width 236 height 118
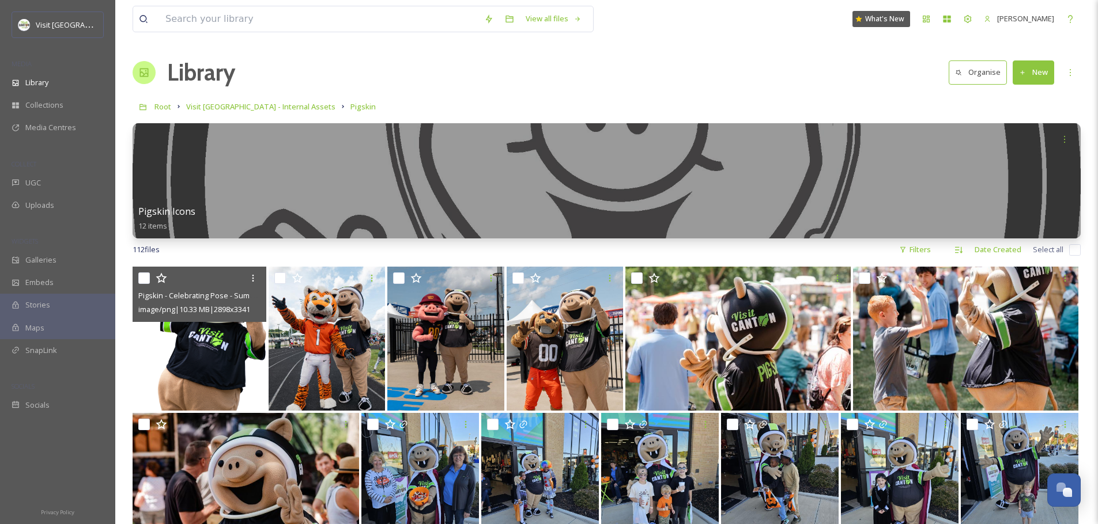
click at [242, 345] on img at bounding box center [200, 339] width 134 height 144
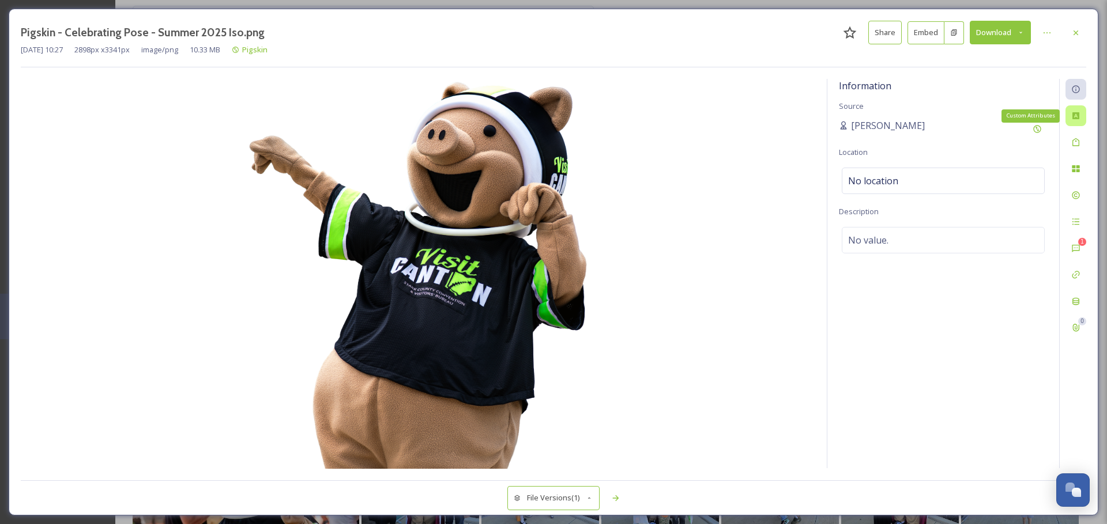
click at [1070, 117] on div "Custom Attributes" at bounding box center [1075, 115] width 21 height 21
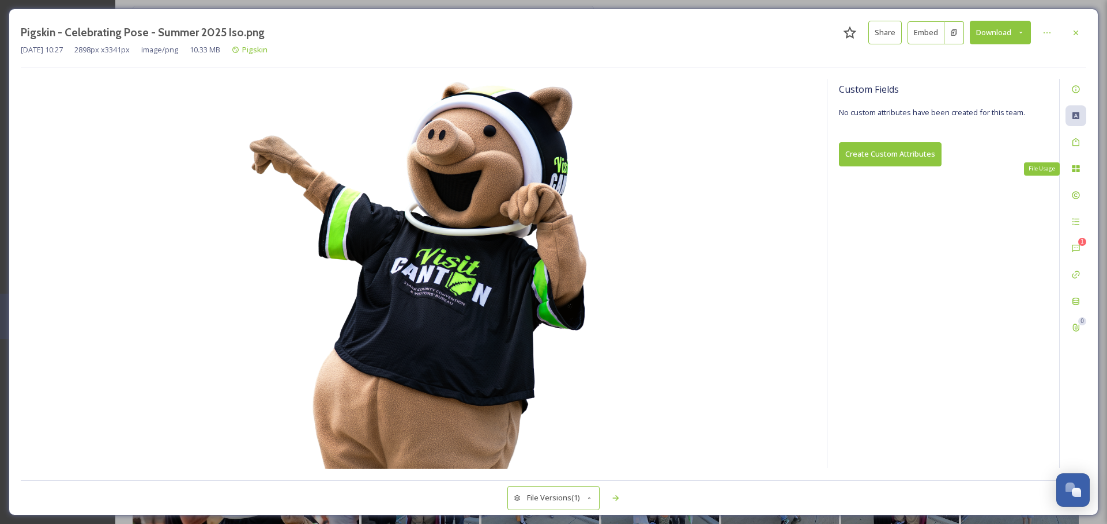
click at [1081, 129] on div "File Usage 1 0" at bounding box center [1072, 274] width 27 height 390
click at [1078, 141] on icon at bounding box center [1075, 142] width 7 height 8
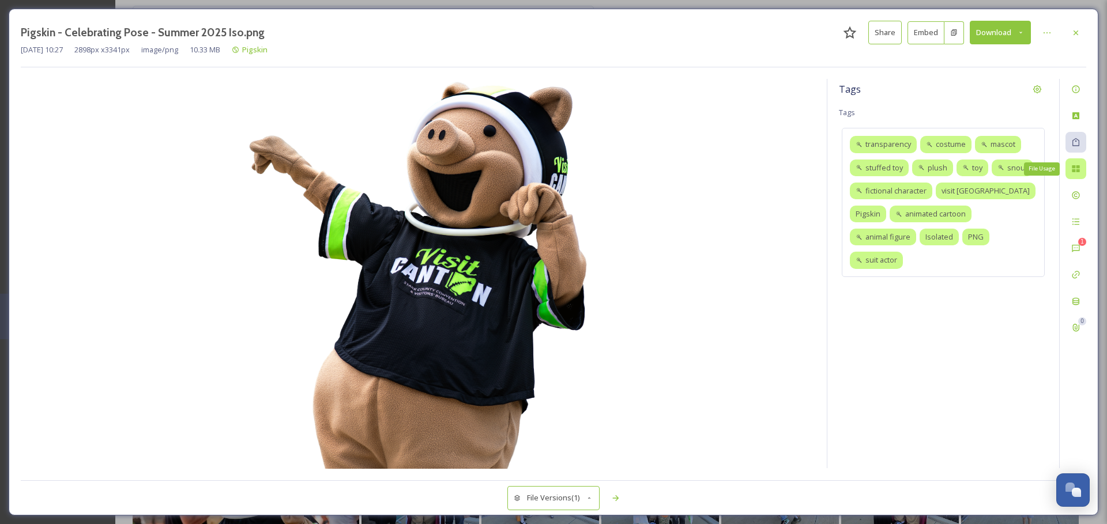
click at [1078, 165] on icon at bounding box center [1075, 168] width 9 height 9
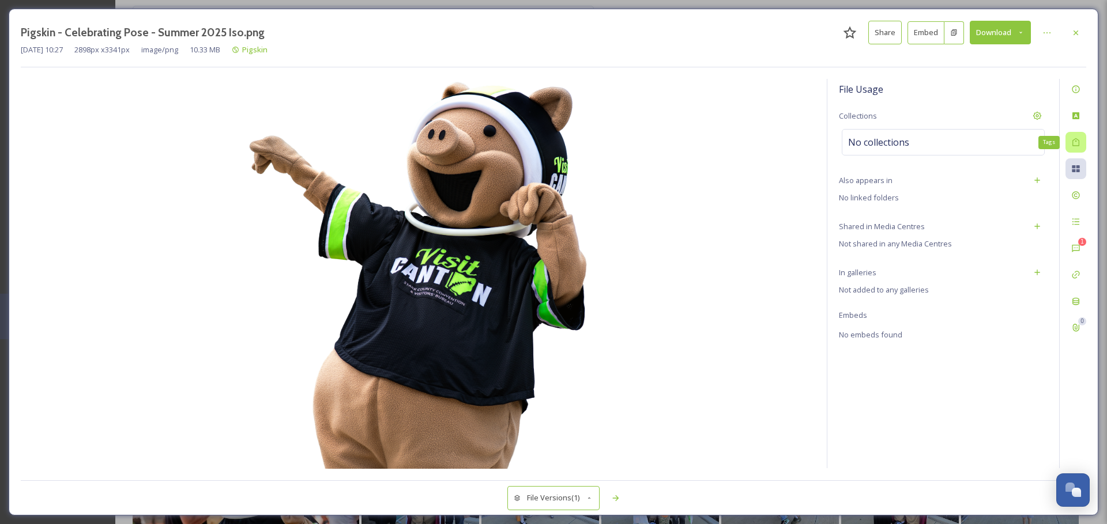
click at [1074, 142] on icon at bounding box center [1075, 142] width 9 height 9
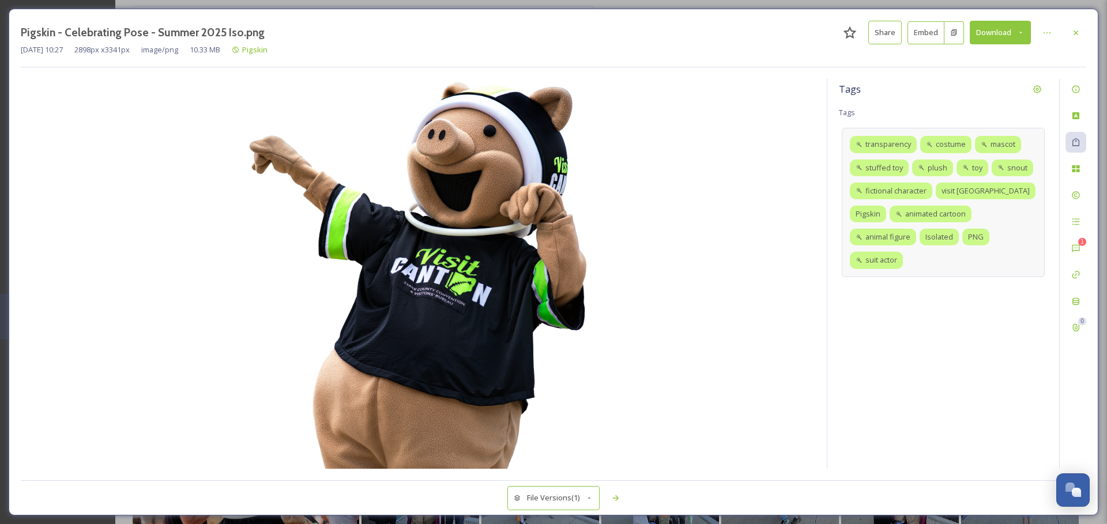
click at [1006, 241] on div "transparency costume mascot stuffed toy plush toy snout fictional character vis…" at bounding box center [942, 202] width 203 height 149
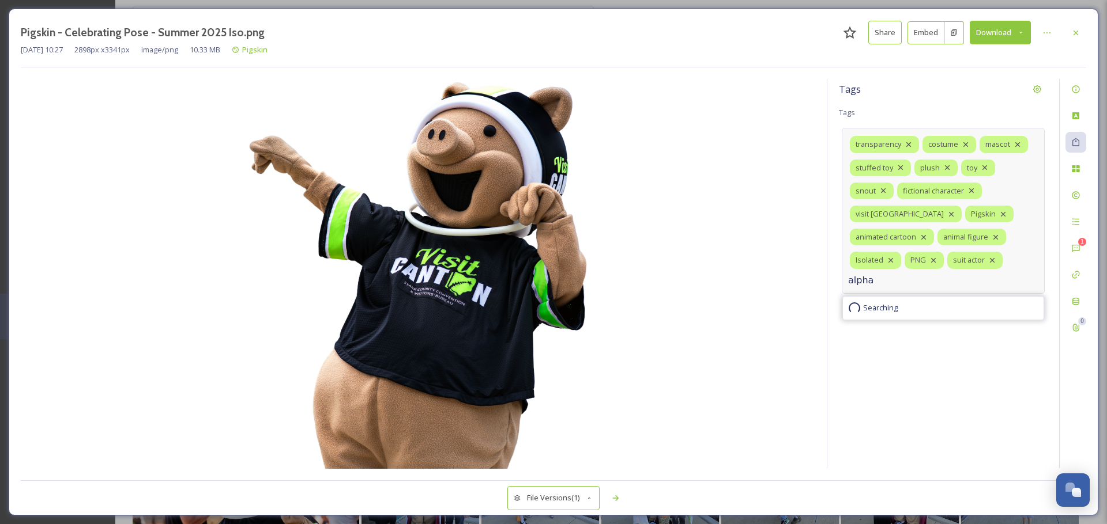
type input "alpha"
click at [921, 292] on div "transparency costume mascot stuffed toy plush toy snout fictional character vis…" at bounding box center [942, 214] width 203 height 172
click at [912, 284] on input at bounding box center [951, 284] width 115 height 14
type input "transparent"
click at [1068, 31] on div at bounding box center [1075, 32] width 21 height 21
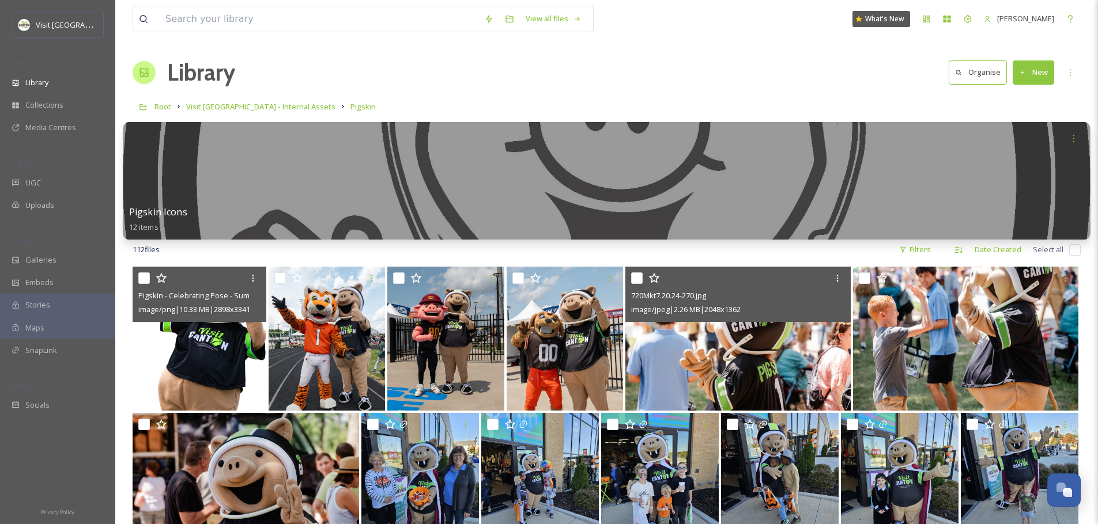
scroll to position [2, 0]
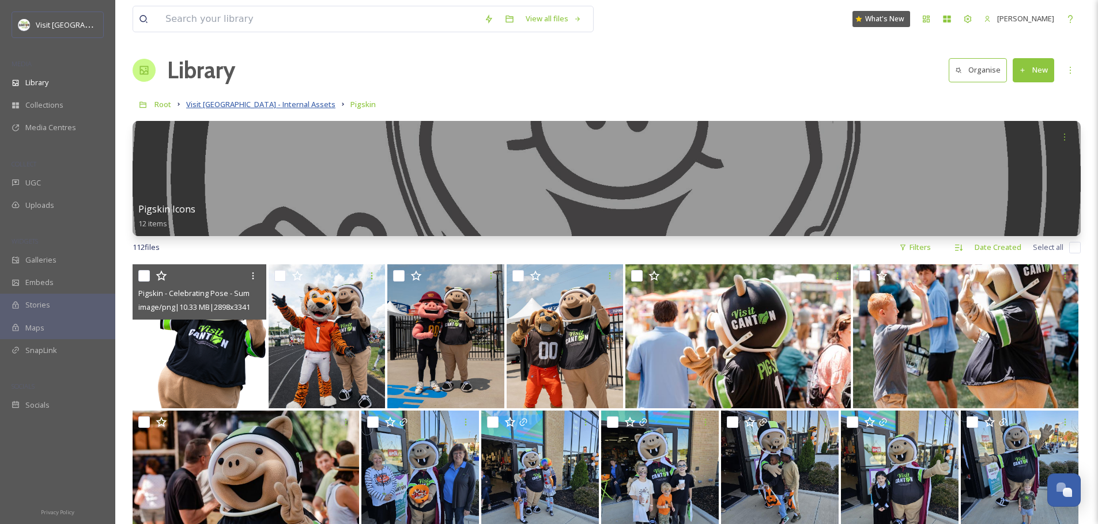
click at [236, 108] on span "Visit [GEOGRAPHIC_DATA] - Internal Assets" at bounding box center [260, 104] width 149 height 10
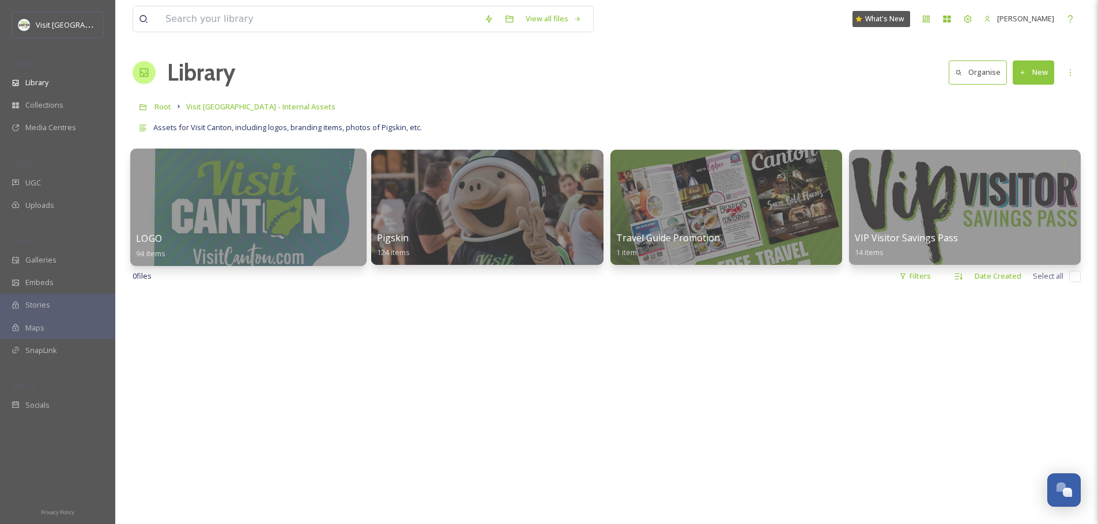
click at [252, 229] on div at bounding box center [248, 208] width 236 height 118
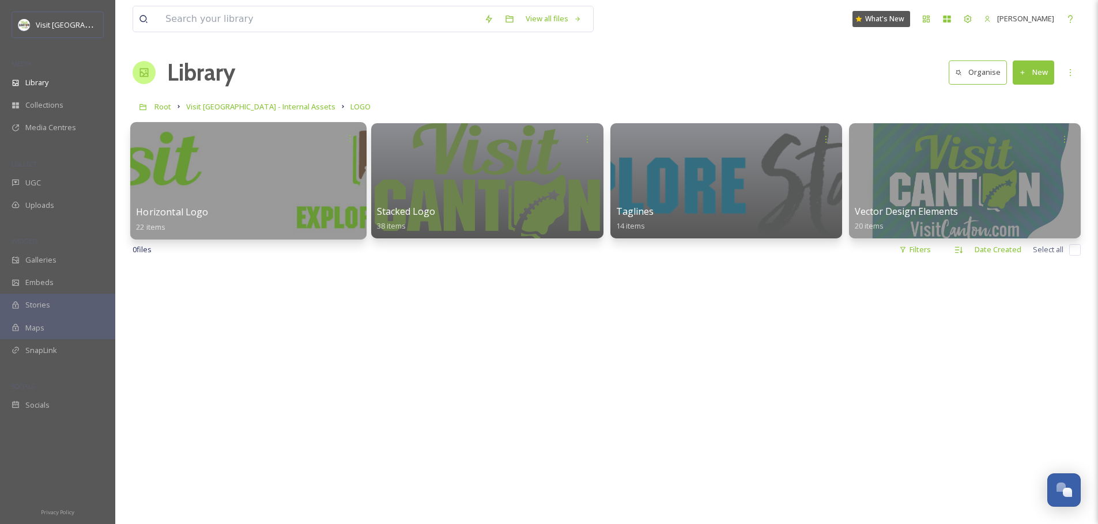
click at [314, 194] on div at bounding box center [248, 181] width 236 height 118
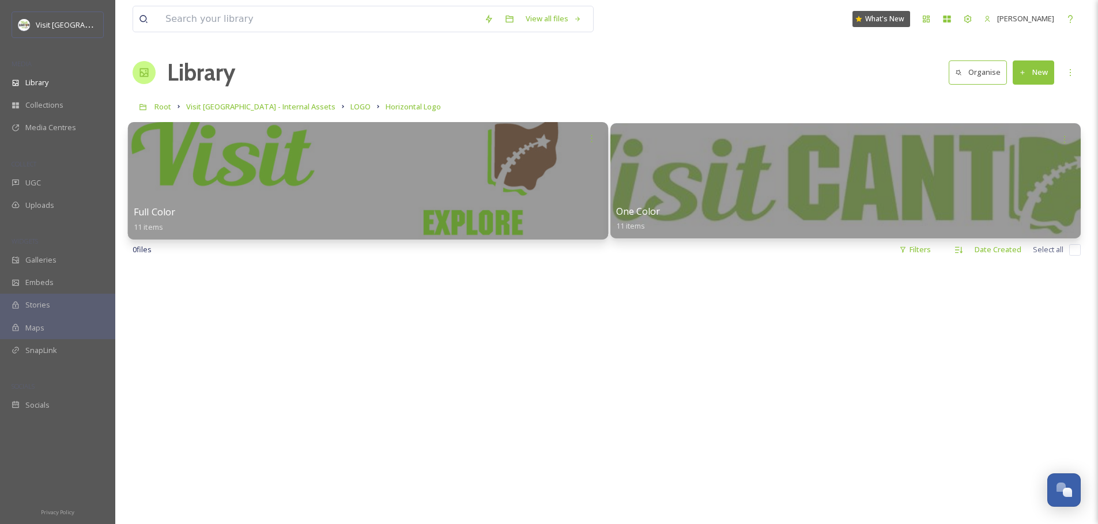
click at [469, 174] on div at bounding box center [368, 181] width 480 height 118
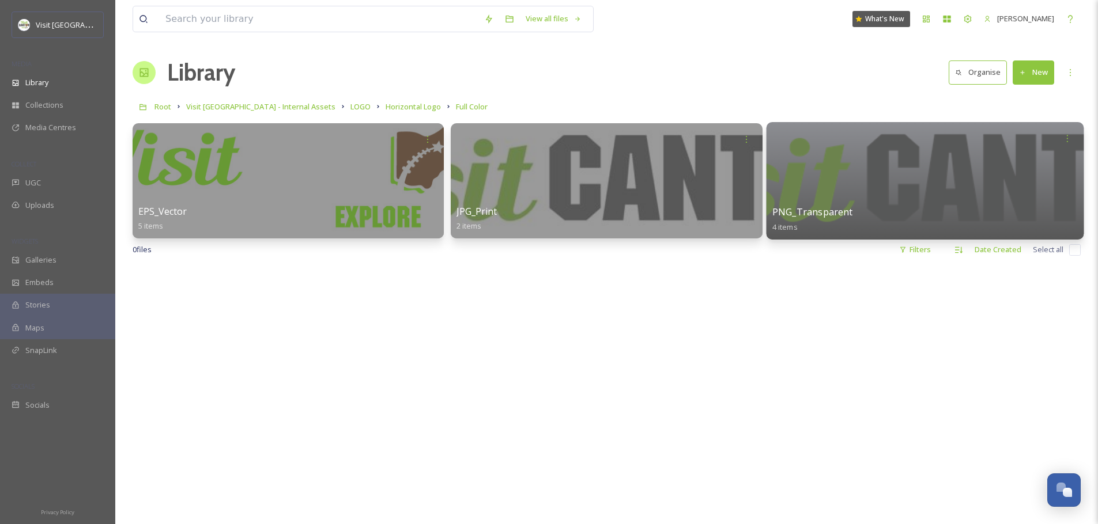
click at [839, 190] on div at bounding box center [925, 181] width 318 height 118
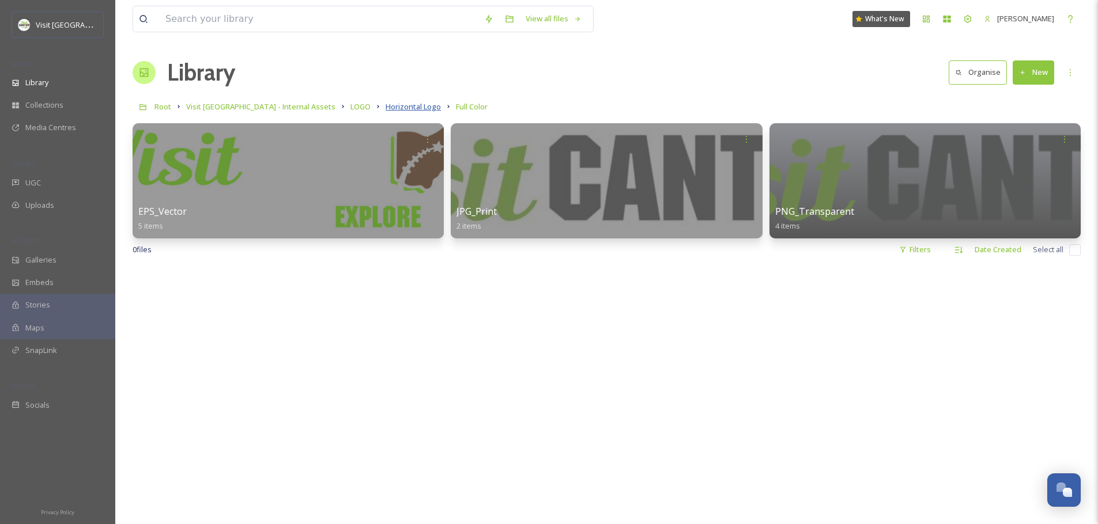
click at [386, 109] on span "Horizontal Logo" at bounding box center [413, 106] width 55 height 10
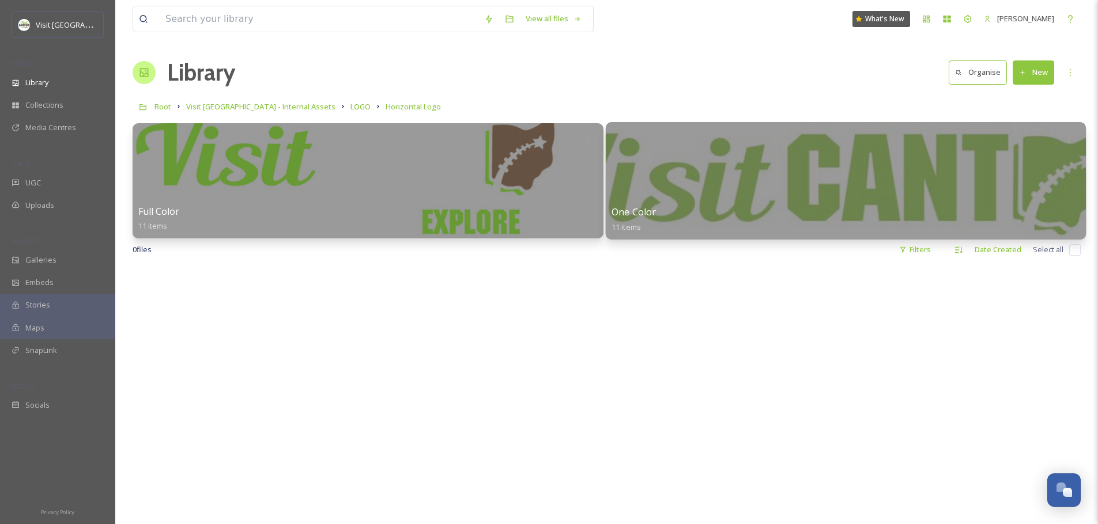
click at [751, 173] on div at bounding box center [845, 181] width 480 height 118
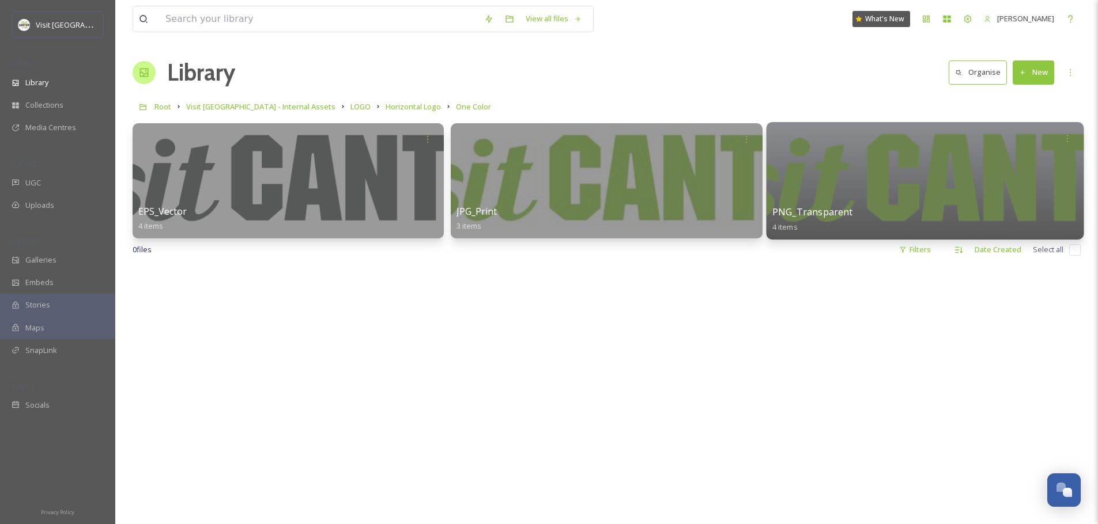
click at [830, 171] on div at bounding box center [925, 181] width 318 height 118
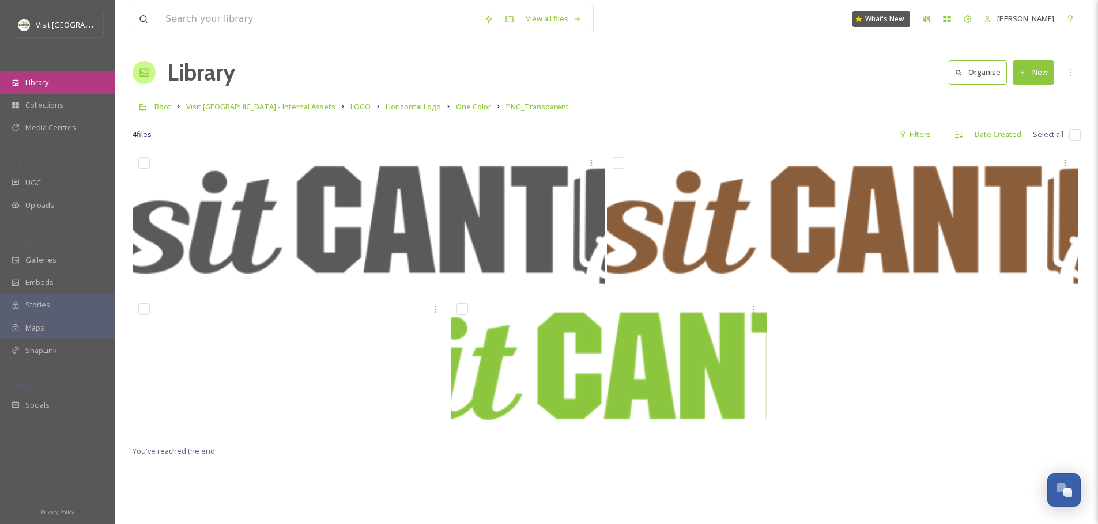
click at [24, 85] on div "Library" at bounding box center [57, 82] width 115 height 22
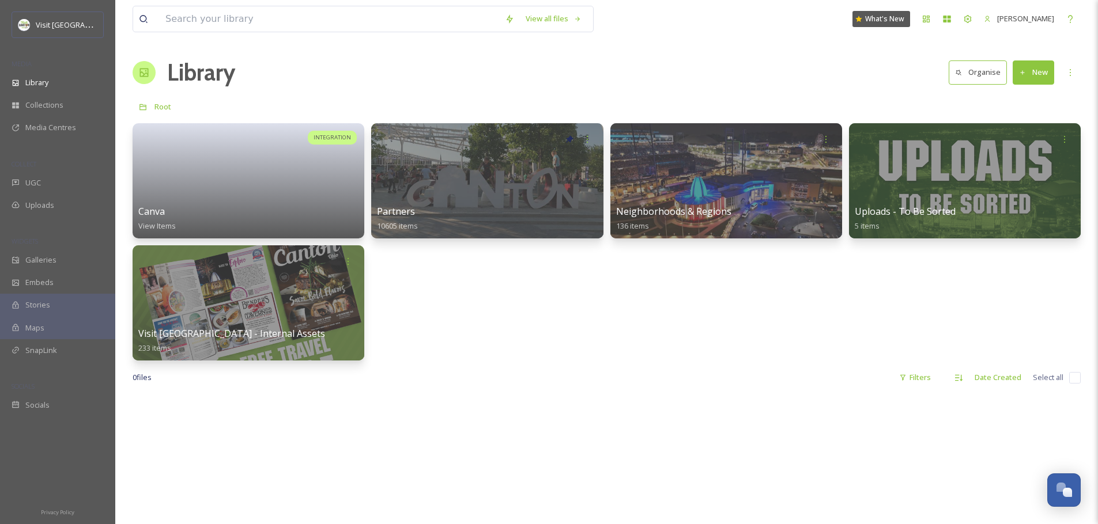
click at [451, 312] on div "INTEGRATION Canva View Items Partners 10605 items Neighborhoods & Regions 136 i…" at bounding box center [607, 241] width 948 height 237
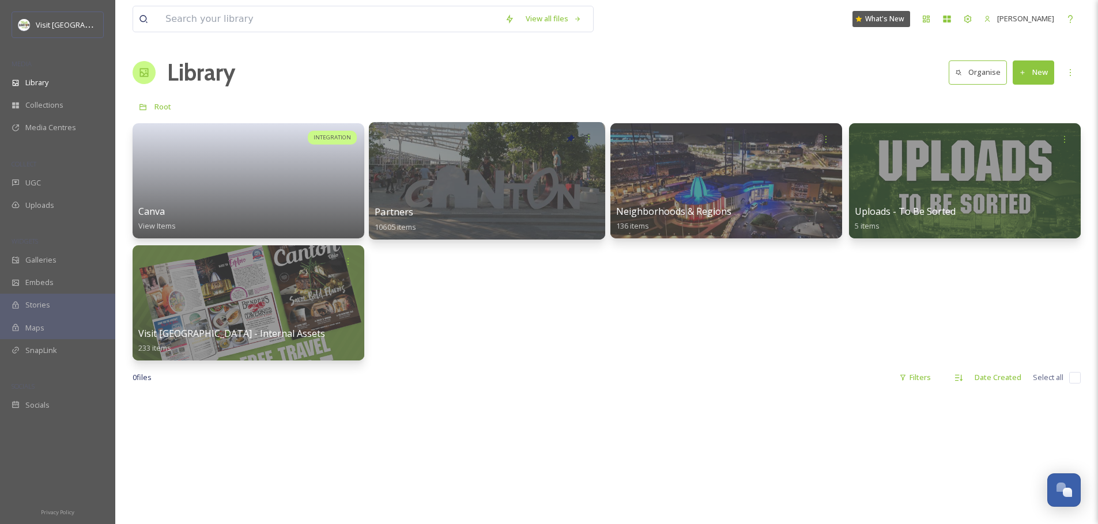
click at [493, 204] on div at bounding box center [487, 181] width 236 height 118
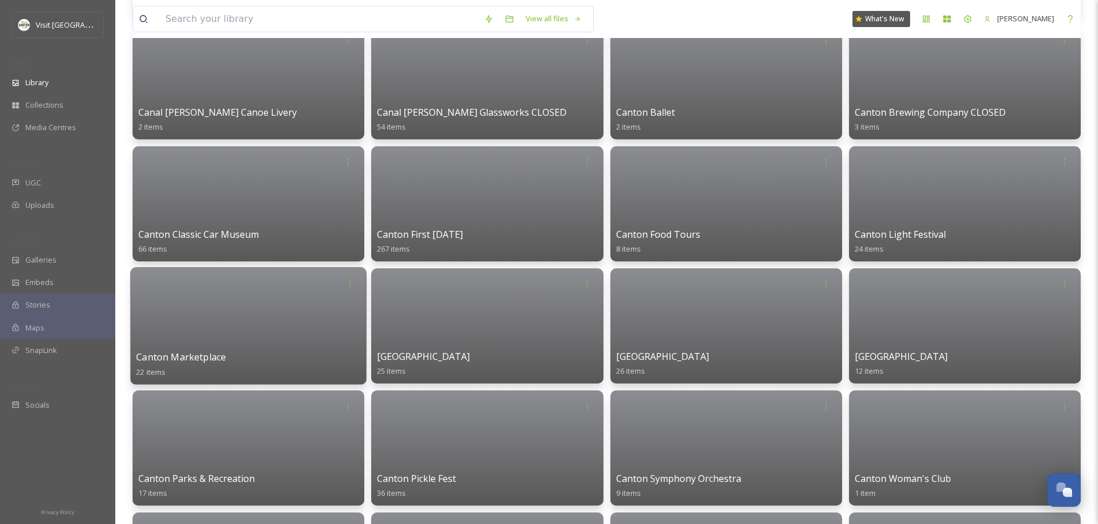
scroll to position [1200, 0]
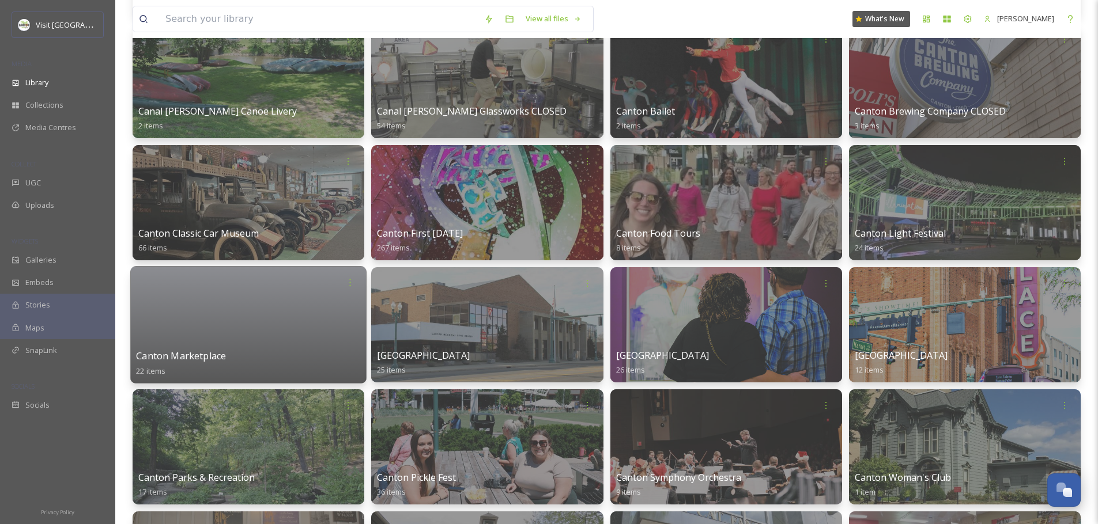
click at [302, 330] on div at bounding box center [248, 325] width 236 height 118
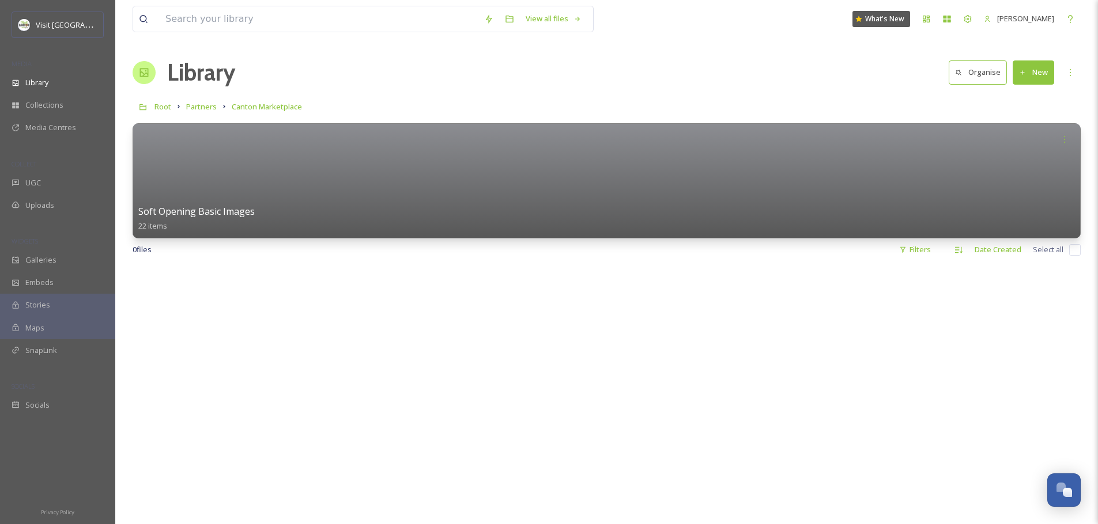
click at [519, 304] on div at bounding box center [607, 529] width 948 height 524
click at [1025, 72] on icon at bounding box center [1022, 72] width 7 height 7
click at [1024, 94] on span "File Upload" at bounding box center [1028, 99] width 38 height 11
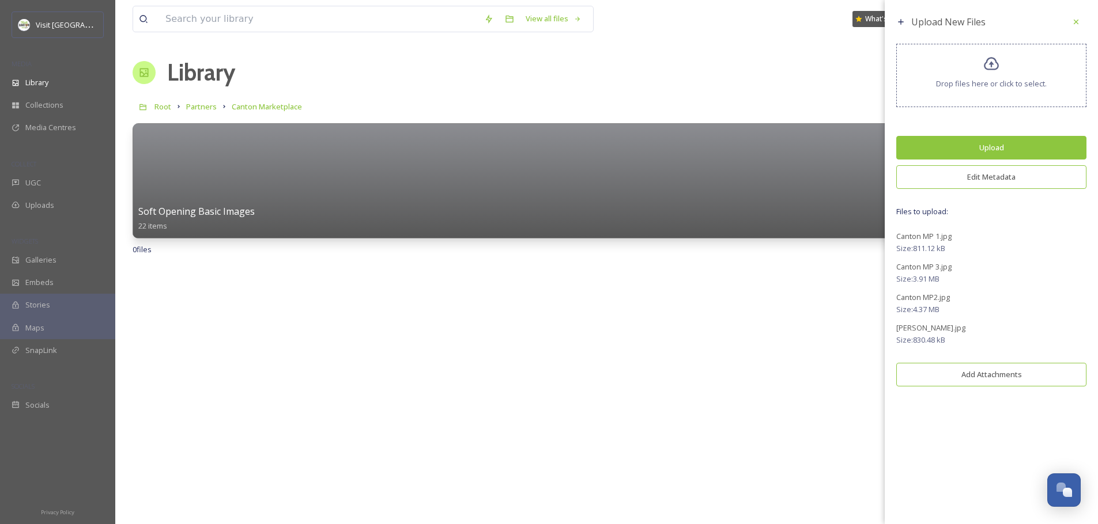
click at [977, 176] on button "Edit Metadata" at bounding box center [991, 177] width 190 height 24
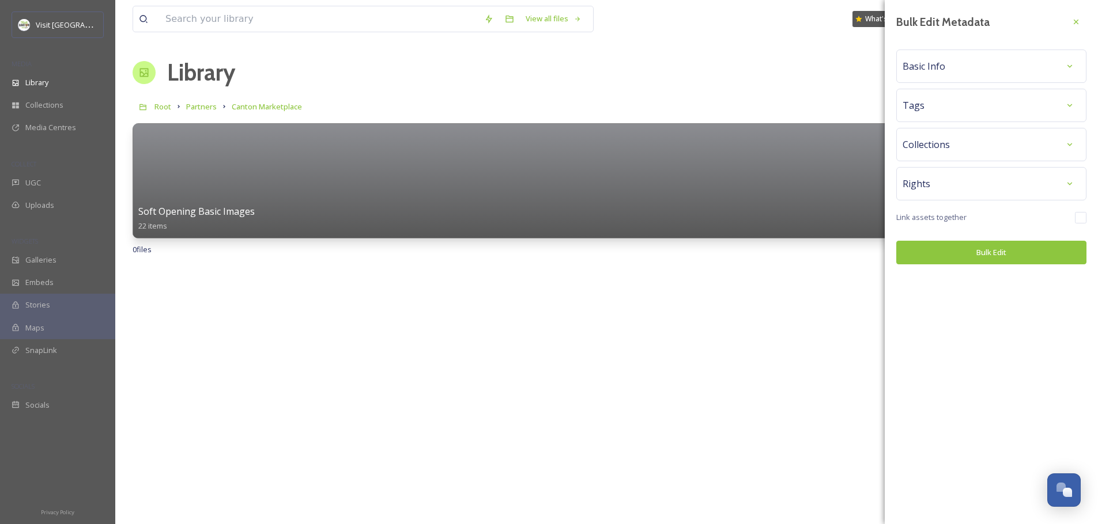
click at [936, 114] on div "Tags" at bounding box center [991, 105] width 178 height 21
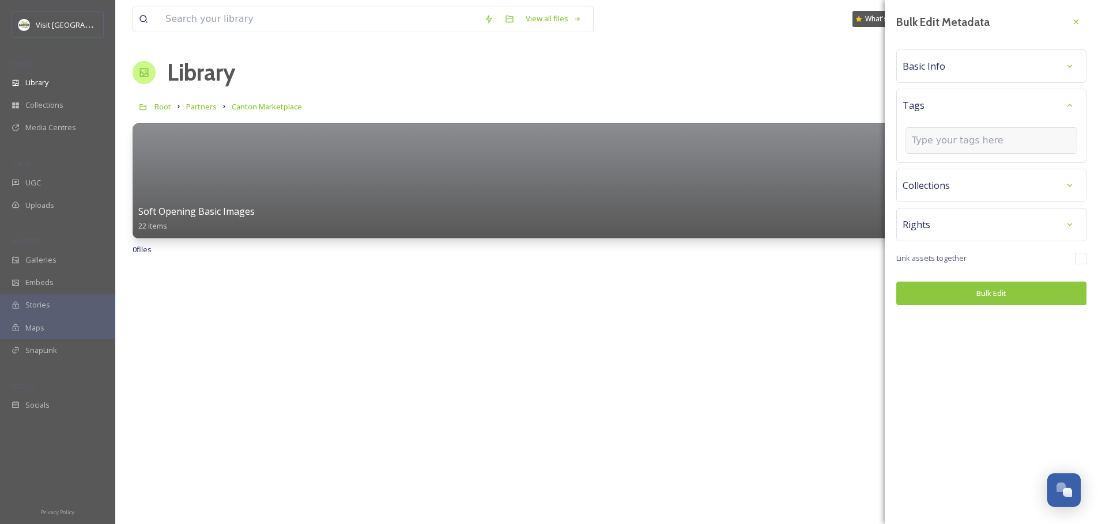
click at [956, 142] on input at bounding box center [969, 141] width 115 height 14
type input "Canton Marketplace"
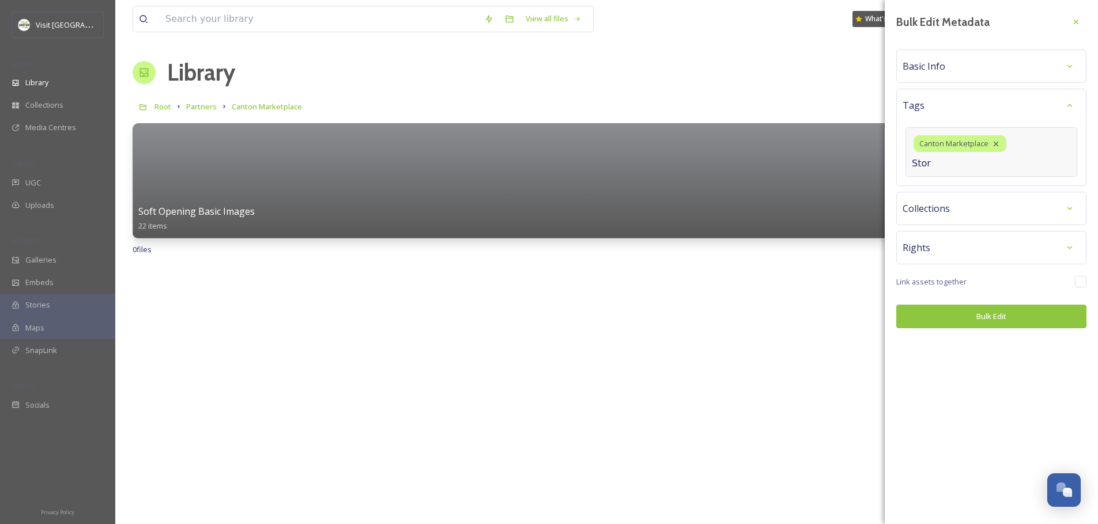
type input "Store"
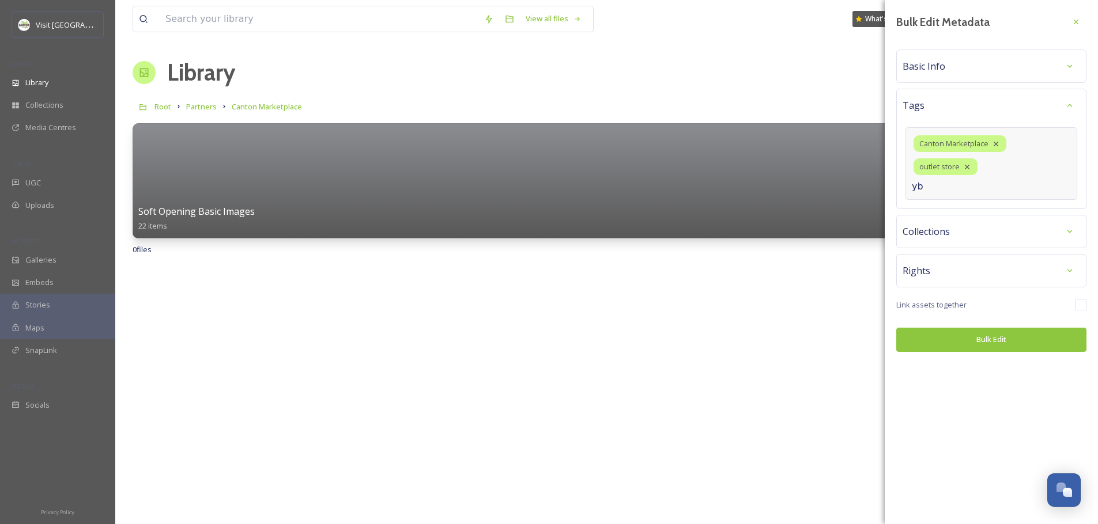
type input "y"
type input "unique"
type input "market"
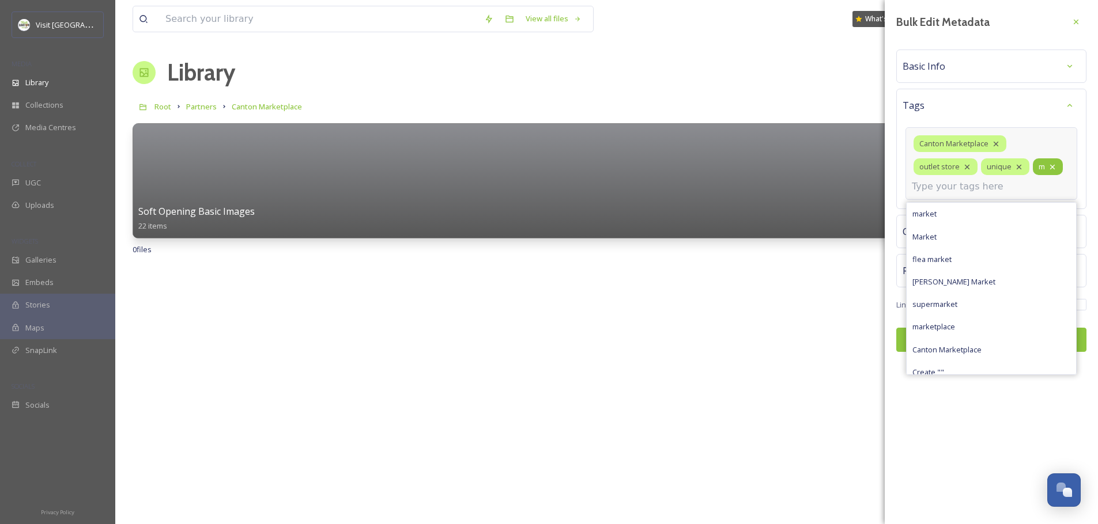
click at [1054, 166] on icon at bounding box center [1052, 167] width 9 height 9
click at [1009, 189] on input at bounding box center [969, 187] width 115 height 14
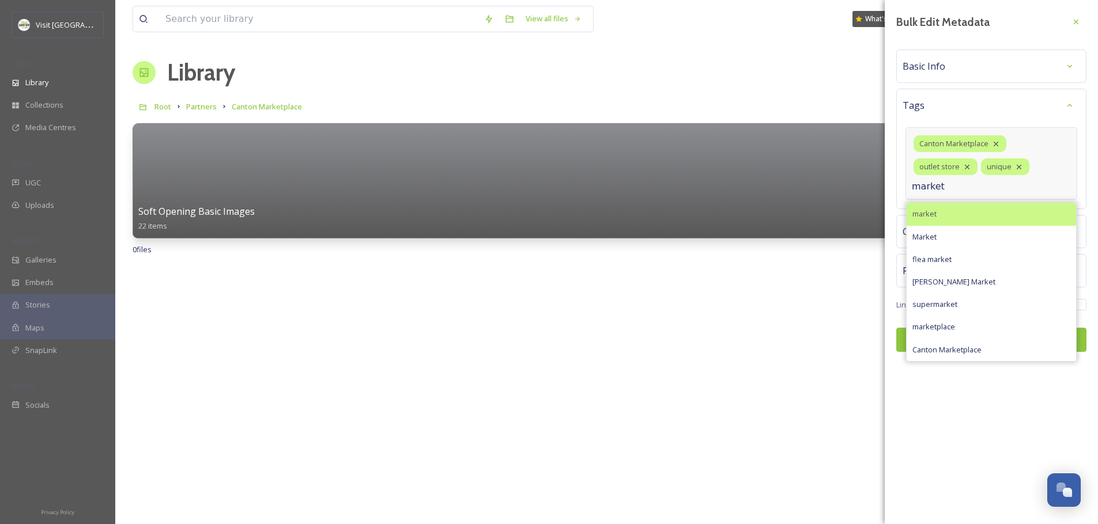
type input "market"
click at [994, 212] on div "market" at bounding box center [991, 214] width 169 height 22
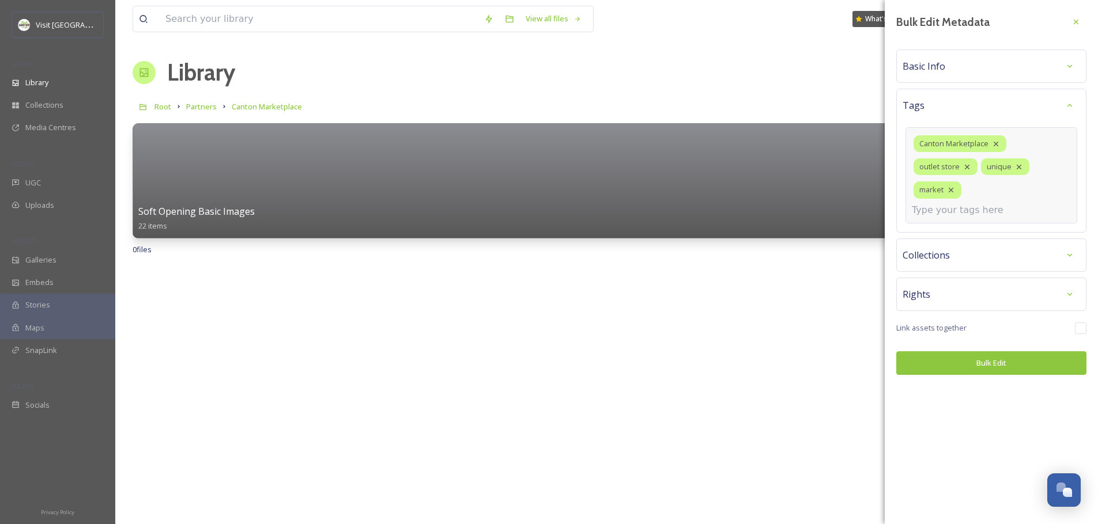
click at [969, 203] on input at bounding box center [969, 210] width 115 height 14
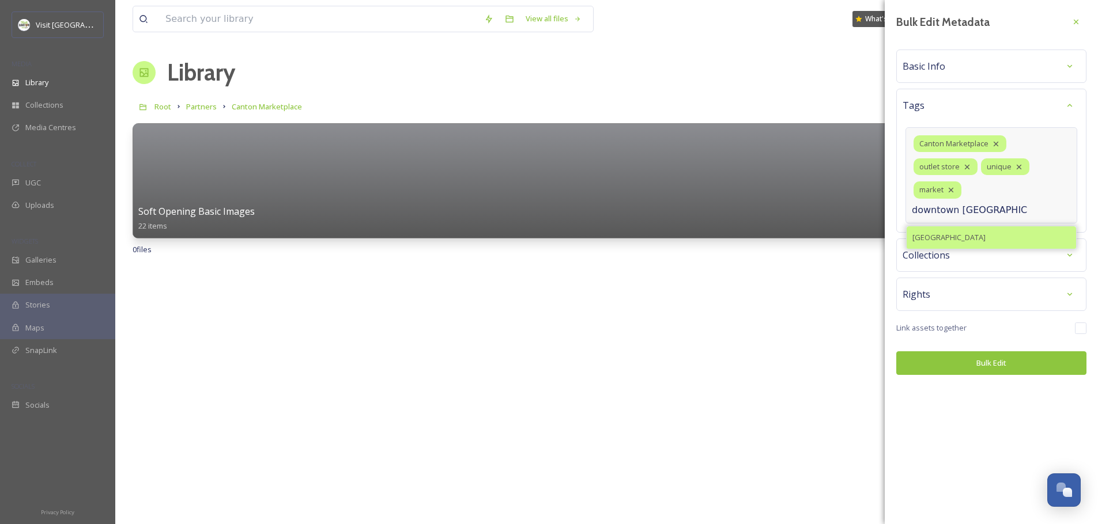
type input "downtown [GEOGRAPHIC_DATA]"
click at [947, 232] on span "[GEOGRAPHIC_DATA]" at bounding box center [948, 237] width 73 height 11
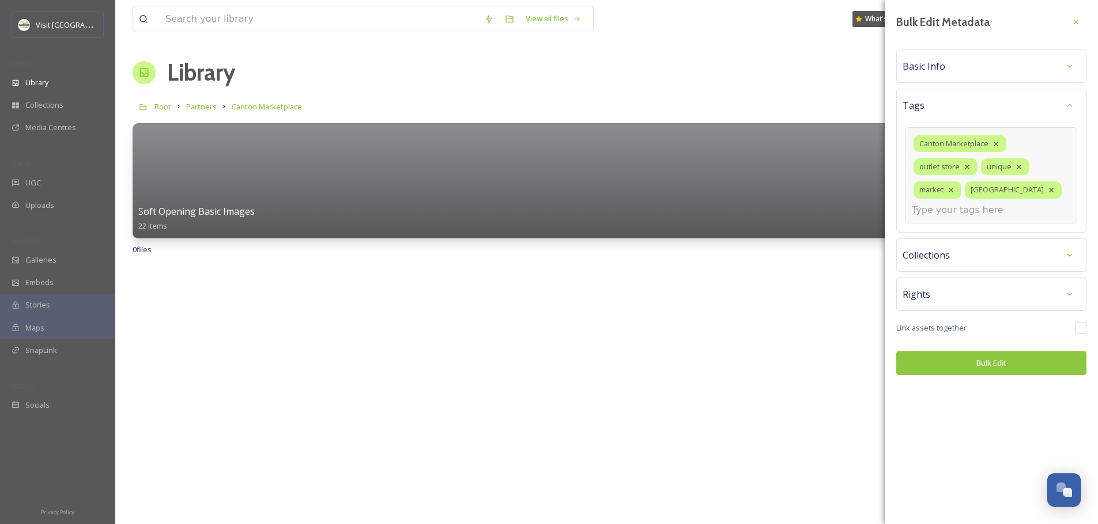
click at [946, 212] on input at bounding box center [969, 210] width 115 height 14
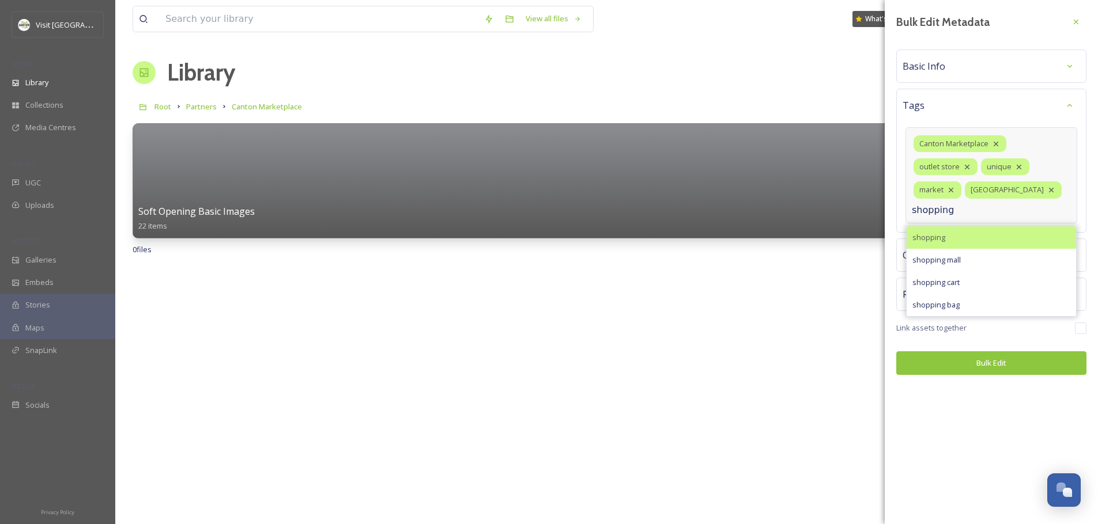
type input "shopping"
click at [937, 238] on span "shopping" at bounding box center [928, 237] width 33 height 11
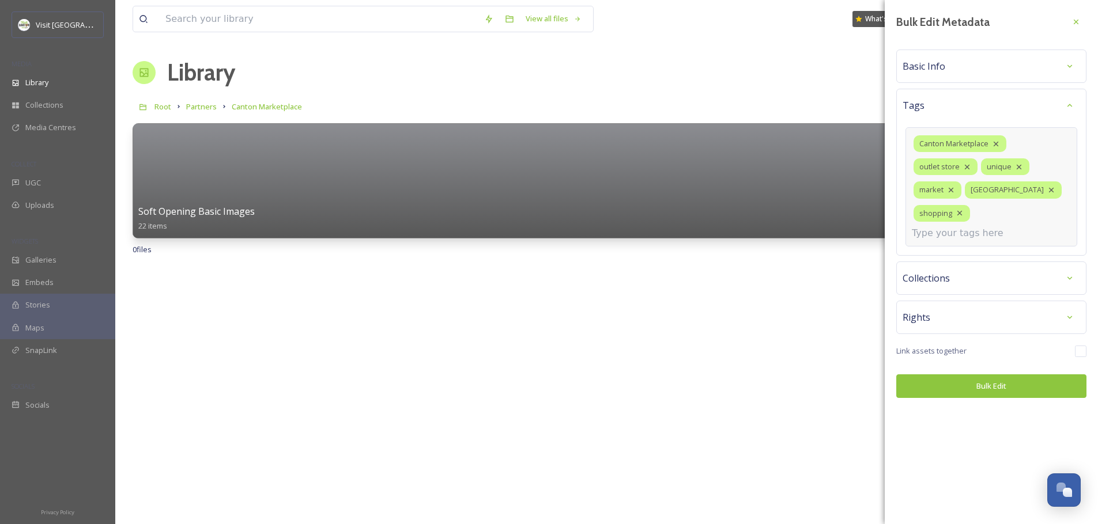
click at [947, 236] on input at bounding box center [969, 233] width 115 height 14
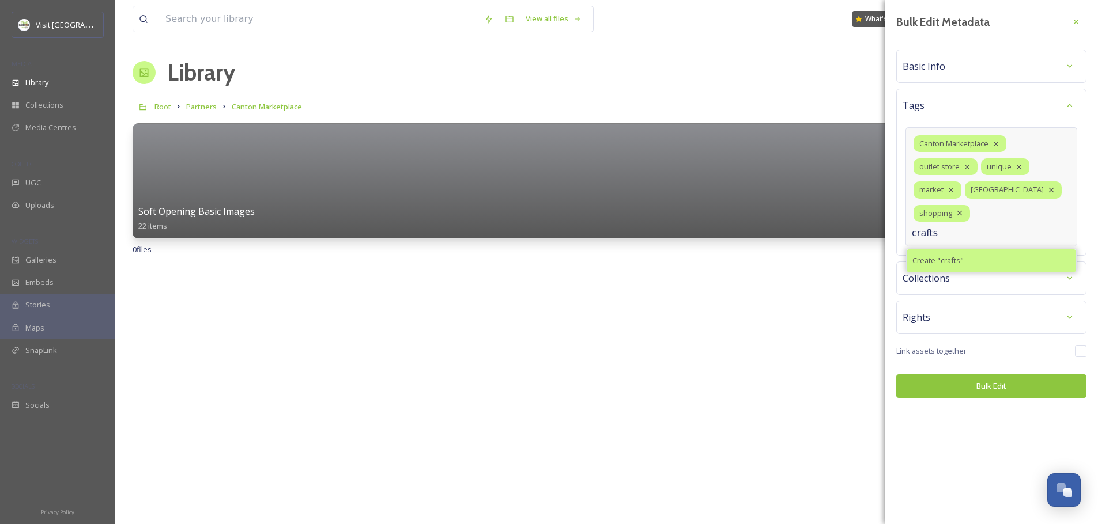
type input "crafts"
click at [948, 255] on span "Create " crafts "" at bounding box center [937, 260] width 51 height 11
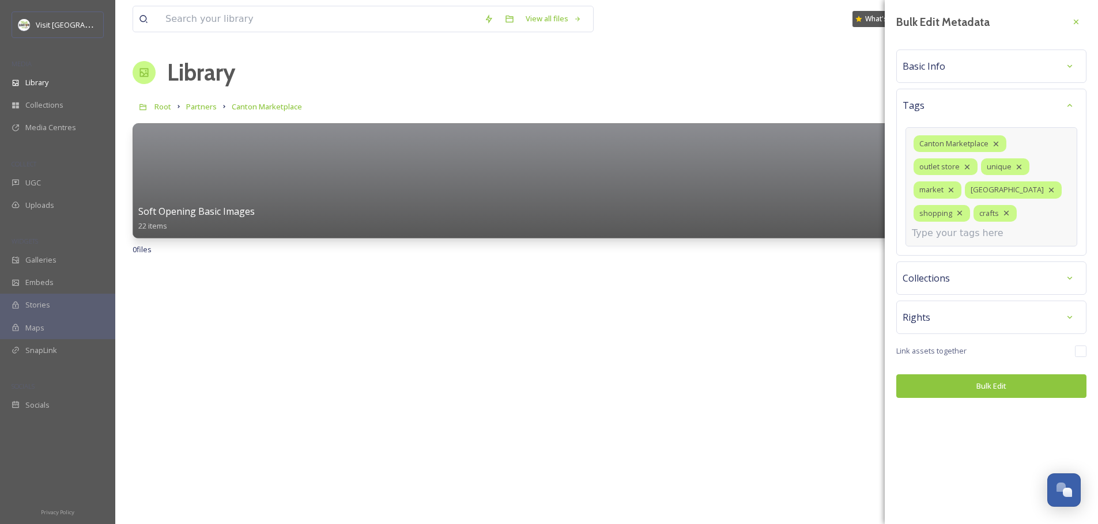
click at [935, 241] on div "Canton Marketplace outlet store unique market Downtown Canton shopping crafts" at bounding box center [991, 186] width 172 height 119
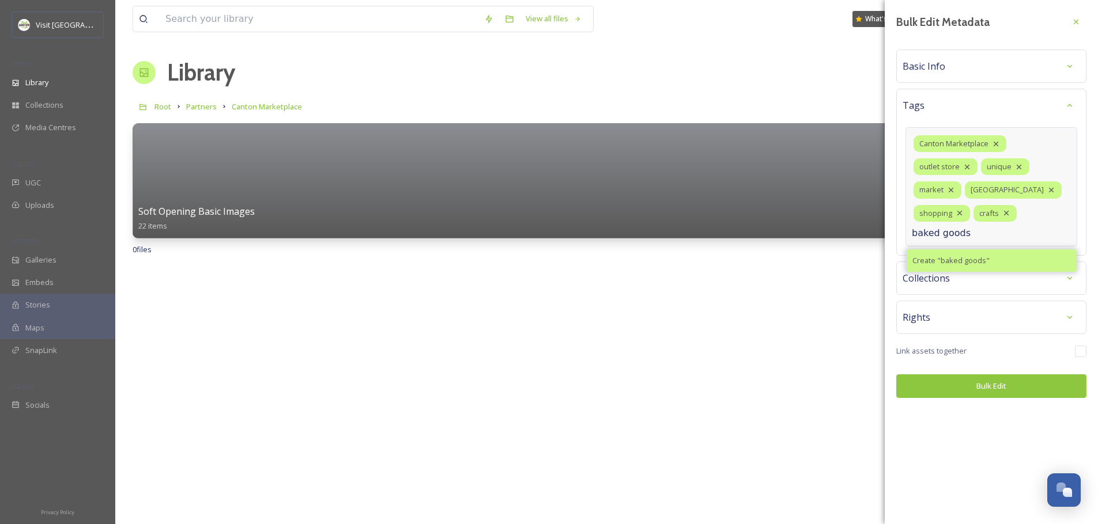
type input "baked goods"
click at [926, 257] on span "Create " baked goods "" at bounding box center [950, 260] width 77 height 11
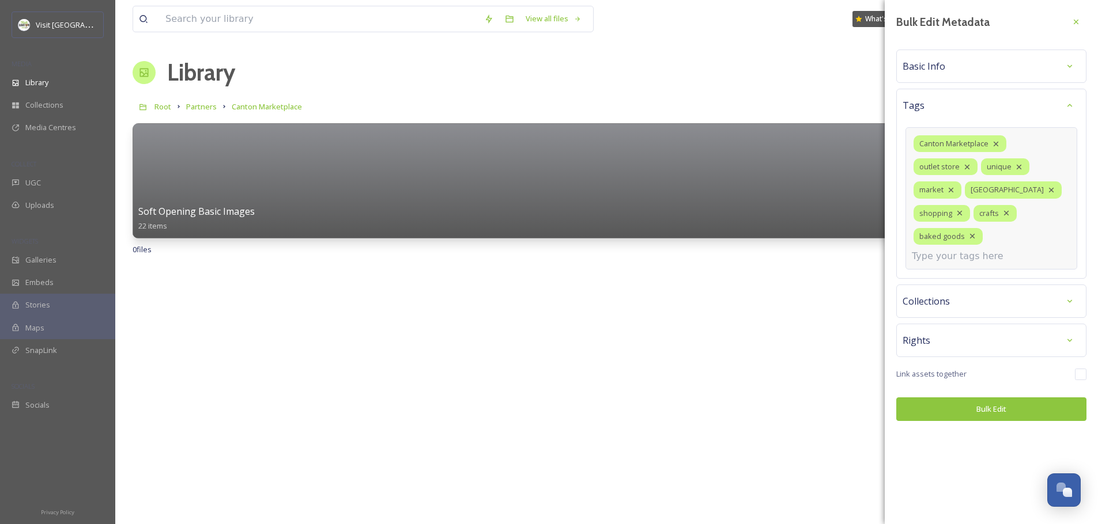
click at [928, 257] on input at bounding box center [969, 257] width 115 height 14
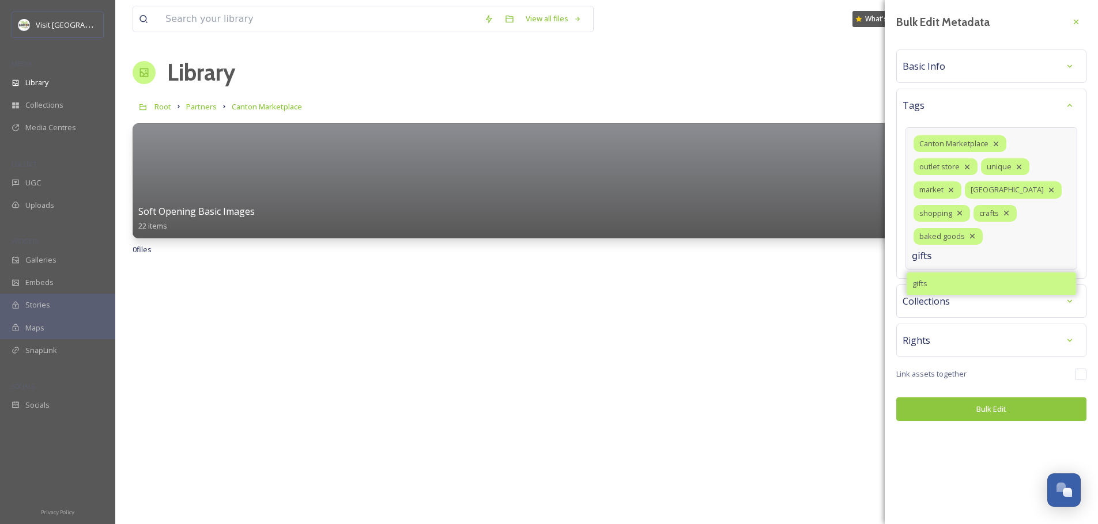
type input "gifts"
click at [930, 277] on div "gifts" at bounding box center [991, 284] width 169 height 22
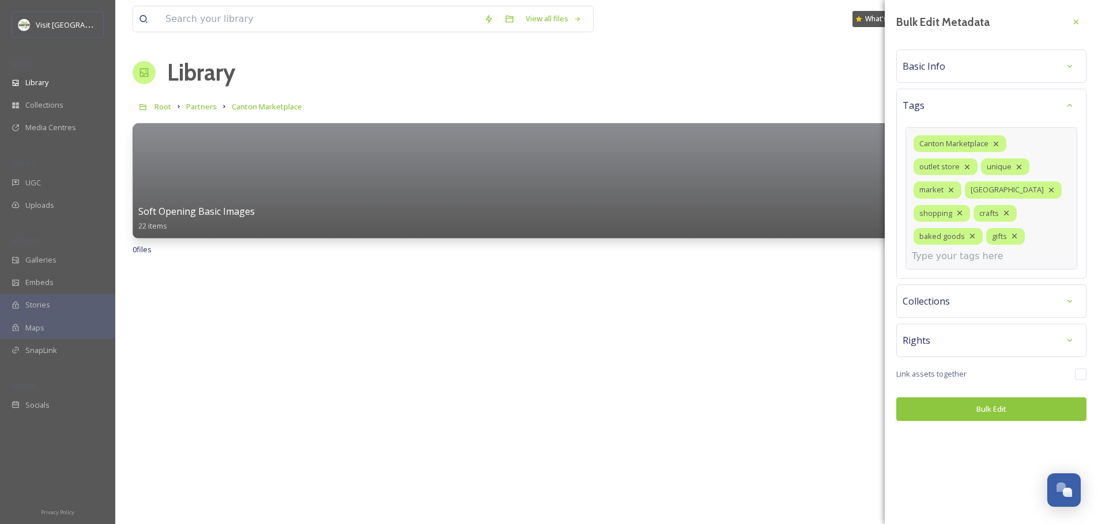
click at [934, 260] on input at bounding box center [969, 257] width 115 height 14
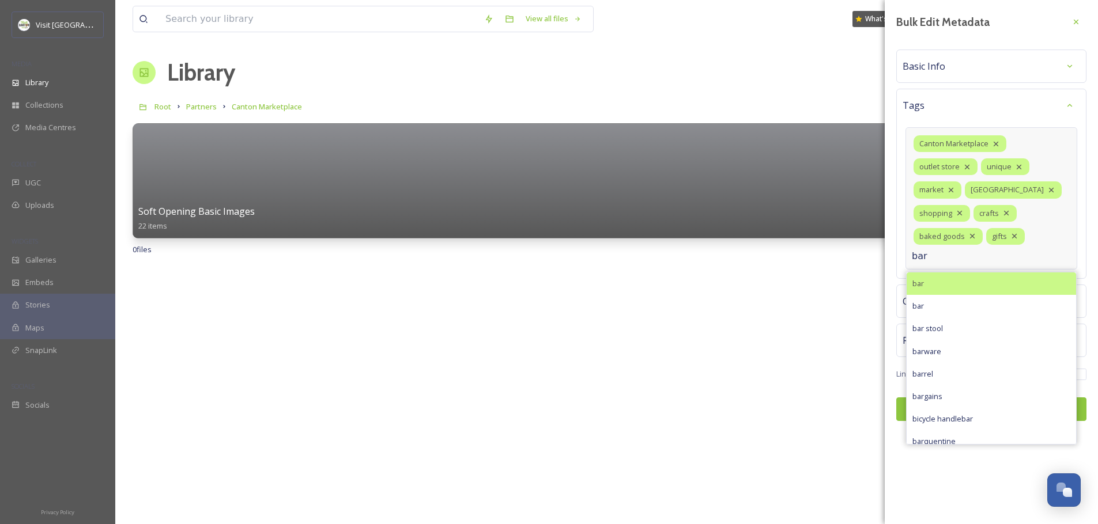
type input "bar"
click at [935, 281] on div "bar" at bounding box center [991, 284] width 169 height 22
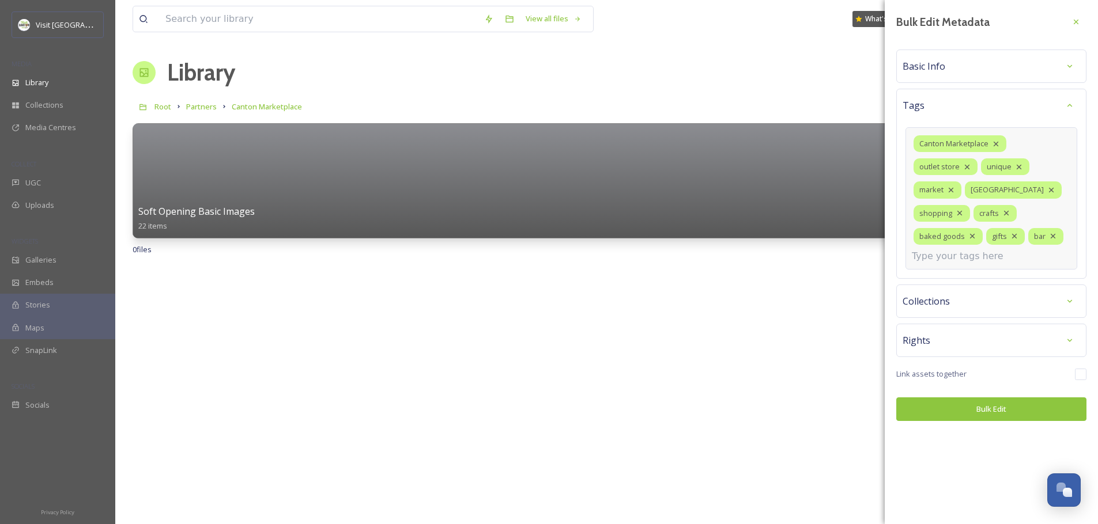
click at [935, 257] on input at bounding box center [969, 257] width 115 height 14
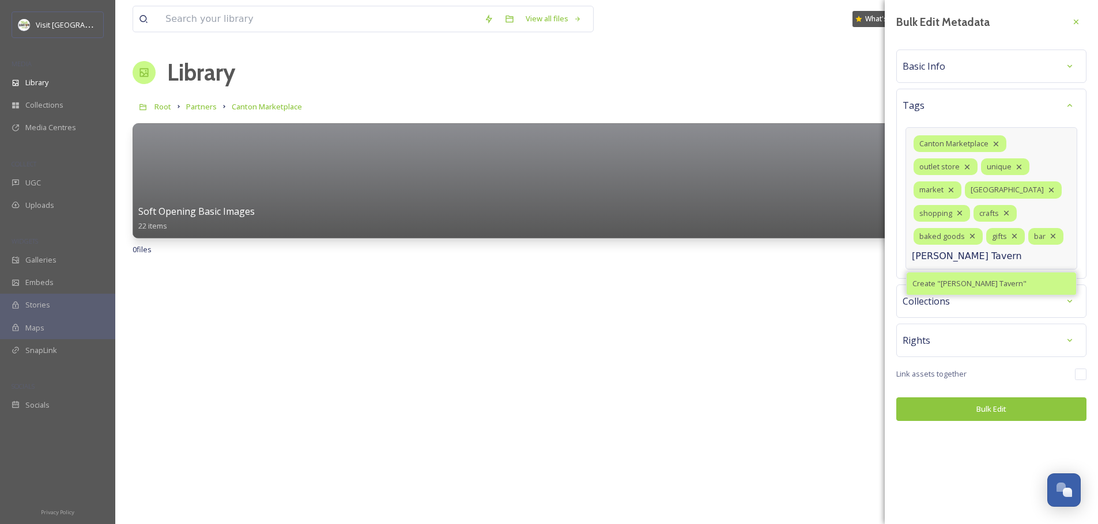
type input "[PERSON_NAME] Tavern"
click at [929, 280] on span "Create " [PERSON_NAME] Tavern "" at bounding box center [969, 283] width 114 height 11
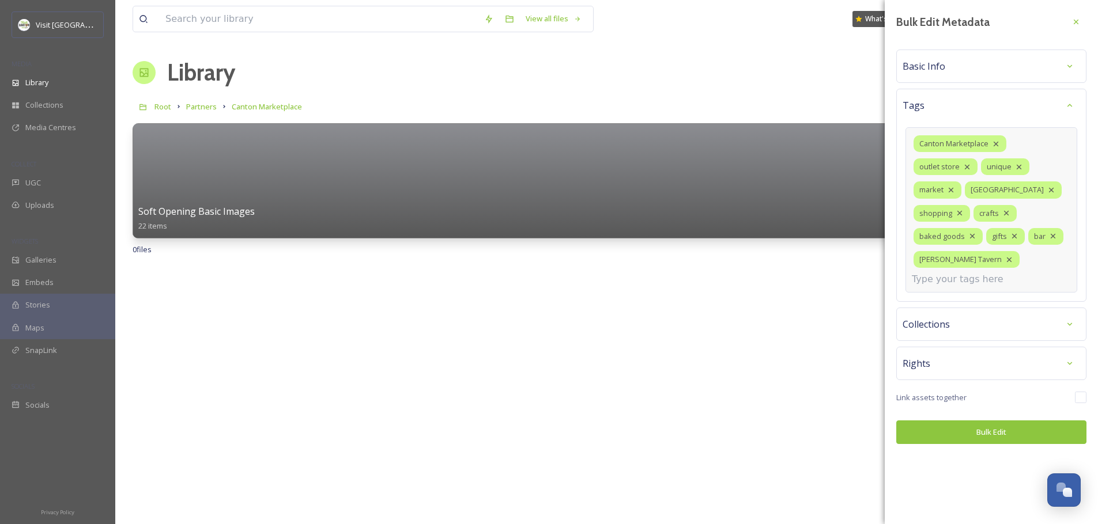
click at [941, 329] on div "Bulk Edit Metadata Basic Info Tags Canton Marketplace outlet store unique marke…" at bounding box center [991, 228] width 213 height 456
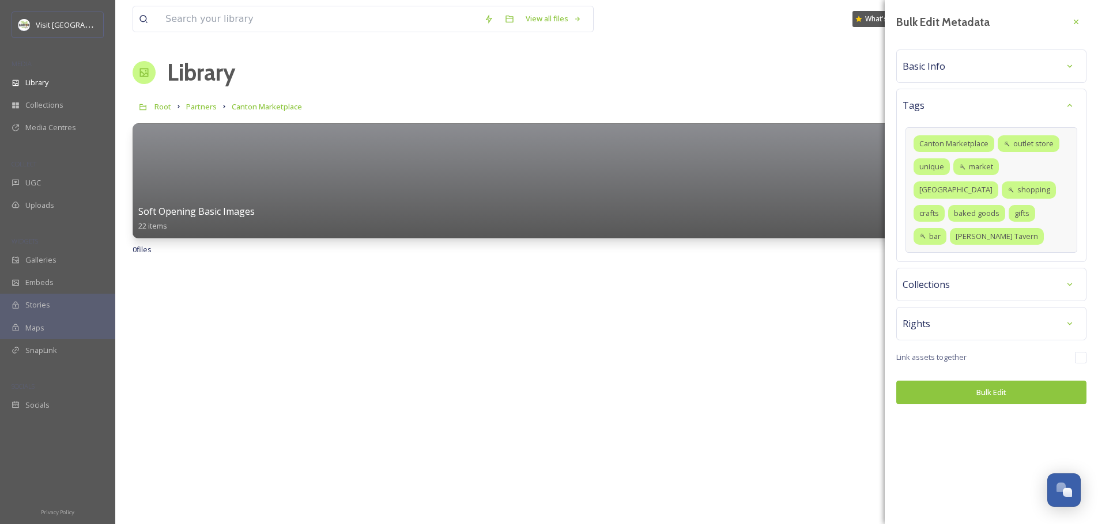
click at [945, 283] on span "Collections" at bounding box center [925, 285] width 47 height 14
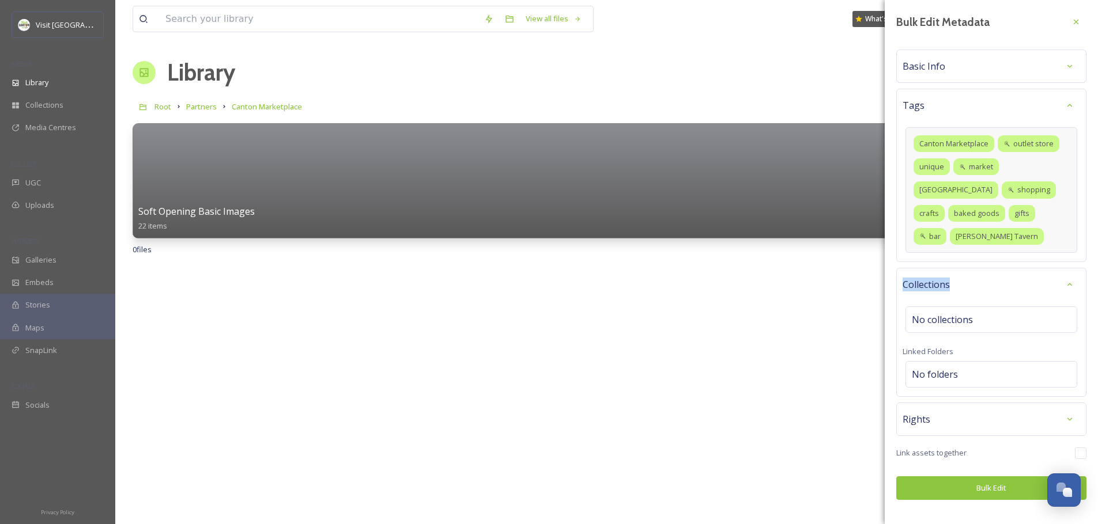
click at [945, 283] on span "Collections" at bounding box center [925, 285] width 47 height 14
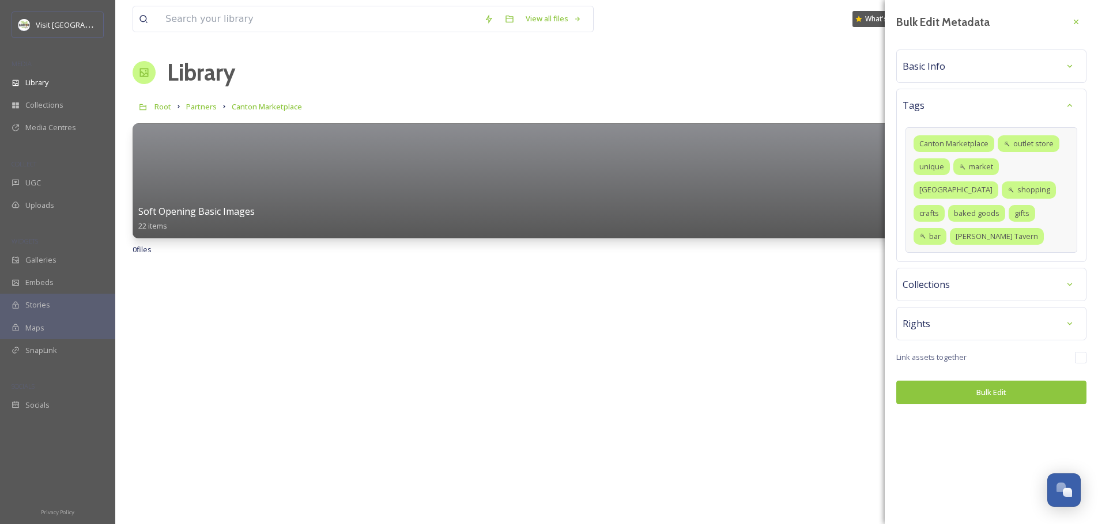
click at [975, 333] on div "Rights" at bounding box center [991, 324] width 178 height 21
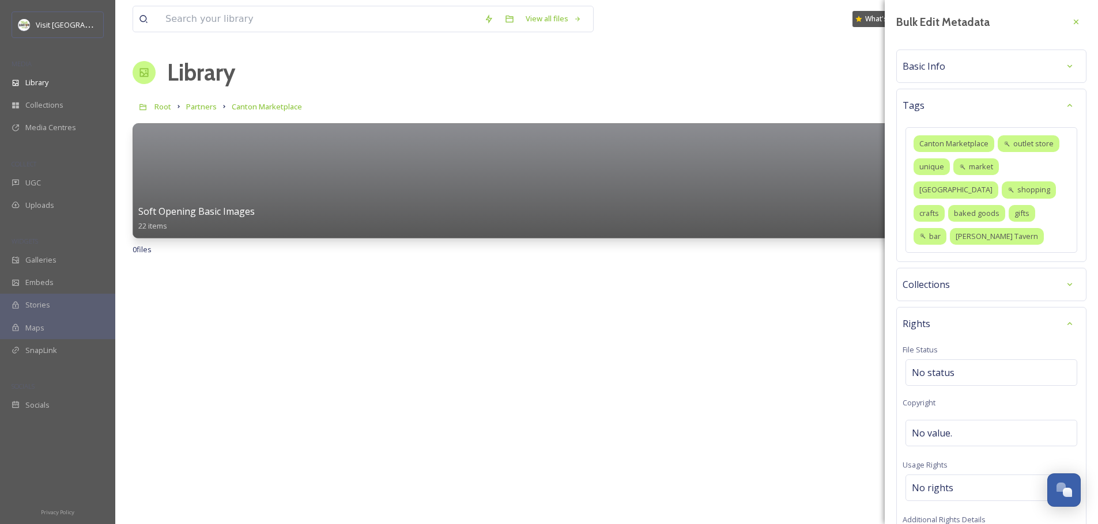
click at [937, 62] on span "Basic Info" at bounding box center [923, 66] width 43 height 14
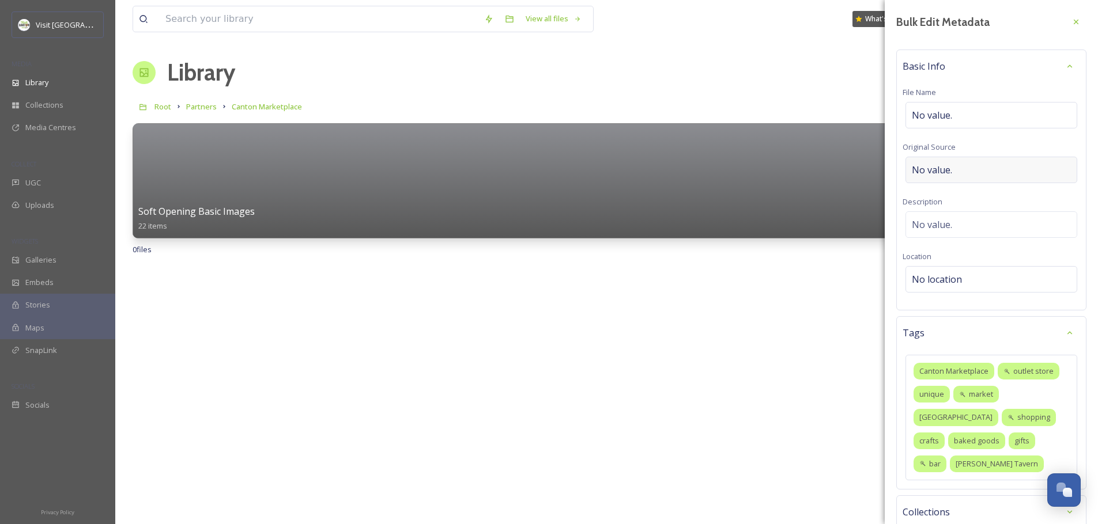
click at [941, 170] on span "No value." at bounding box center [932, 170] width 40 height 14
click at [956, 169] on div "No value." at bounding box center [991, 170] width 172 height 27
type input "[PERSON_NAME], Canton Marketplace"
click at [972, 220] on div "No value." at bounding box center [991, 222] width 172 height 27
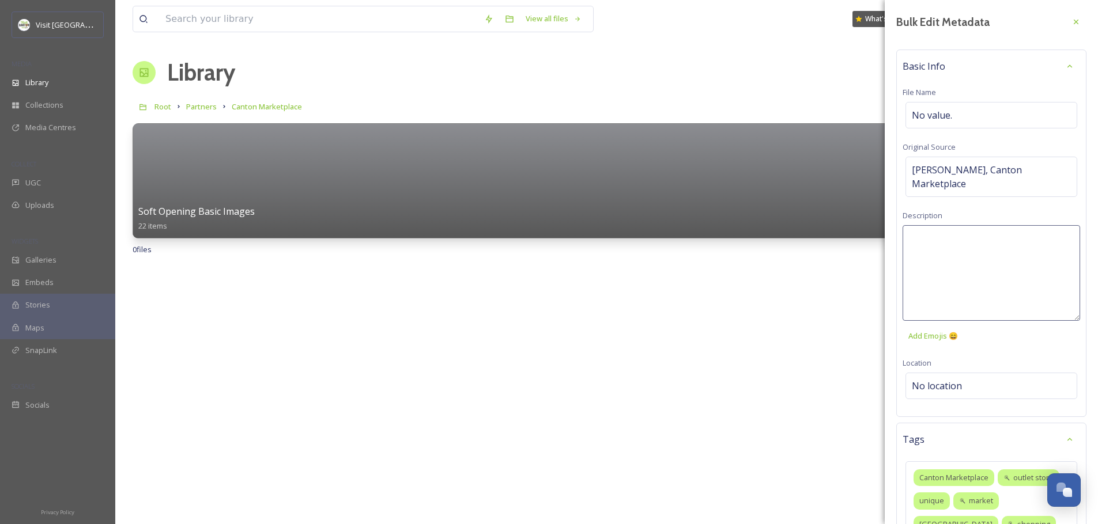
click at [972, 225] on textarea at bounding box center [991, 273] width 178 height 96
type textarea "Submitted by [PERSON_NAME] of Canton Marketplace on [DATE]"
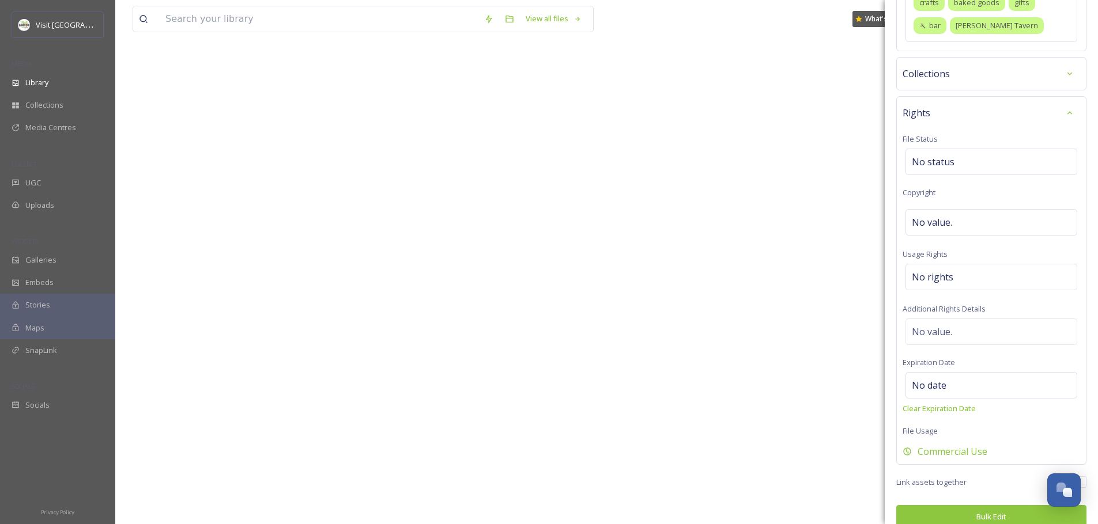
scroll to position [545, 0]
click at [991, 506] on button "Bulk Edit" at bounding box center [991, 518] width 190 height 24
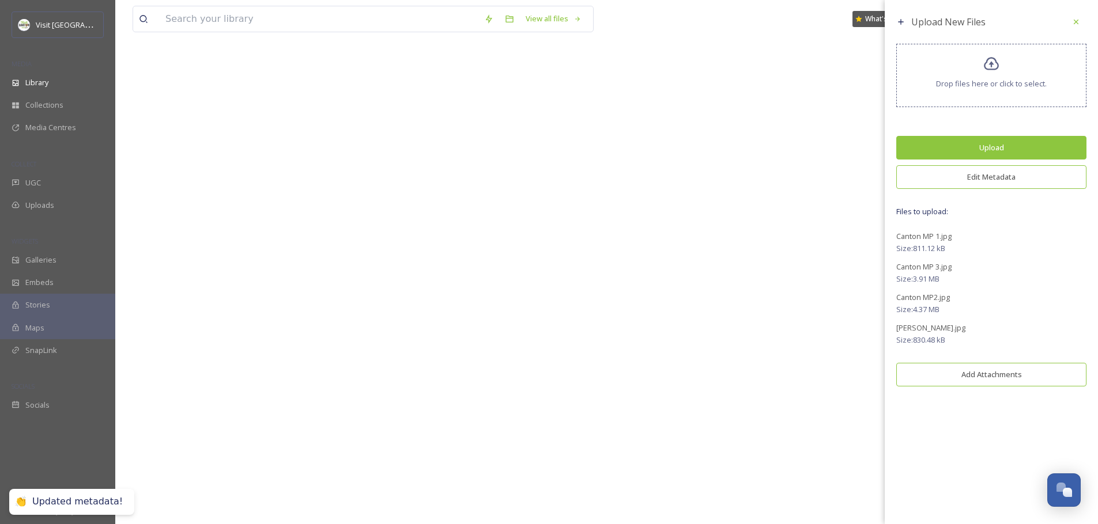
click at [986, 146] on button "Upload" at bounding box center [991, 148] width 190 height 24
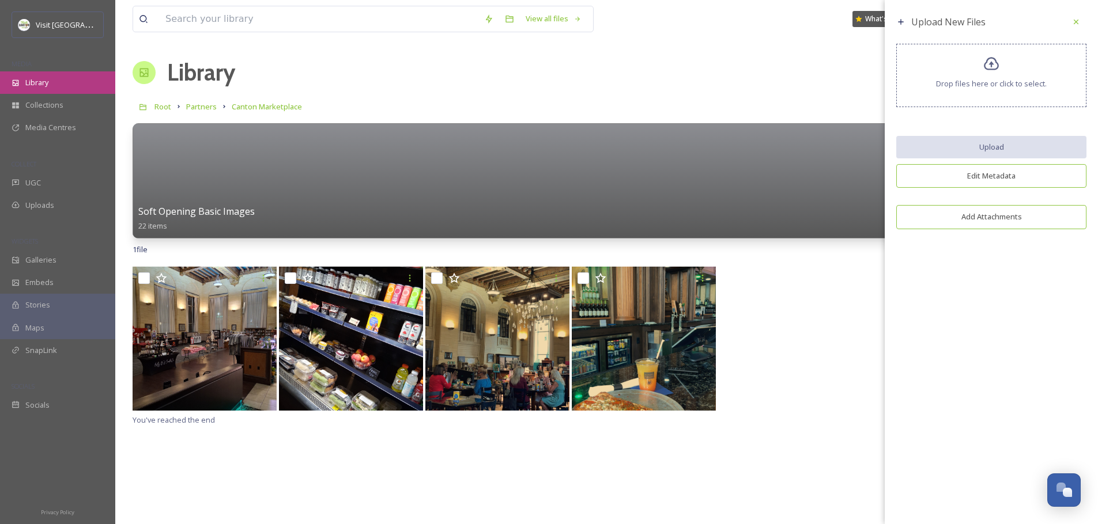
click at [45, 77] on span "Library" at bounding box center [36, 82] width 23 height 11
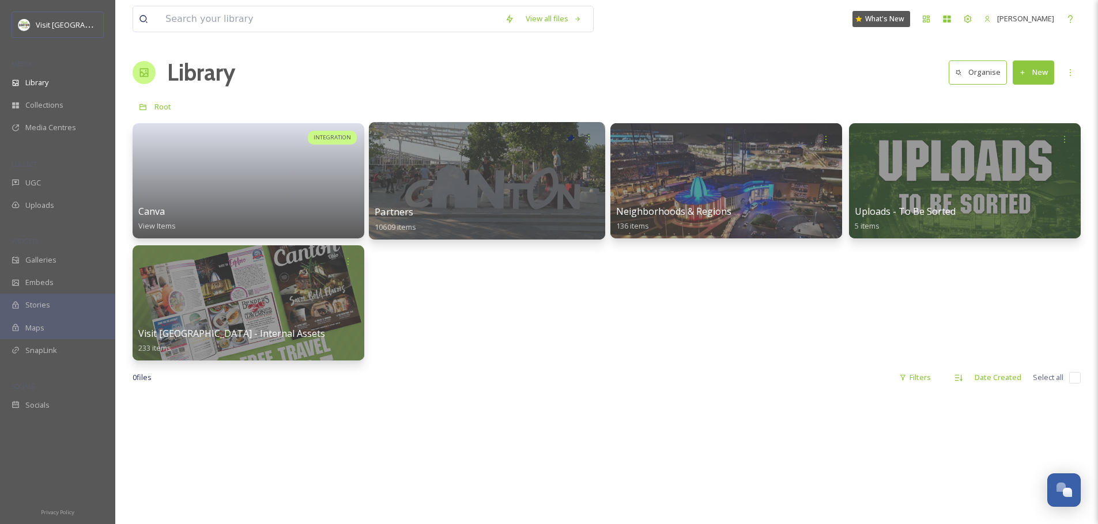
click at [395, 199] on div at bounding box center [487, 181] width 236 height 118
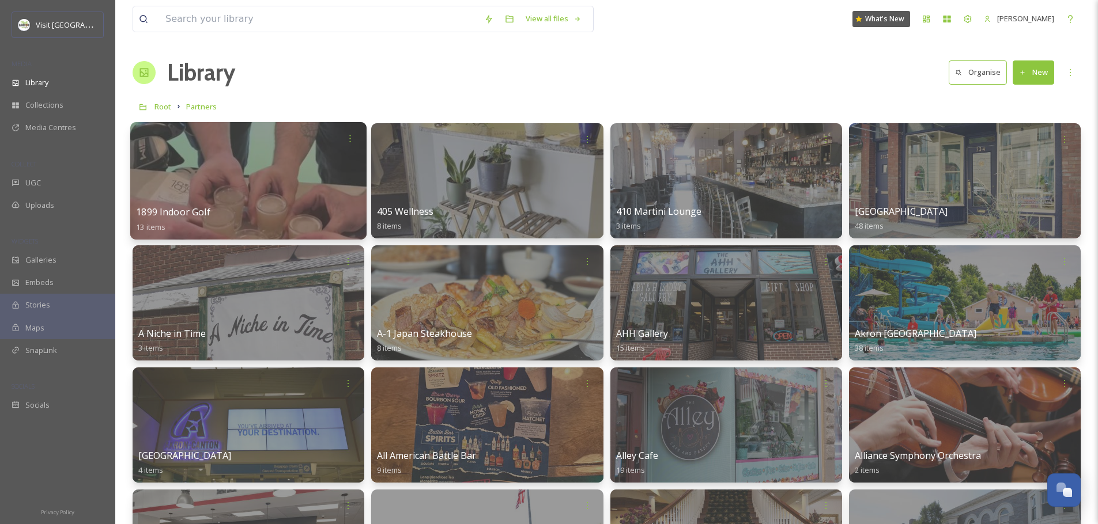
click at [280, 203] on div at bounding box center [248, 181] width 236 height 118
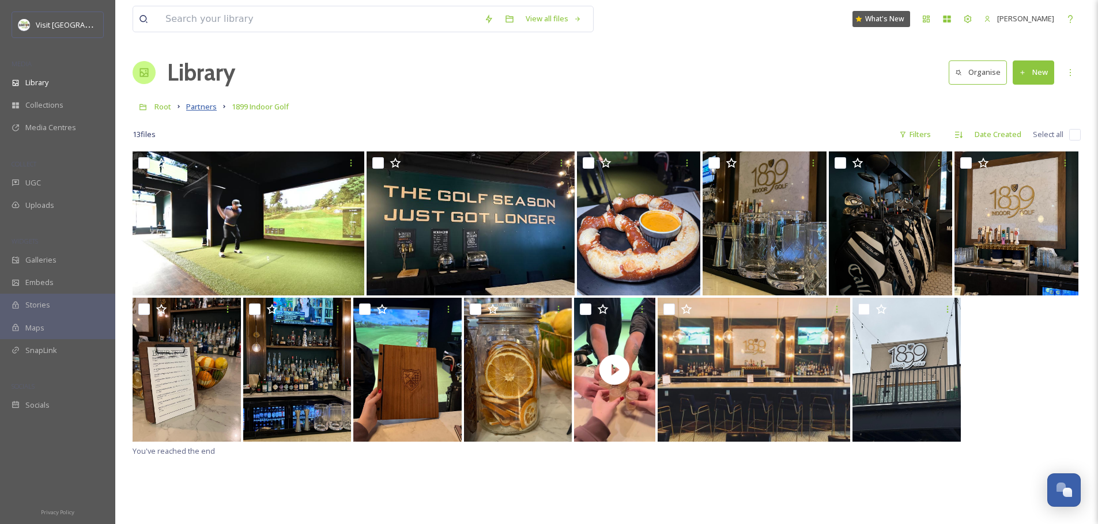
click at [194, 109] on span "Partners" at bounding box center [201, 106] width 31 height 10
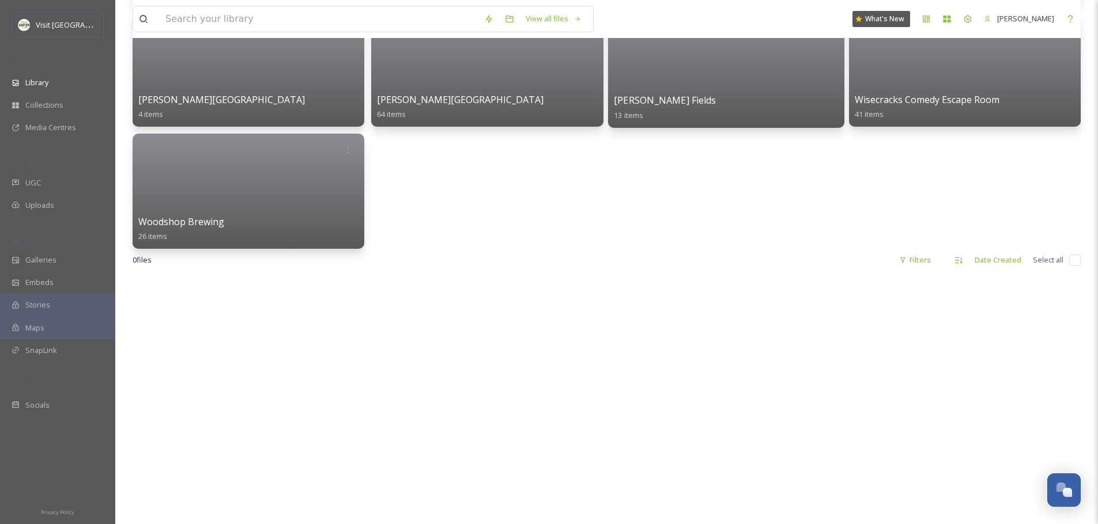
scroll to position [7597, 0]
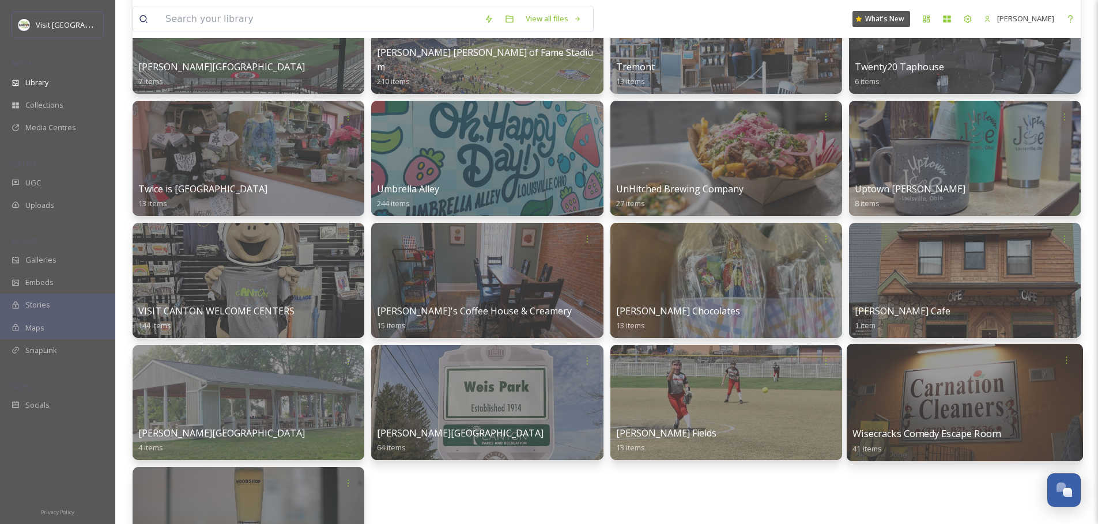
click at [928, 382] on div at bounding box center [965, 403] width 236 height 118
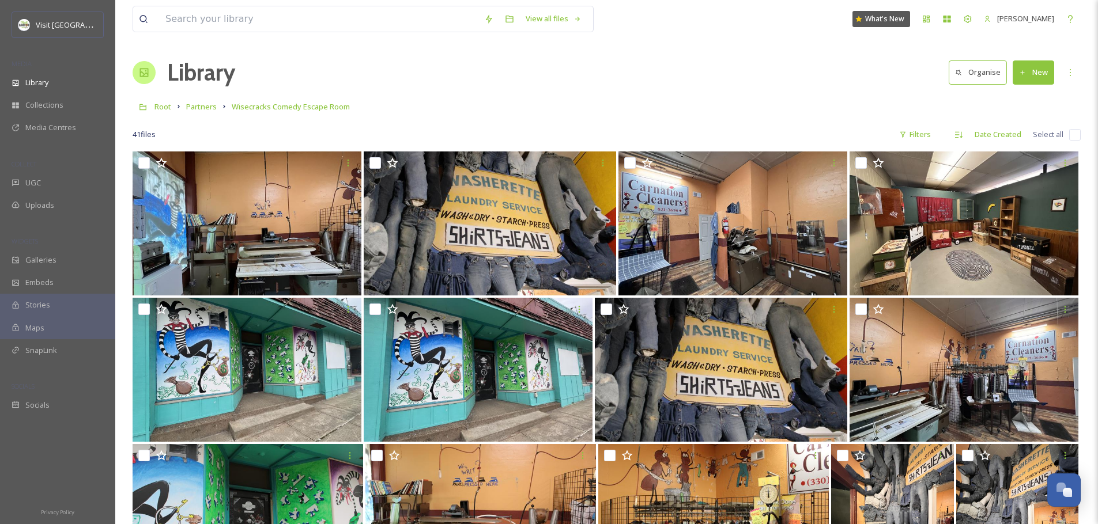
click at [202, 101] on link "Partners" at bounding box center [201, 107] width 31 height 14
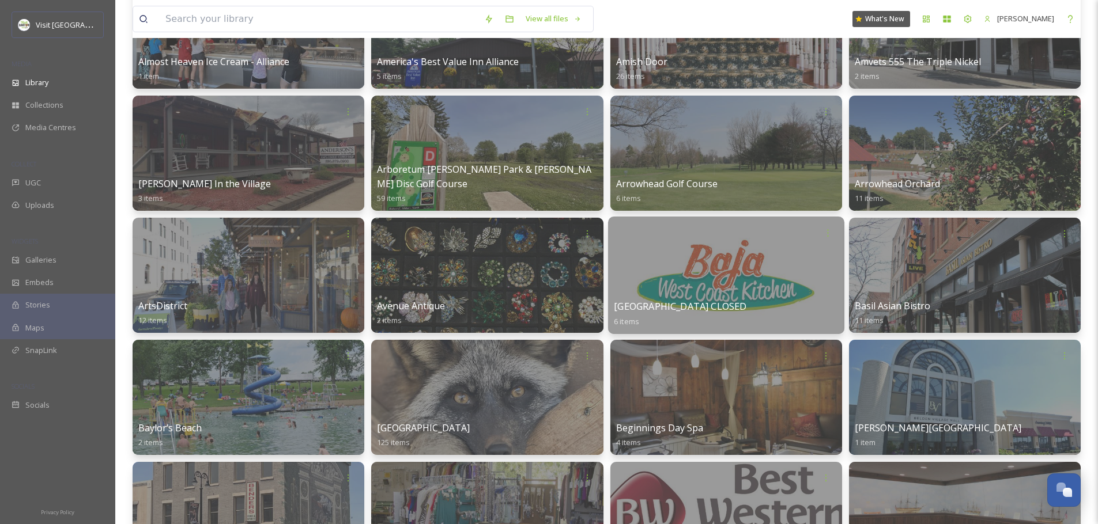
scroll to position [517, 0]
click at [833, 231] on div at bounding box center [827, 232] width 21 height 21
click at [802, 312] on span "Delete" at bounding box center [792, 317] width 24 height 12
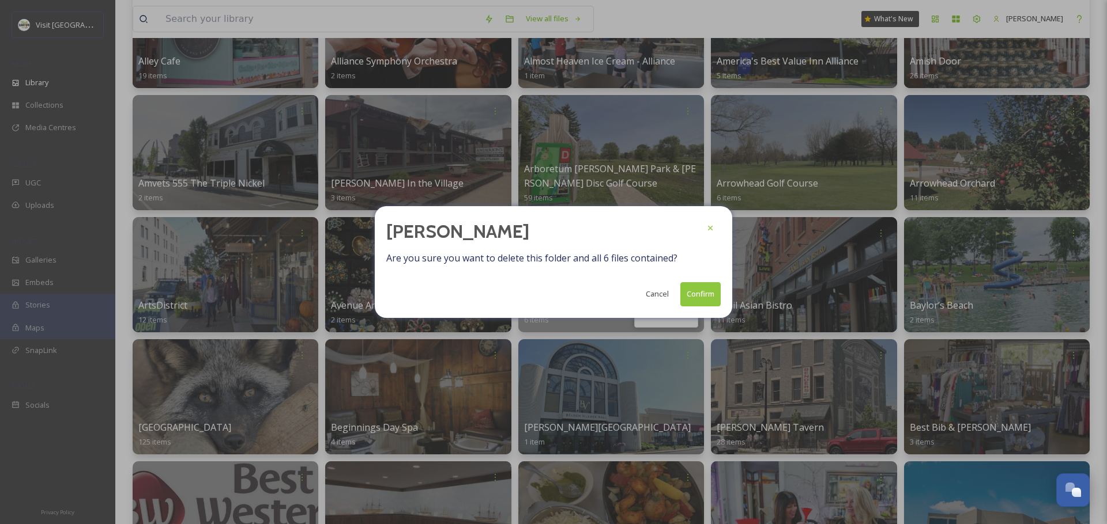
click at [693, 294] on button "Confirm" at bounding box center [700, 294] width 40 height 24
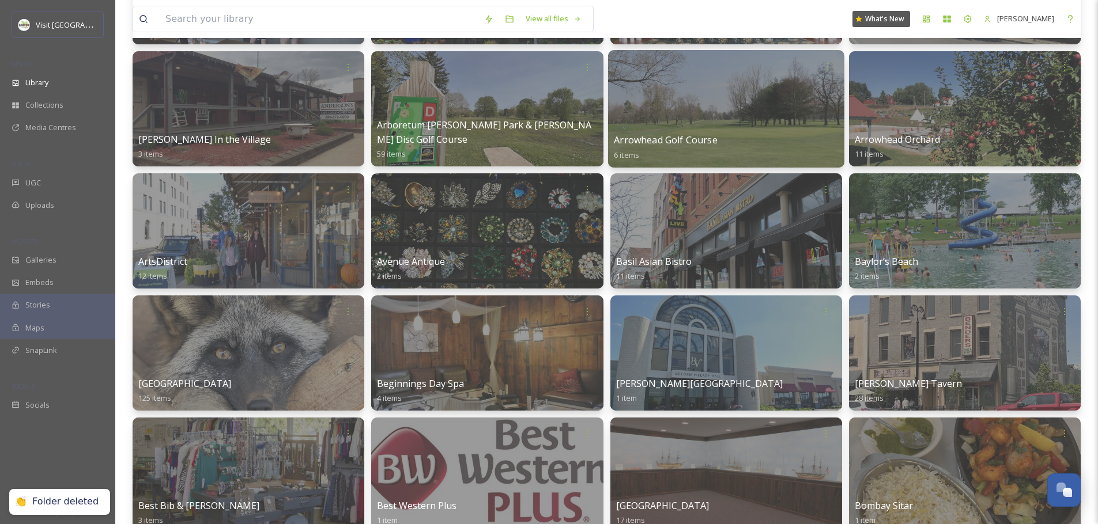
scroll to position [612, 0]
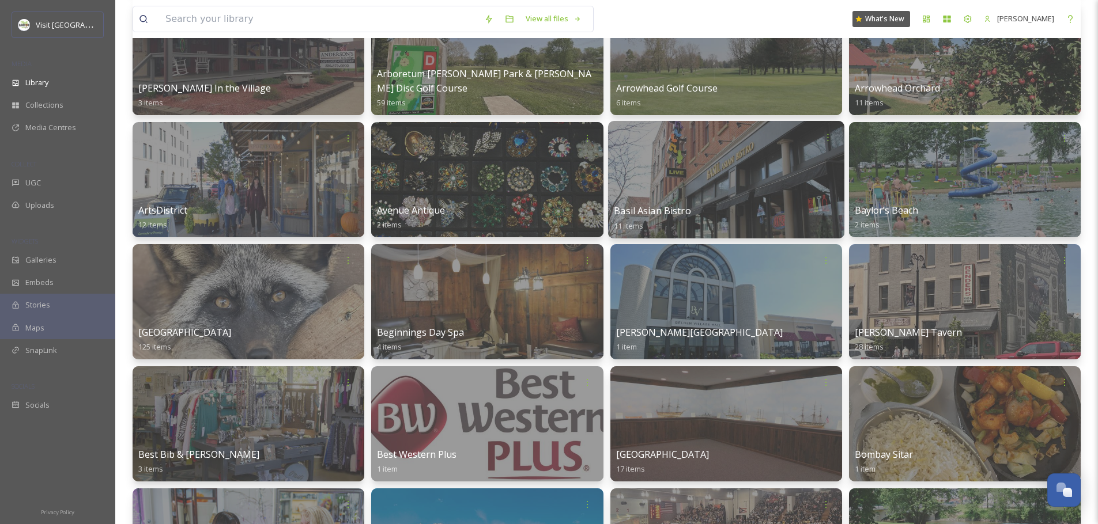
click at [735, 179] on div at bounding box center [725, 180] width 236 height 118
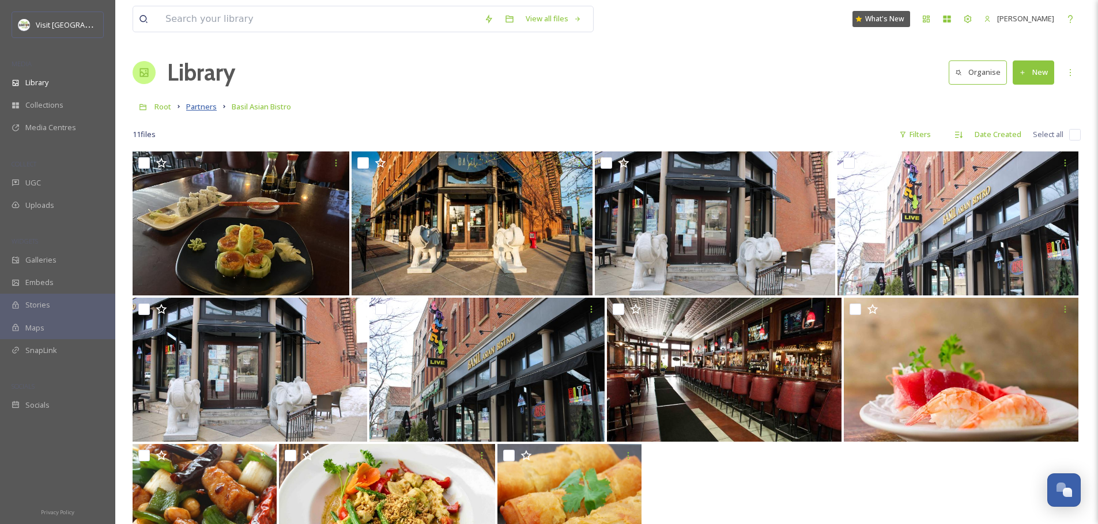
click at [209, 108] on span "Partners" at bounding box center [201, 106] width 31 height 10
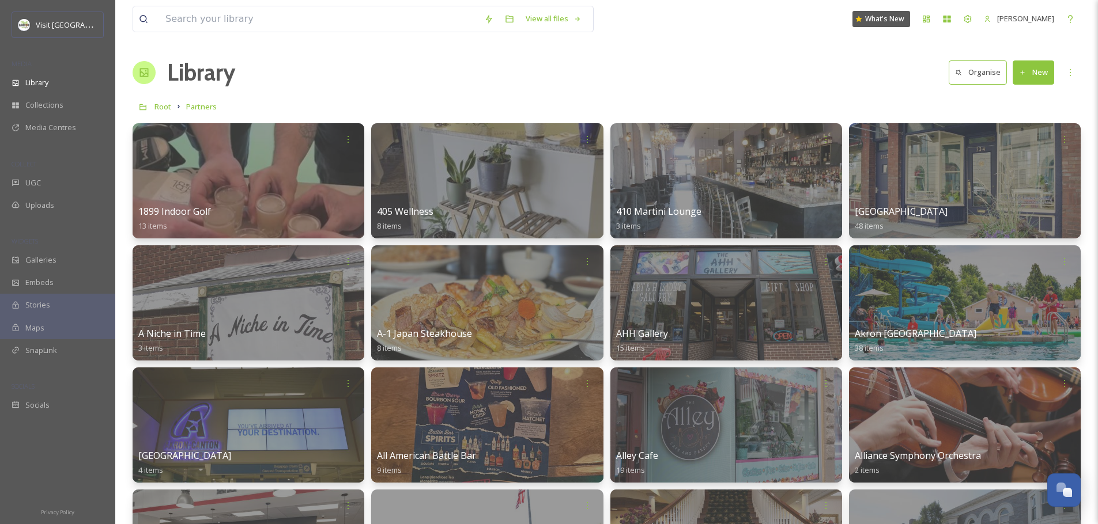
click at [350, 23] on input at bounding box center [319, 18] width 319 height 25
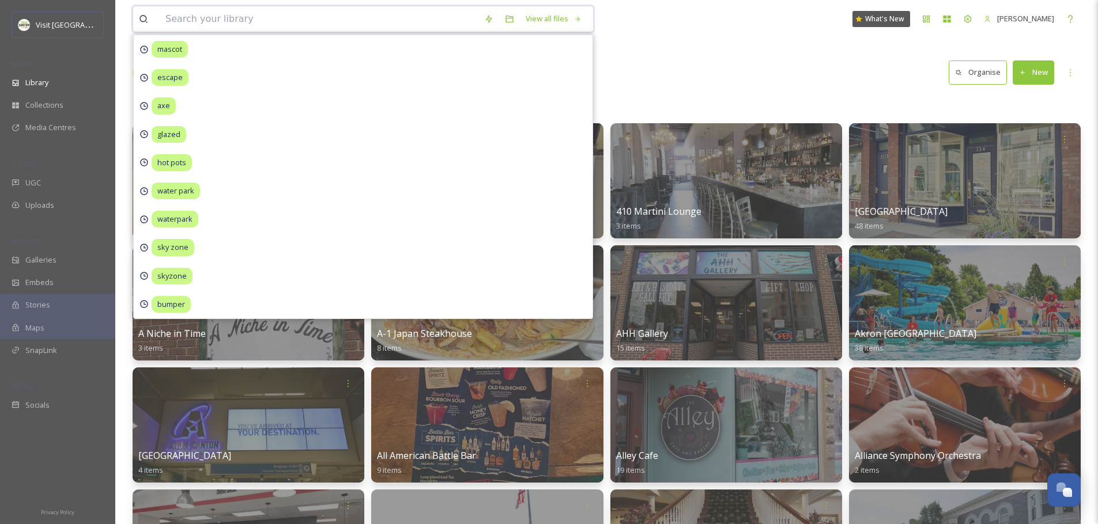
click at [304, 26] on input at bounding box center [319, 18] width 319 height 25
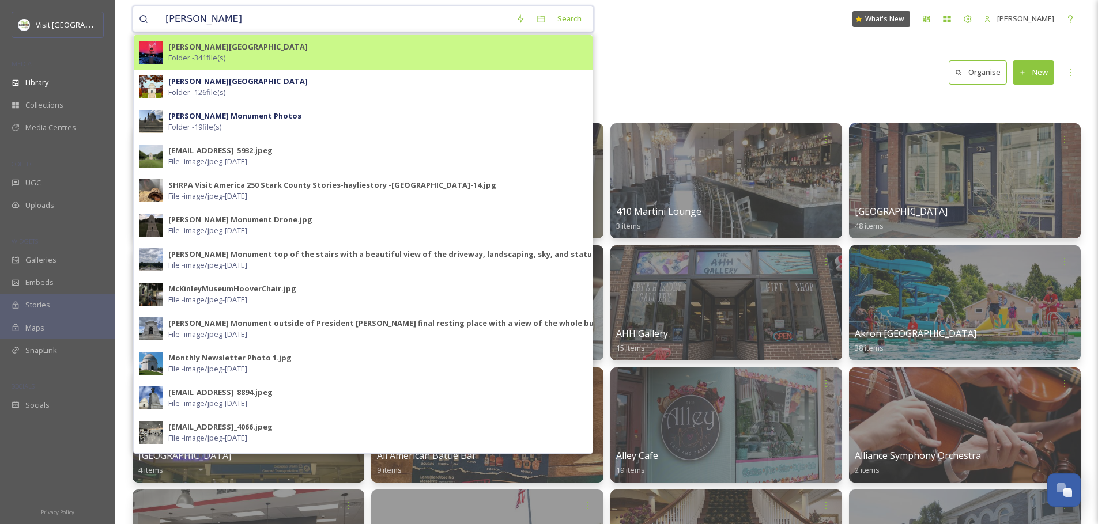
type input "[PERSON_NAME]"
click at [265, 50] on strong "[PERSON_NAME][GEOGRAPHIC_DATA]" at bounding box center [237, 46] width 139 height 10
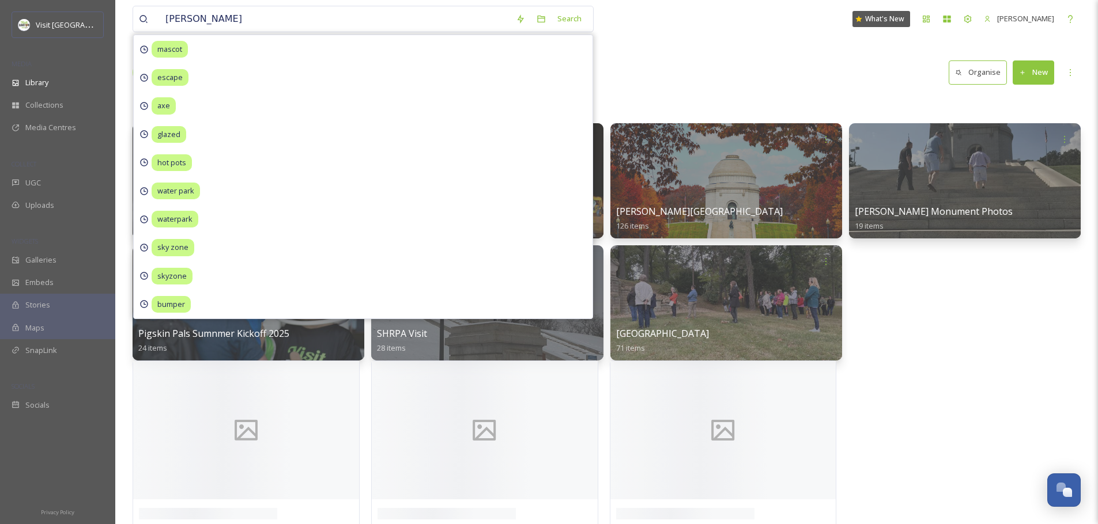
click at [684, 80] on div "Library Organise New" at bounding box center [607, 72] width 948 height 35
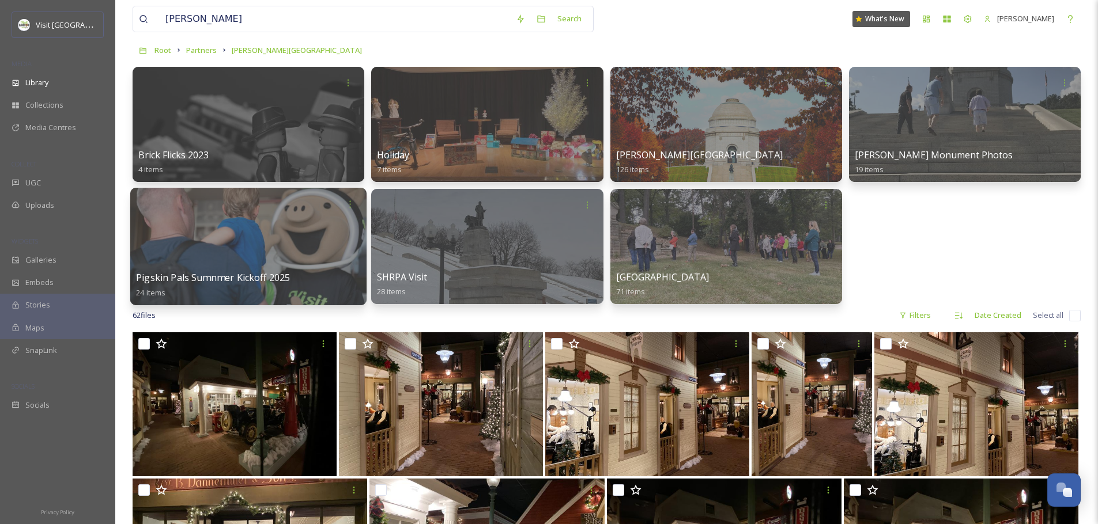
scroll to position [63, 0]
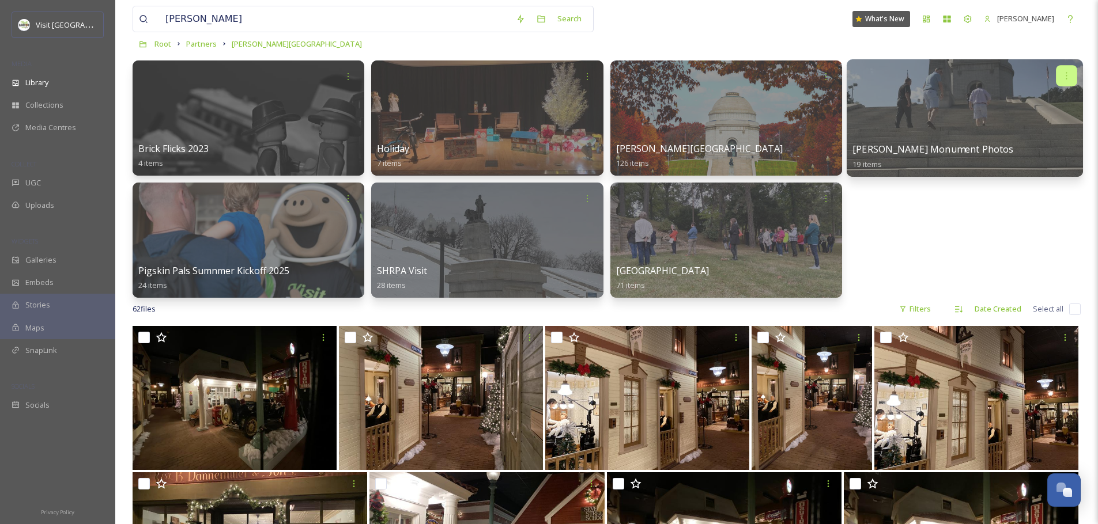
click at [1071, 75] on div at bounding box center [1066, 75] width 21 height 21
click at [951, 112] on div at bounding box center [965, 118] width 236 height 118
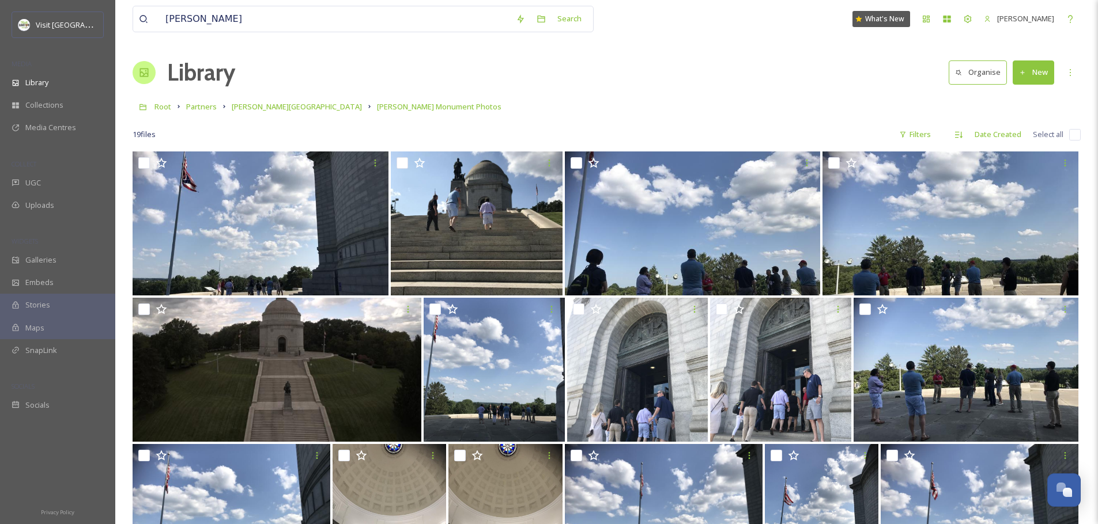
click at [1077, 135] on input "checkbox" at bounding box center [1075, 135] width 12 height 12
checkbox input "true"
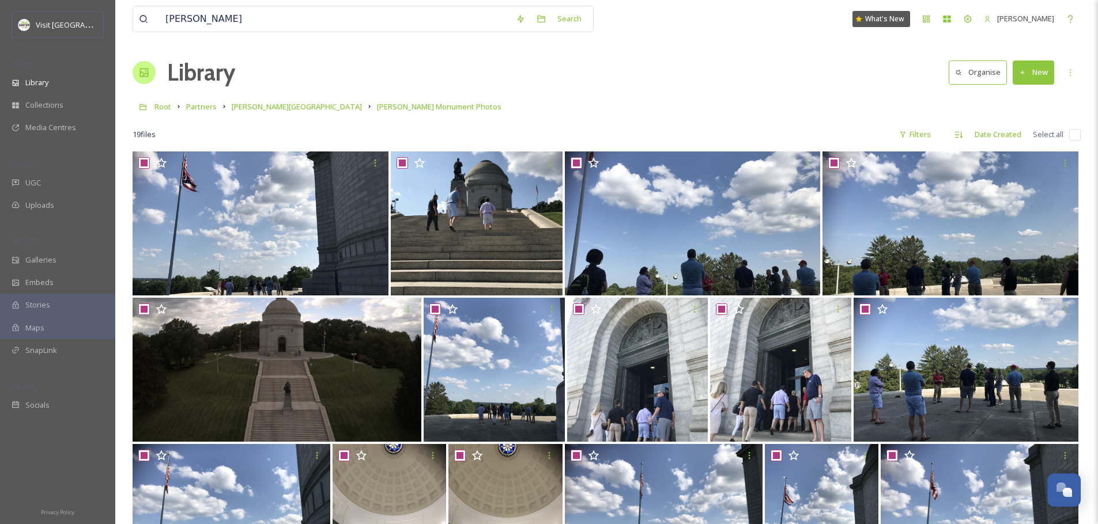
checkbox input "true"
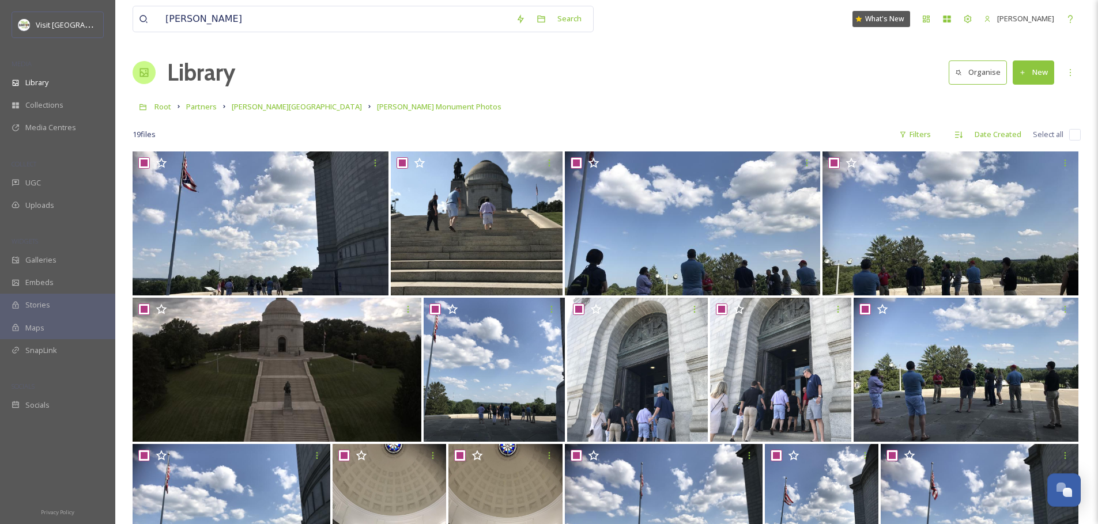
checkbox input "true"
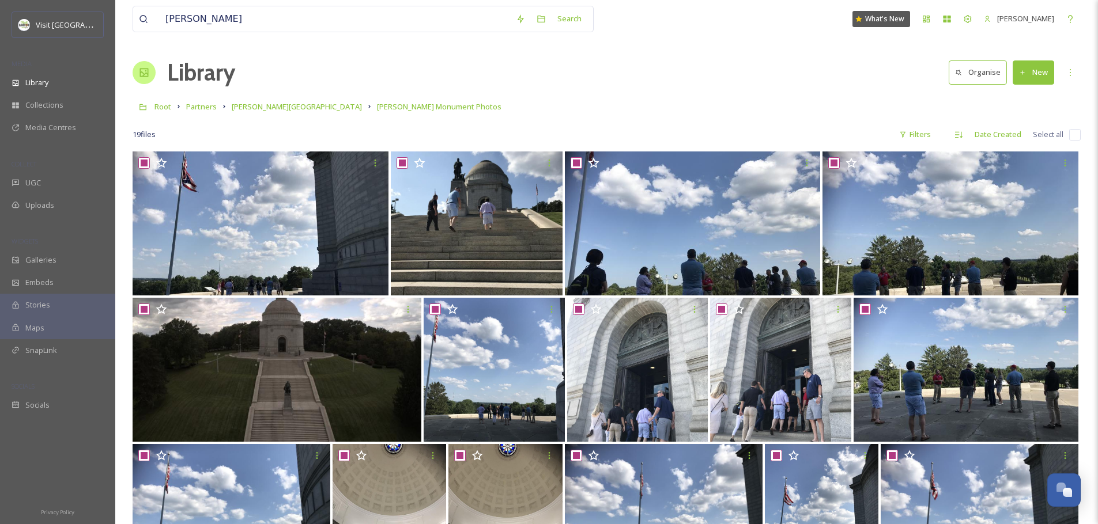
checkbox input "true"
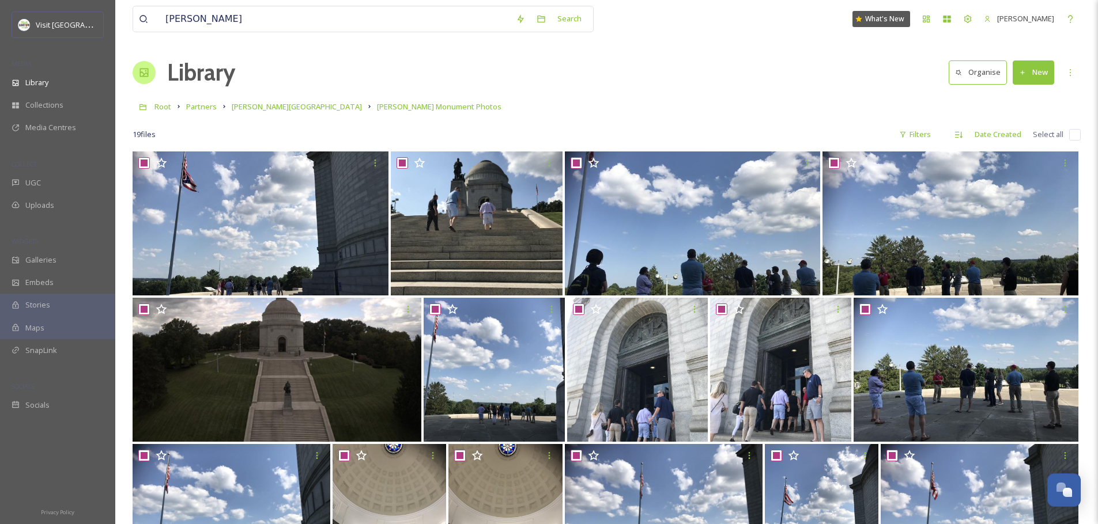
checkbox input "true"
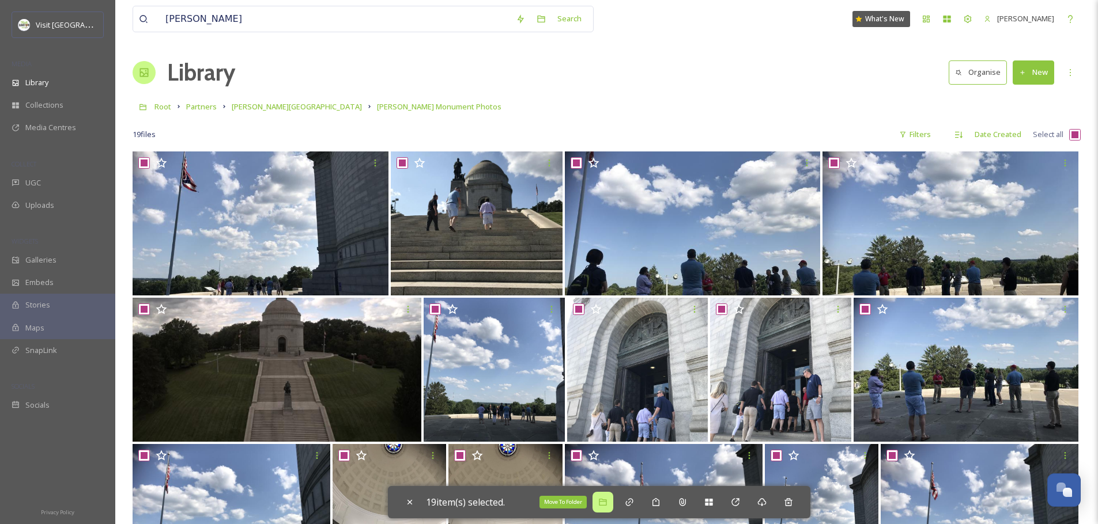
click at [609, 509] on div "Move To Folder" at bounding box center [602, 502] width 21 height 21
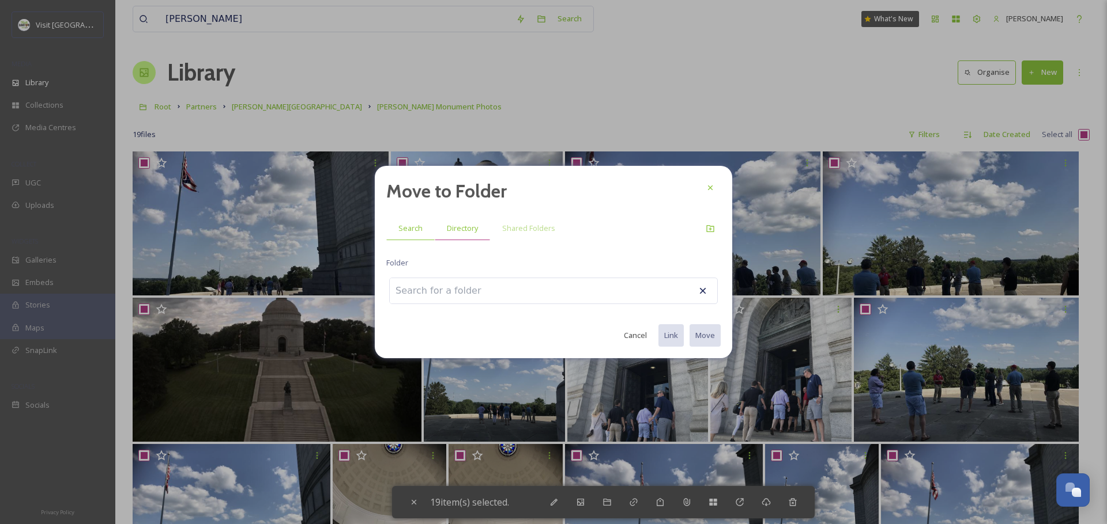
click at [453, 225] on span "Directory" at bounding box center [462, 228] width 31 height 11
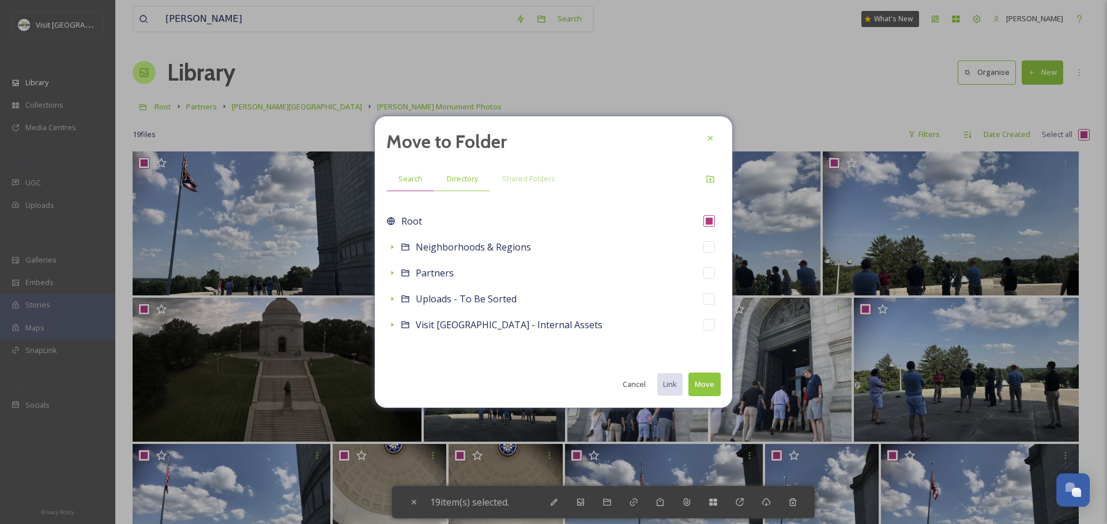
click at [401, 182] on span "Search" at bounding box center [410, 178] width 24 height 11
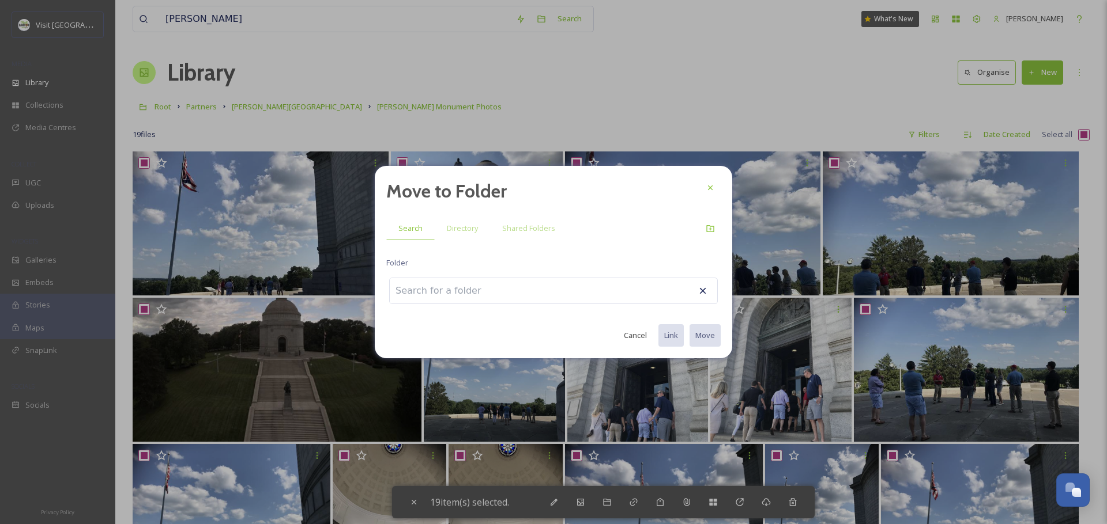
click at [425, 292] on input at bounding box center [453, 290] width 127 height 25
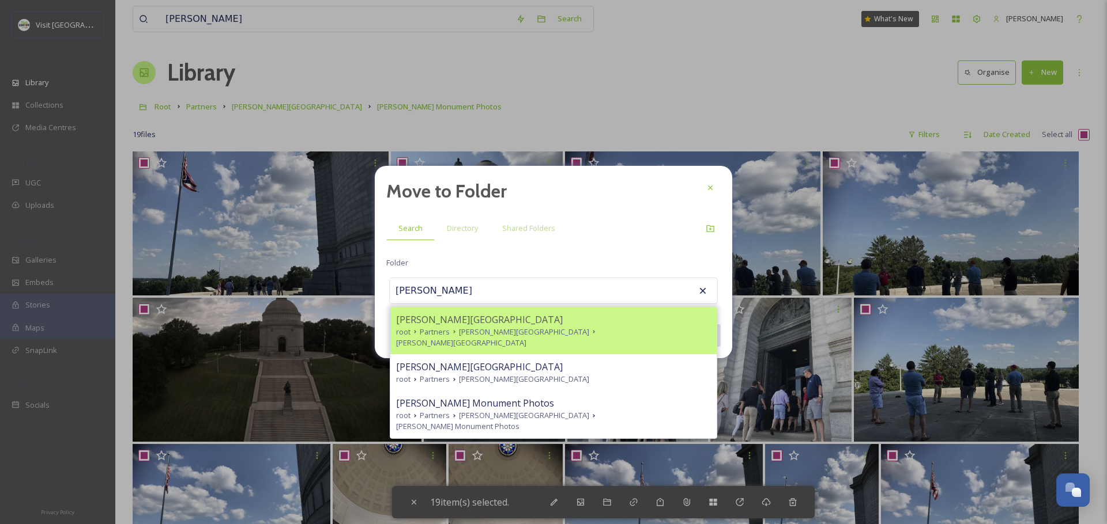
click at [456, 322] on span "[PERSON_NAME][GEOGRAPHIC_DATA]" at bounding box center [479, 320] width 167 height 14
type input "[PERSON_NAME][GEOGRAPHIC_DATA]"
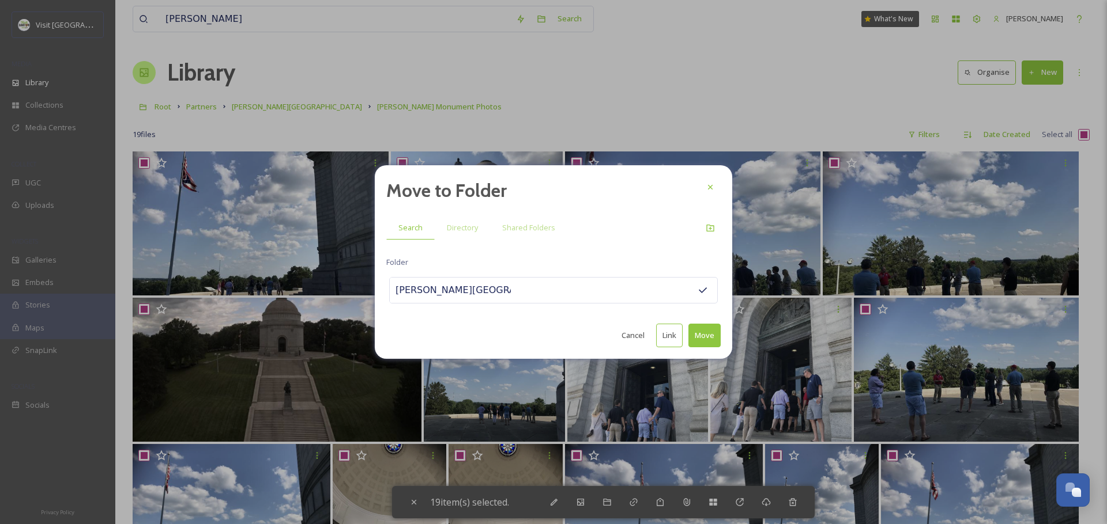
click at [705, 335] on button "Move" at bounding box center [704, 336] width 32 height 24
checkbox input "false"
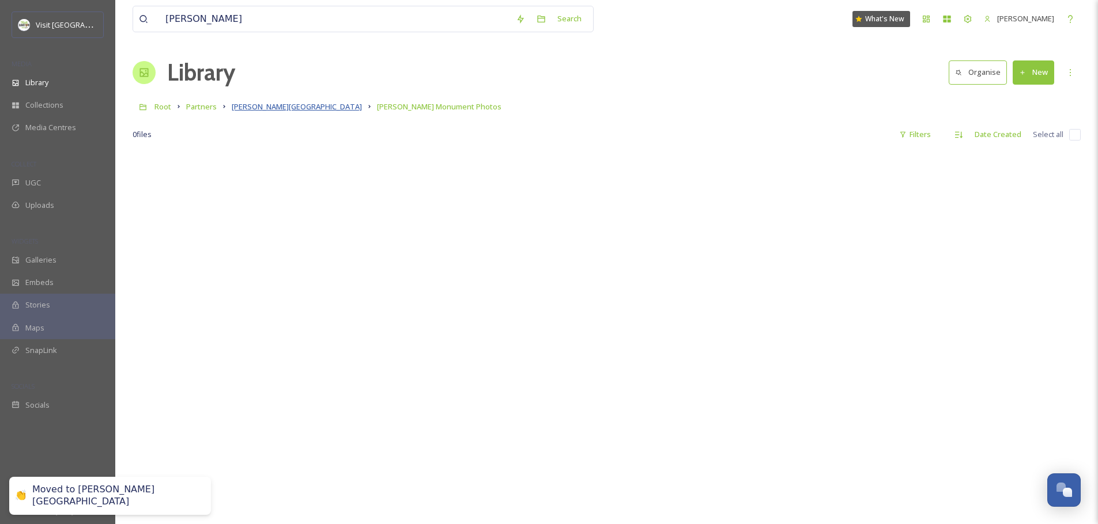
click at [350, 104] on span "[PERSON_NAME][GEOGRAPHIC_DATA]" at bounding box center [297, 106] width 130 height 10
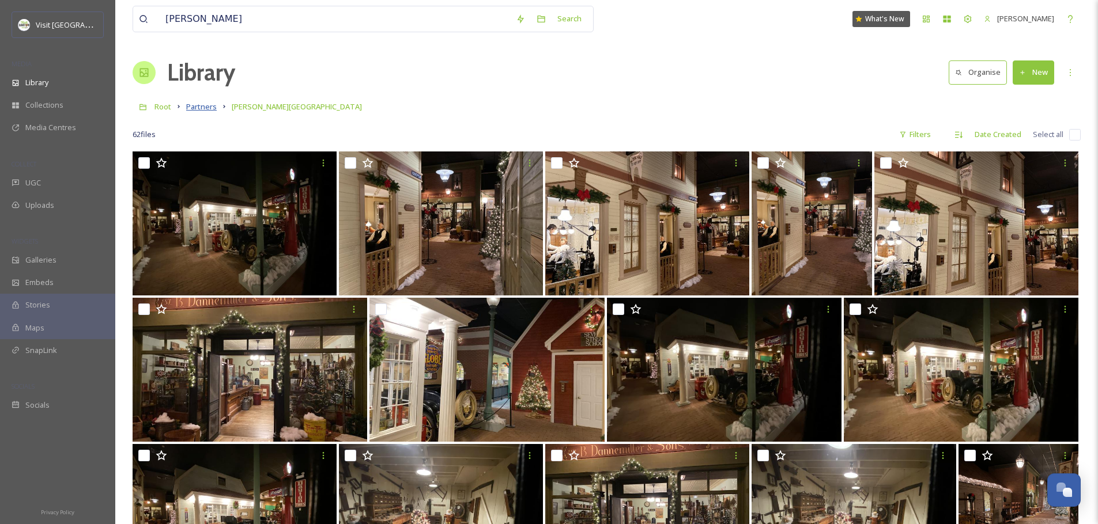
click at [203, 107] on span "Partners" at bounding box center [201, 106] width 31 height 10
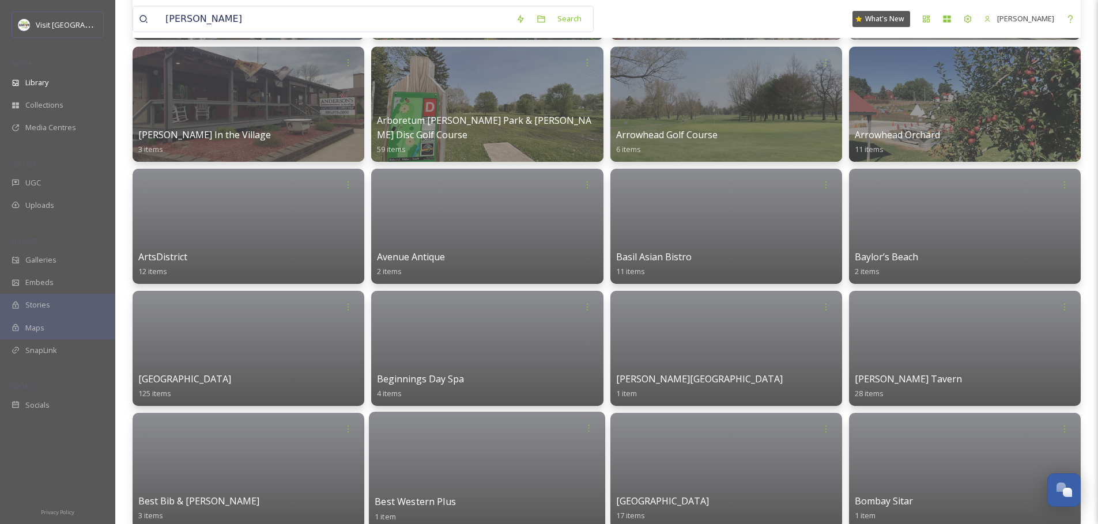
scroll to position [822, 0]
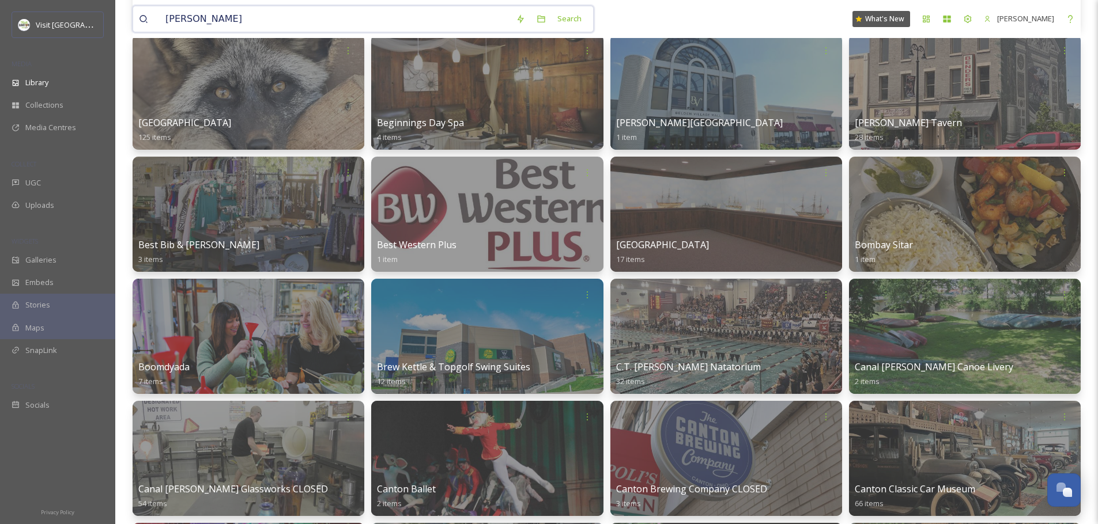
click at [327, 15] on input "[PERSON_NAME]" at bounding box center [335, 18] width 350 height 25
click at [401, 22] on input "[PERSON_NAME]" at bounding box center [335, 18] width 350 height 25
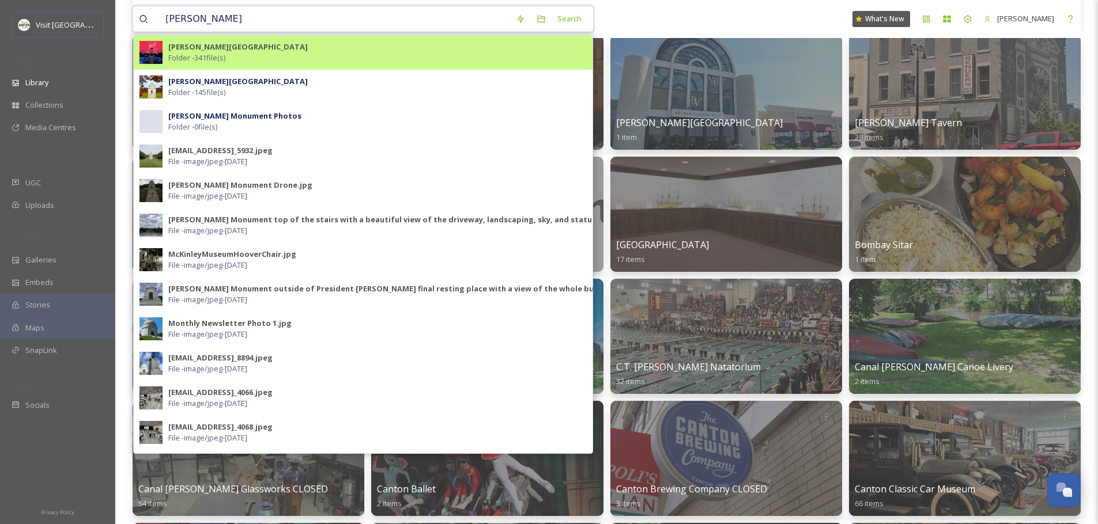
type input "[PERSON_NAME]"
click at [261, 51] on strong "[PERSON_NAME][GEOGRAPHIC_DATA]" at bounding box center [237, 46] width 139 height 10
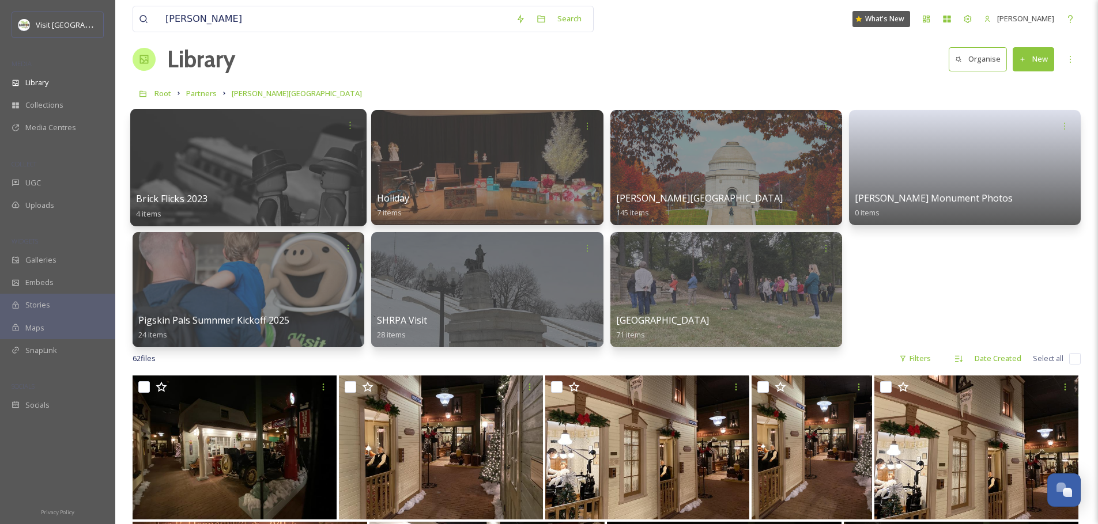
scroll to position [15, 0]
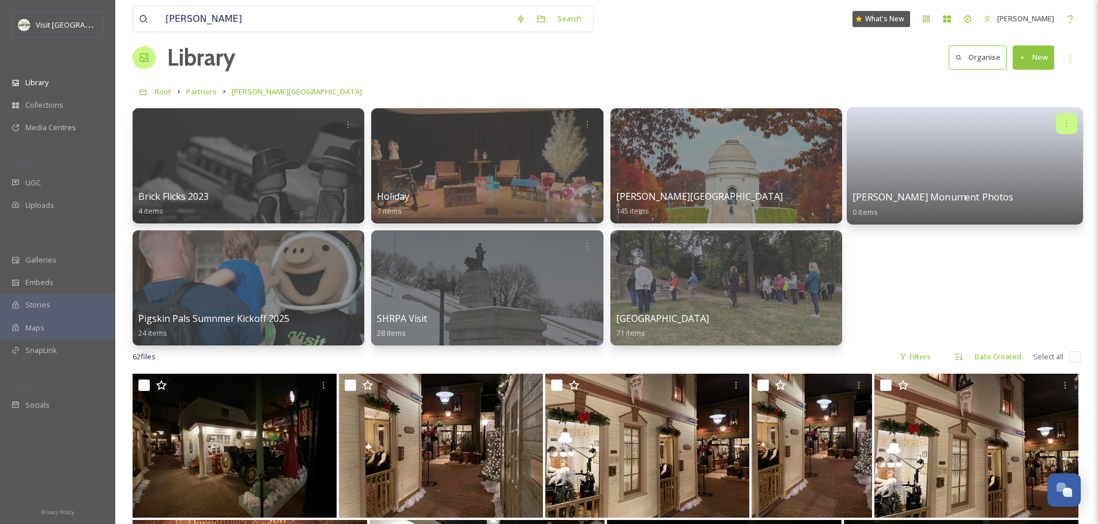
click at [1064, 119] on icon at bounding box center [1066, 123] width 9 height 9
click at [1037, 207] on span "Delete" at bounding box center [1030, 208] width 24 height 12
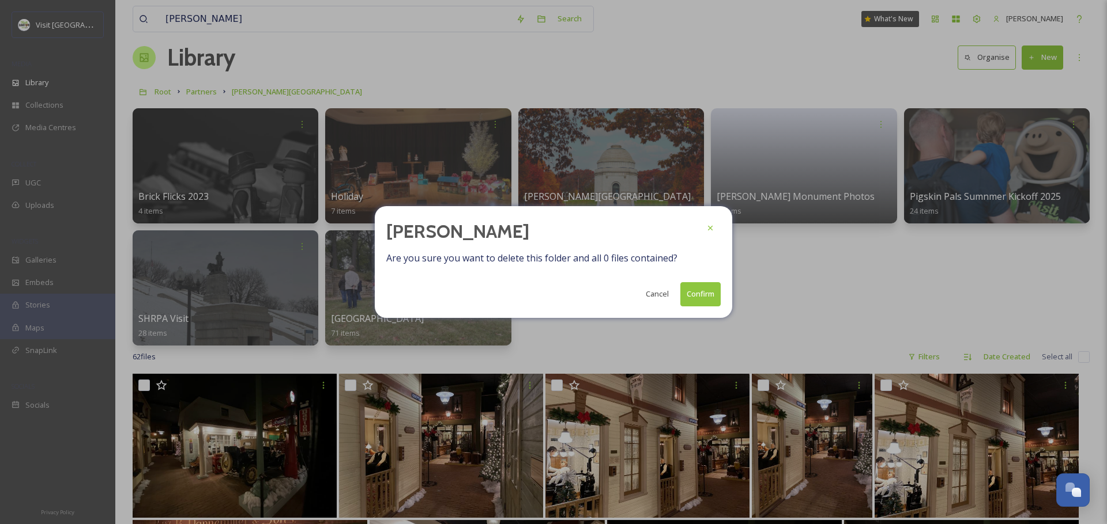
click at [707, 299] on button "Confirm" at bounding box center [700, 294] width 40 height 24
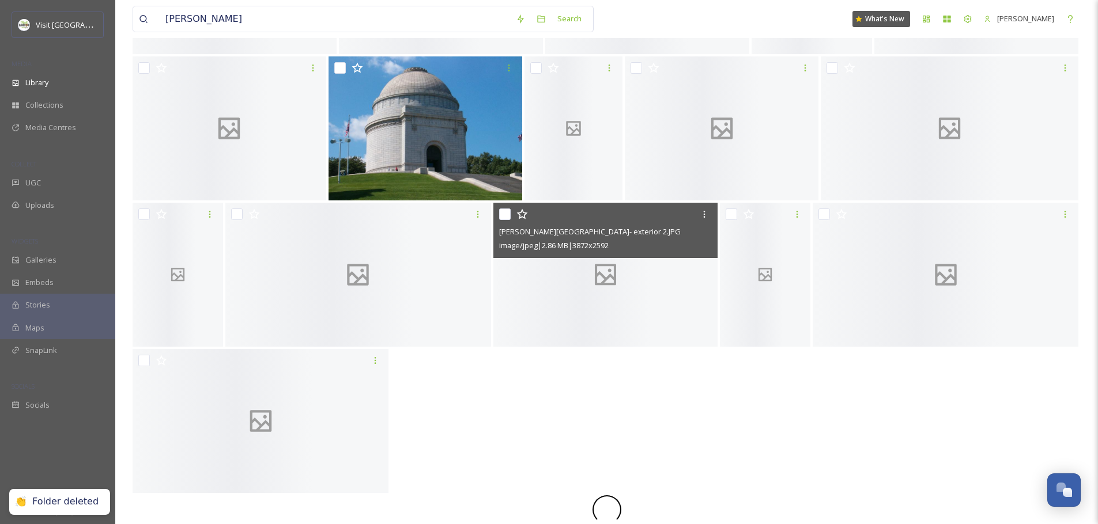
scroll to position [1213, 0]
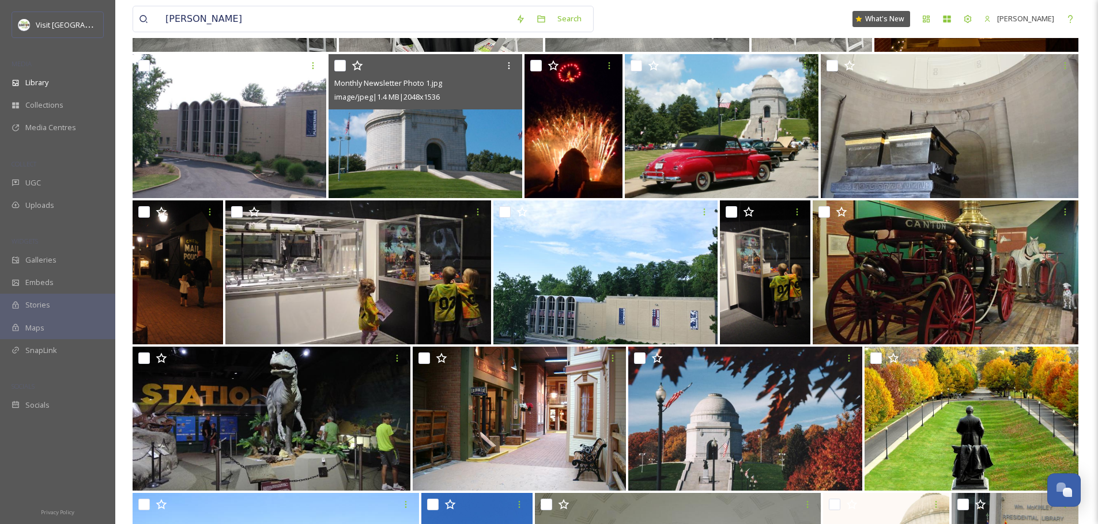
click at [342, 67] on input "checkbox" at bounding box center [340, 66] width 12 height 12
checkbox input "true"
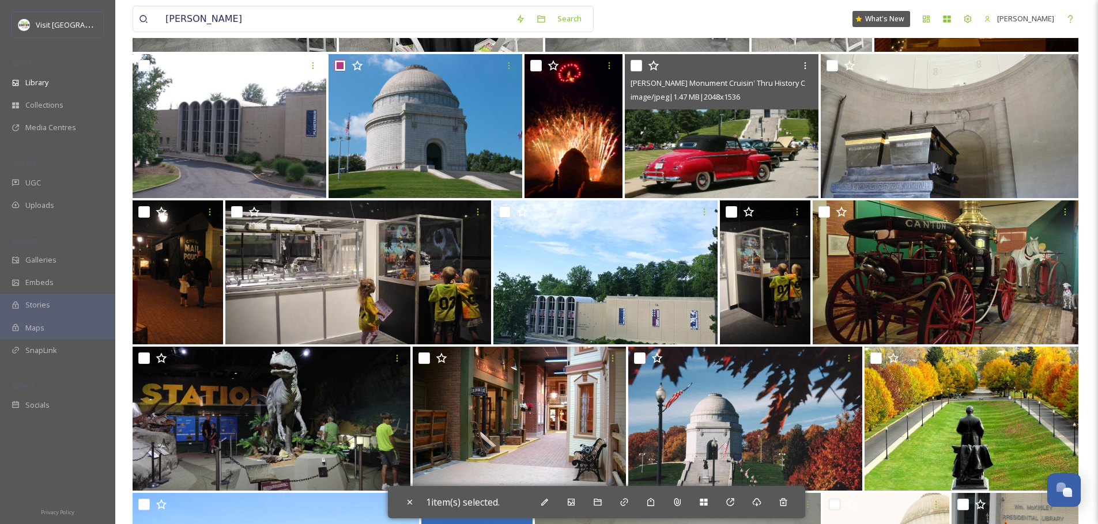
click at [632, 66] on input "checkbox" at bounding box center [636, 66] width 12 height 12
checkbox input "true"
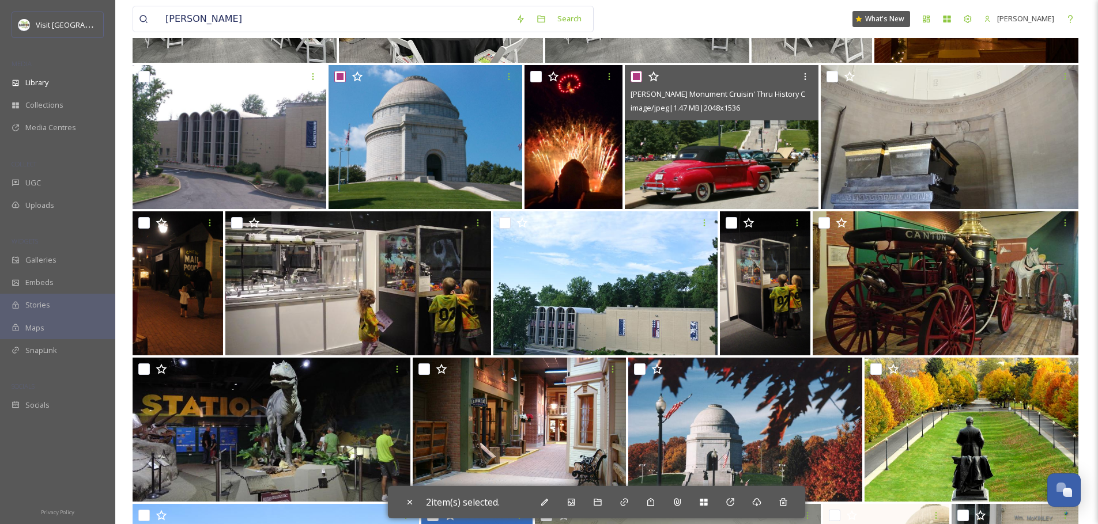
scroll to position [1123, 0]
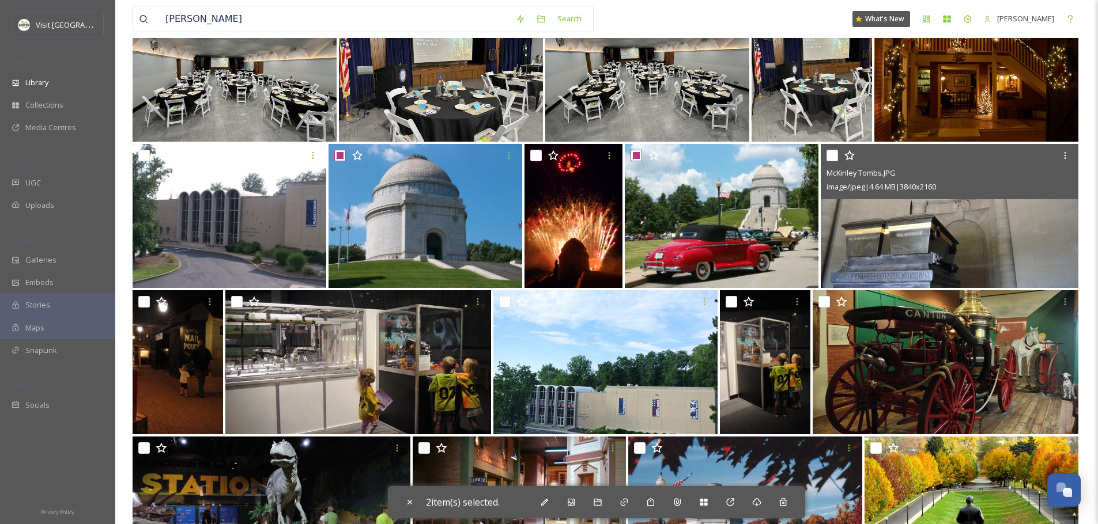
click at [830, 149] on div at bounding box center [950, 155] width 249 height 21
click at [832, 159] on input "checkbox" at bounding box center [832, 156] width 12 height 12
checkbox input "true"
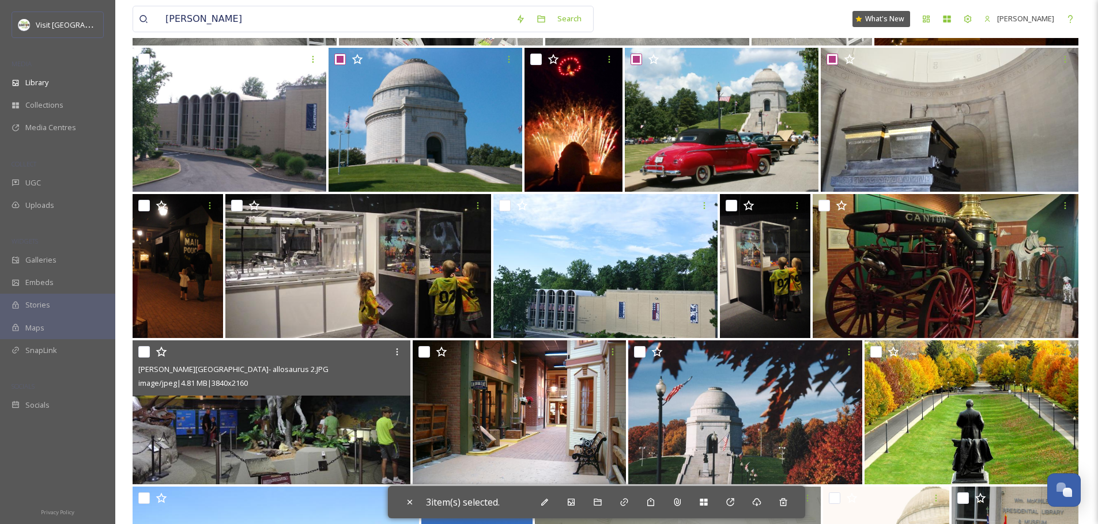
scroll to position [1357, 0]
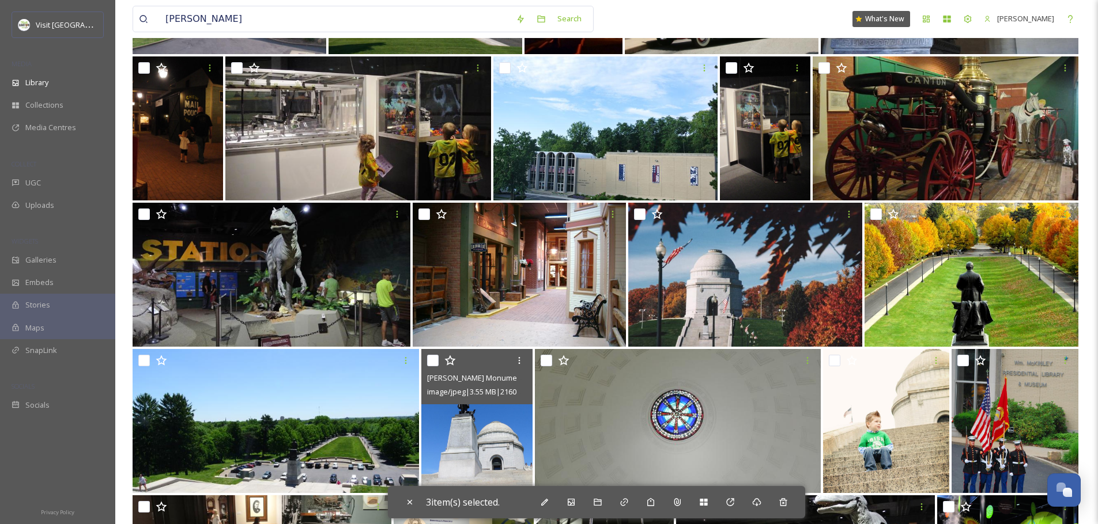
click at [439, 360] on div at bounding box center [478, 360] width 103 height 21
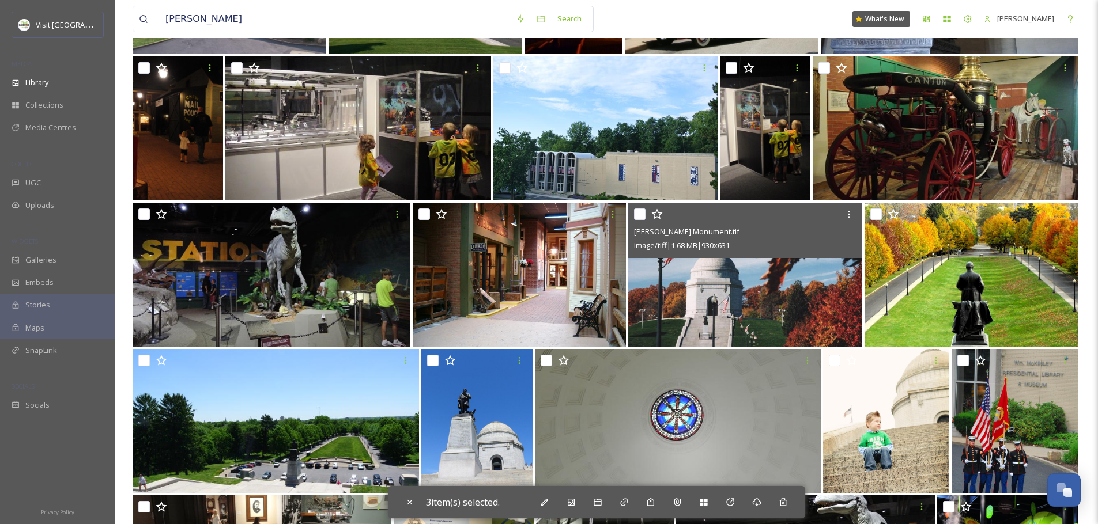
click at [640, 218] on input "checkbox" at bounding box center [640, 215] width 12 height 12
checkbox input "true"
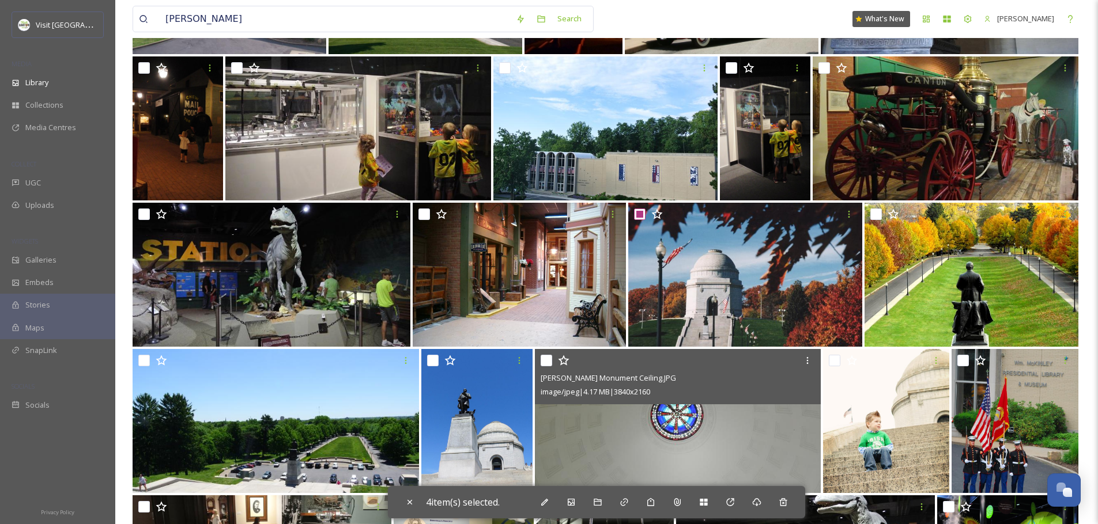
click at [546, 361] on input "checkbox" at bounding box center [547, 361] width 12 height 12
checkbox input "true"
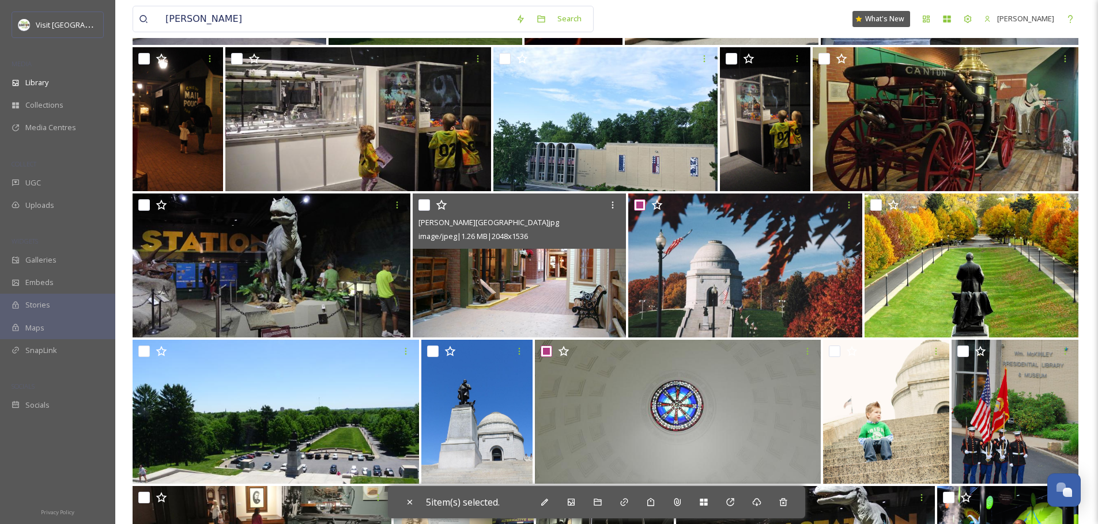
scroll to position [1587, 0]
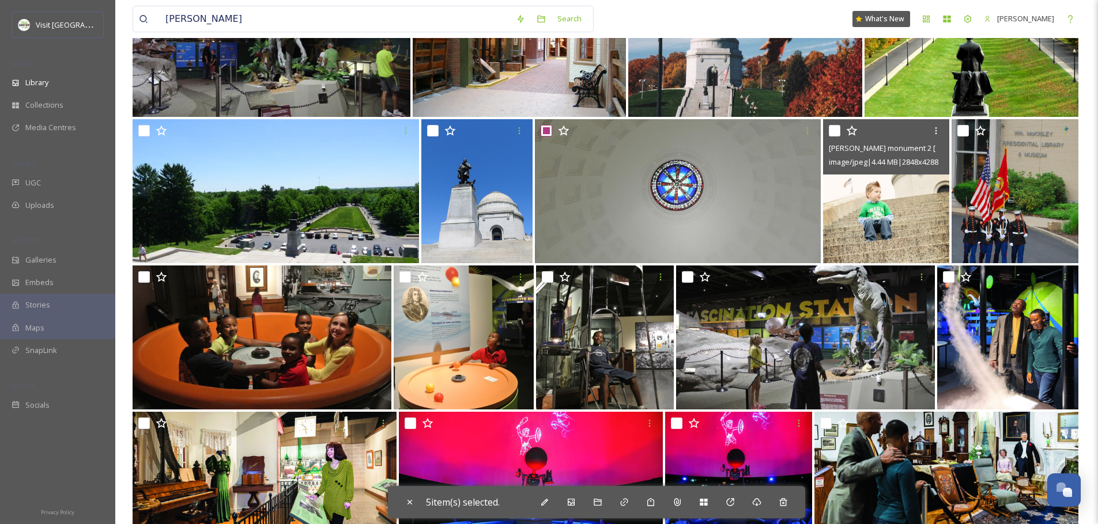
click at [838, 131] on input "checkbox" at bounding box center [835, 131] width 12 height 12
checkbox input "true"
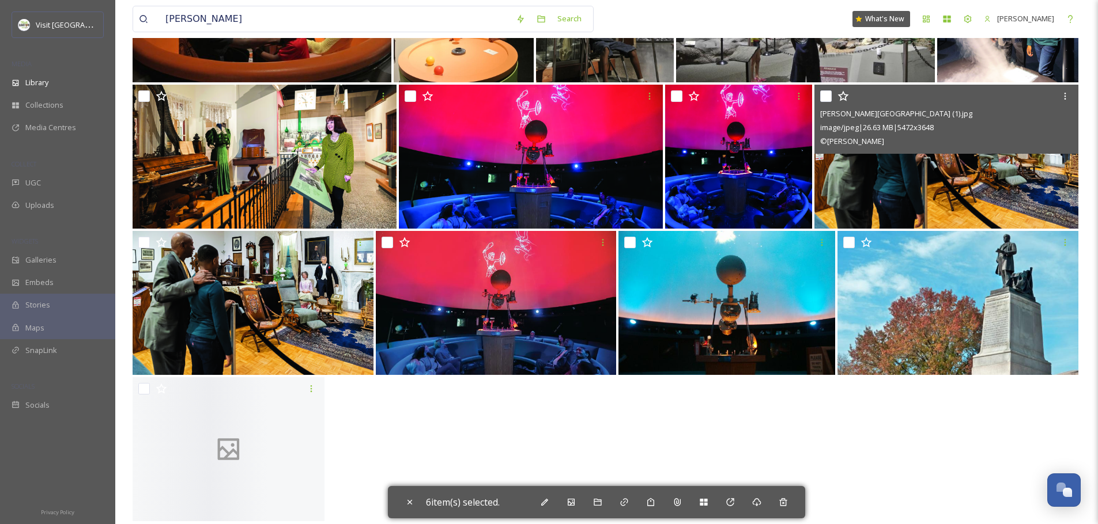
scroll to position [1928, 0]
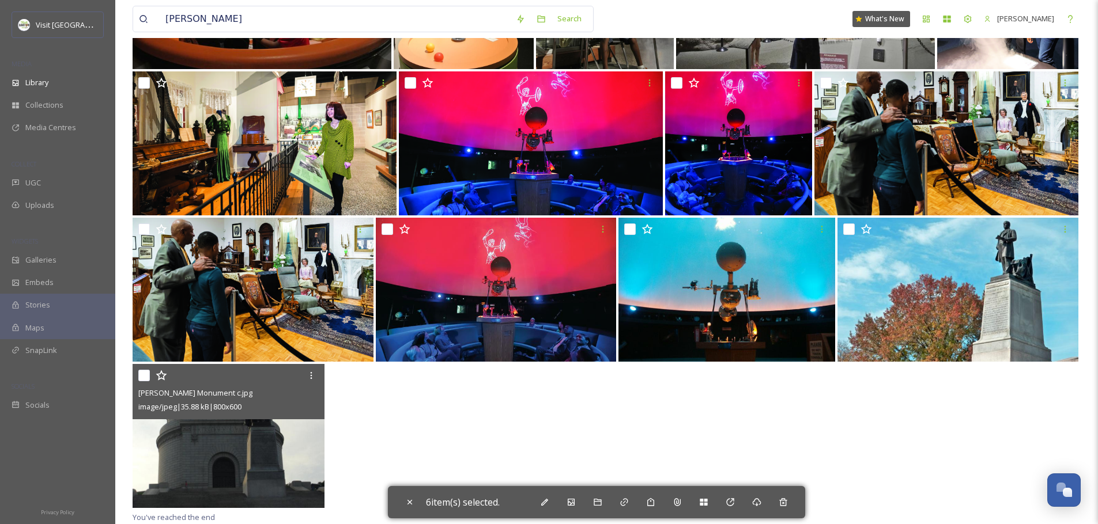
click at [146, 377] on input "checkbox" at bounding box center [144, 376] width 12 height 12
checkbox input "true"
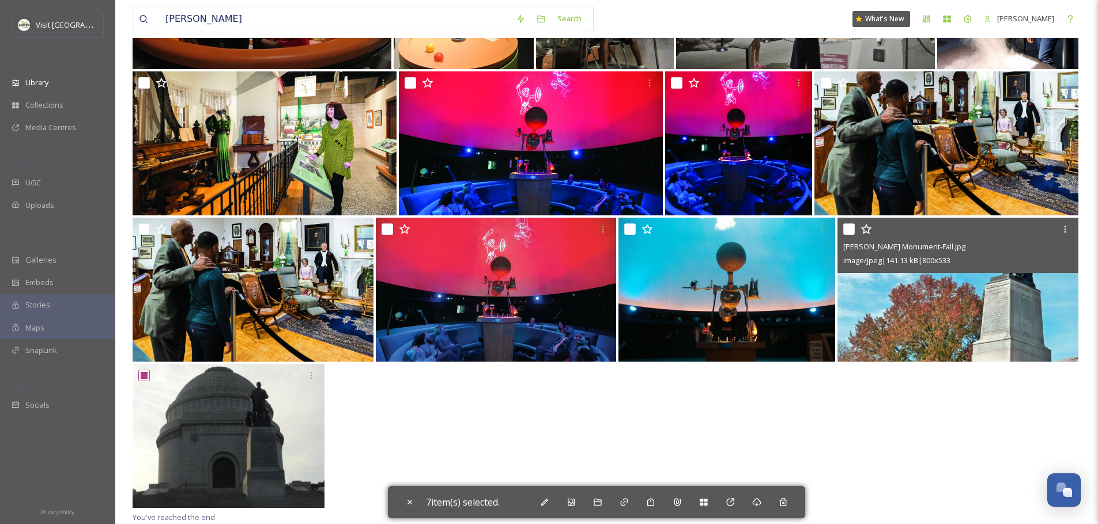
click at [849, 232] on input "checkbox" at bounding box center [849, 230] width 12 height 12
checkbox input "true"
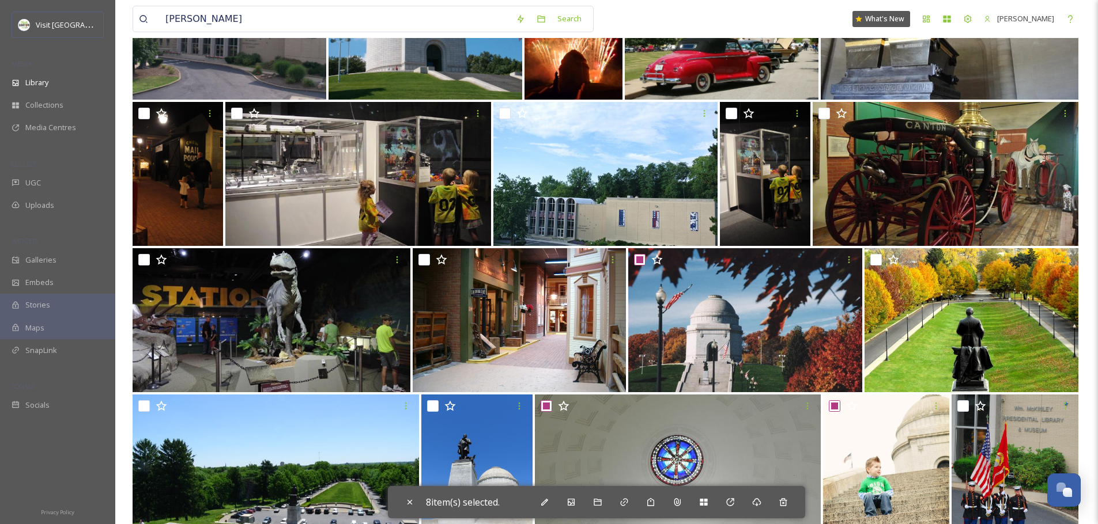
scroll to position [1309, 0]
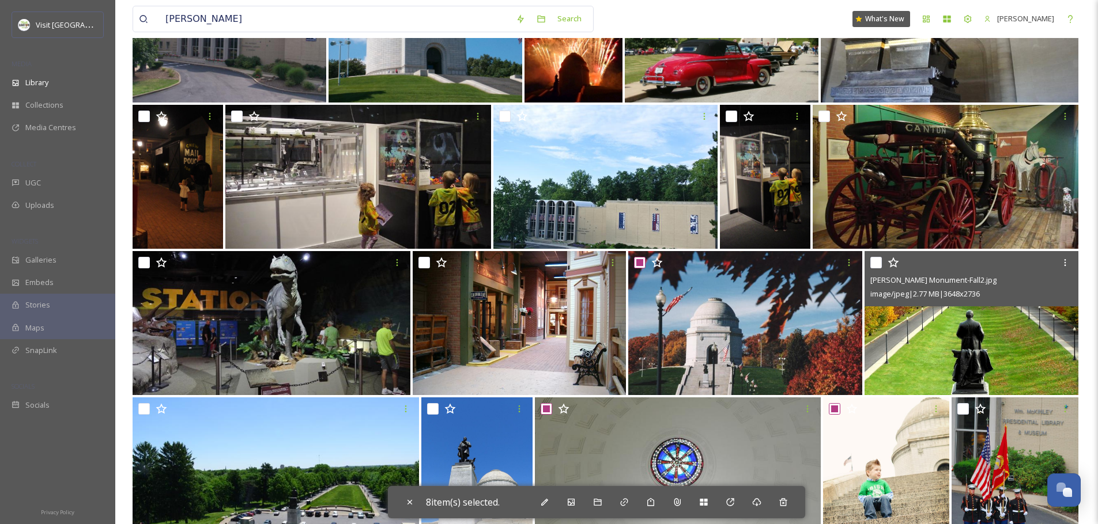
click at [876, 264] on input "checkbox" at bounding box center [876, 263] width 12 height 12
checkbox input "true"
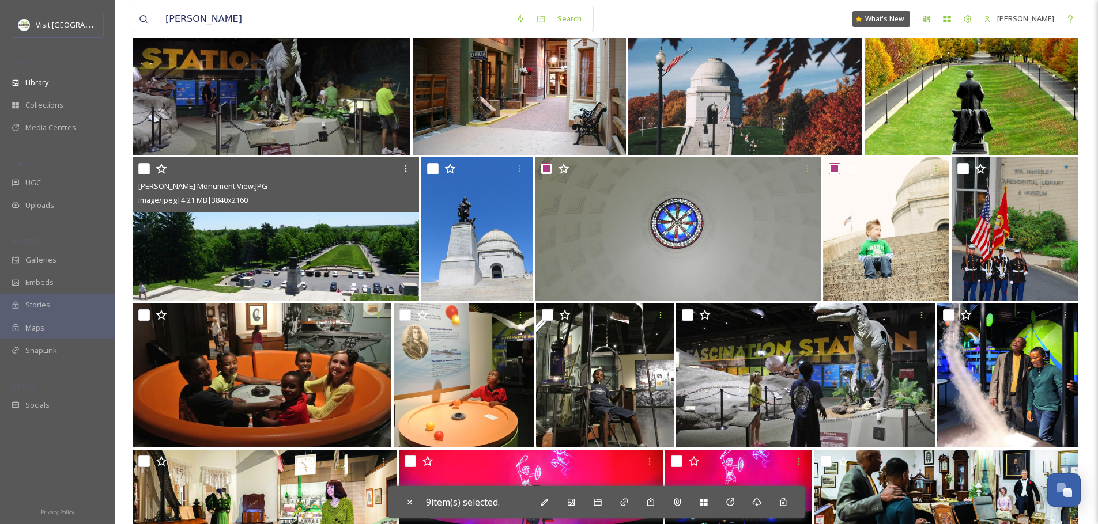
scroll to position [1551, 0]
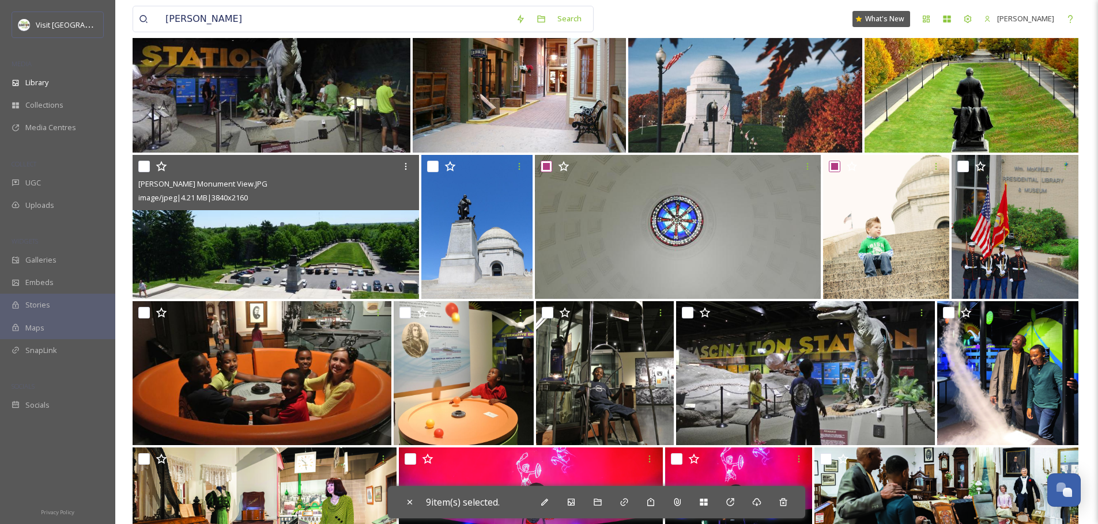
click at [137, 163] on div "[PERSON_NAME] Monument View.JPG image/jpeg | 4.21 MB | 3840 x 2160" at bounding box center [276, 182] width 286 height 55
click at [142, 169] on input "checkbox" at bounding box center [144, 167] width 12 height 12
checkbox input "true"
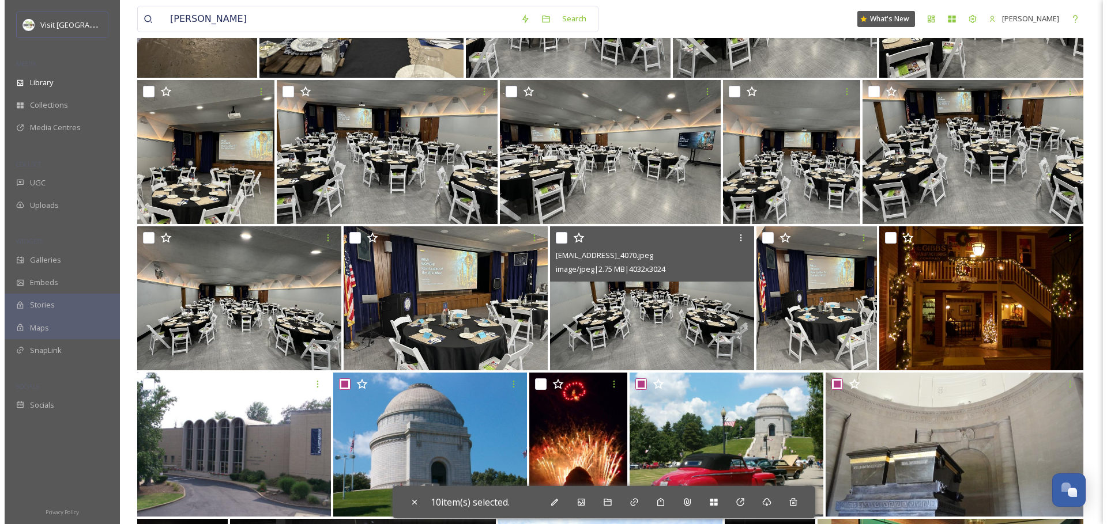
scroll to position [913, 0]
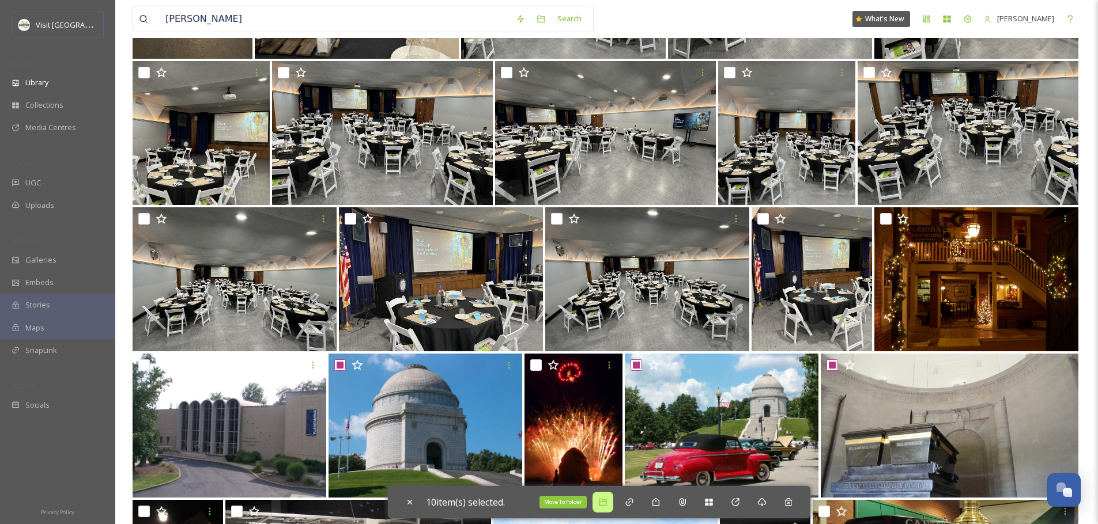
click at [606, 505] on icon at bounding box center [602, 502] width 7 height 7
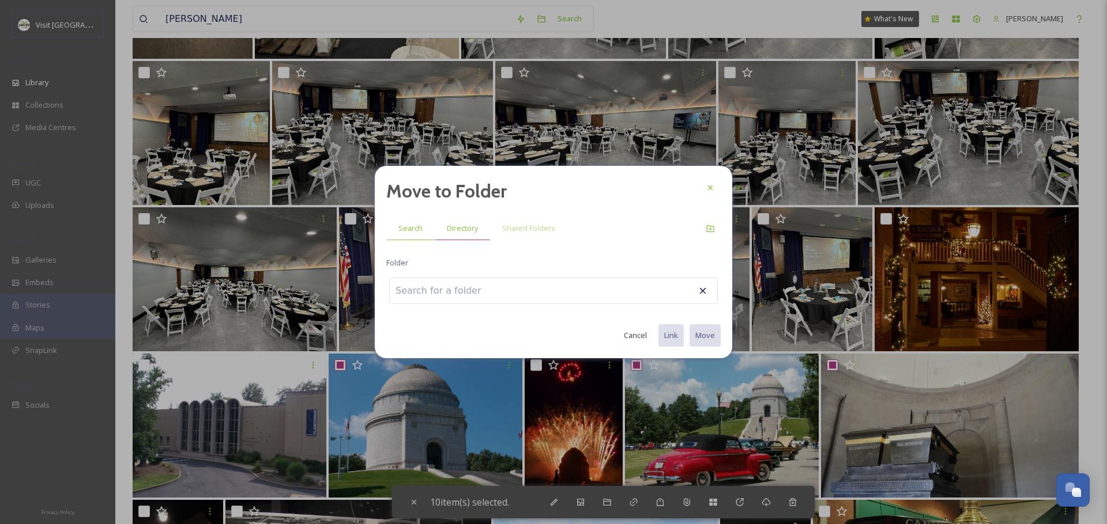
click at [459, 235] on div "Directory" at bounding box center [462, 229] width 55 height 24
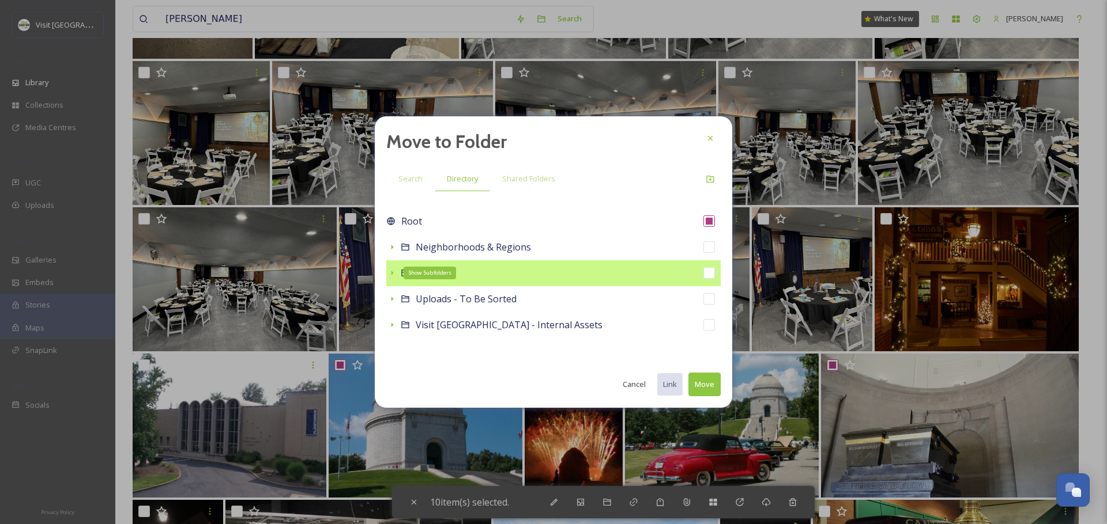
click at [392, 274] on icon at bounding box center [392, 273] width 2 height 5
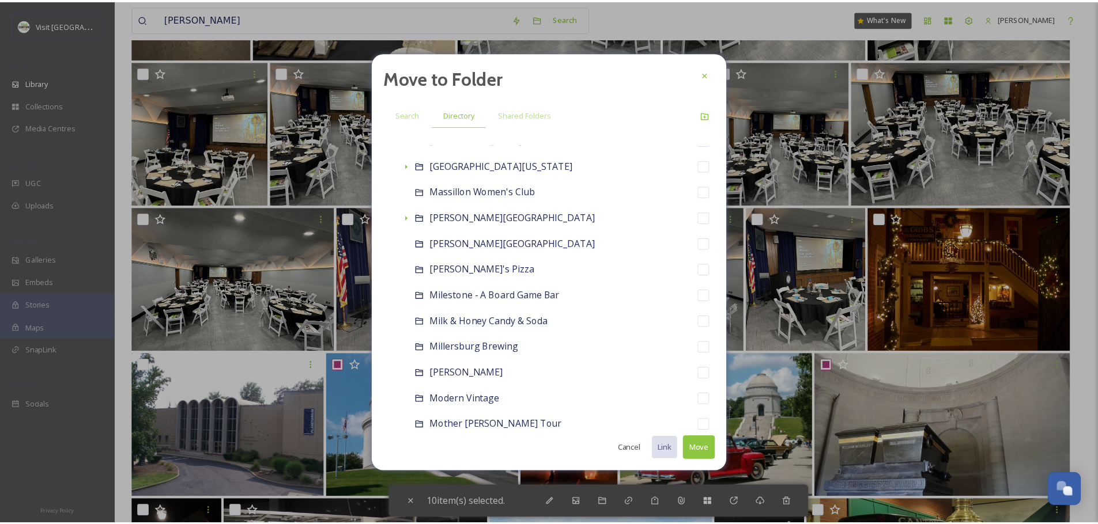
scroll to position [4303, 0]
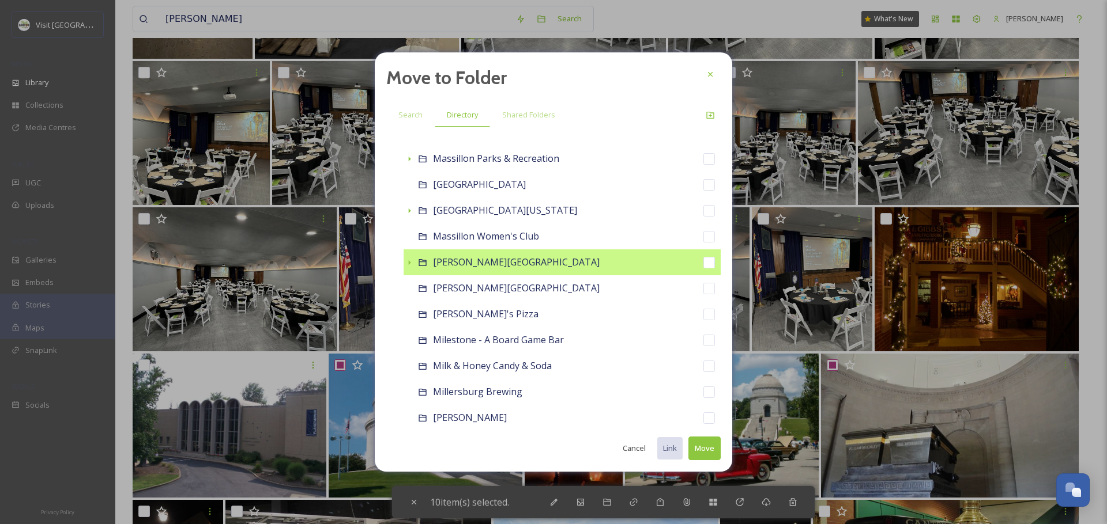
click at [415, 263] on div "[PERSON_NAME][GEOGRAPHIC_DATA]" at bounding box center [561, 263] width 317 height 26
checkbox input "false"
click at [410, 263] on icon at bounding box center [409, 262] width 9 height 9
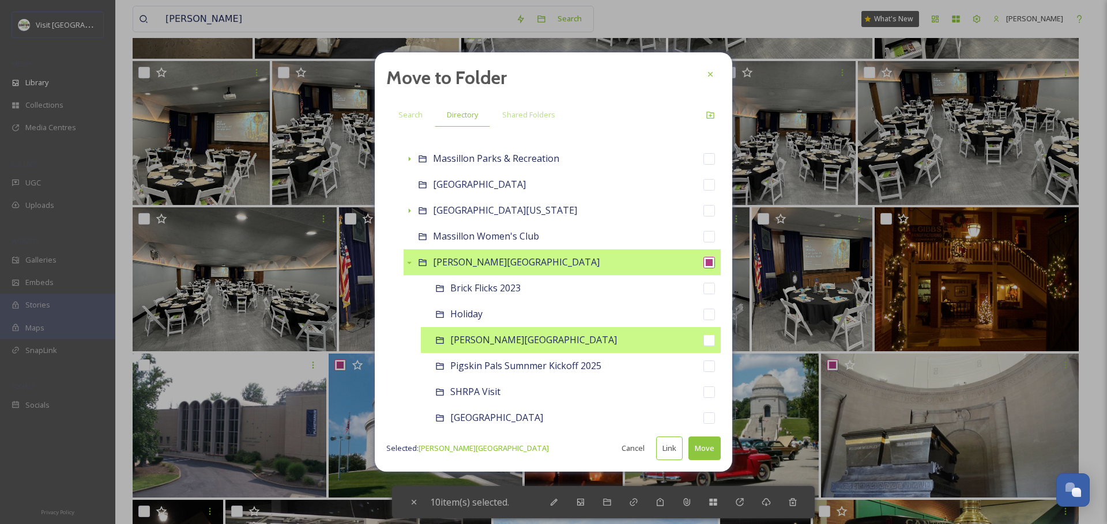
click at [534, 341] on span "[PERSON_NAME][GEOGRAPHIC_DATA]" at bounding box center [533, 340] width 167 height 13
checkbox input "false"
checkbox input "true"
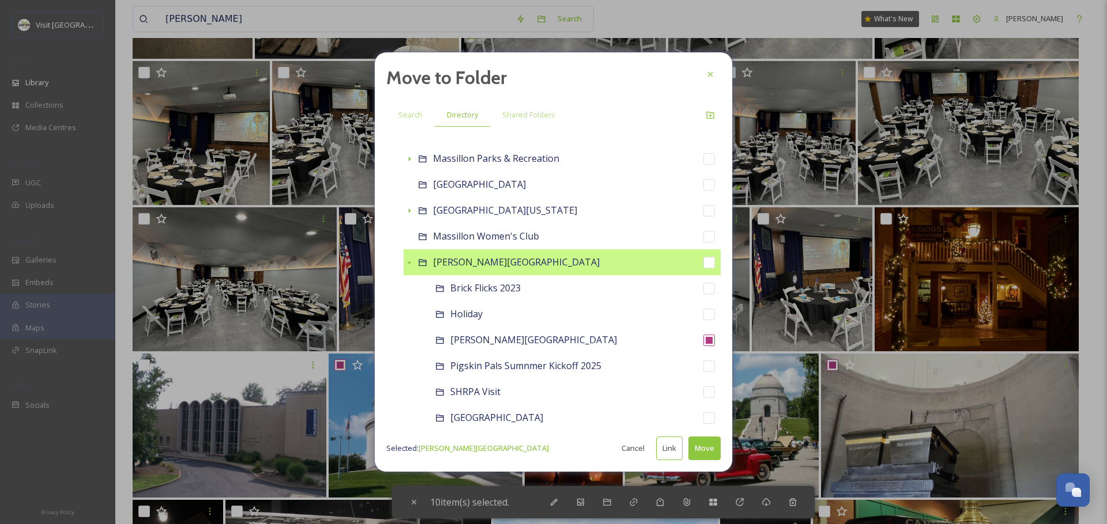
click at [702, 447] on button "Move" at bounding box center [704, 449] width 32 height 24
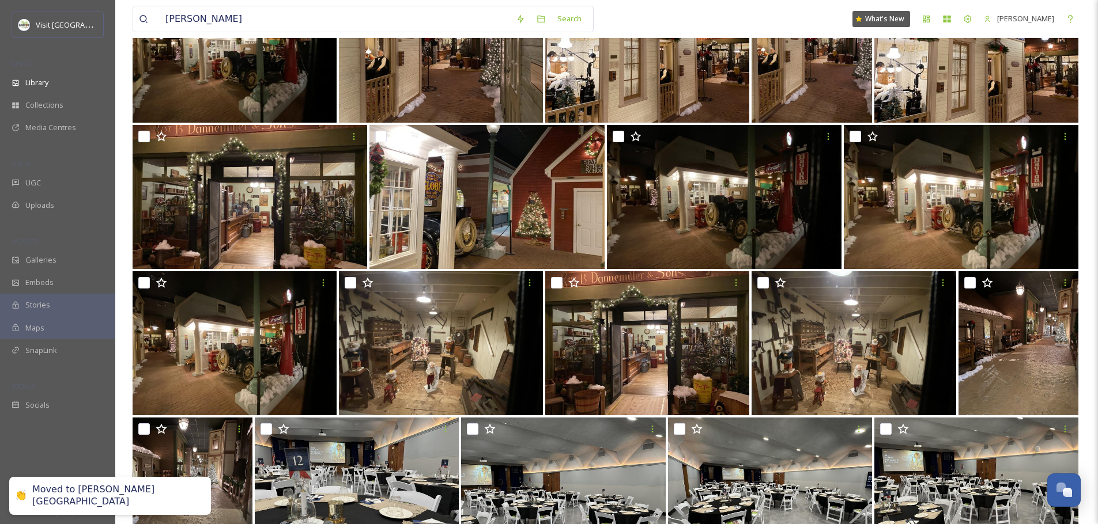
scroll to position [0, 0]
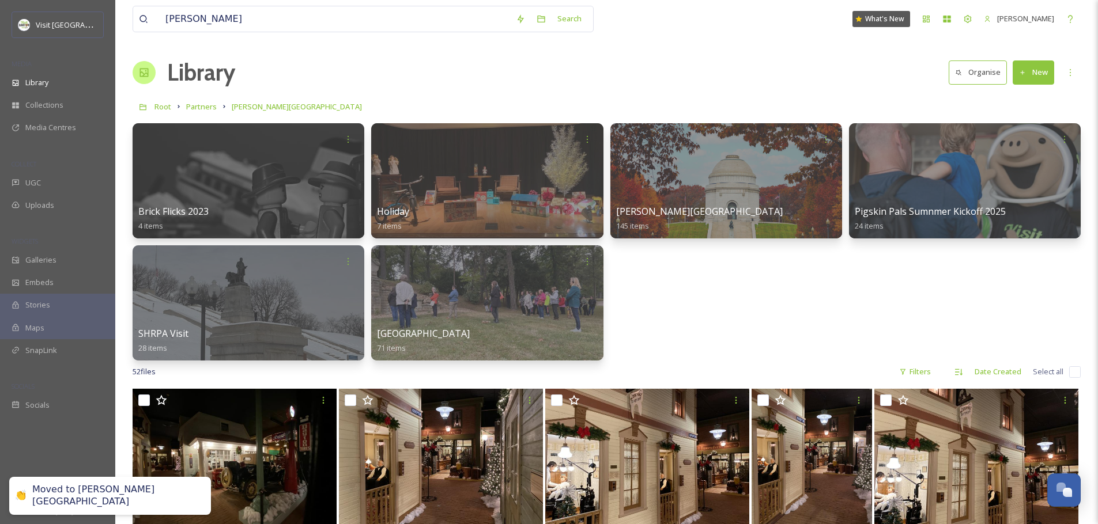
click at [751, 324] on div "Brick Flicks 2023 4 items Holiday 7 items [PERSON_NAME] Monument 145 items Pigs…" at bounding box center [607, 241] width 948 height 237
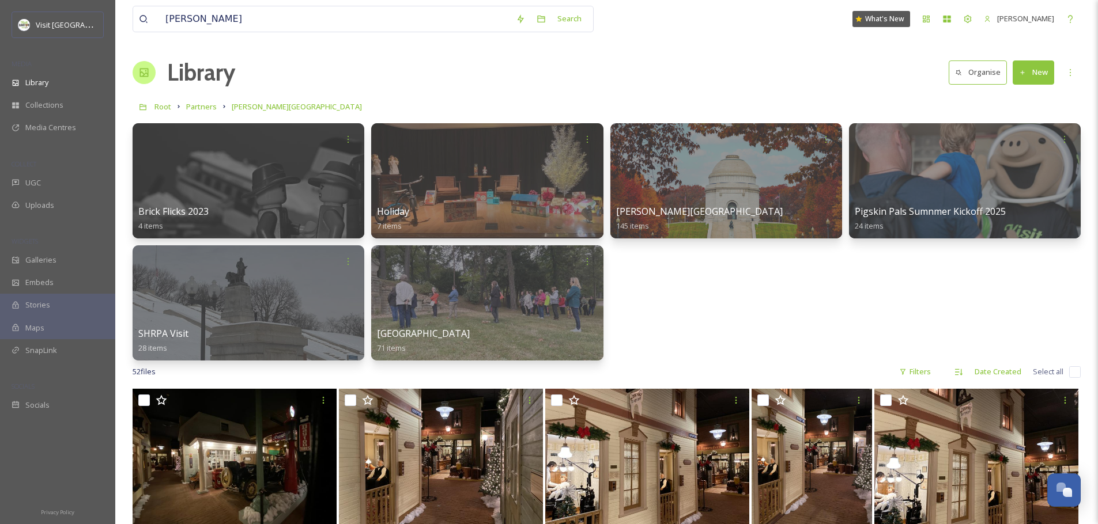
click at [1036, 79] on button "New" at bounding box center [1033, 73] width 41 height 24
click at [1020, 99] on span "File Upload" at bounding box center [1028, 99] width 38 height 11
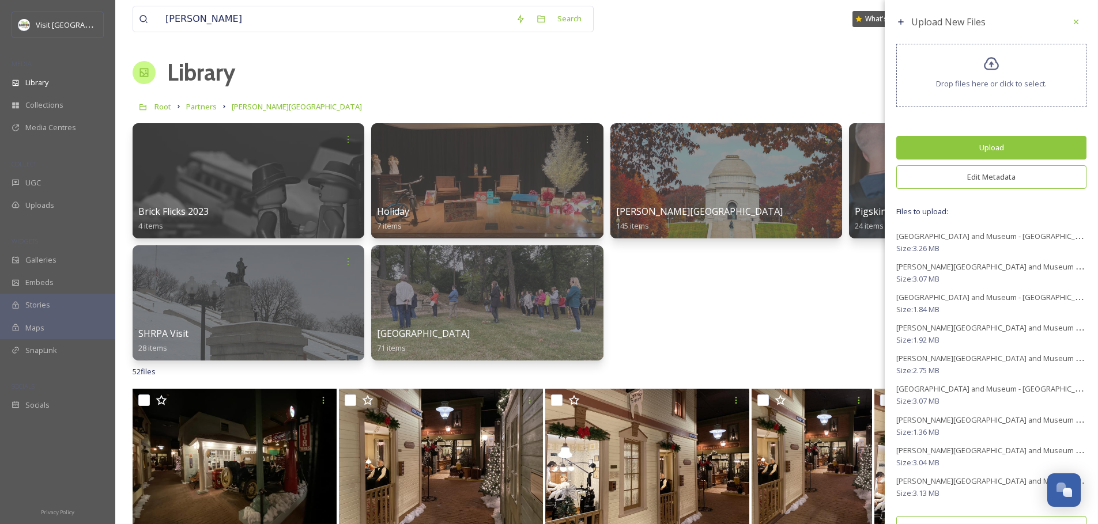
click at [985, 176] on button "Edit Metadata" at bounding box center [991, 177] width 190 height 24
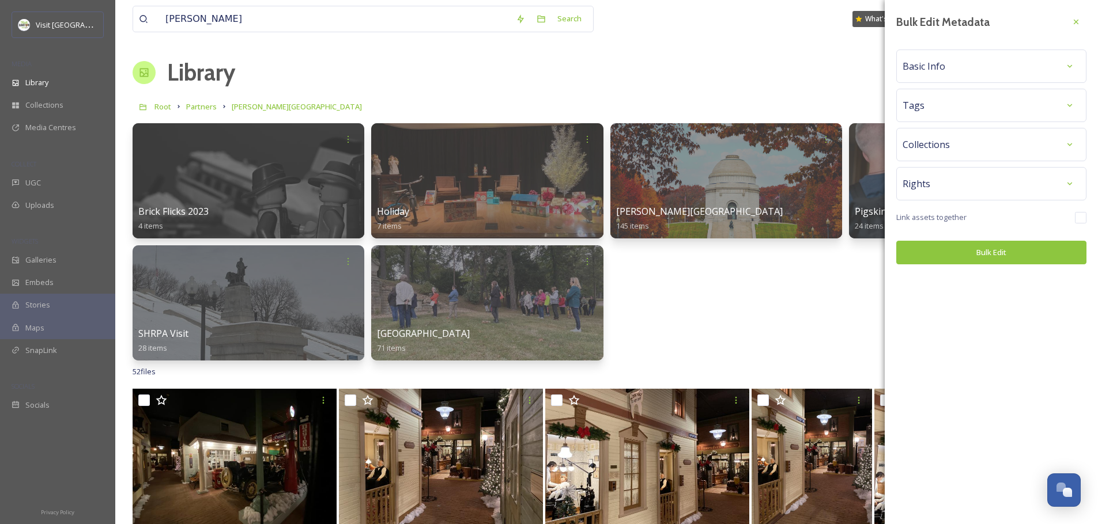
click at [958, 64] on div "Basic Info" at bounding box center [991, 66] width 178 height 21
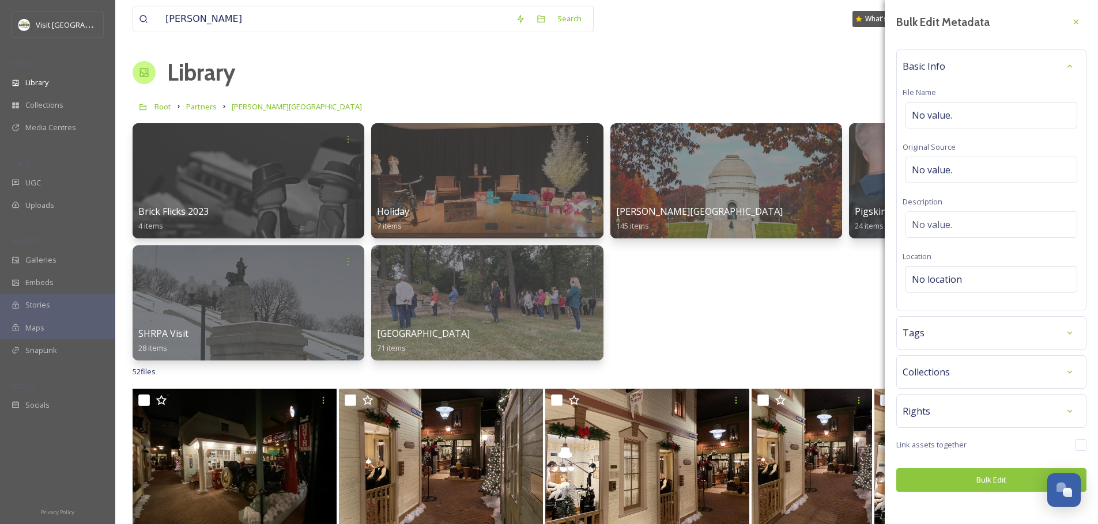
click at [957, 66] on div "Basic Info" at bounding box center [991, 66] width 178 height 21
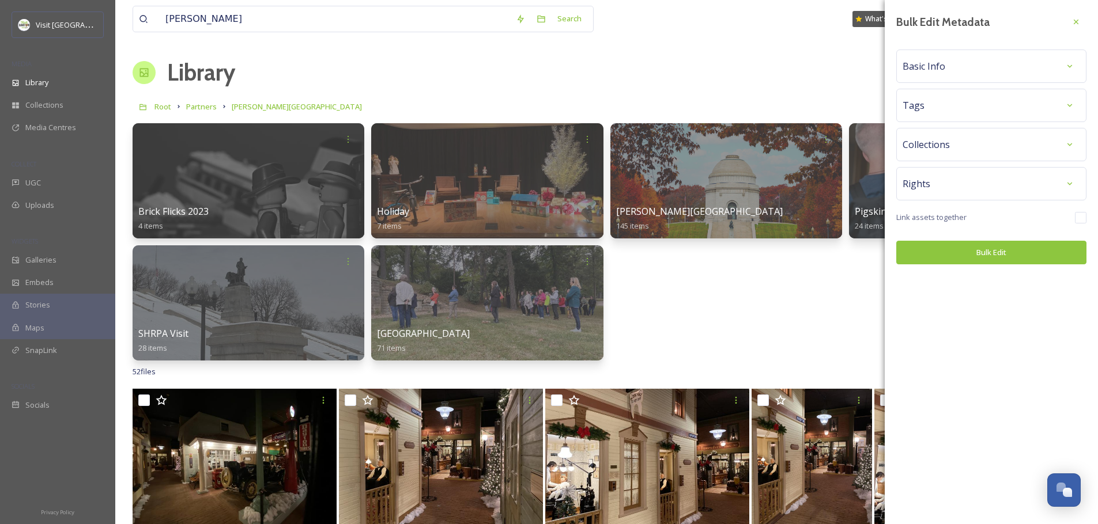
click at [946, 125] on div "Bulk Edit Metadata Basic Info Tags Collections Rights Link assets together Bulk…" at bounding box center [991, 138] width 213 height 276
click at [939, 111] on div "Tags" at bounding box center [991, 105] width 178 height 21
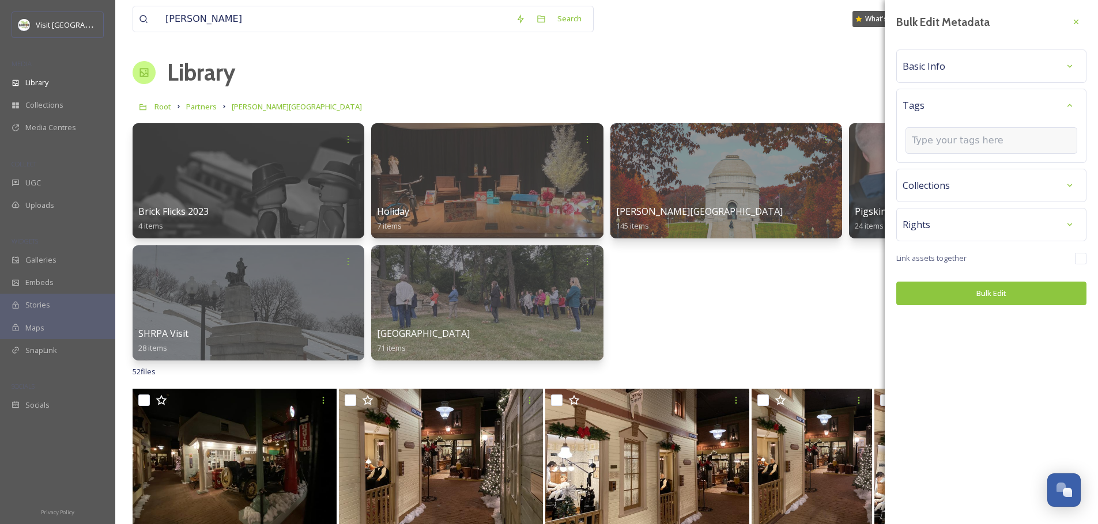
click at [962, 147] on input at bounding box center [969, 141] width 115 height 14
type input "[PERSON_NAME]"
click at [964, 171] on div "[PERSON_NAME]" at bounding box center [991, 168] width 169 height 22
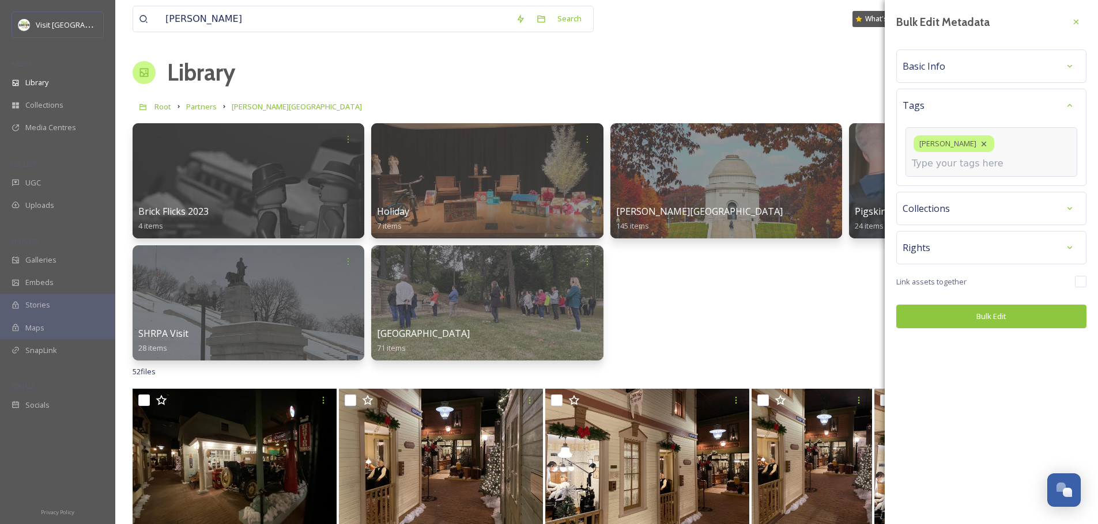
click at [979, 157] on input at bounding box center [969, 164] width 115 height 14
type input "family fun"
click at [950, 180] on div "family fun" at bounding box center [991, 191] width 169 height 22
click at [944, 159] on input at bounding box center [969, 164] width 115 height 14
type input "street of shops"
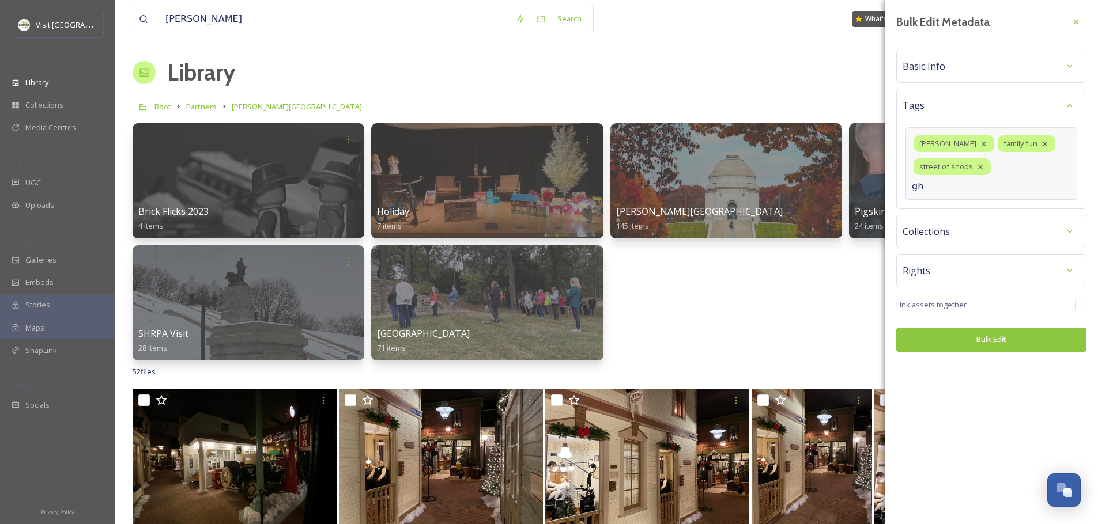
type input "g"
type input "history"
type input "canton"
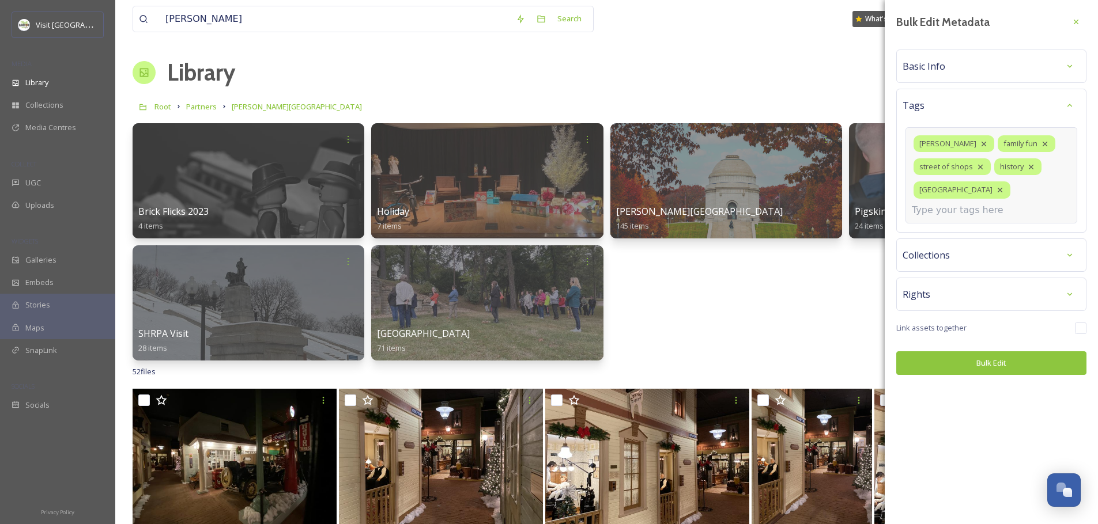
type input "V"
type input "Science"
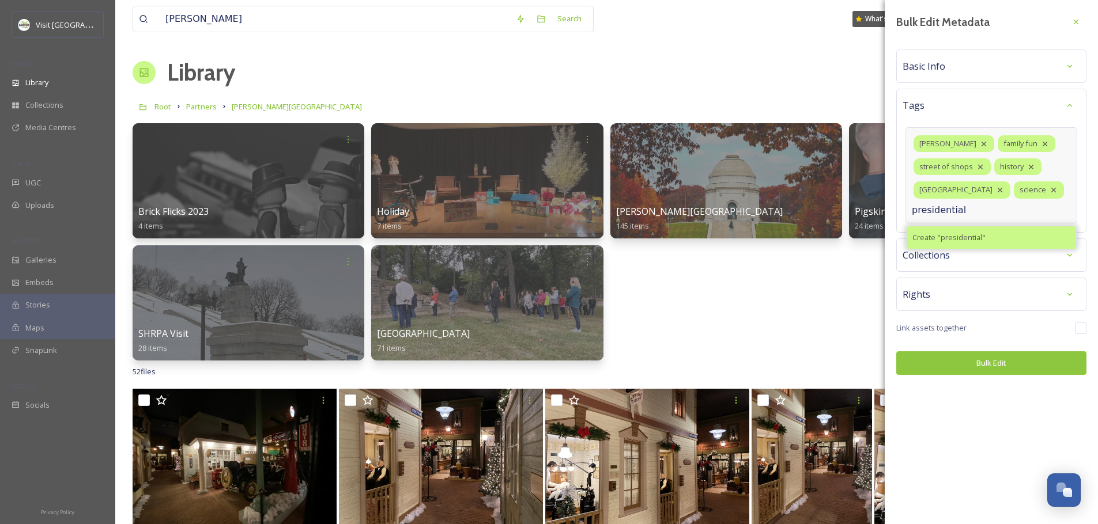
type input "presidential"
click at [945, 242] on span "Create " presidential "" at bounding box center [948, 237] width 73 height 11
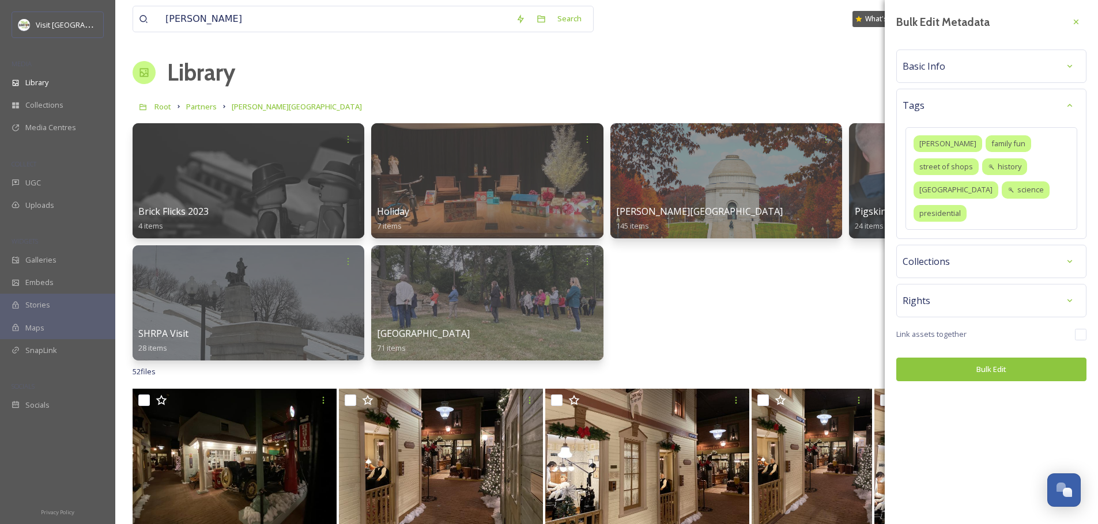
click at [964, 385] on div "Bulk Edit Metadata Basic Info Tags [PERSON_NAME] family fun street of shops his…" at bounding box center [991, 262] width 213 height 524
click at [977, 358] on button "Bulk Edit" at bounding box center [991, 370] width 190 height 24
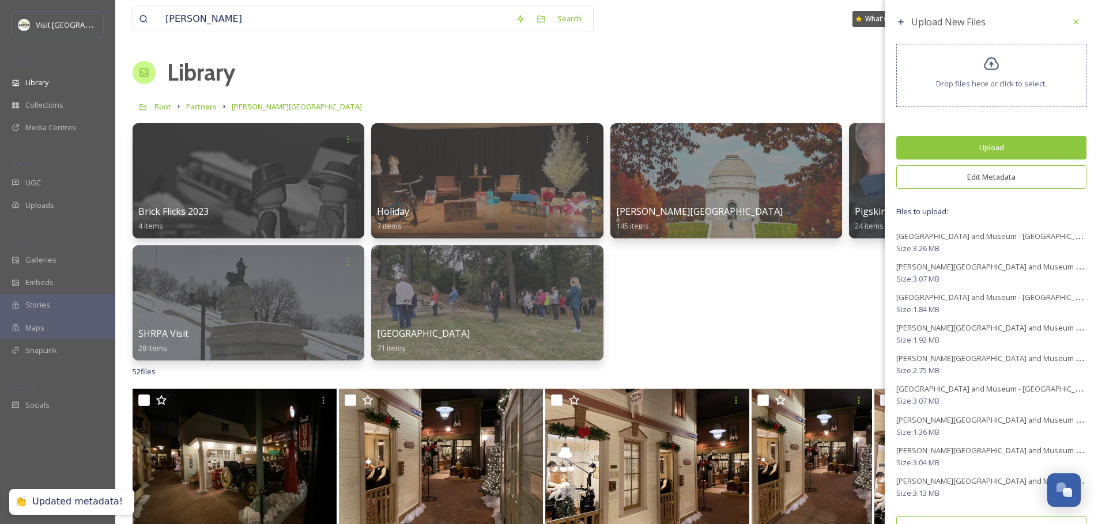
click at [975, 152] on button "Upload" at bounding box center [991, 148] width 190 height 24
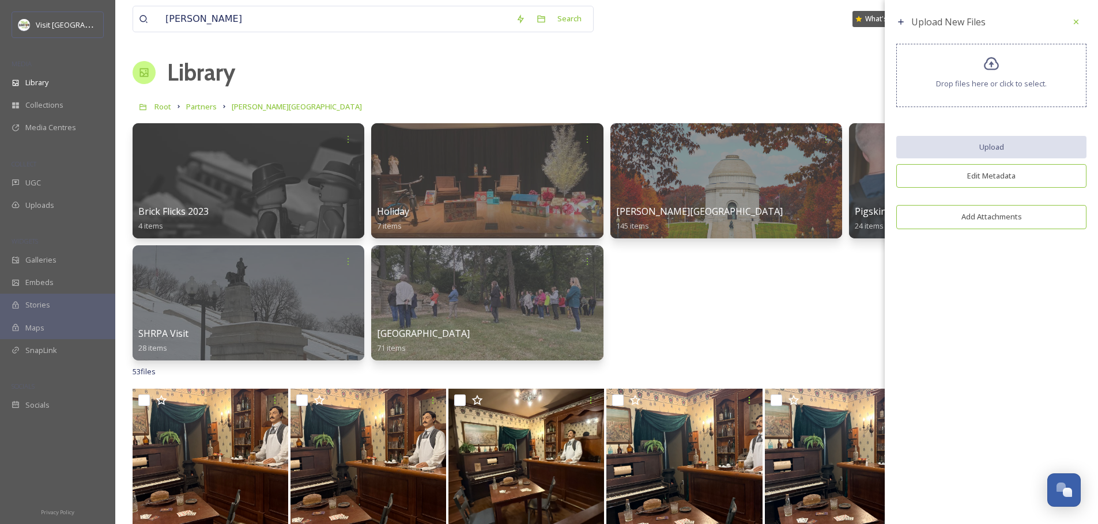
click at [754, 296] on div "Brick Flicks 2023 4 items Holiday 7 items [PERSON_NAME] Monument 145 items Pigs…" at bounding box center [607, 241] width 948 height 237
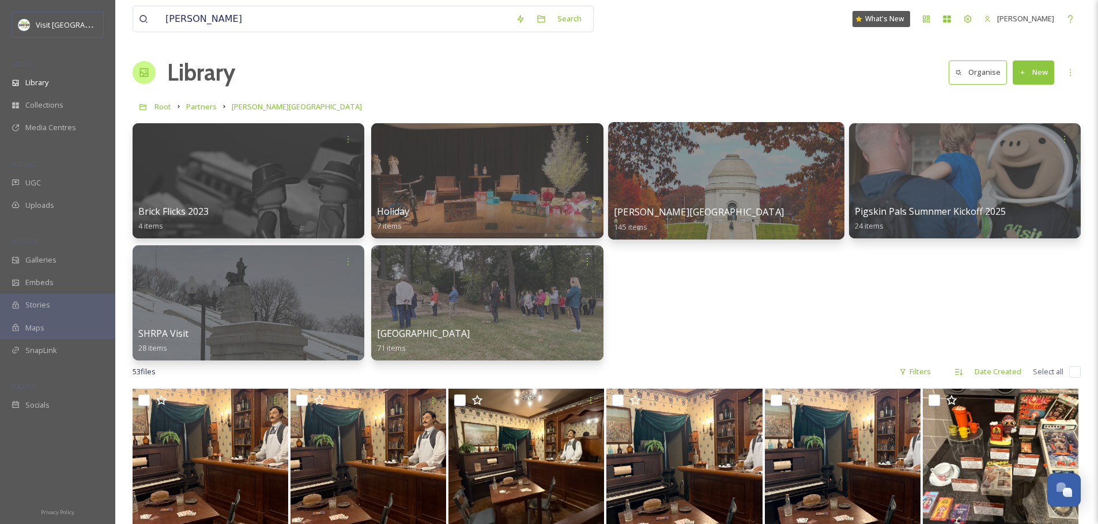
click at [787, 167] on div at bounding box center [725, 181] width 236 height 118
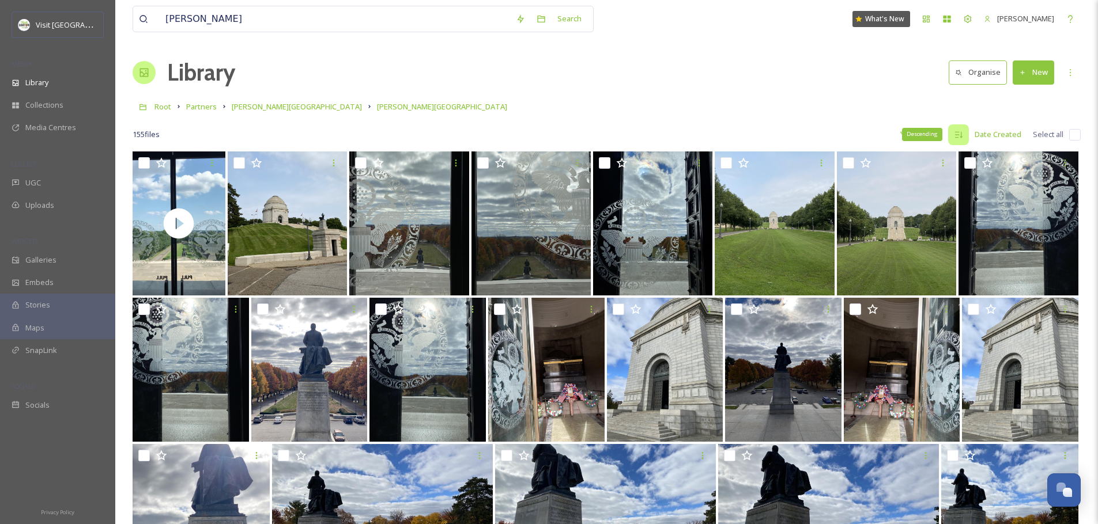
click at [952, 133] on div "Descending" at bounding box center [958, 134] width 21 height 21
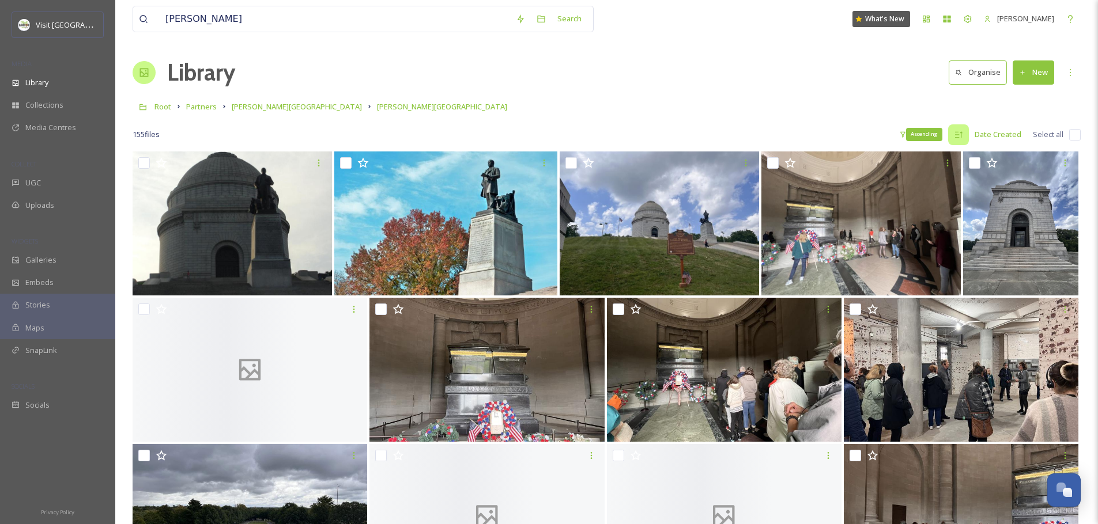
click at [955, 137] on icon at bounding box center [958, 134] width 9 height 9
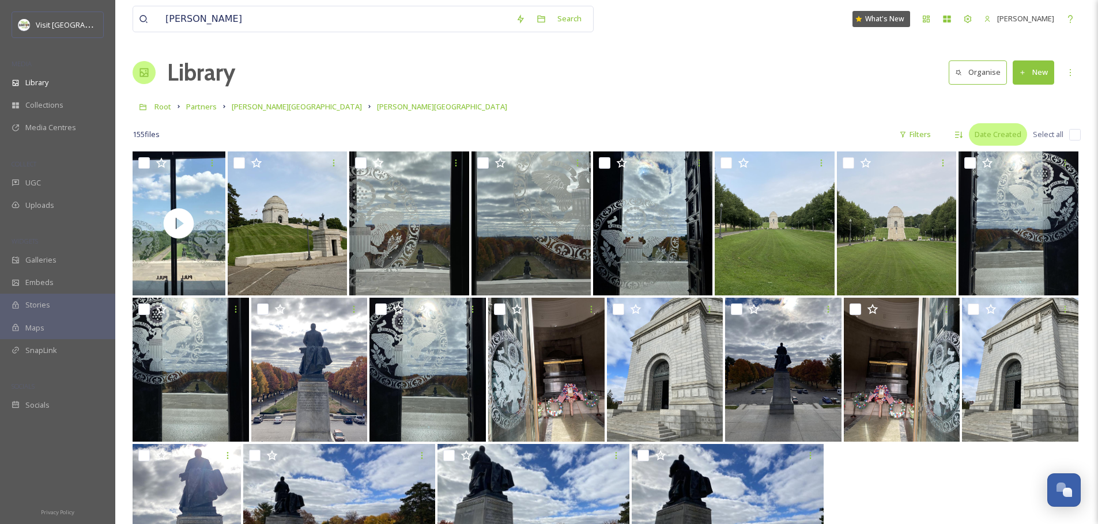
click at [1000, 134] on div "Date Created" at bounding box center [998, 134] width 58 height 22
click at [1000, 109] on div "Root Partners [PERSON_NAME][GEOGRAPHIC_DATA] and [GEOGRAPHIC_DATA][PERSON_NAME]" at bounding box center [607, 107] width 948 height 22
click at [1029, 78] on button "New" at bounding box center [1033, 73] width 41 height 24
click at [1021, 105] on div "File Upload" at bounding box center [1020, 99] width 65 height 22
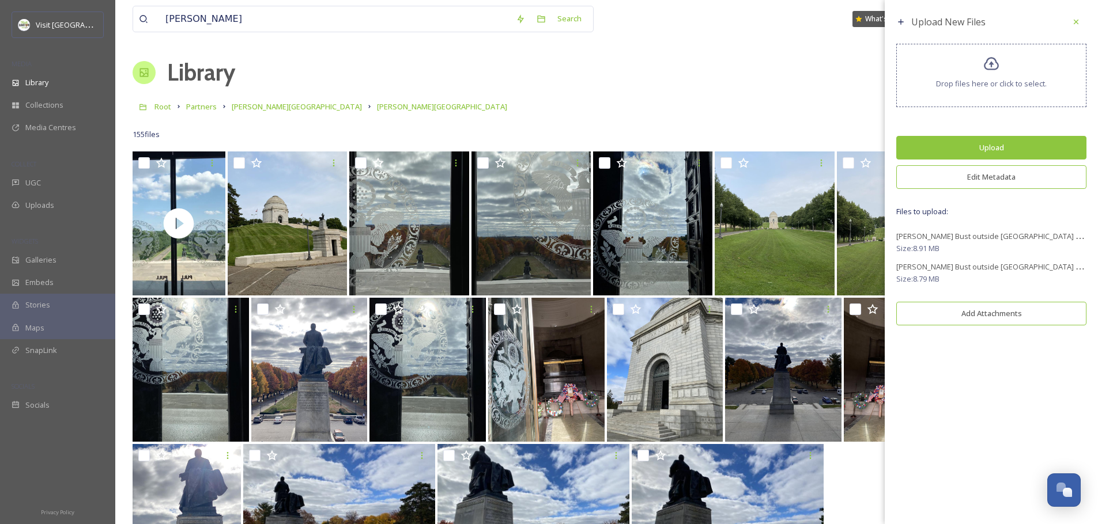
click at [984, 182] on button "Edit Metadata" at bounding box center [991, 177] width 190 height 24
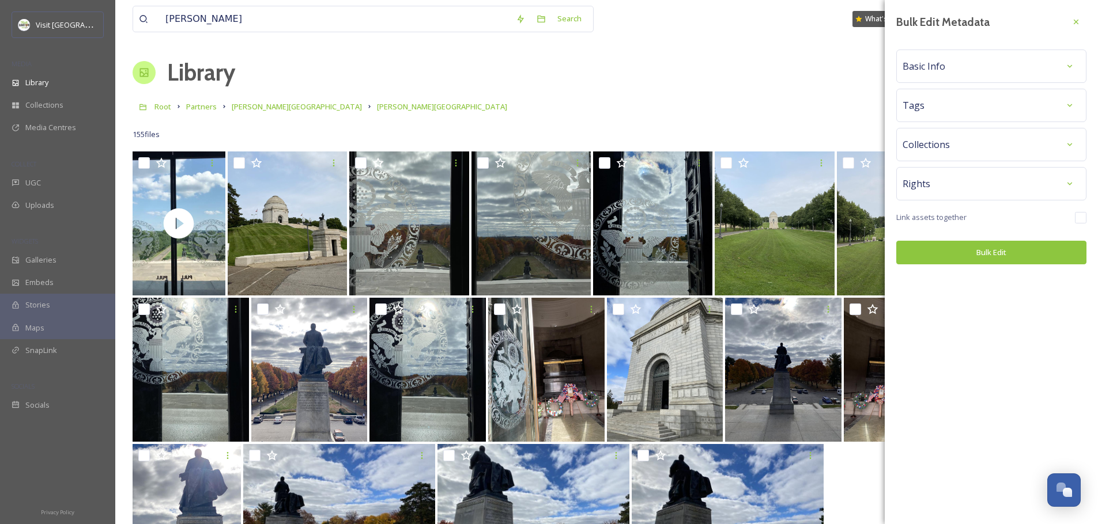
click at [937, 112] on div "Tags" at bounding box center [991, 105] width 178 height 21
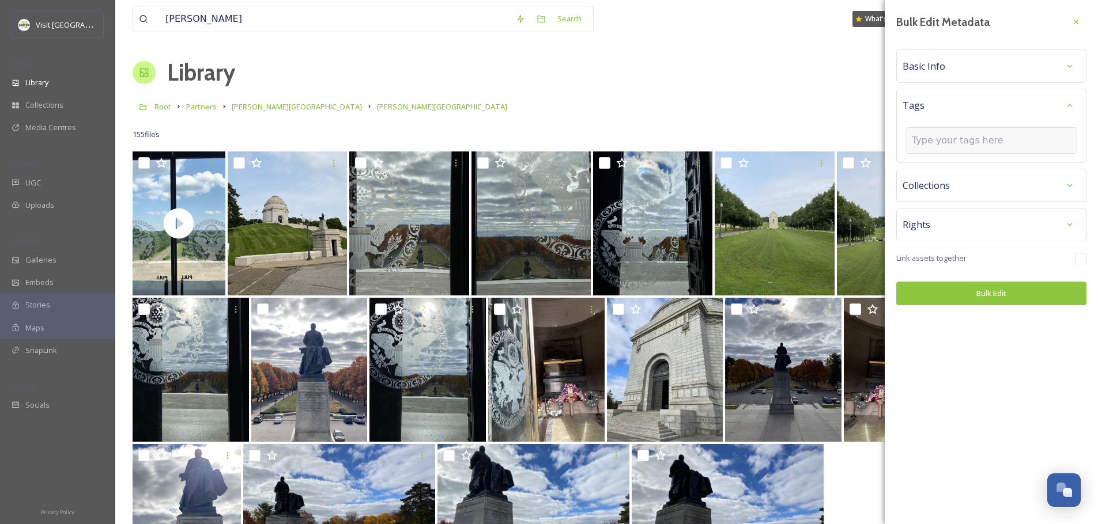
click at [957, 139] on input at bounding box center [969, 141] width 115 height 14
type input "[PERSON_NAME]"
click at [952, 167] on div "[PERSON_NAME]" at bounding box center [991, 168] width 169 height 22
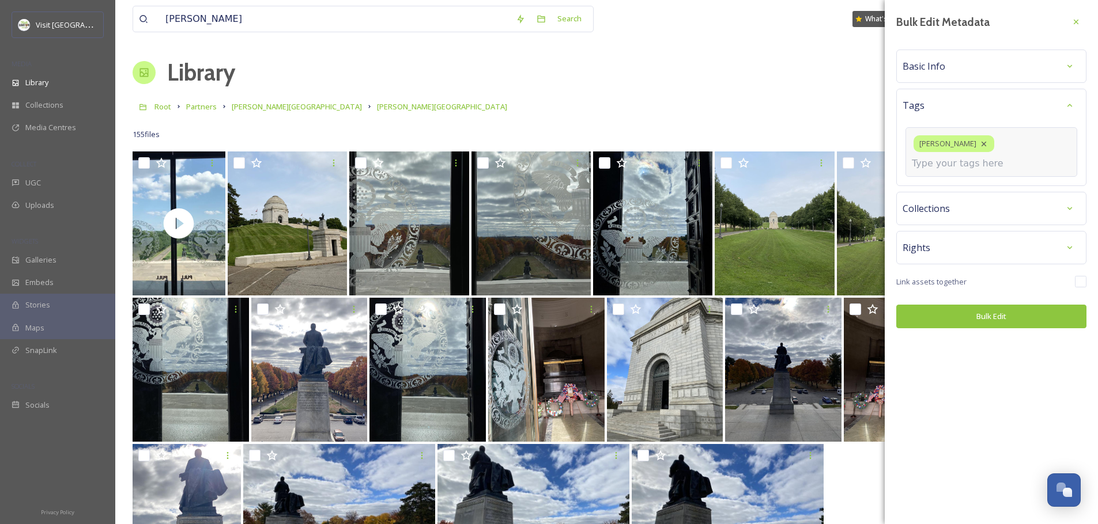
click at [987, 157] on input at bounding box center [969, 164] width 115 height 14
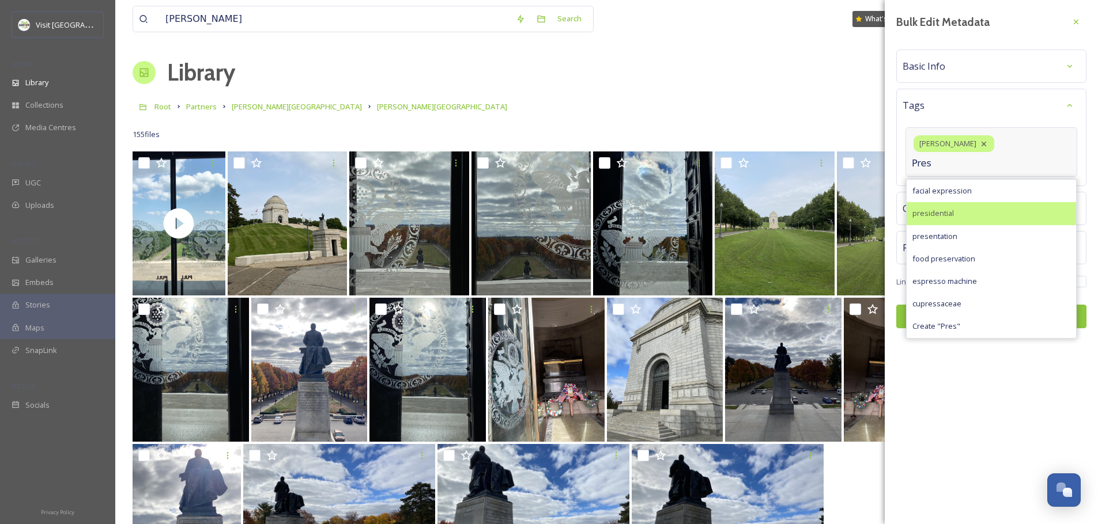
type input "Pres"
click at [961, 202] on div "presidential" at bounding box center [991, 213] width 169 height 22
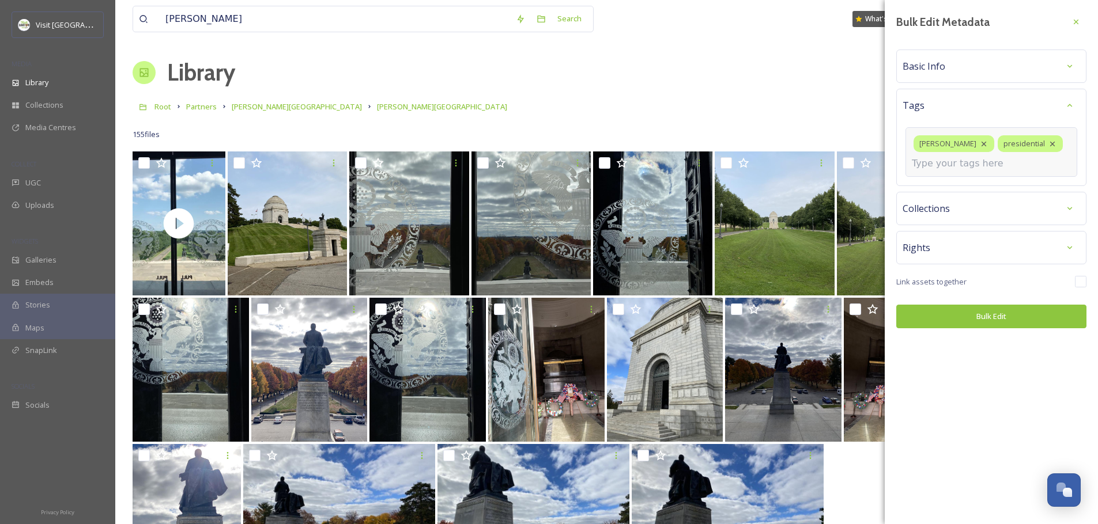
click at [974, 166] on input at bounding box center [969, 164] width 115 height 14
type input "statue"
click at [969, 188] on div "statue" at bounding box center [991, 191] width 169 height 22
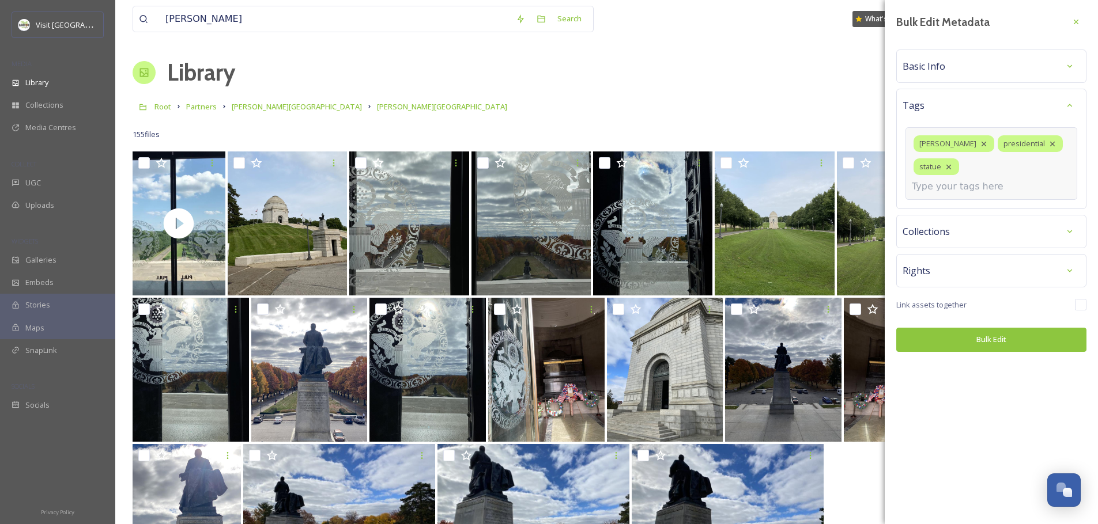
click at [967, 180] on input at bounding box center [969, 187] width 115 height 14
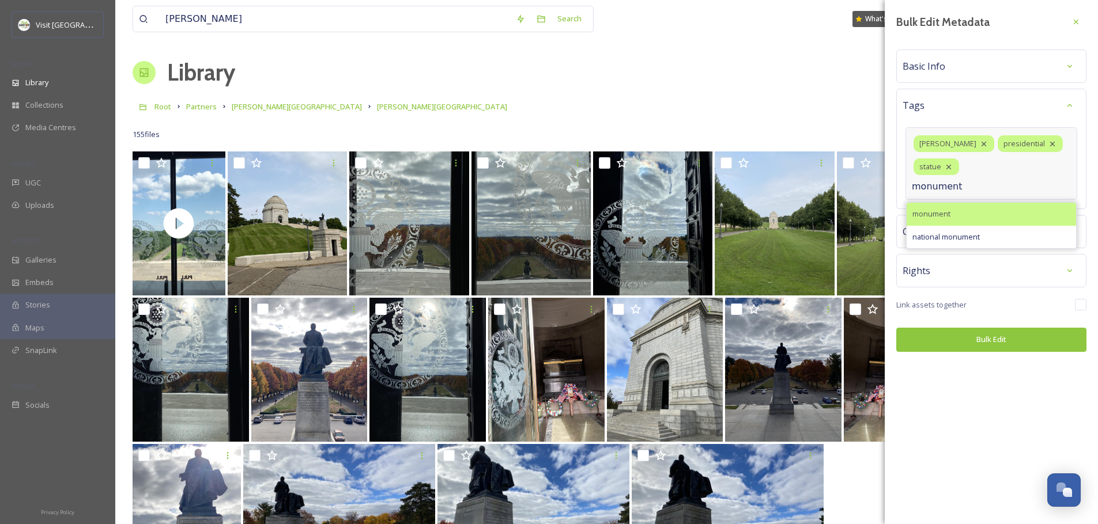
type input "monument"
click at [927, 209] on span "monument" at bounding box center [931, 214] width 38 height 11
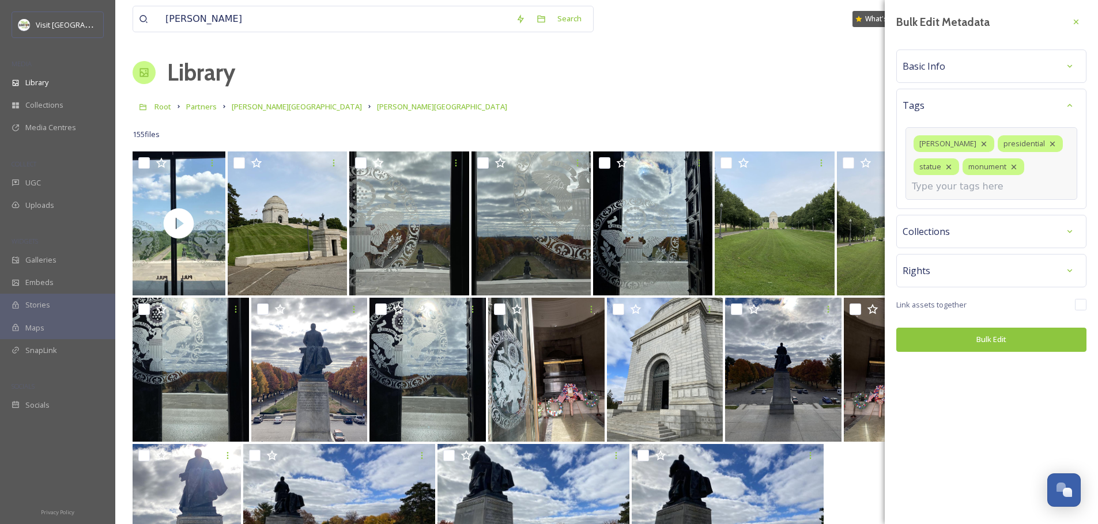
click at [1010, 187] on input at bounding box center [969, 187] width 115 height 14
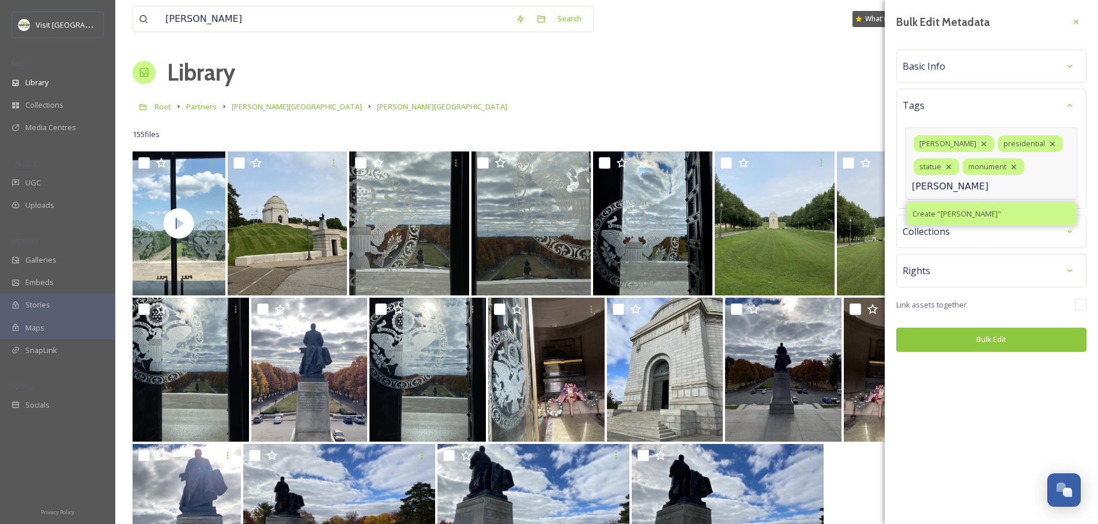
type input "[PERSON_NAME]"
click at [1007, 214] on div "Create " [PERSON_NAME] "" at bounding box center [991, 214] width 169 height 22
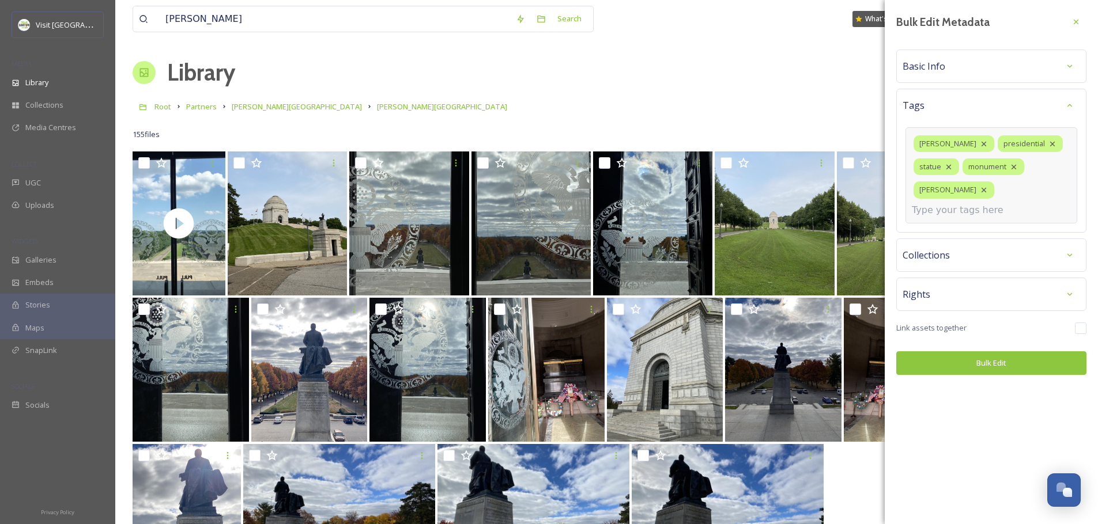
click at [965, 208] on input at bounding box center [969, 210] width 115 height 14
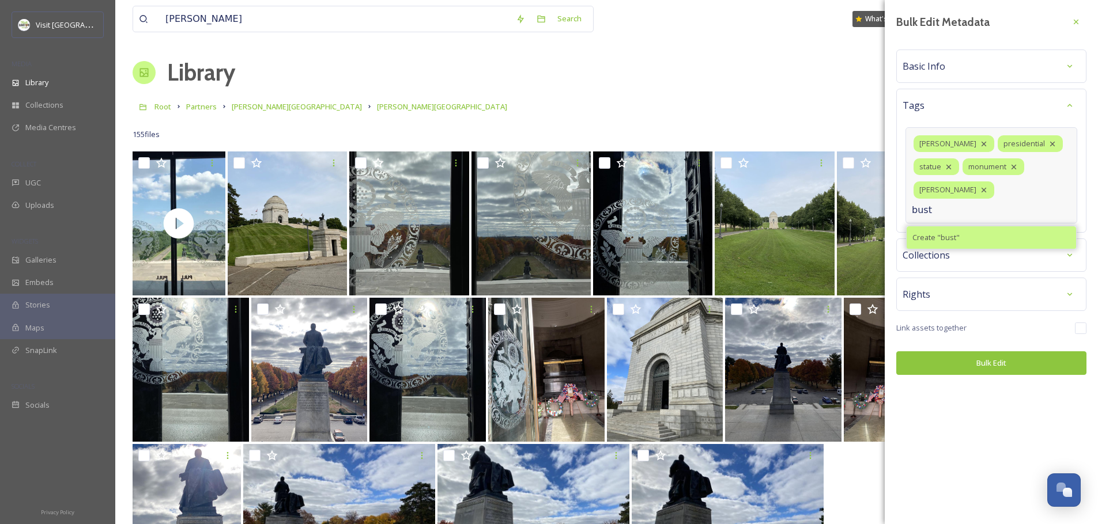
type input "bust"
click at [962, 232] on div "Create " bust "" at bounding box center [991, 237] width 169 height 22
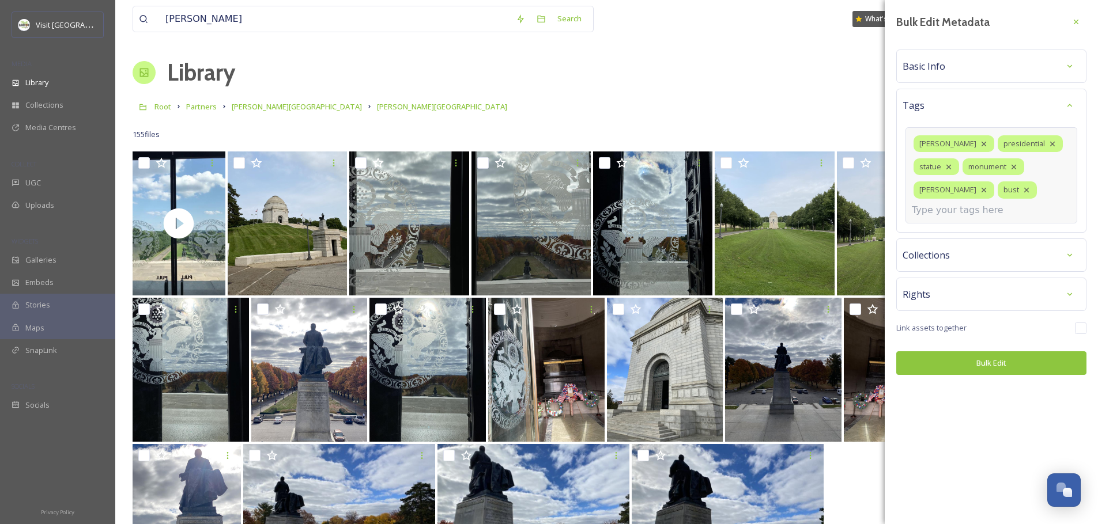
click at [953, 218] on div "[PERSON_NAME] presidential statue monument [PERSON_NAME] bust" at bounding box center [991, 175] width 172 height 96
type input "e"
type input "summer"
click at [951, 236] on div "summer" at bounding box center [991, 237] width 169 height 22
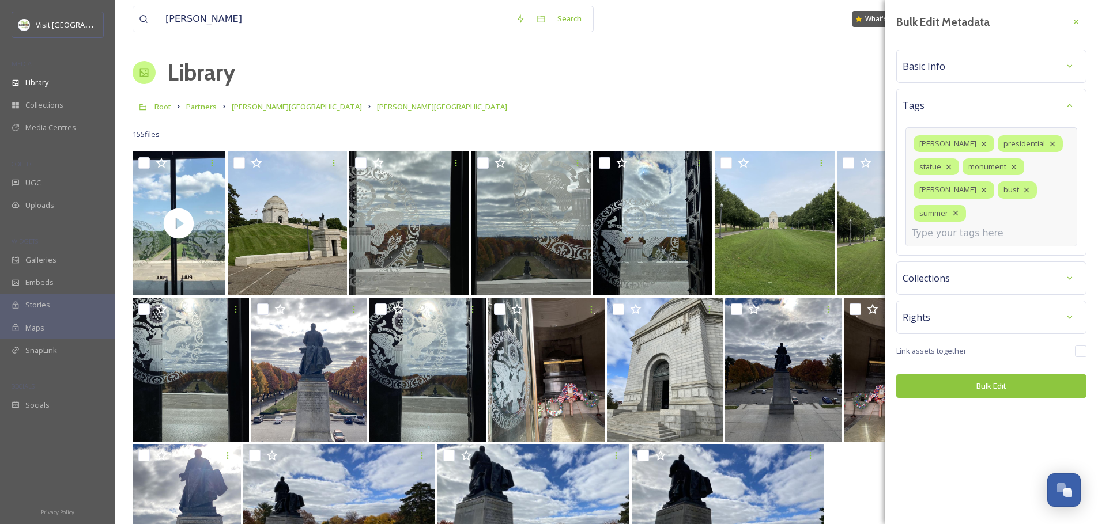
click at [993, 226] on input at bounding box center [969, 233] width 115 height 14
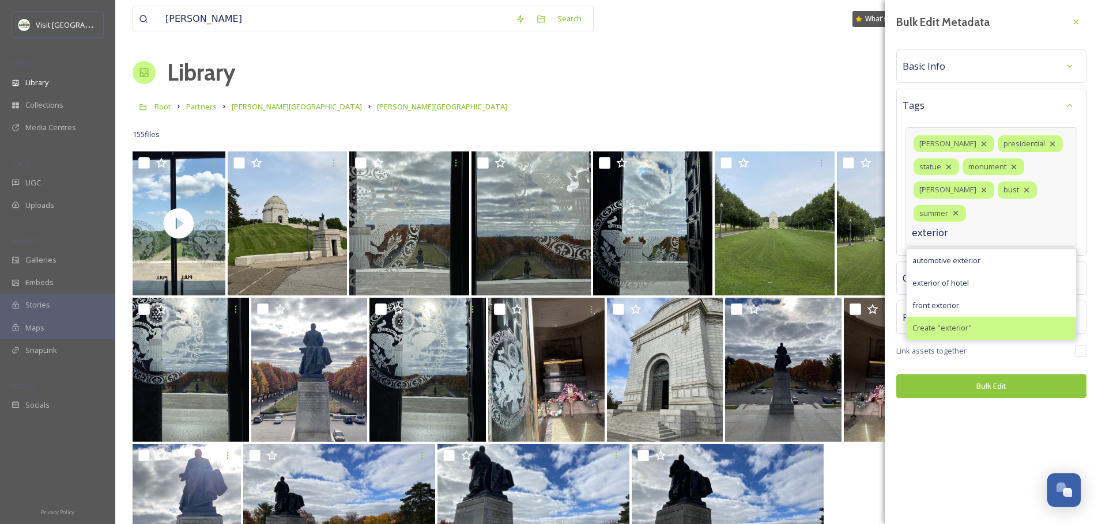
type input "exterior"
click at [972, 317] on div "Create " exterior "" at bounding box center [991, 328] width 169 height 22
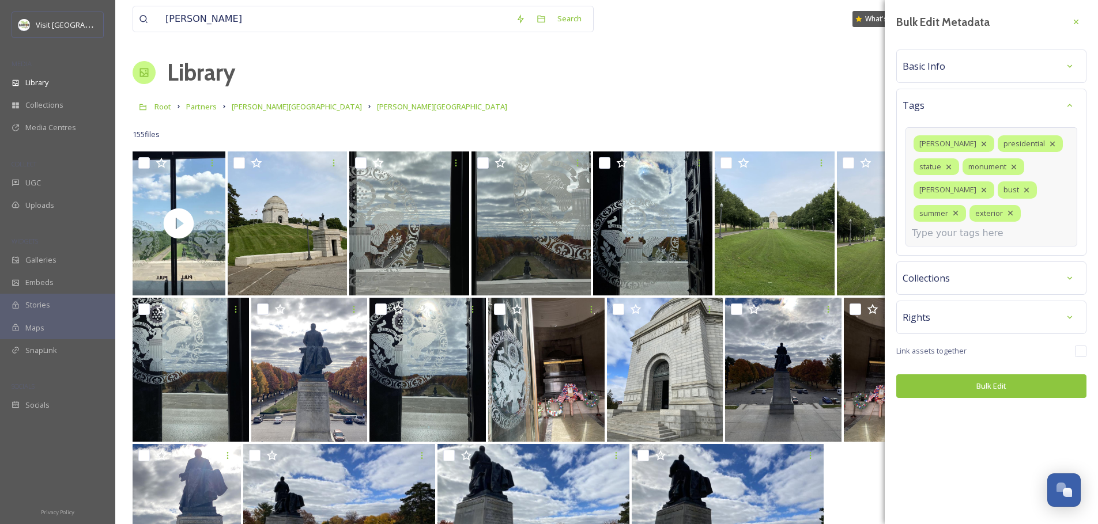
click at [1015, 232] on div "[PERSON_NAME] presidential statue monument [PERSON_NAME] bust summer exterior" at bounding box center [991, 186] width 172 height 119
click at [960, 239] on input at bounding box center [969, 233] width 115 height 14
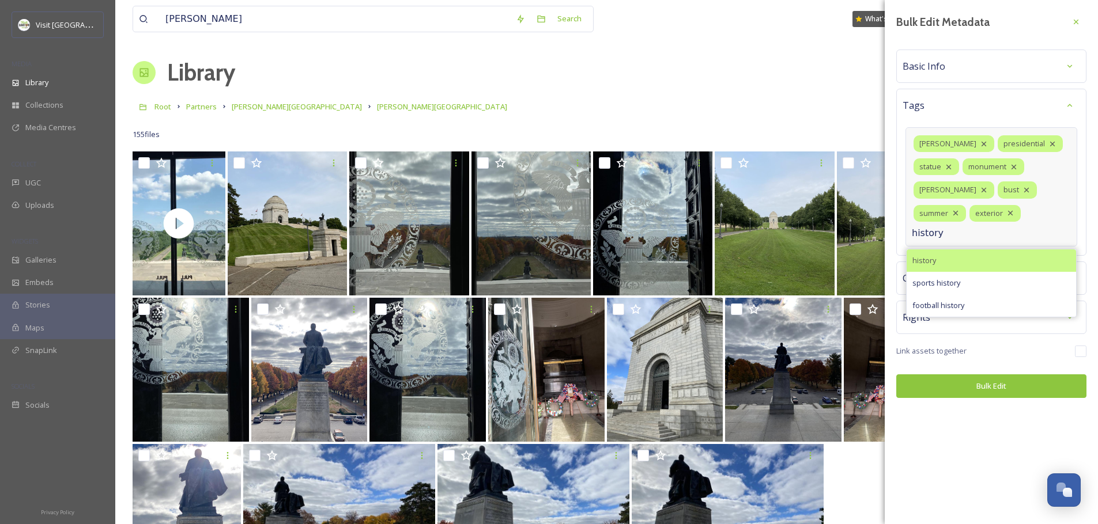
type input "history"
click at [965, 262] on div "history" at bounding box center [991, 261] width 169 height 22
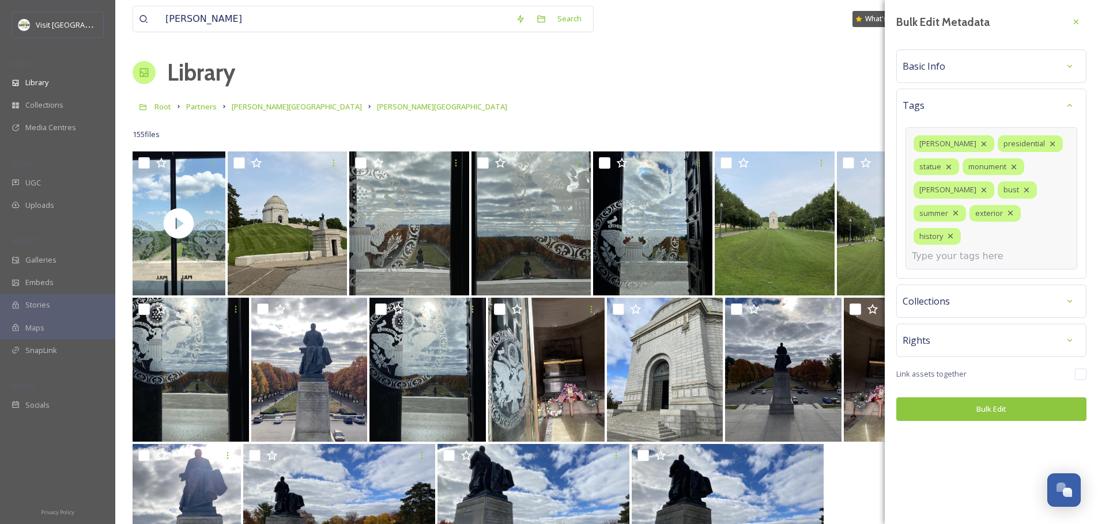
click at [971, 250] on input at bounding box center [969, 257] width 115 height 14
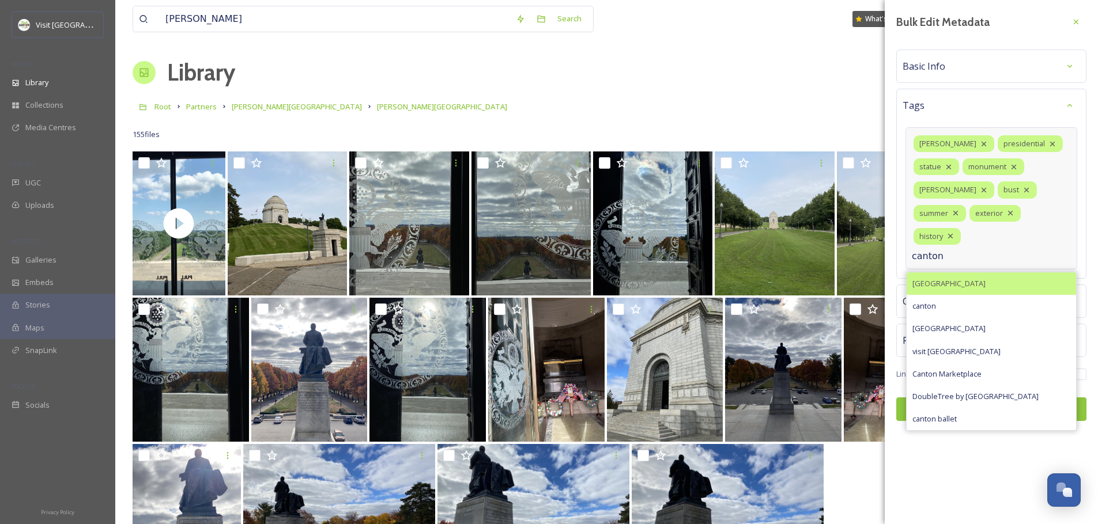
type input "canton"
click at [941, 273] on div "[GEOGRAPHIC_DATA]" at bounding box center [991, 284] width 169 height 22
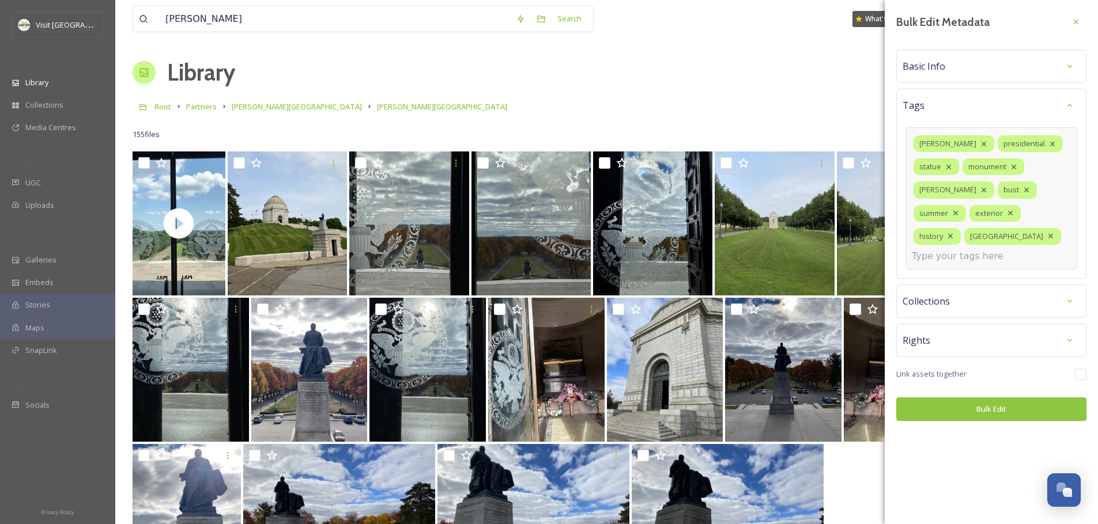
click at [985, 409] on div "Bulk Edit Metadata Basic Info Tags [PERSON_NAME] presidential statue monument […" at bounding box center [991, 262] width 213 height 524
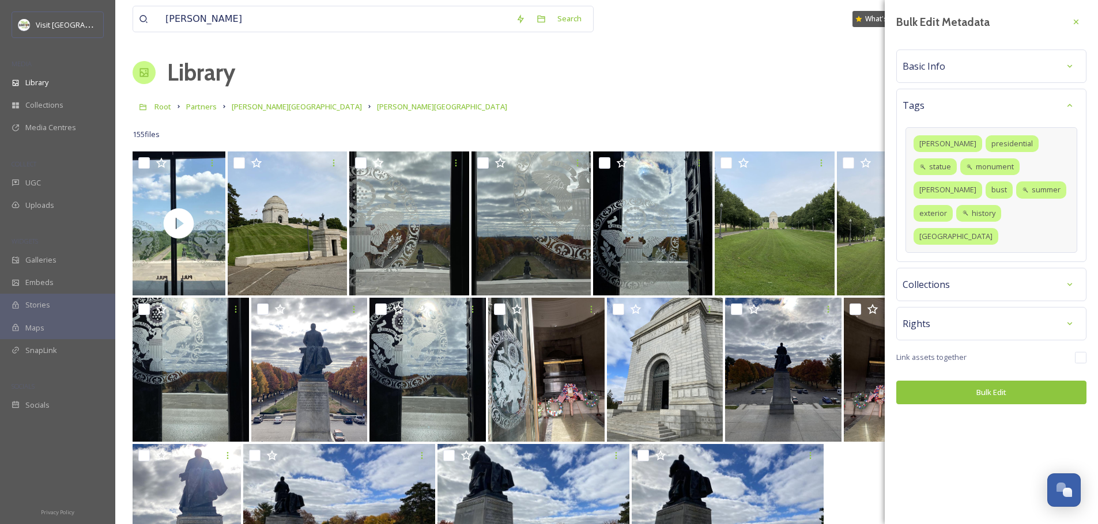
click at [1000, 381] on button "Bulk Edit" at bounding box center [991, 393] width 190 height 24
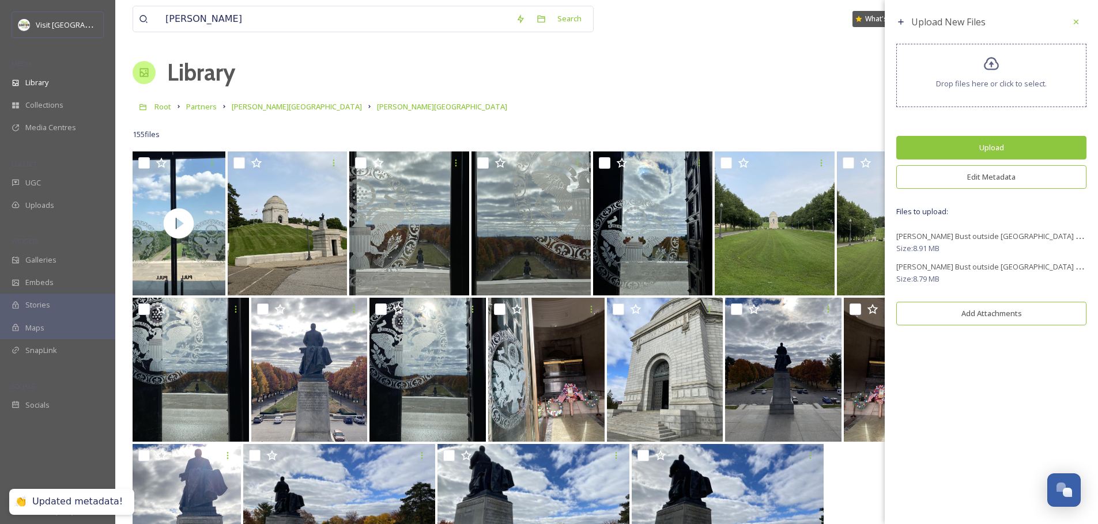
click at [996, 150] on button "Upload" at bounding box center [991, 148] width 190 height 24
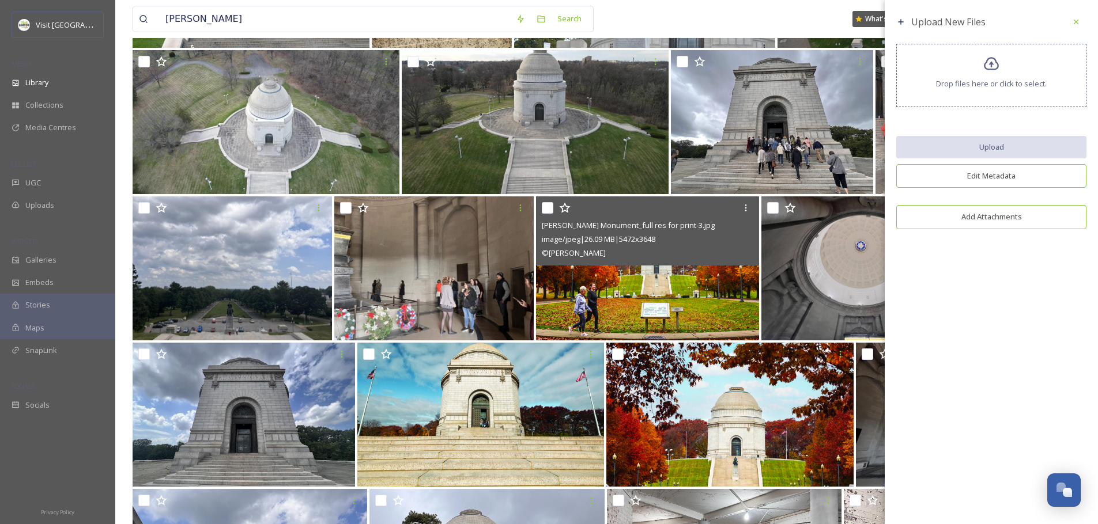
scroll to position [2302, 0]
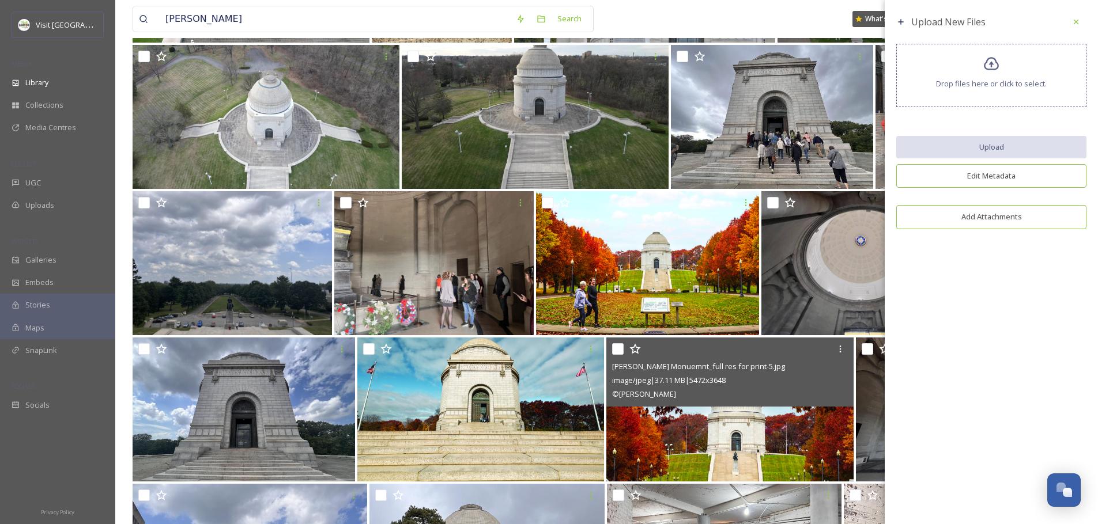
click at [620, 352] on input "checkbox" at bounding box center [618, 349] width 12 height 12
checkbox input "true"
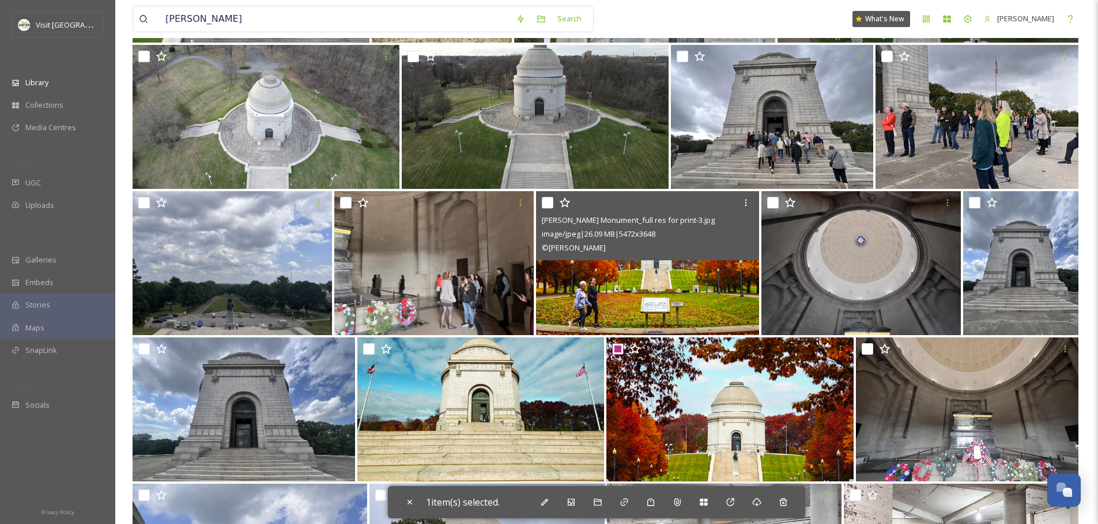
click at [552, 208] on input "checkbox" at bounding box center [548, 203] width 12 height 12
checkbox input "true"
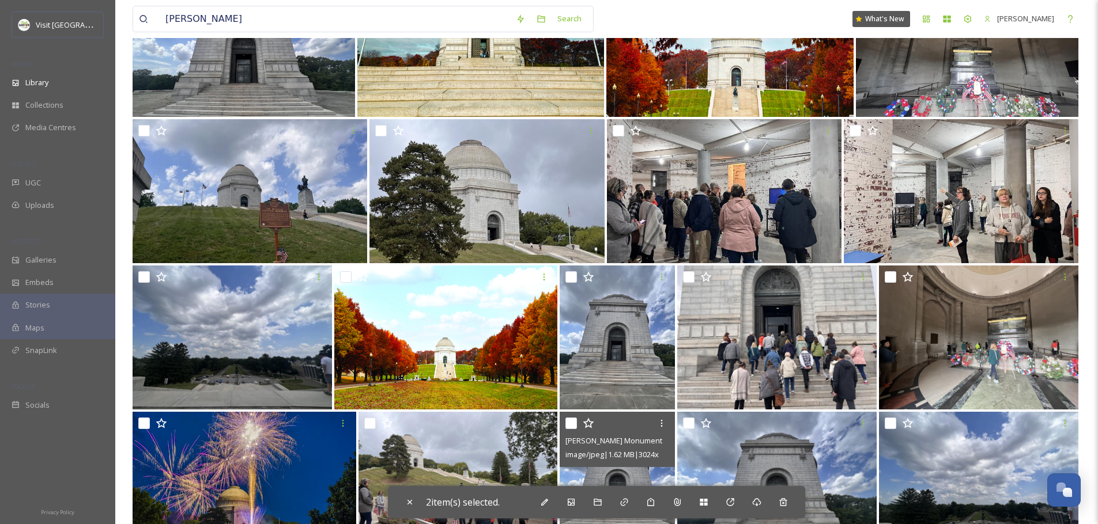
scroll to position [2804, 0]
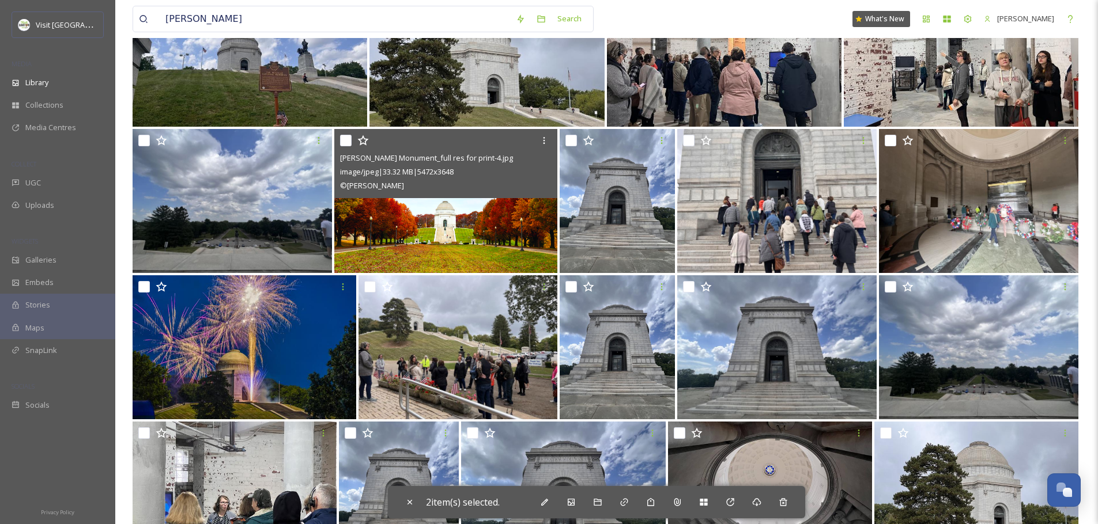
click at [341, 144] on input "checkbox" at bounding box center [346, 141] width 12 height 12
checkbox input "true"
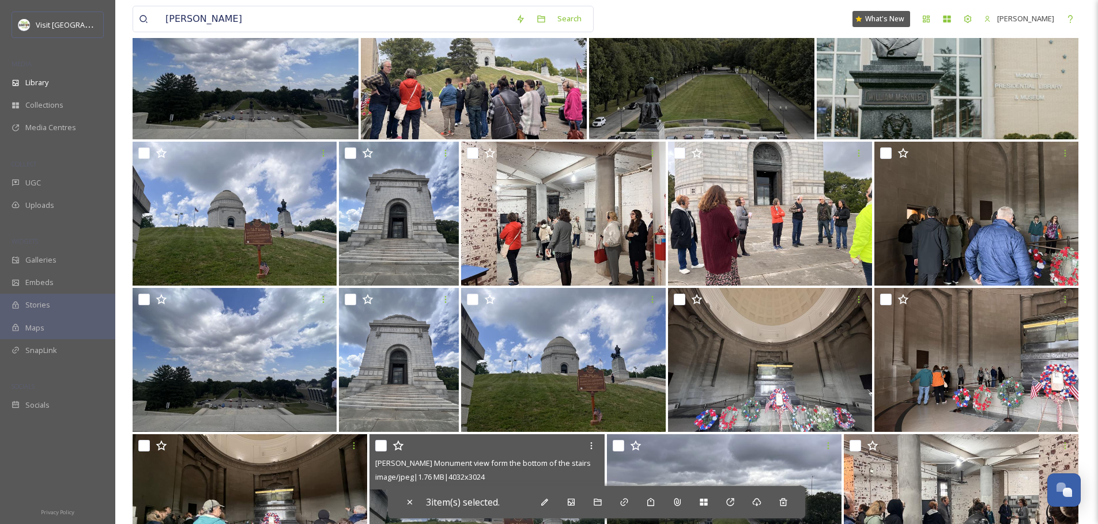
scroll to position [4325, 0]
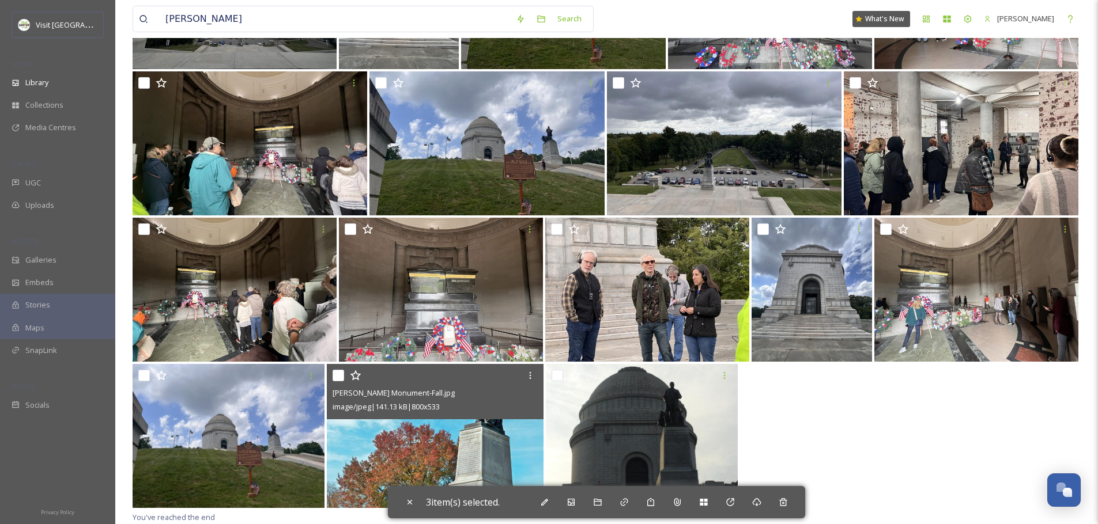
click at [340, 372] on input "checkbox" at bounding box center [339, 376] width 12 height 12
checkbox input "true"
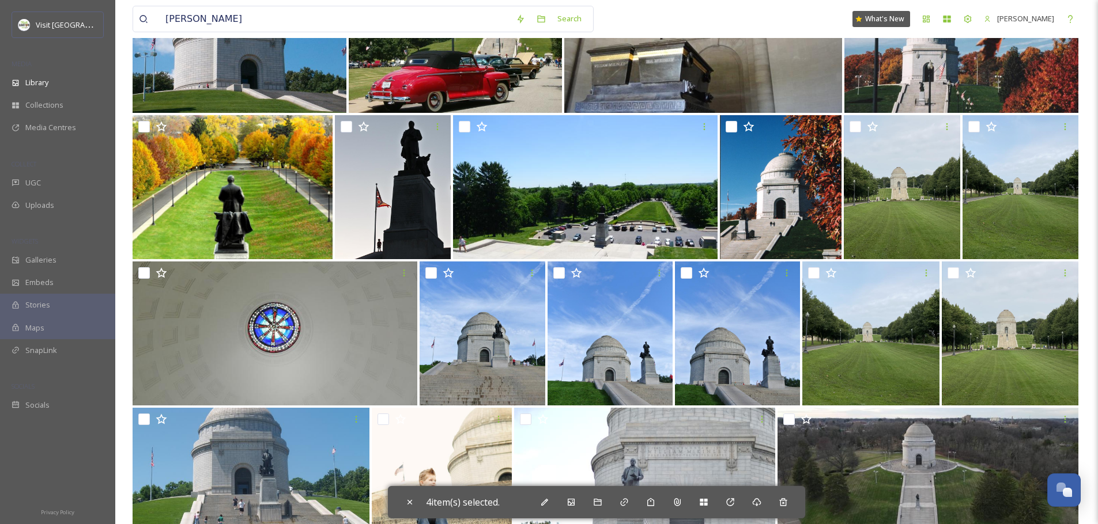
scroll to position [1782, 0]
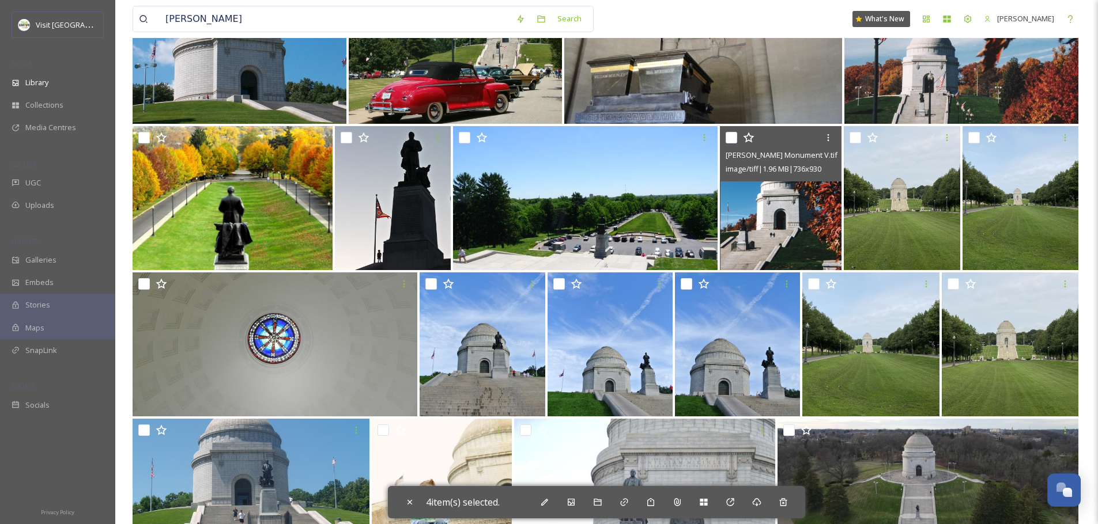
click at [730, 137] on input "checkbox" at bounding box center [732, 138] width 12 height 12
checkbox input "true"
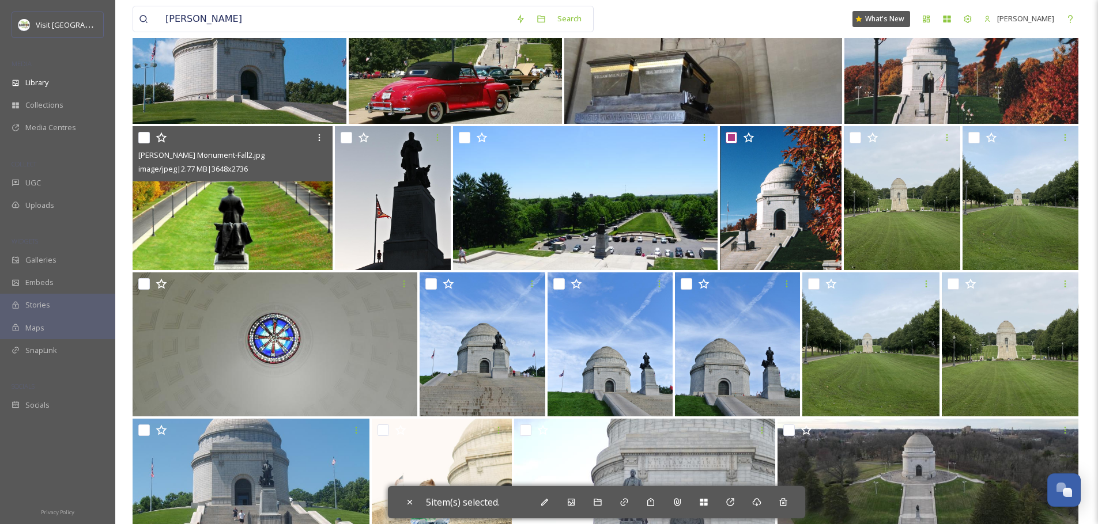
click at [150, 138] on div at bounding box center [233, 137] width 191 height 21
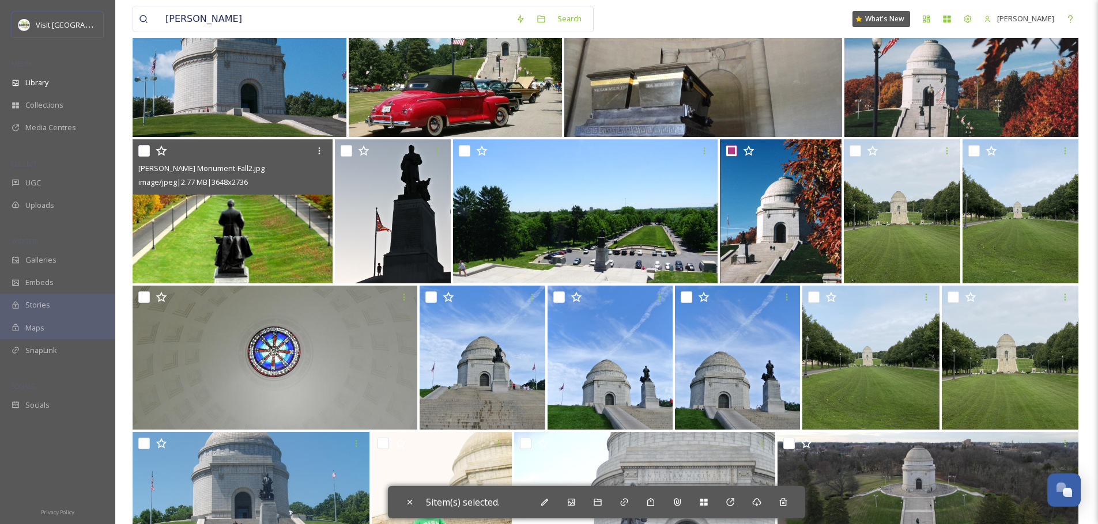
scroll to position [1694, 0]
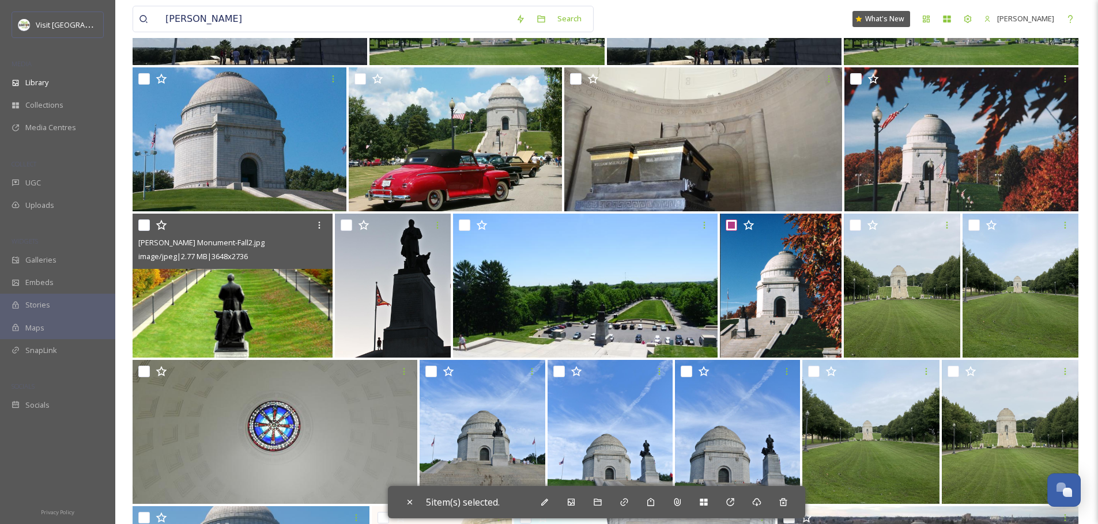
click at [143, 222] on input "checkbox" at bounding box center [144, 226] width 12 height 12
checkbox input "true"
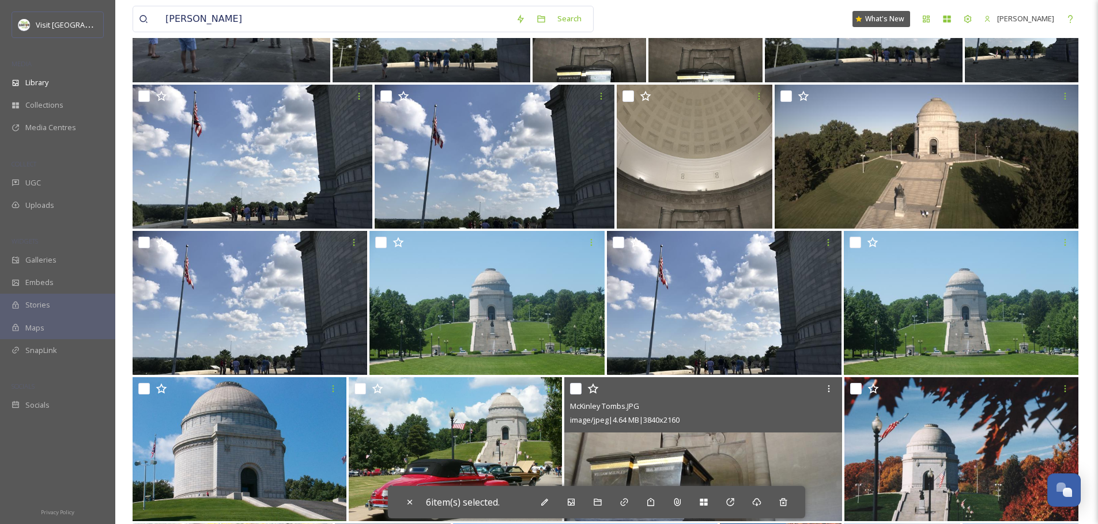
scroll to position [1539, 0]
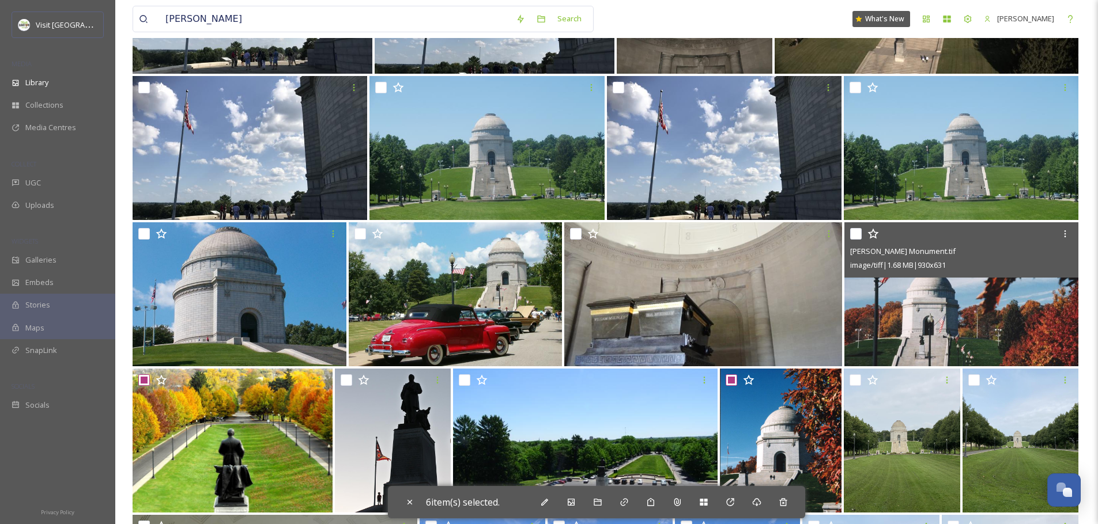
click at [859, 236] on input "checkbox" at bounding box center [856, 234] width 12 height 12
checkbox input "true"
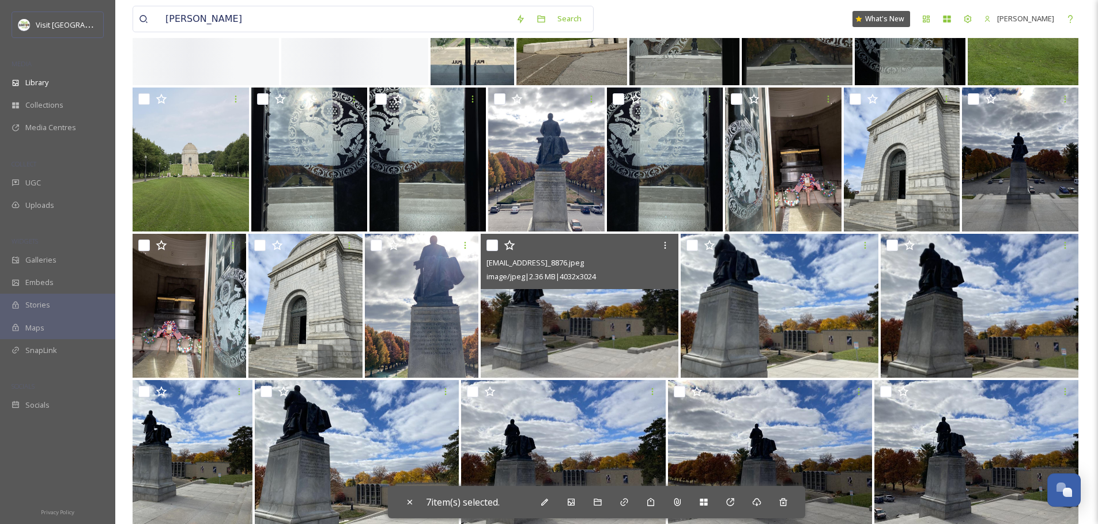
scroll to position [0, 0]
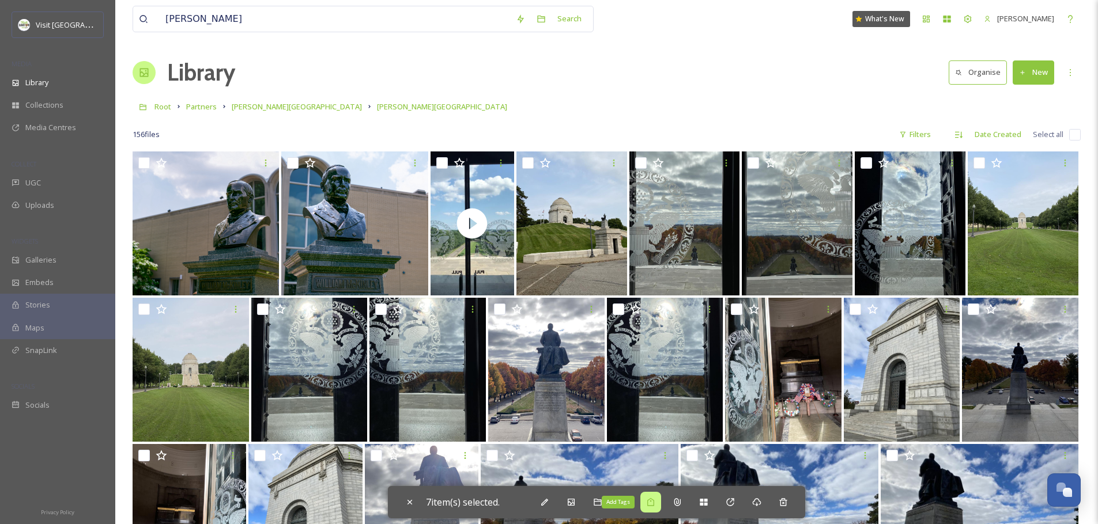
click at [655, 502] on icon at bounding box center [650, 502] width 9 height 9
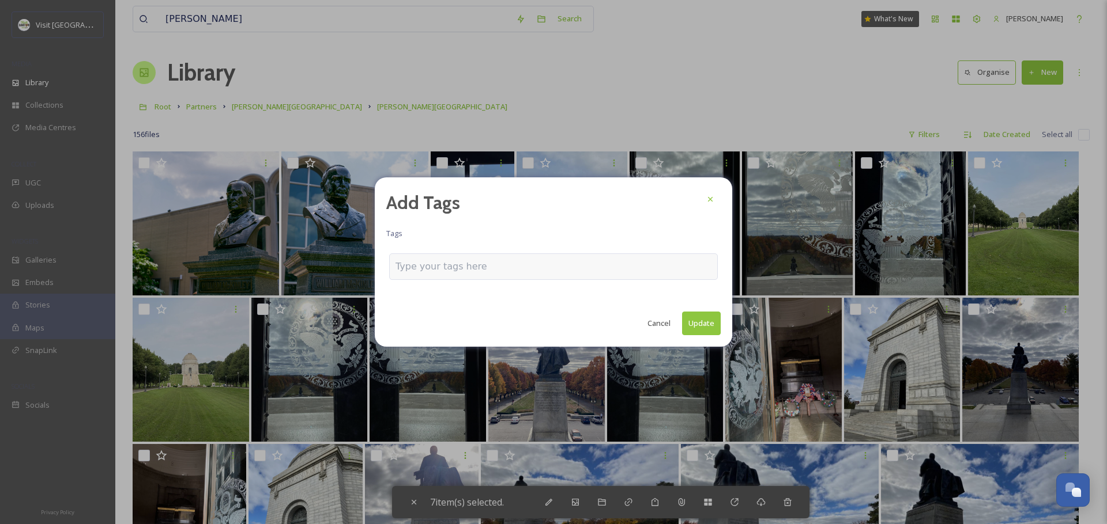
click at [472, 263] on input at bounding box center [452, 267] width 115 height 14
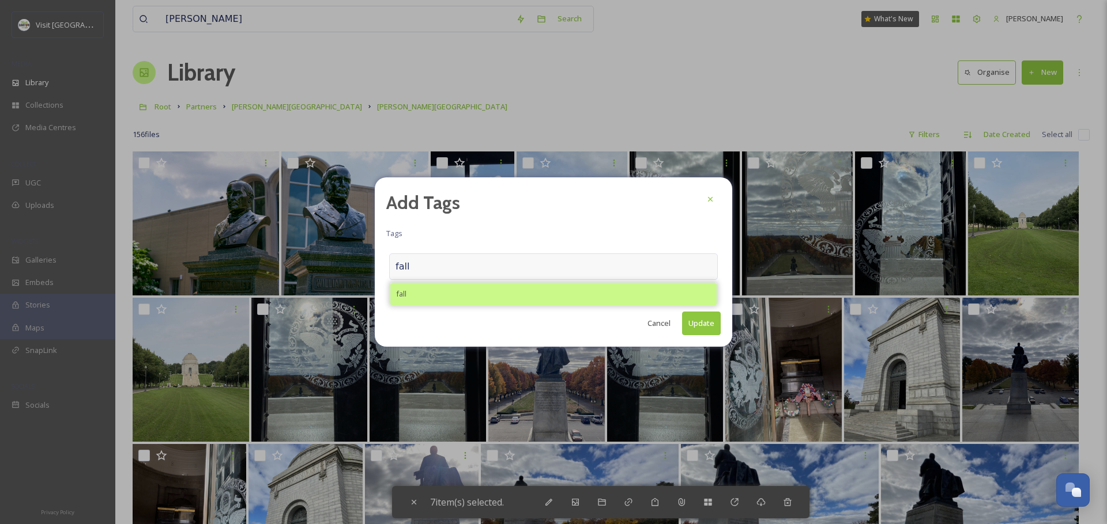
type input "fall"
click at [418, 290] on div "fall" at bounding box center [553, 294] width 326 height 22
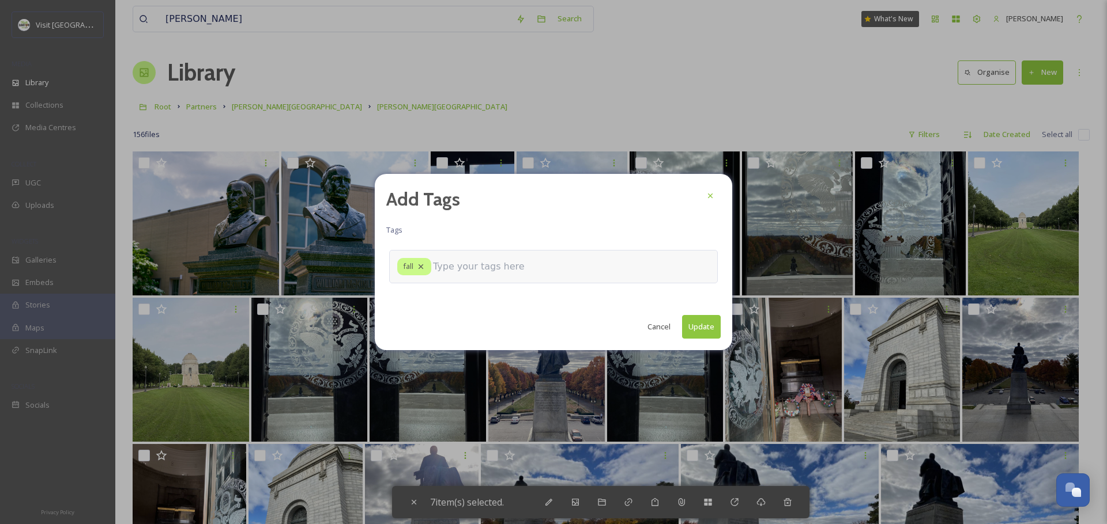
click at [486, 269] on input at bounding box center [490, 267] width 115 height 14
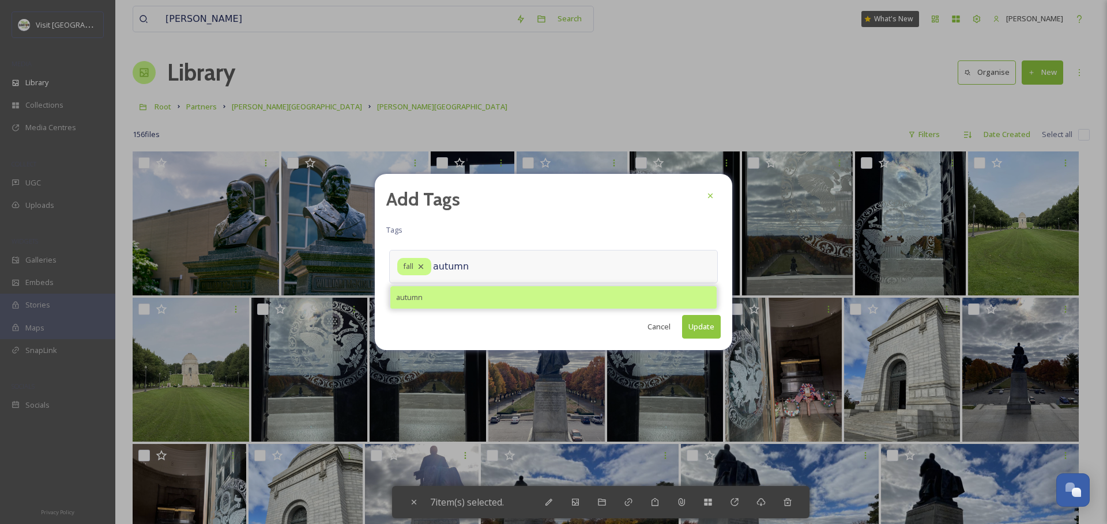
type input "autumn"
click at [460, 295] on div "autumn" at bounding box center [553, 297] width 326 height 22
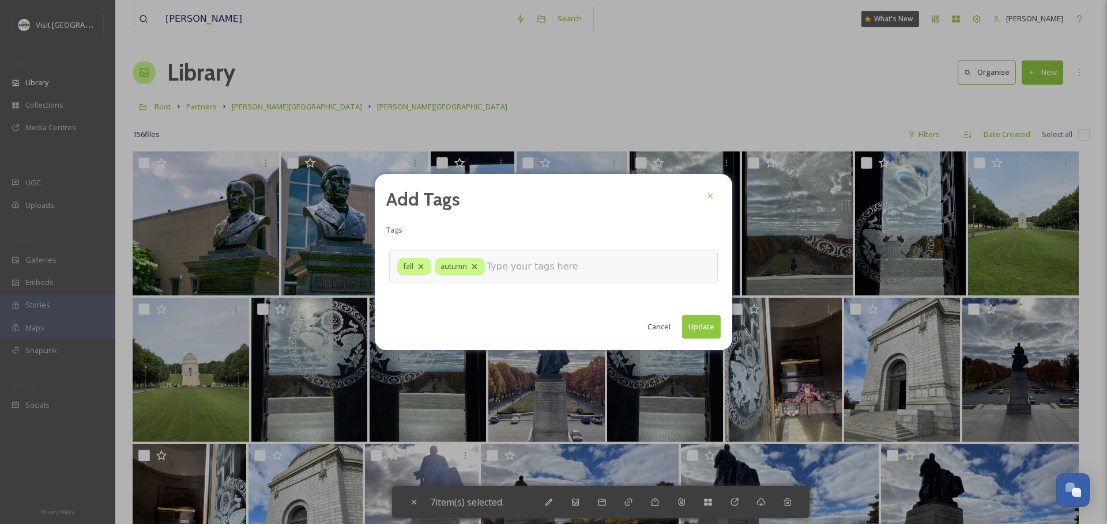
click at [508, 265] on input at bounding box center [543, 267] width 115 height 14
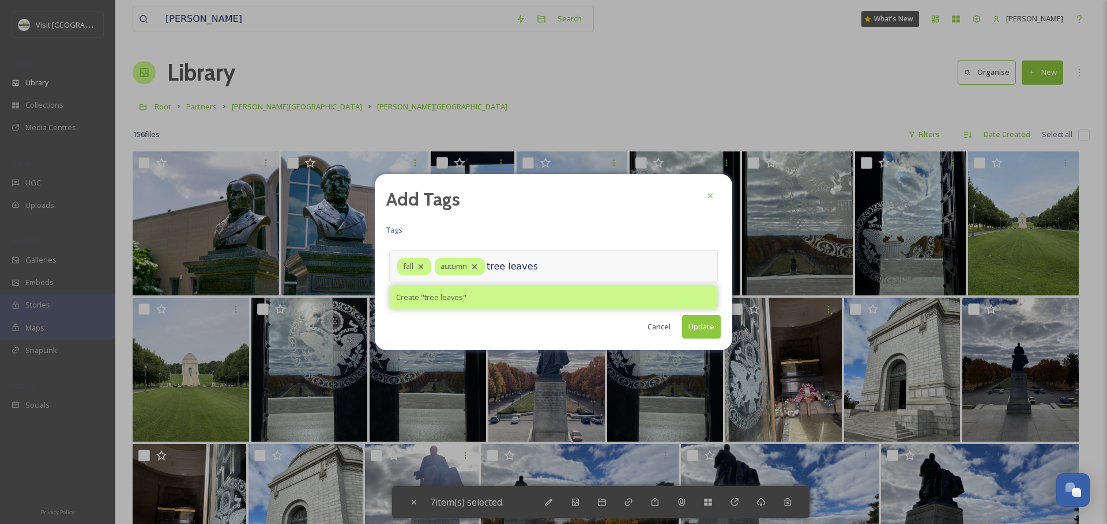
type input "tree leaves"
click at [458, 296] on span "Create " tree leaves "" at bounding box center [431, 297] width 70 height 11
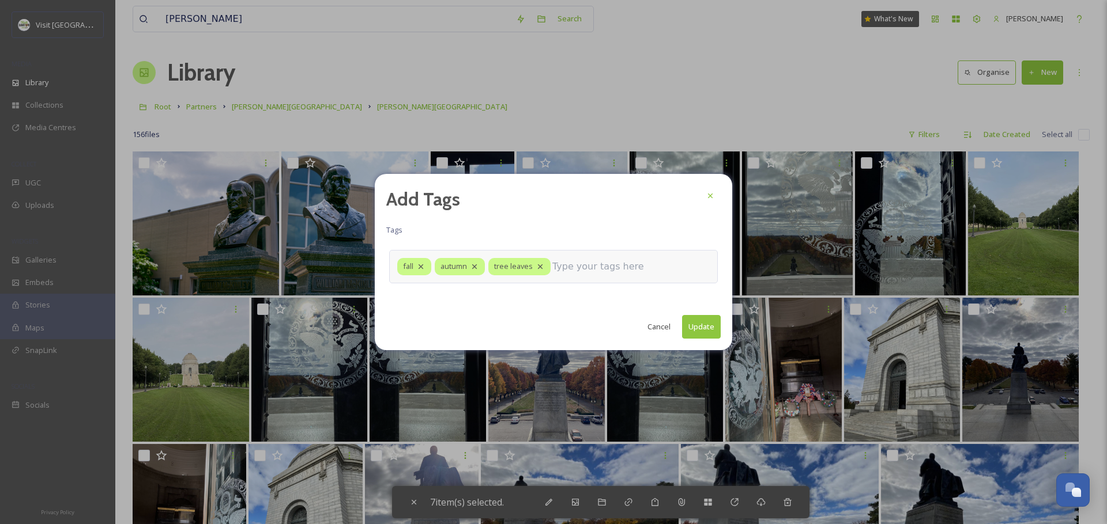
click at [588, 267] on input at bounding box center [609, 267] width 115 height 14
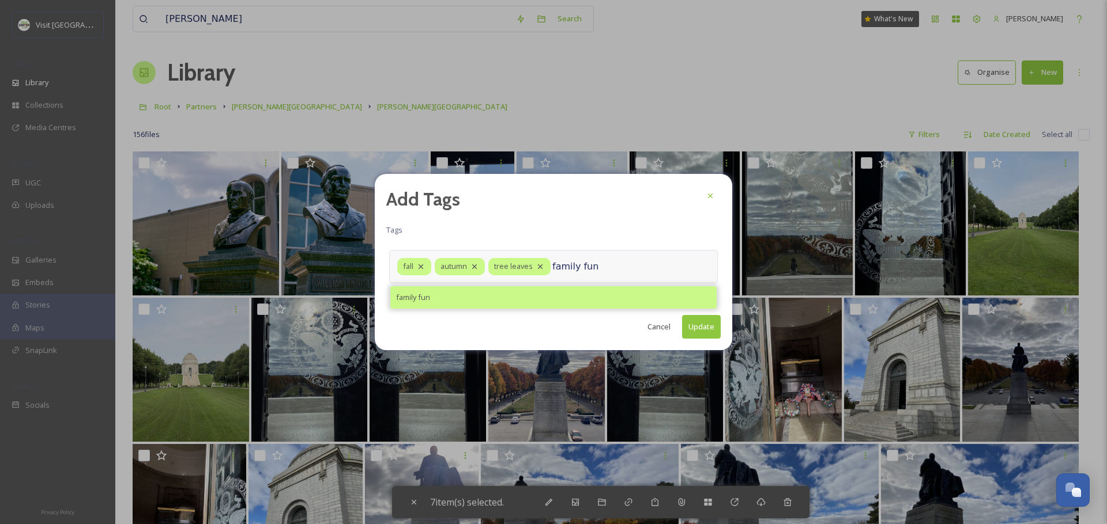
type input "family fun"
click at [448, 294] on div "family fun" at bounding box center [553, 297] width 326 height 22
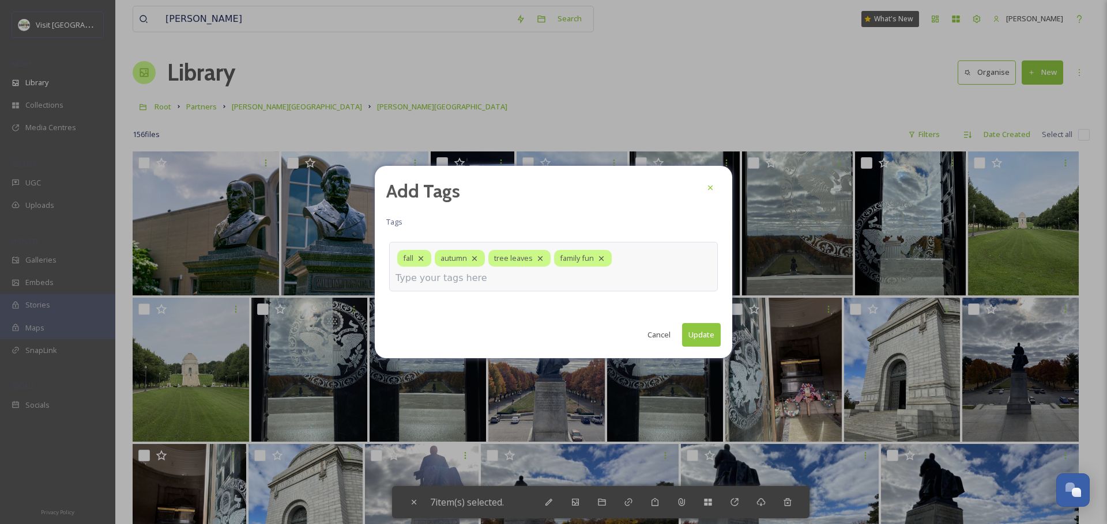
click at [556, 285] on div "fall autumn tree leaves family fun" at bounding box center [553, 267] width 328 height 50
click at [547, 284] on div "fall autumn tree leaves family fun" at bounding box center [553, 267] width 328 height 50
click at [537, 277] on div "fall autumn tree leaves family fun" at bounding box center [553, 267] width 328 height 50
click at [423, 280] on input at bounding box center [452, 278] width 115 height 14
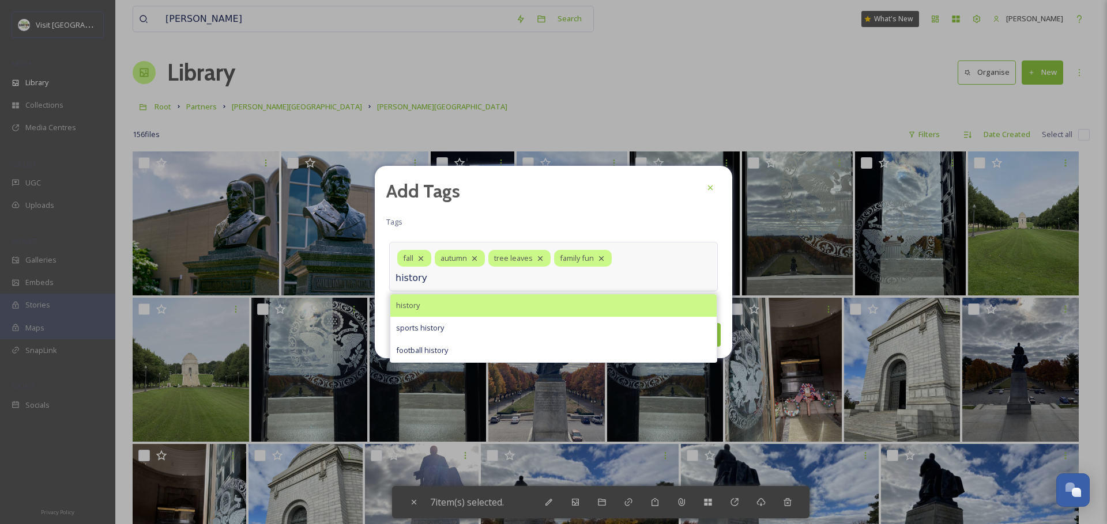
type input "history"
click at [411, 309] on span "history" at bounding box center [408, 305] width 24 height 11
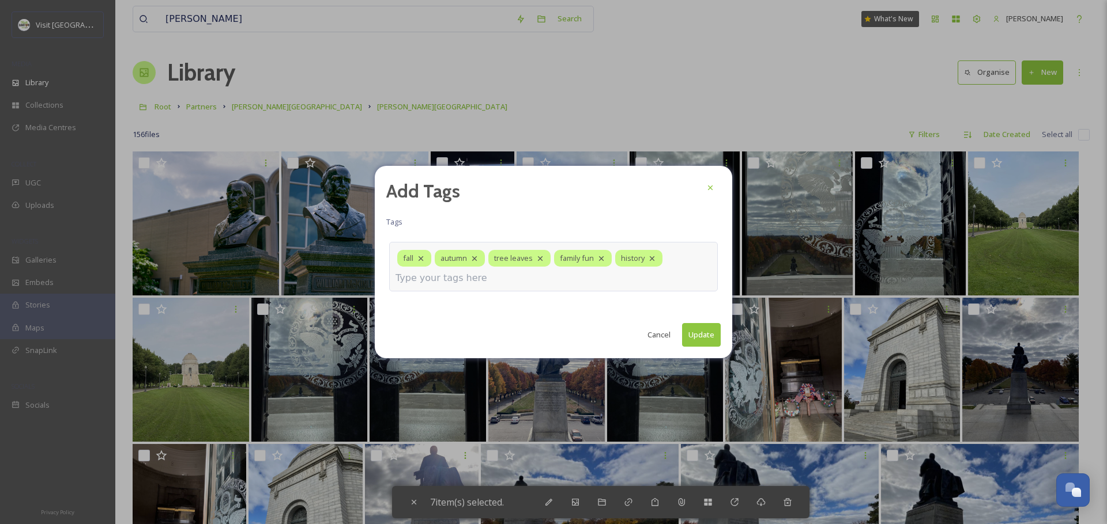
click at [694, 334] on button "Update" at bounding box center [701, 335] width 39 height 24
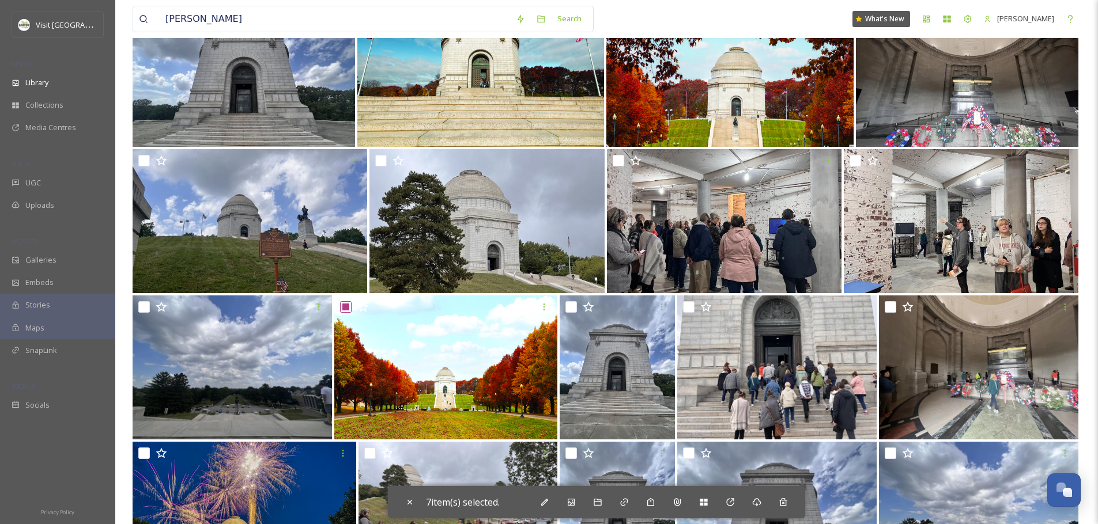
scroll to position [2559, 0]
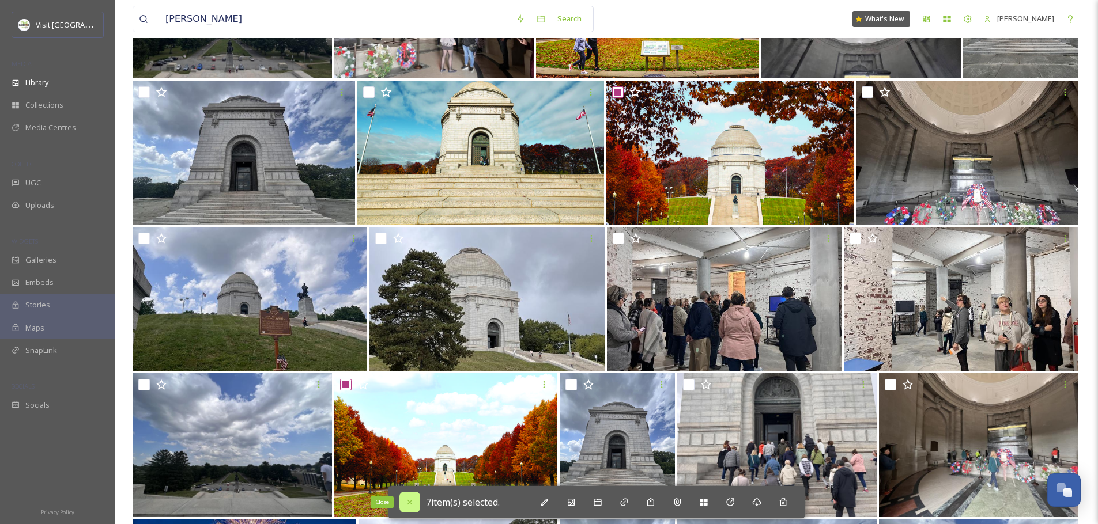
click at [410, 498] on icon at bounding box center [409, 502] width 9 height 9
checkbox input "false"
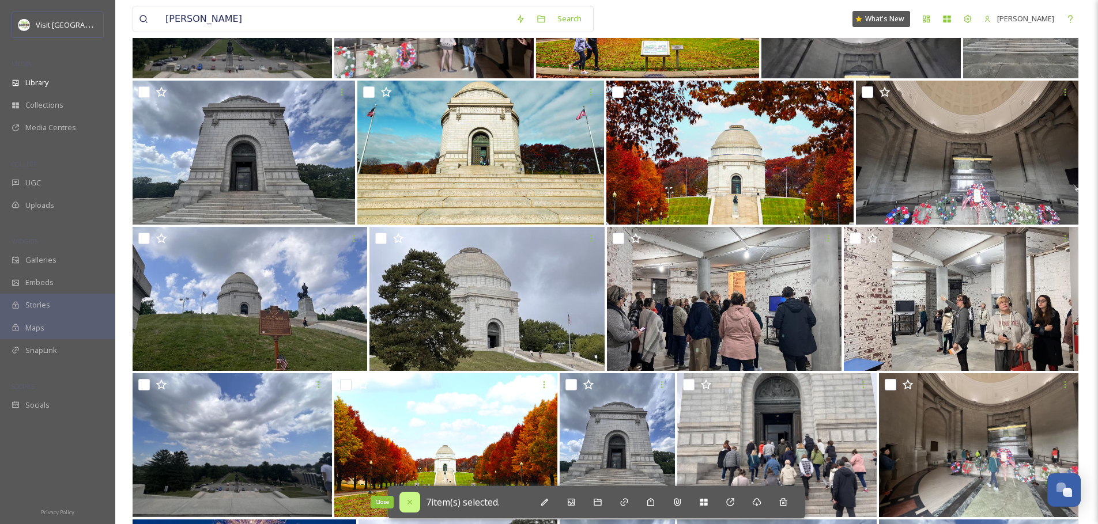
checkbox input "false"
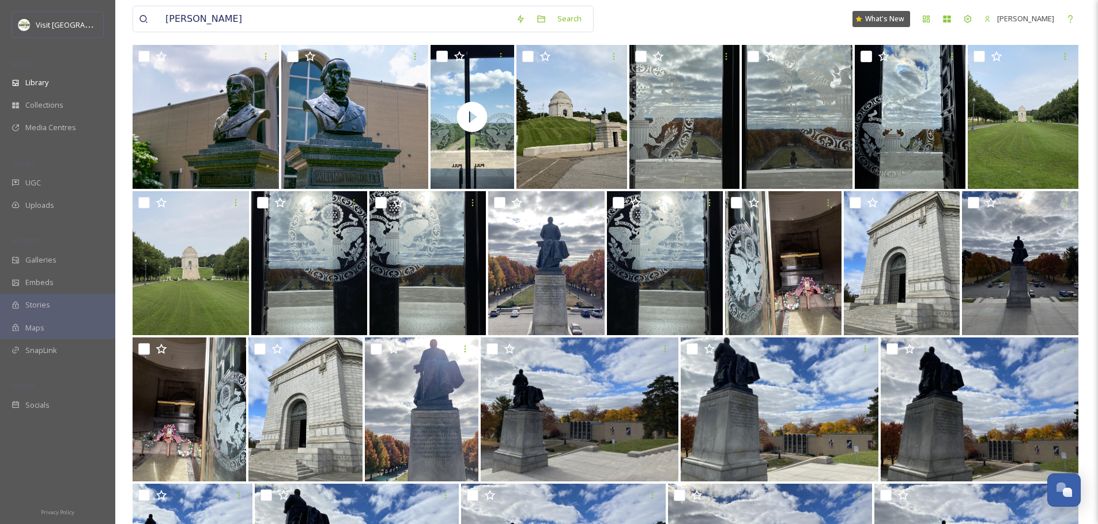
scroll to position [0, 0]
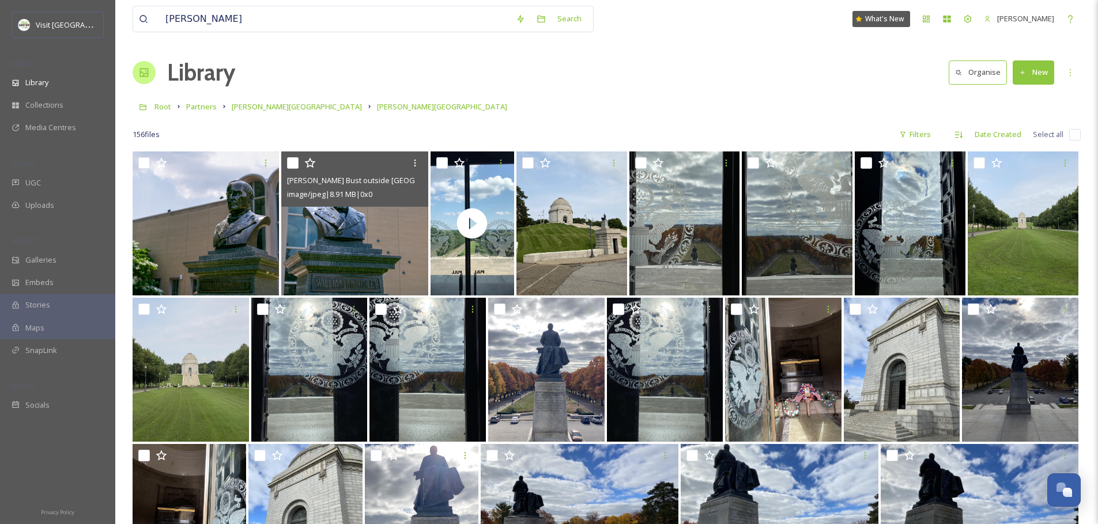
click at [294, 162] on input "checkbox" at bounding box center [293, 163] width 12 height 12
checkbox input "true"
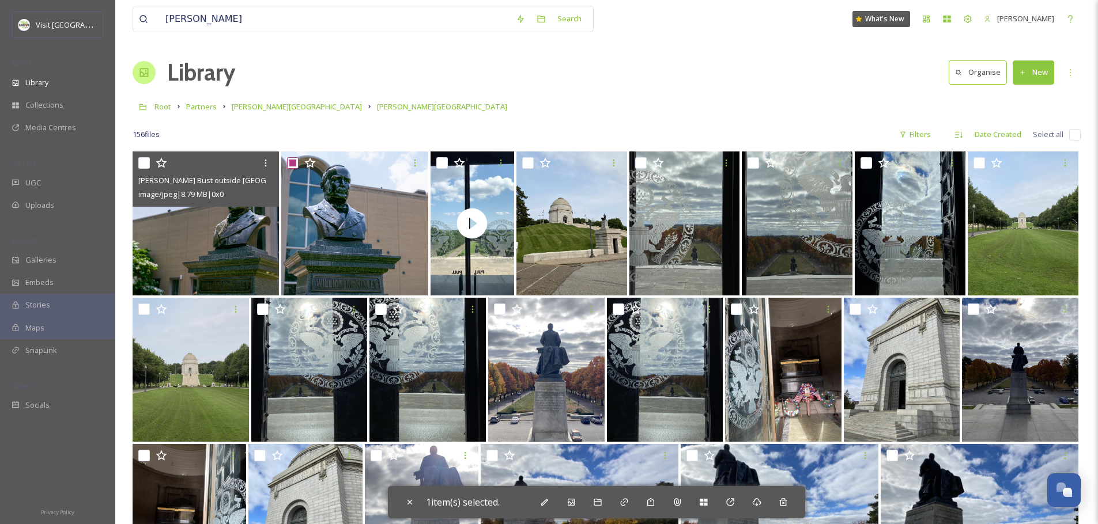
click at [146, 163] on input "checkbox" at bounding box center [144, 163] width 12 height 12
checkbox input "true"
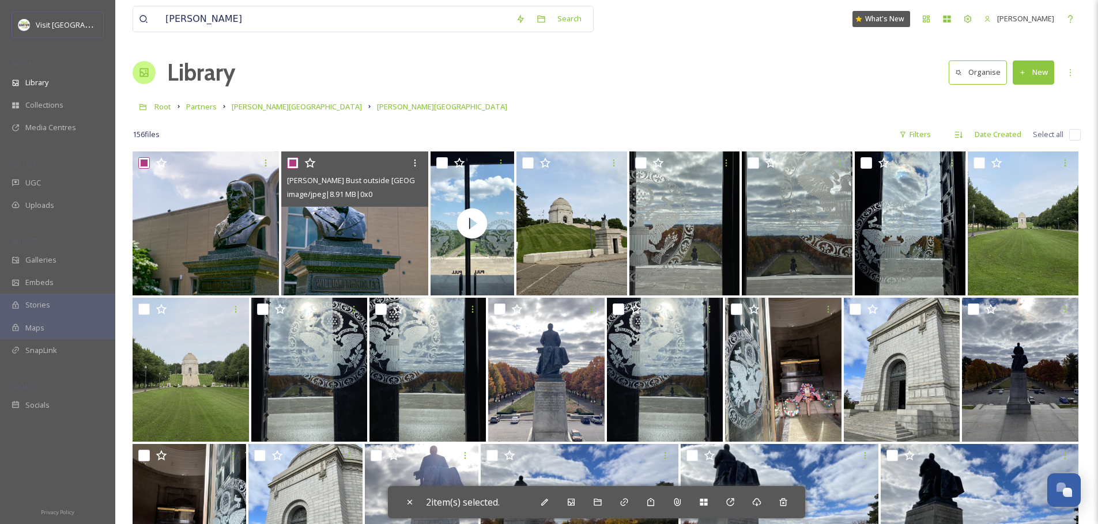
click at [289, 161] on input "checkbox" at bounding box center [293, 163] width 12 height 12
checkbox input "false"
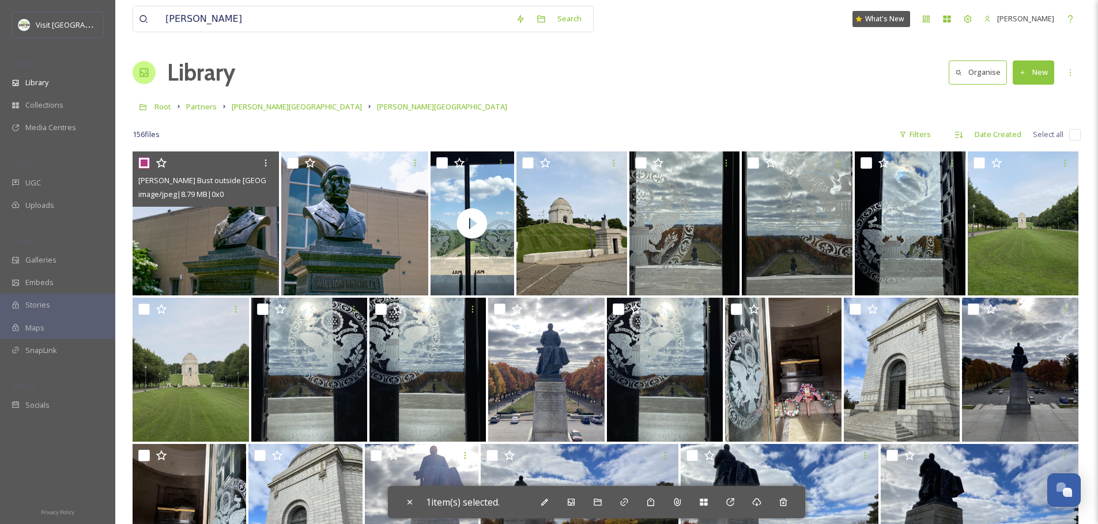
click at [148, 161] on input "checkbox" at bounding box center [144, 163] width 12 height 12
checkbox input "false"
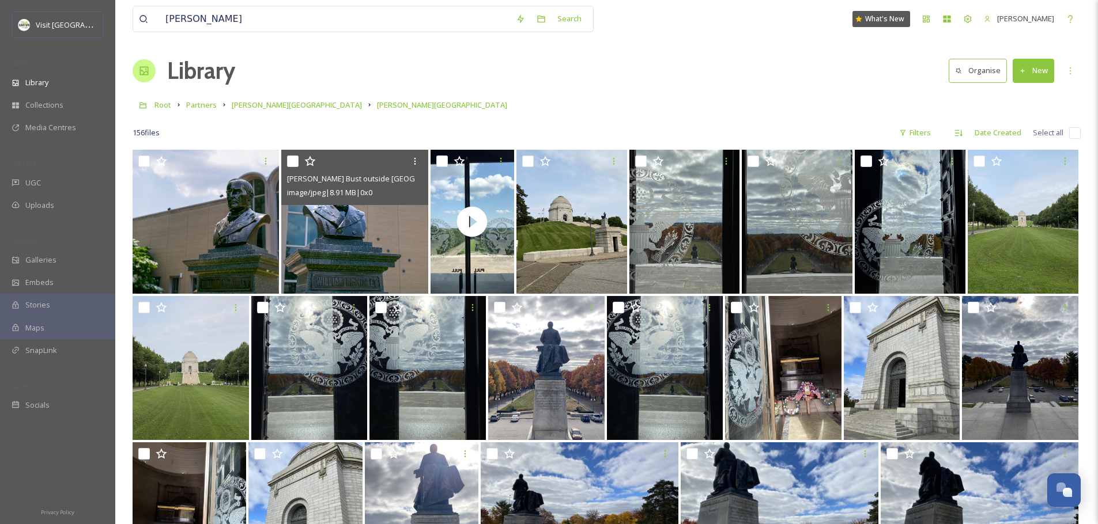
scroll to position [2, 0]
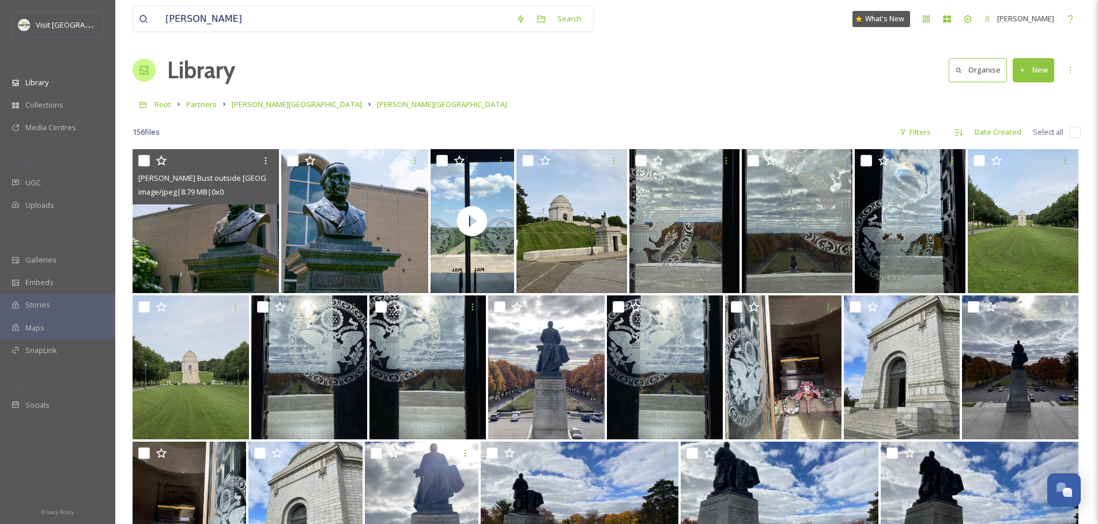
click at [218, 250] on img at bounding box center [206, 221] width 146 height 144
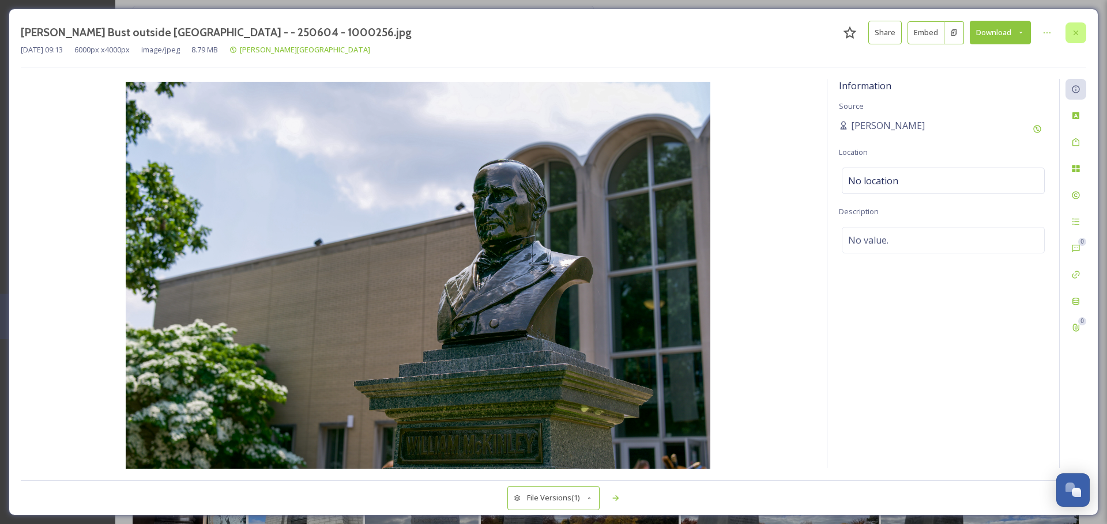
click at [1082, 33] on div at bounding box center [1075, 32] width 21 height 21
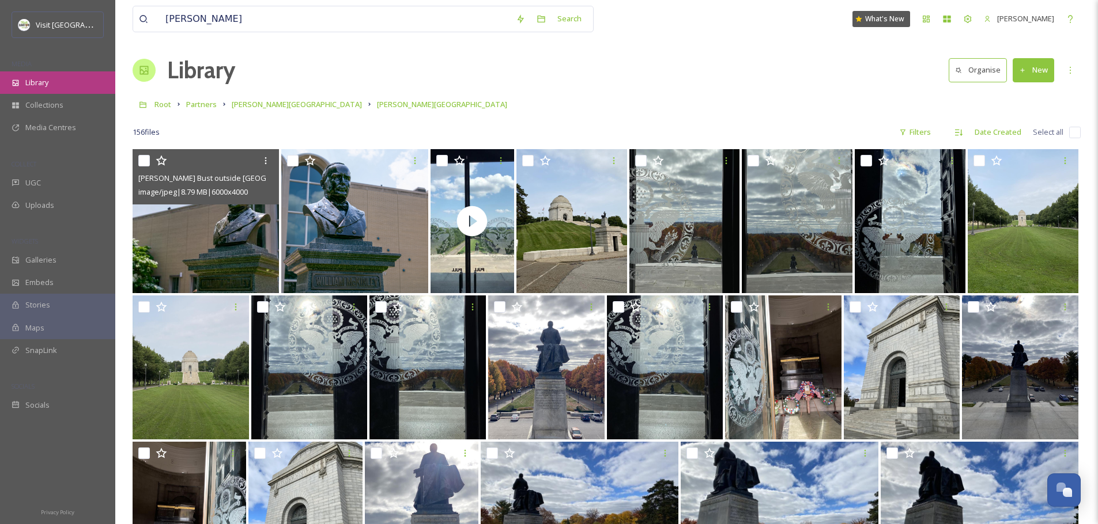
click at [68, 79] on div "Library" at bounding box center [57, 82] width 115 height 22
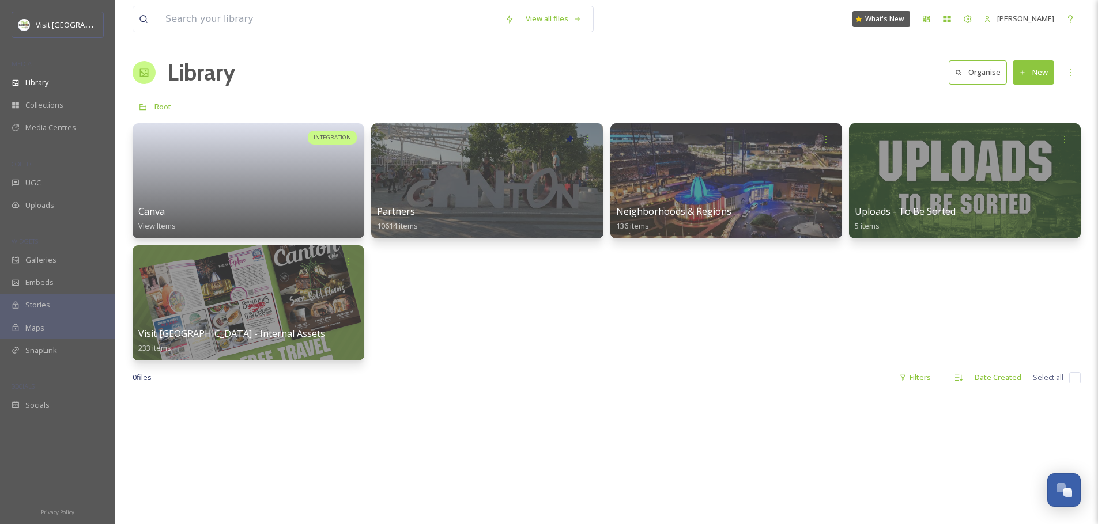
click at [734, 373] on div "0 file s Filters Date Created Select all" at bounding box center [607, 378] width 948 height 22
click at [471, 371] on div "0 file s Filters Date Created Select all" at bounding box center [607, 378] width 948 height 22
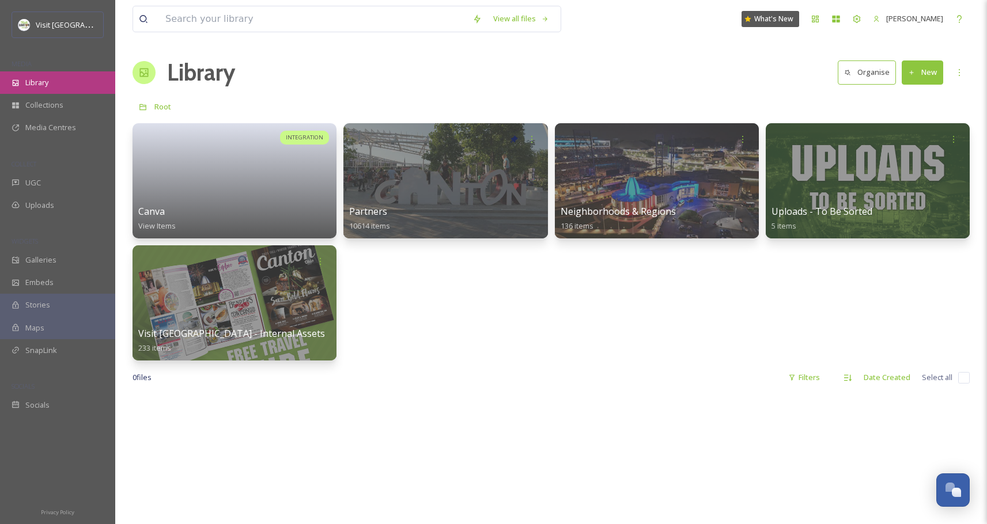
click at [34, 84] on span "Library" at bounding box center [36, 82] width 23 height 11
click at [394, 318] on div "INTEGRATION Canva View Items Partners 10614 items Neighborhoods & Regions 136 i…" at bounding box center [551, 241] width 837 height 237
click at [497, 346] on div "INTEGRATION Canva View Items Partners 10614 items Neighborhoods & Regions 136 i…" at bounding box center [551, 241] width 837 height 237
click at [212, 16] on input at bounding box center [313, 18] width 307 height 25
click at [639, 303] on div "INTEGRATION Canva View Items Partners 10614 items Neighborhoods & Regions 136 i…" at bounding box center [551, 241] width 837 height 237
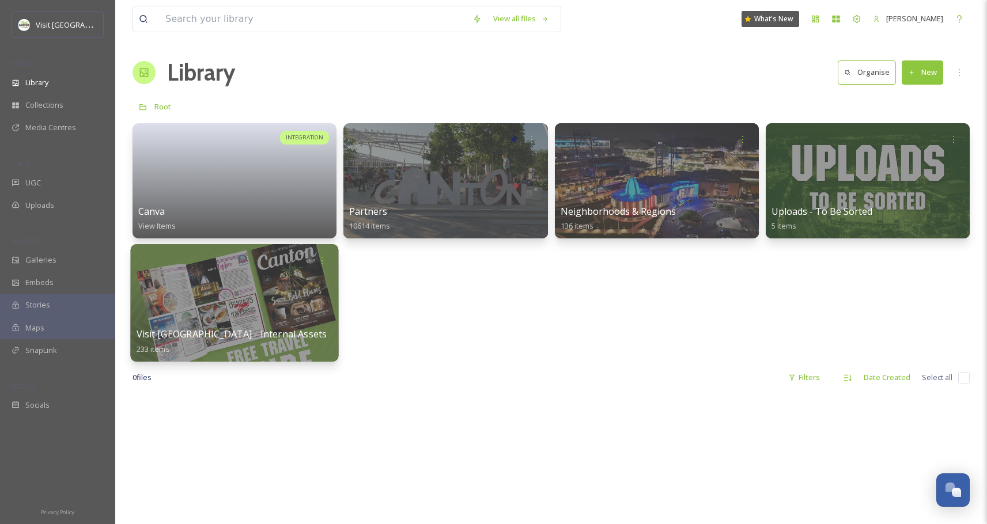
click at [211, 286] on div at bounding box center [234, 303] width 208 height 118
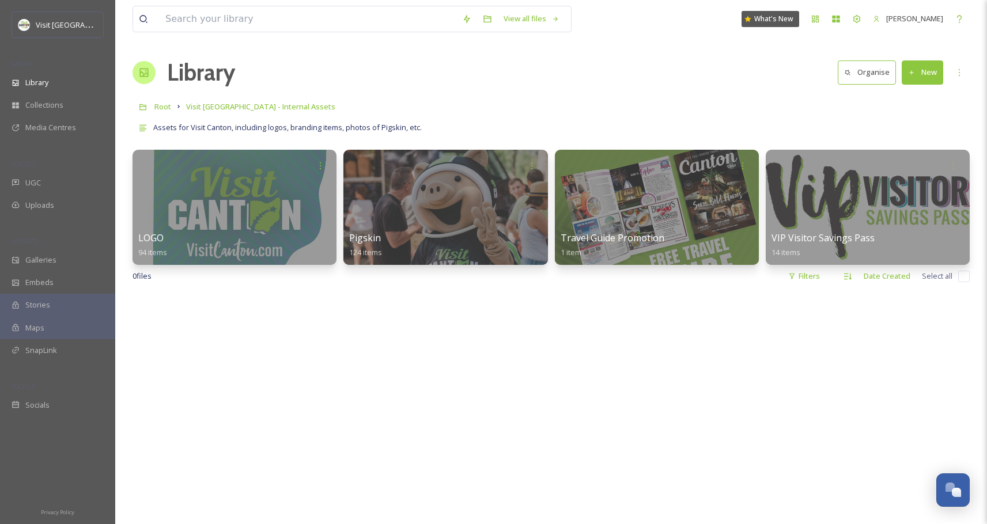
click at [561, 65] on div "Library Organise New" at bounding box center [551, 72] width 837 height 35
click at [32, 209] on span "Uploads" at bounding box center [39, 205] width 29 height 11
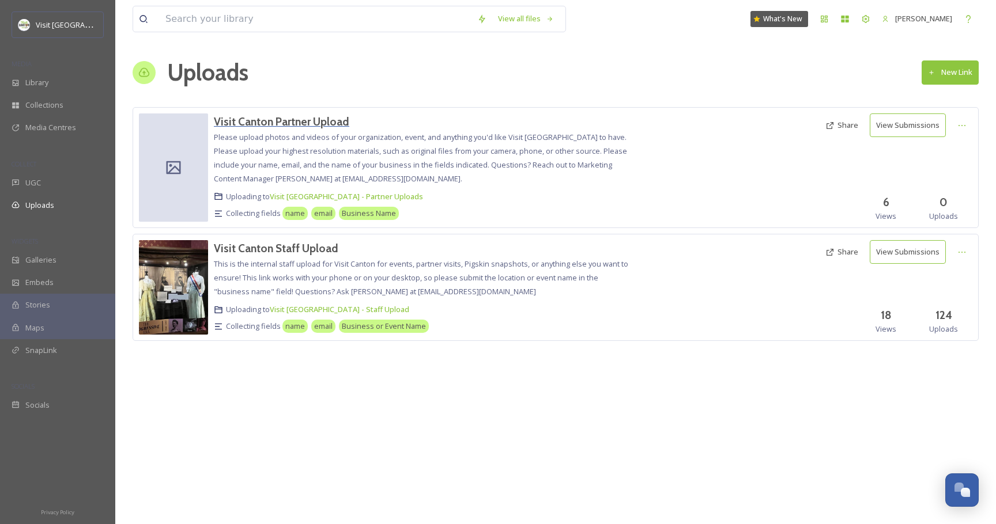
click at [277, 127] on h3 "Visit Canton Partner Upload" at bounding box center [281, 122] width 135 height 14
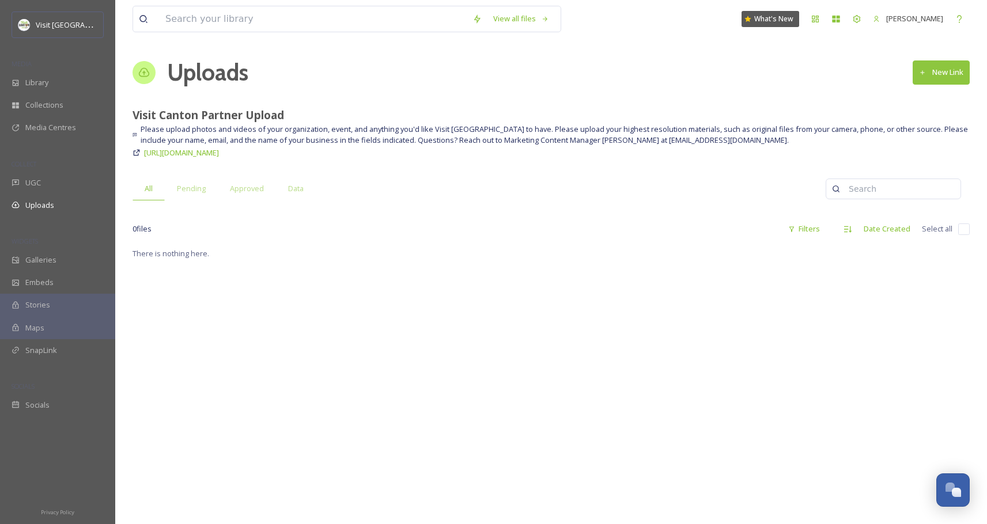
click at [219, 158] on link "[URL][DOMAIN_NAME]" at bounding box center [181, 153] width 75 height 14
click at [349, 134] on span "Please upload photos and videos of your organization, event, and anything you'd…" at bounding box center [555, 135] width 829 height 22
click at [42, 180] on div "UGC" at bounding box center [57, 183] width 115 height 22
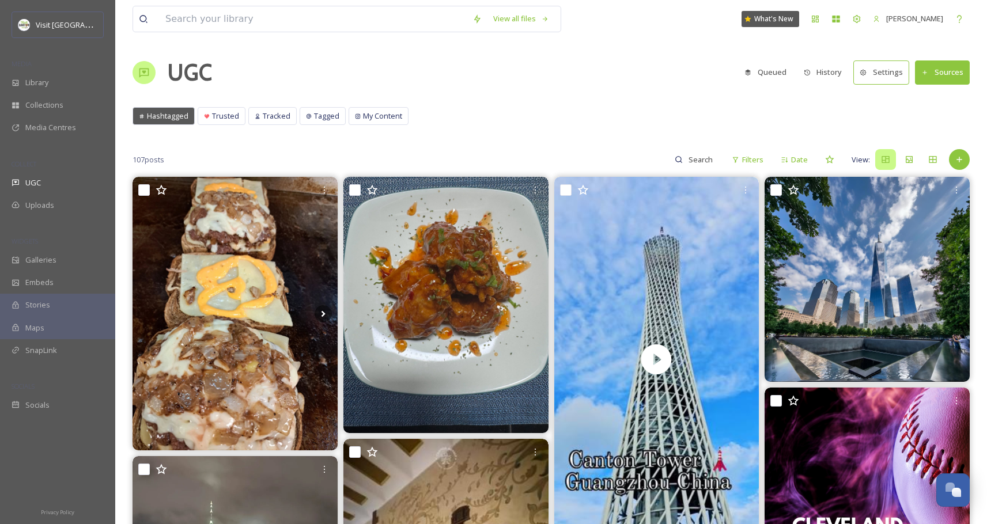
click at [24, 85] on div "Library" at bounding box center [57, 82] width 115 height 22
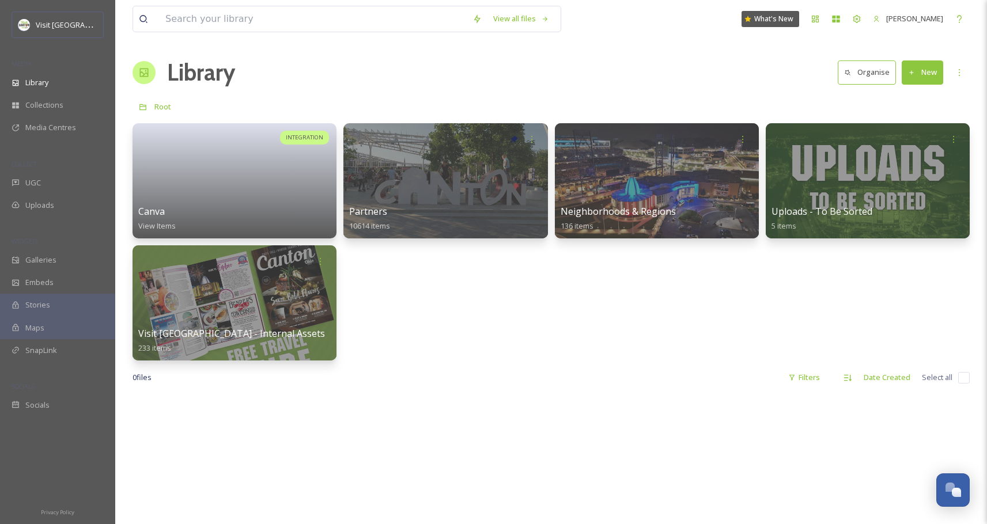
click at [405, 88] on div "Library Organise New" at bounding box center [551, 72] width 837 height 35
